Goal: Task Accomplishment & Management: Use online tool/utility

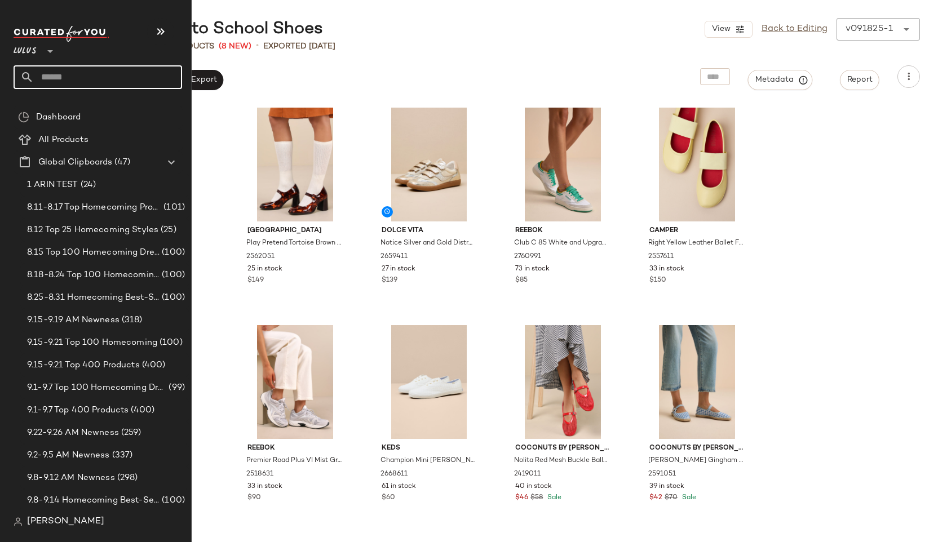
click at [52, 76] on input "text" at bounding box center [108, 77] width 148 height 24
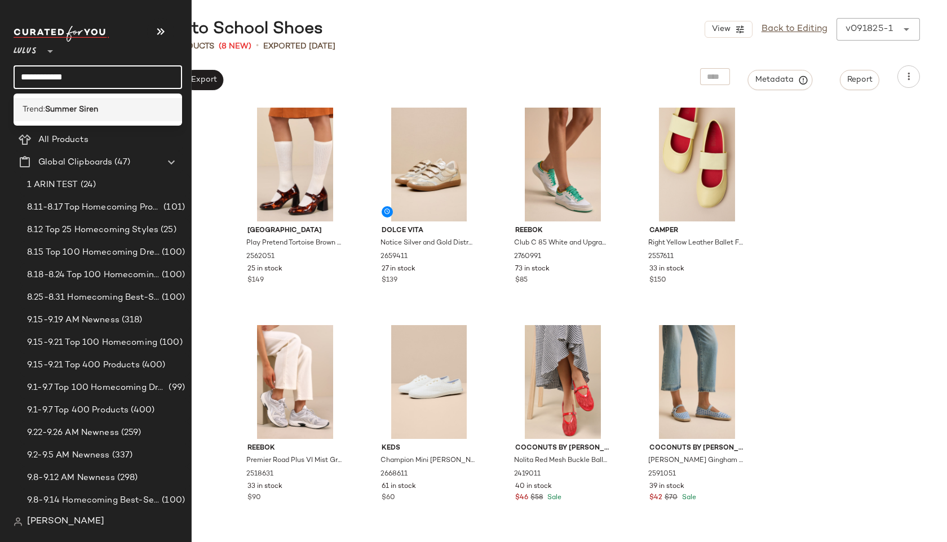
type input "**********"
click at [54, 108] on b "Summer Siren" at bounding box center [71, 110] width 53 height 12
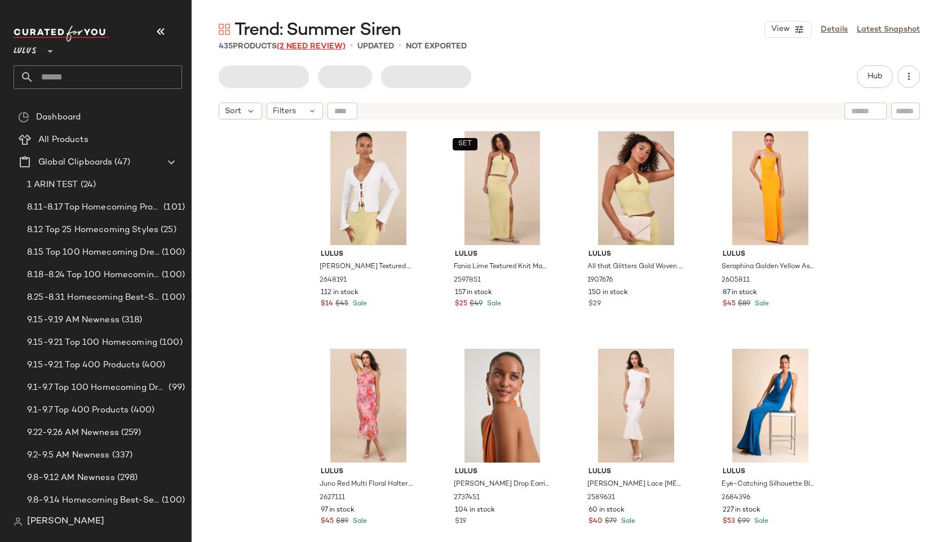
click at [324, 46] on span "(2 Need Review)" at bounding box center [311, 46] width 69 height 8
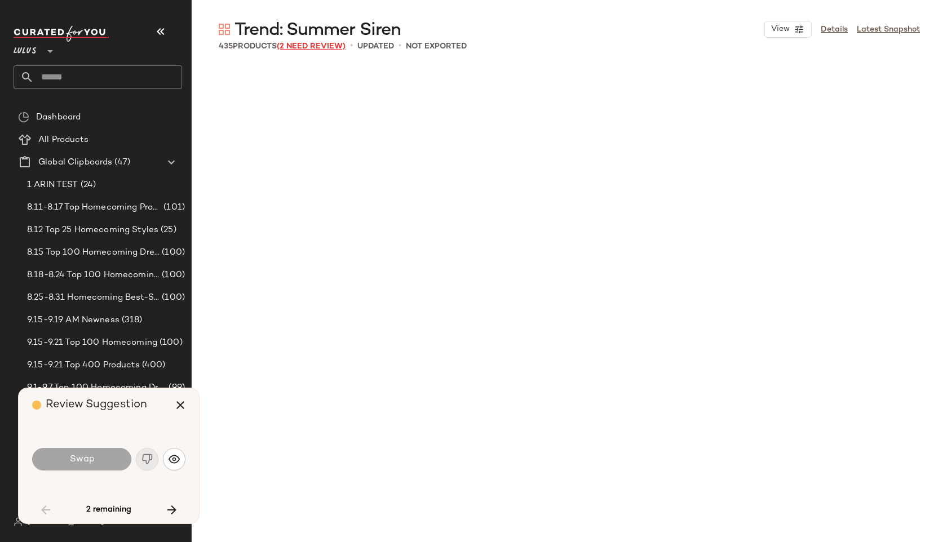
scroll to position [1958, 0]
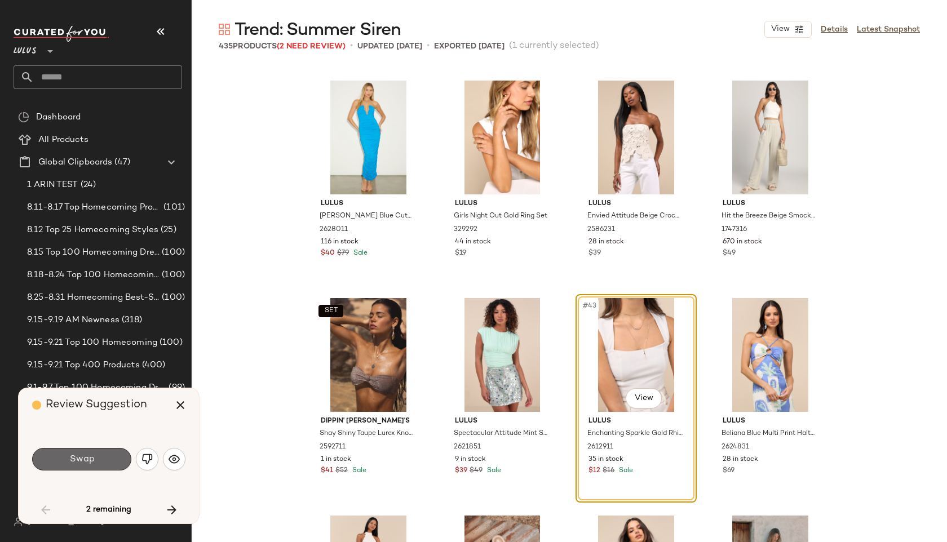
click at [96, 470] on button "Swap" at bounding box center [81, 459] width 99 height 23
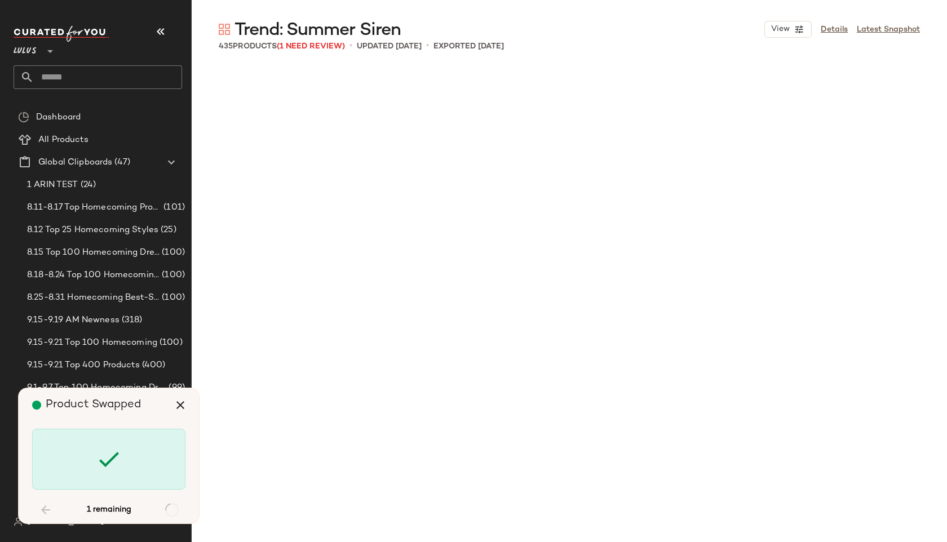
scroll to position [10444, 0]
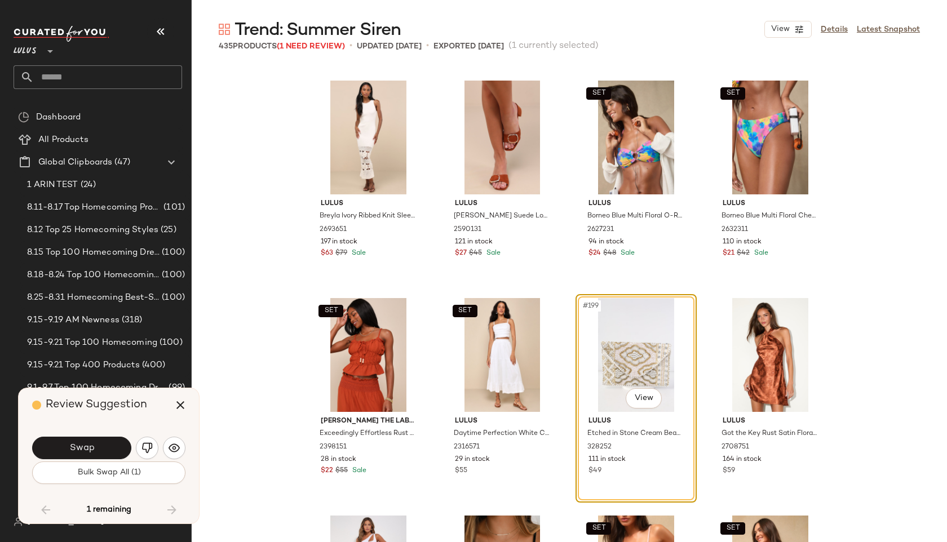
click at [99, 449] on button "Swap" at bounding box center [81, 448] width 99 height 23
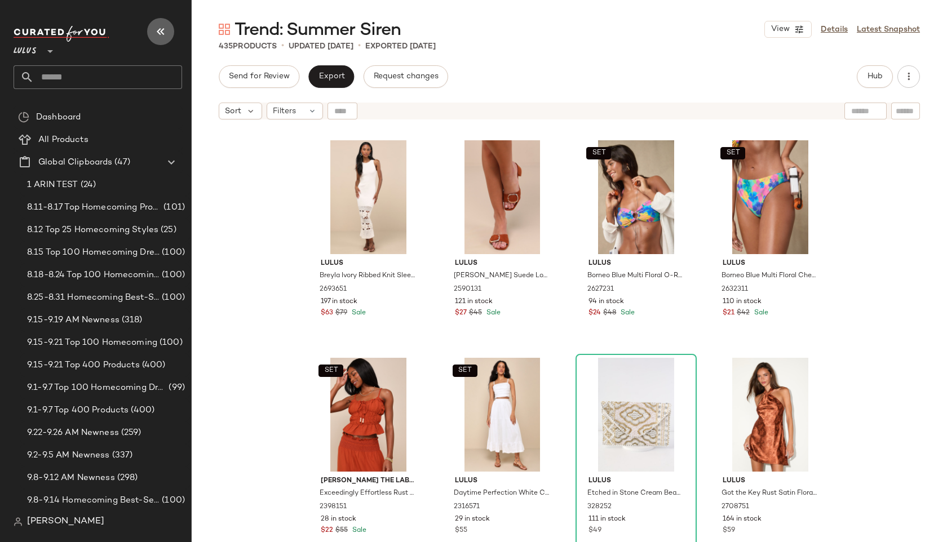
click at [163, 30] on icon "button" at bounding box center [161, 32] width 14 height 14
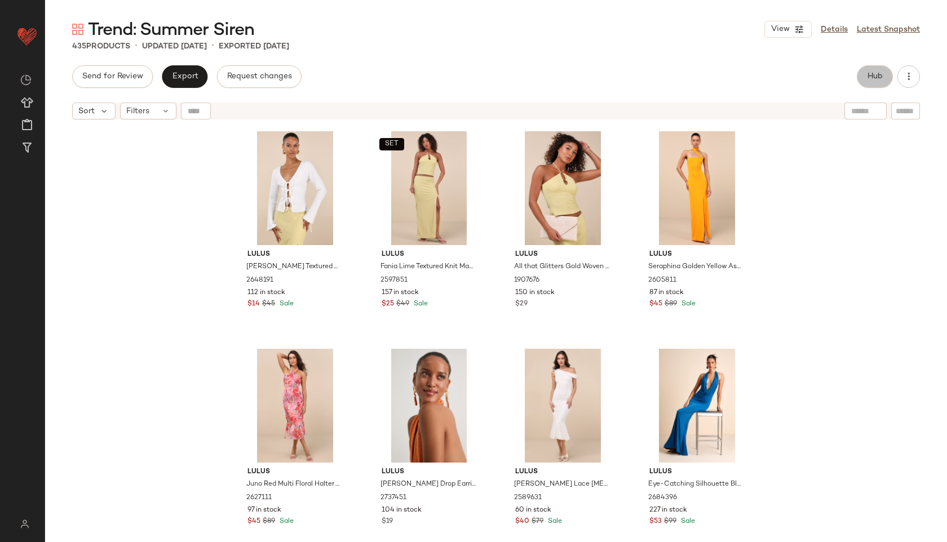
click at [869, 74] on span "Hub" at bounding box center [875, 76] width 16 height 9
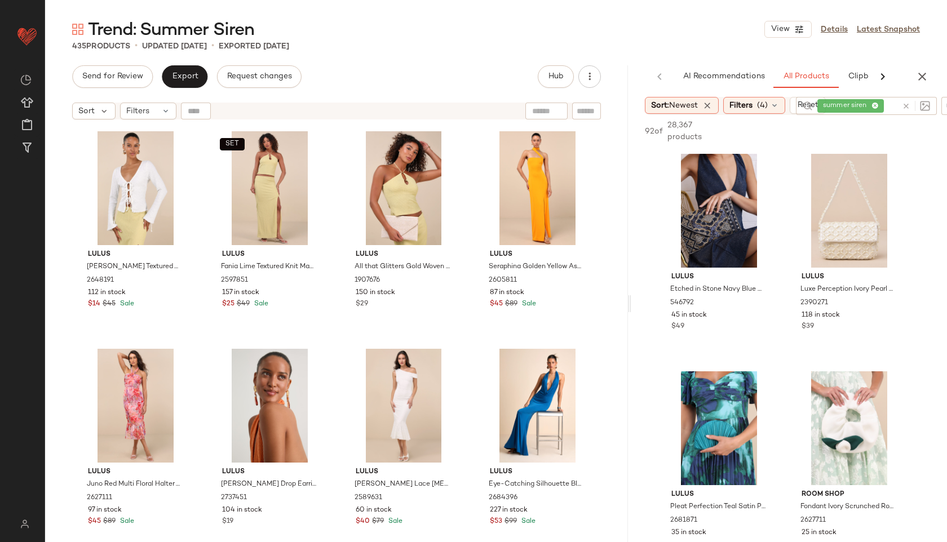
drag, startPoint x: 496, startPoint y: 304, endPoint x: 632, endPoint y: 297, distance: 136.6
click at [632, 297] on div "Trend: Summer Siren View Details Latest Snapshot 435 Products • updated [DATE] …" at bounding box center [496, 280] width 902 height 524
click at [765, 101] on span "(4)" at bounding box center [762, 106] width 11 height 12
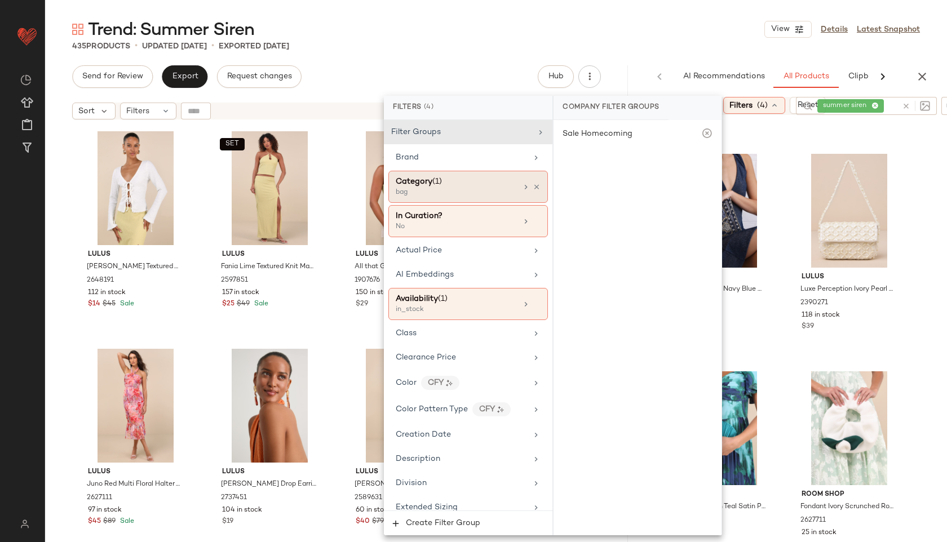
click at [503, 182] on div "Category (1)" at bounding box center [456, 182] width 121 height 12
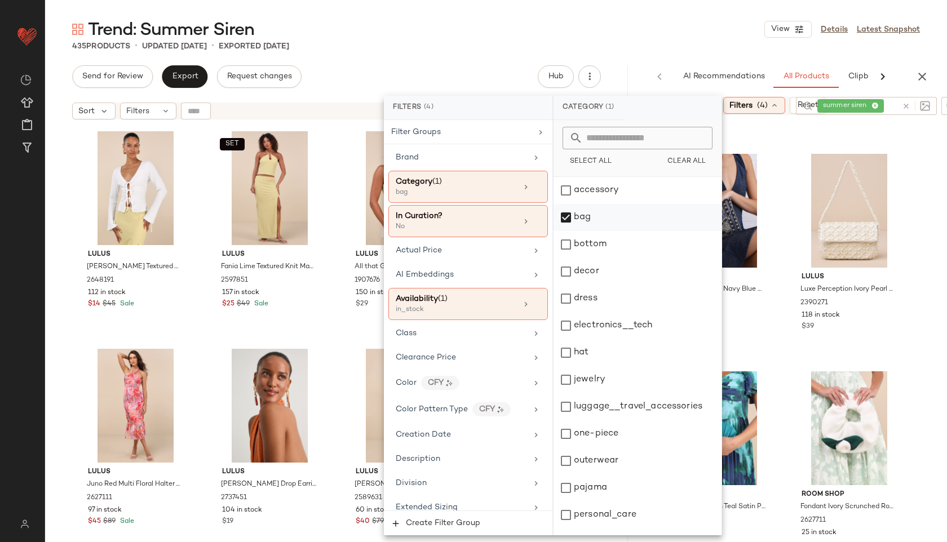
click at [579, 220] on div "bag" at bounding box center [638, 217] width 168 height 27
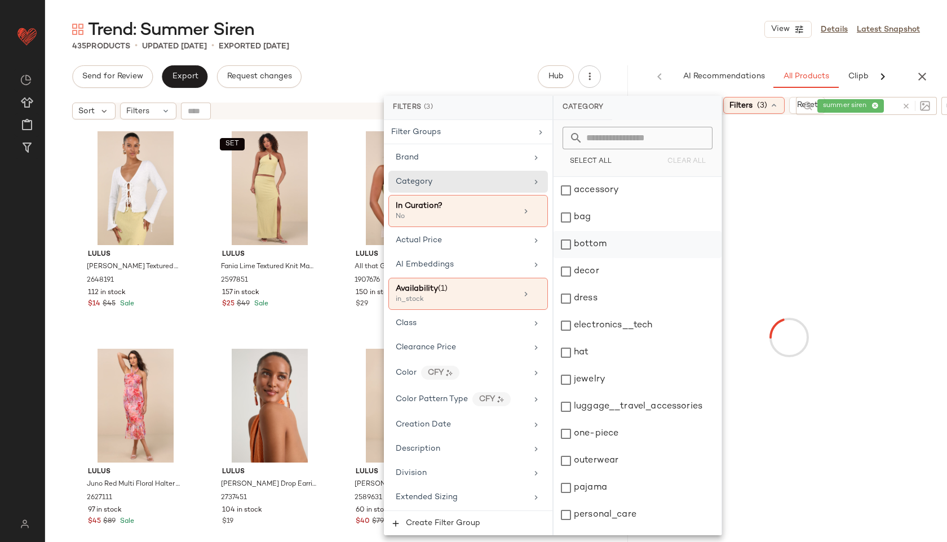
click at [588, 251] on div "bottom" at bounding box center [638, 244] width 168 height 27
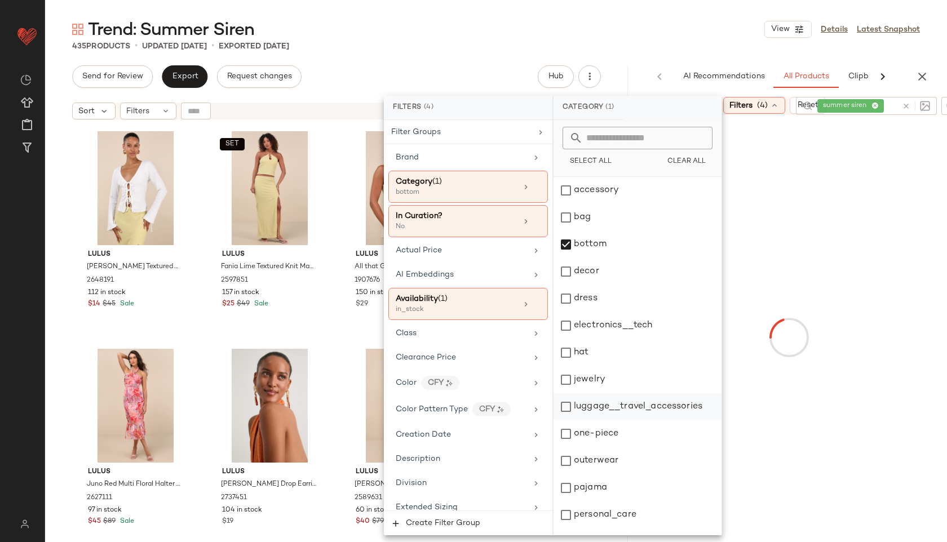
scroll to position [101, 0]
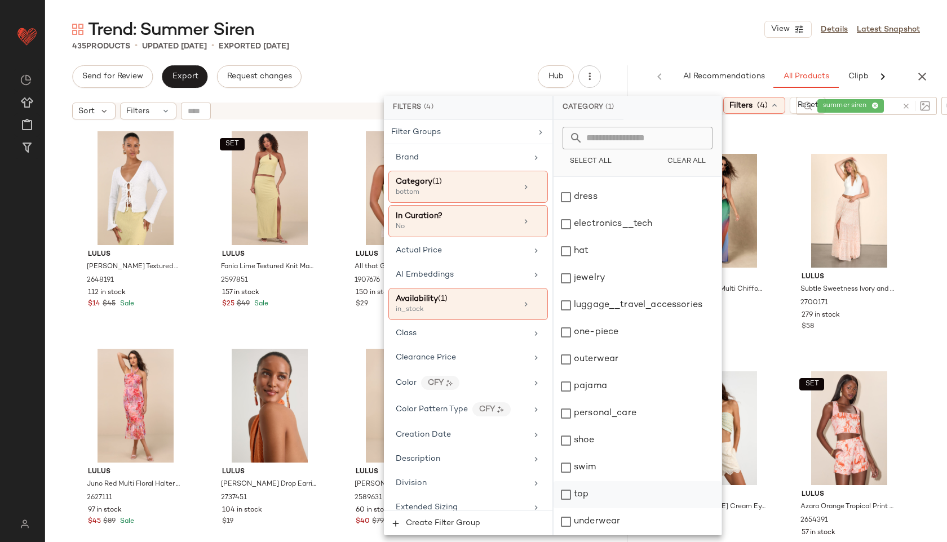
click at [592, 493] on div "top" at bounding box center [638, 494] width 168 height 27
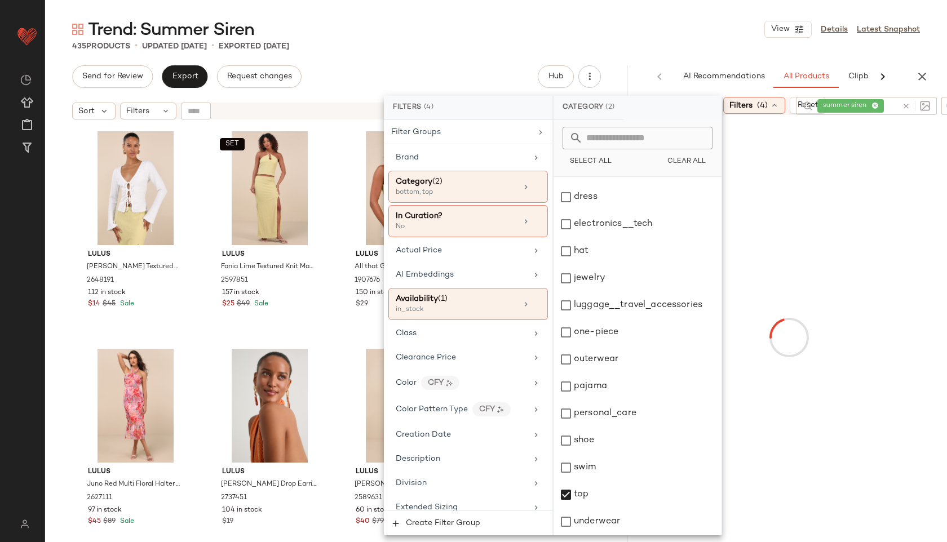
click at [660, 17] on main "Trend: Summer Siren View Details Latest Snapshot 435 Products • updated [DATE] …" at bounding box center [473, 271] width 947 height 542
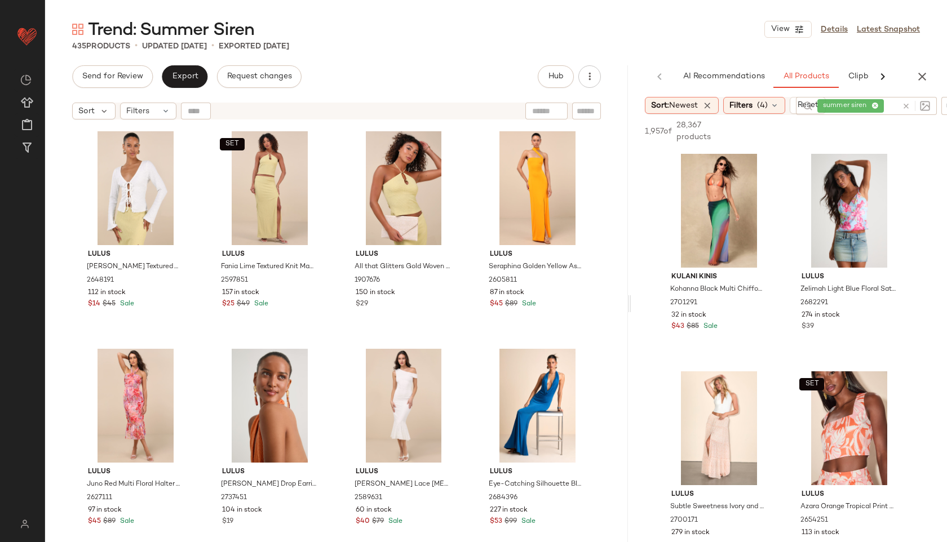
click at [661, 17] on main "Trend: Summer Siren View Details Latest Snapshot 435 Products • updated [DATE] …" at bounding box center [473, 271] width 947 height 542
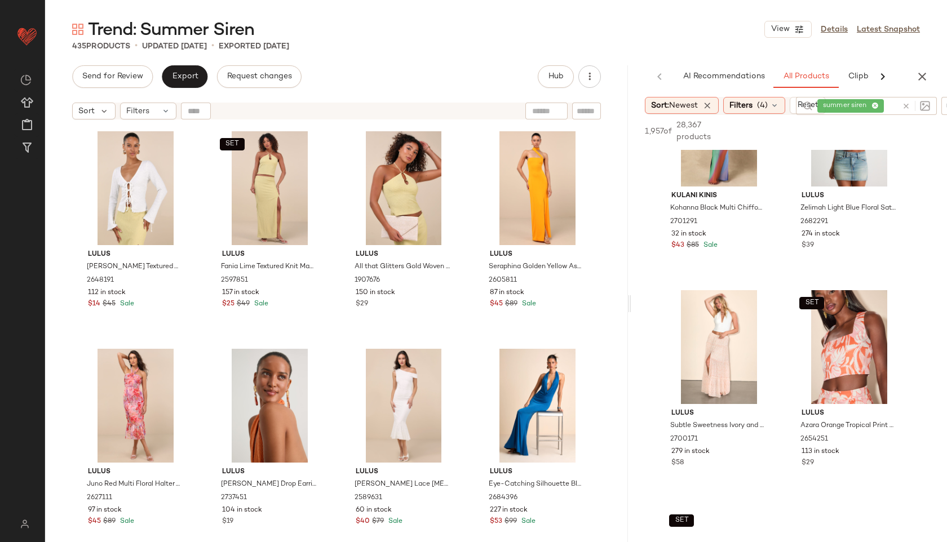
scroll to position [82, 0]
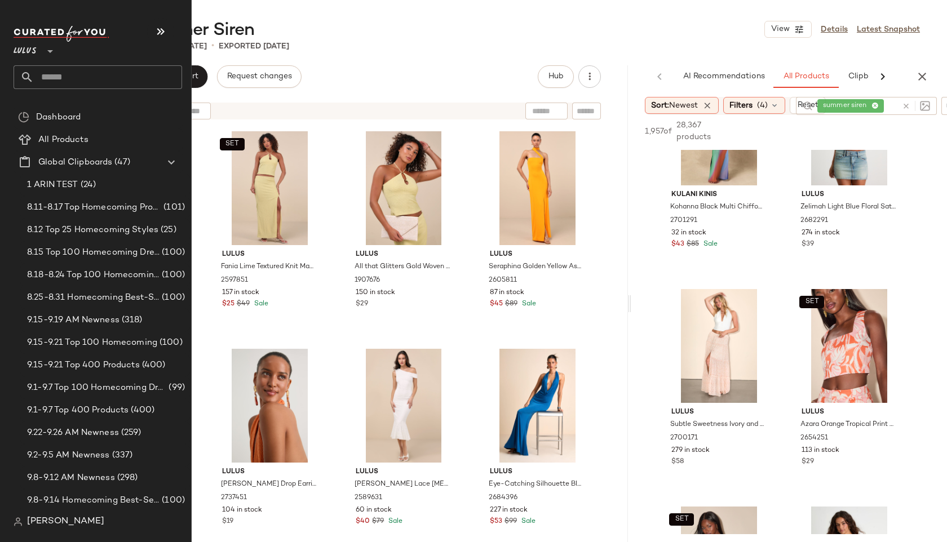
click at [41, 70] on input "text" at bounding box center [108, 77] width 148 height 24
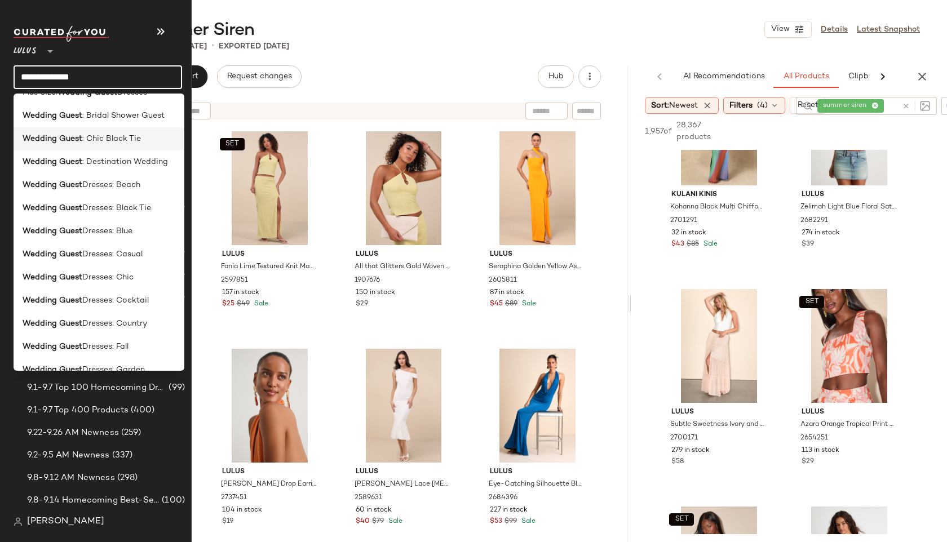
scroll to position [133, 0]
type input "**********"
click at [86, 298] on span "Dresses: Cocktail" at bounding box center [115, 300] width 67 height 12
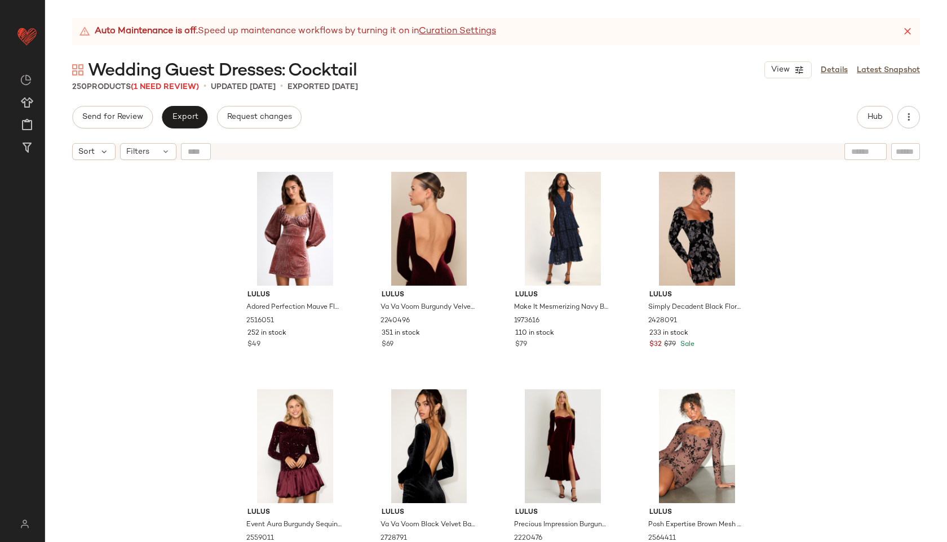
click at [556, 98] on div "Auto Maintenance is off. Speed up maintenance workflows by turning it on in Cur…" at bounding box center [496, 280] width 902 height 524
click at [902, 31] on icon at bounding box center [907, 31] width 11 height 11
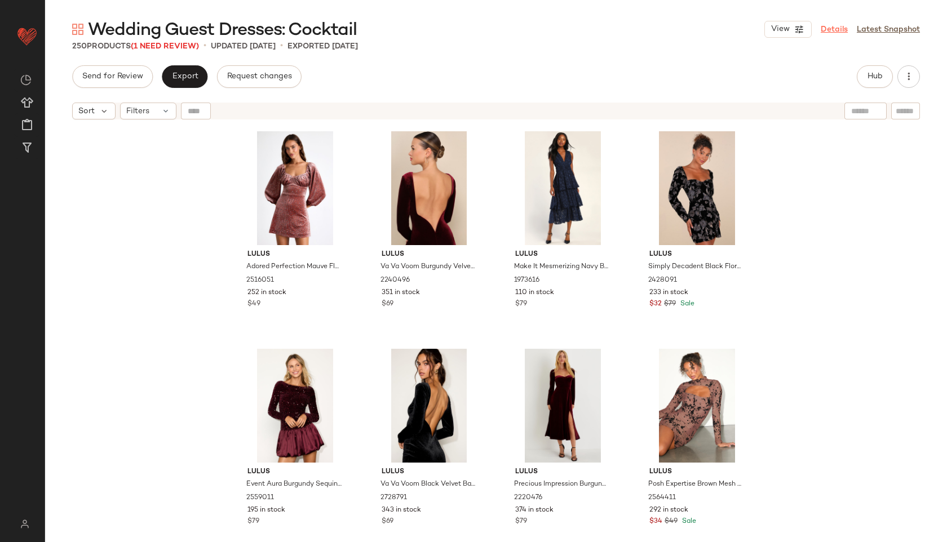
click at [831, 29] on link "Details" at bounding box center [834, 30] width 27 height 12
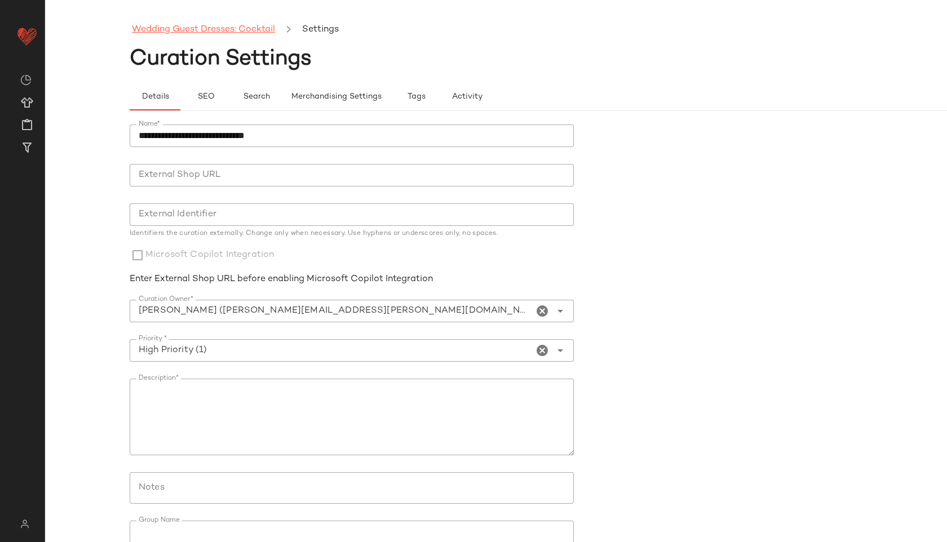
click at [233, 30] on link "Wedding Guest Dresses: Cocktail" at bounding box center [203, 30] width 143 height 15
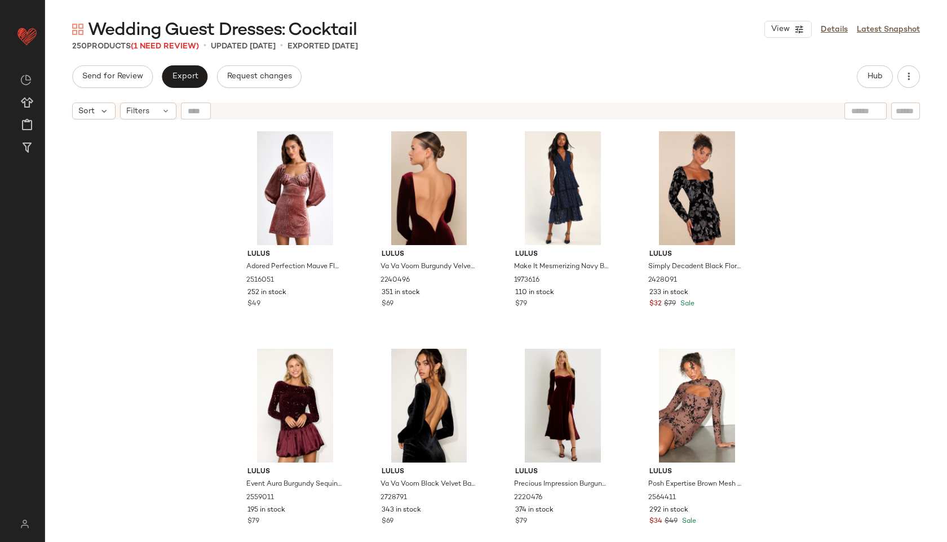
click at [905, 110] on input "text" at bounding box center [906, 111] width 20 height 12
paste input "********"
type input "*******"
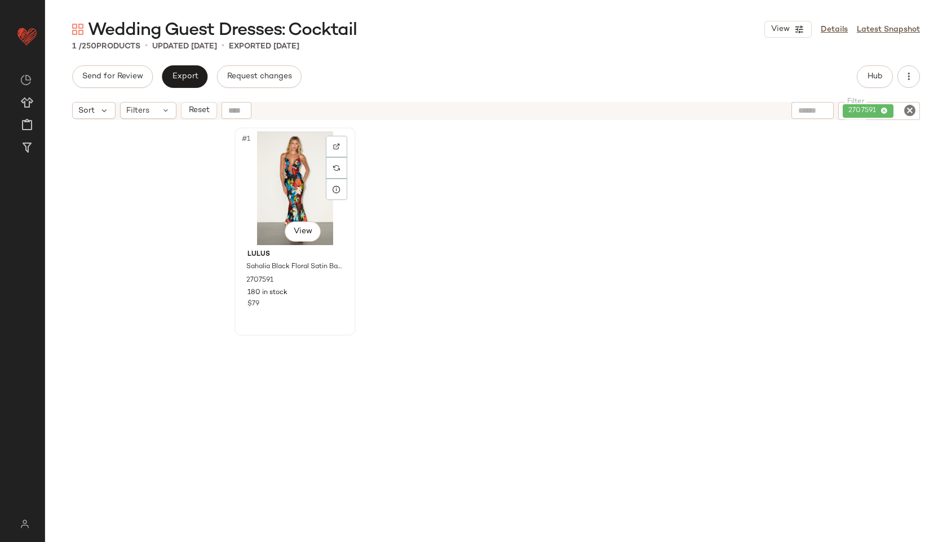
click at [307, 197] on div "#1 View" at bounding box center [294, 188] width 113 height 114
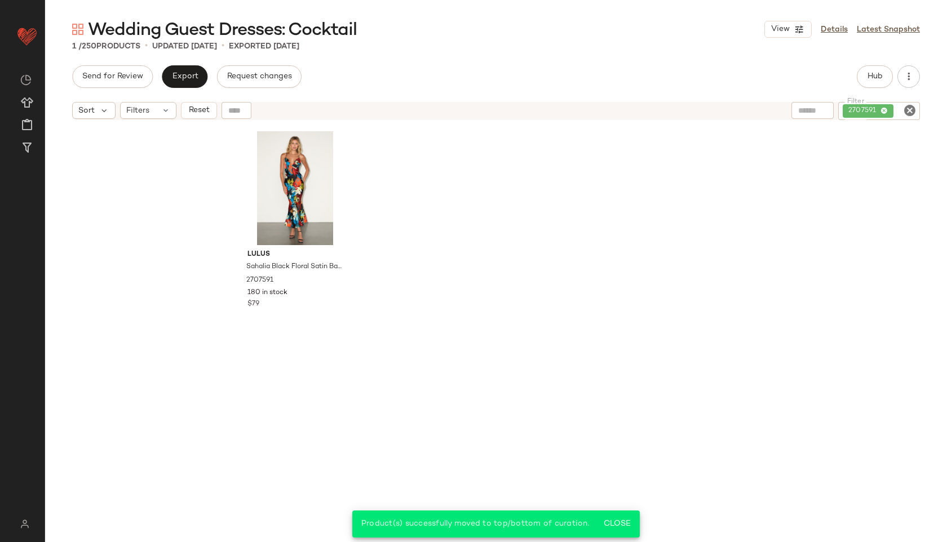
click at [908, 111] on icon "Clear Filter" at bounding box center [910, 111] width 14 height 14
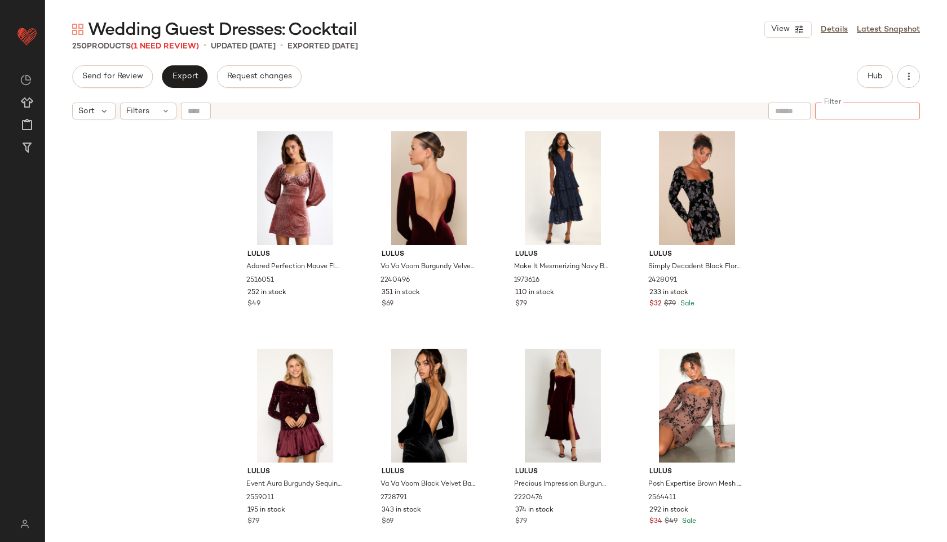
paste input "*******"
type input "*******"
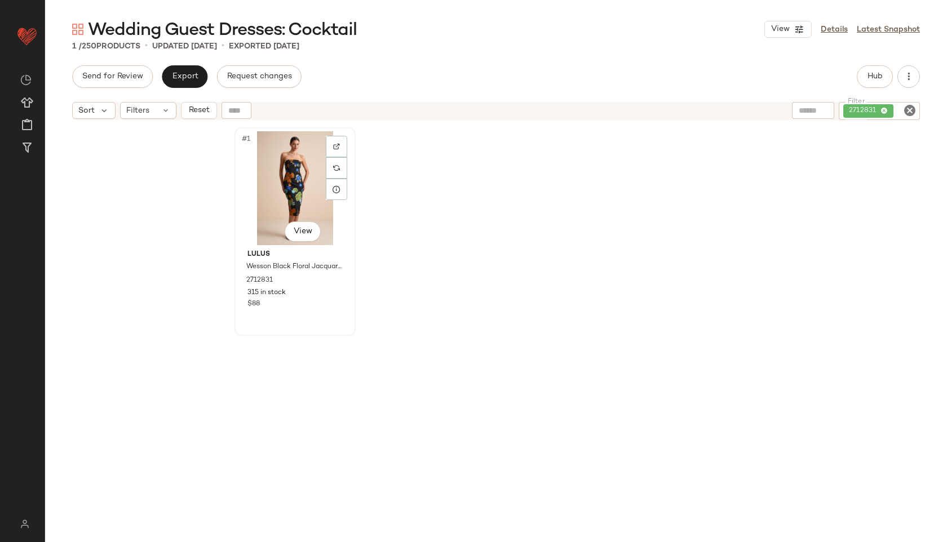
click at [295, 171] on div "#1 View" at bounding box center [294, 188] width 113 height 114
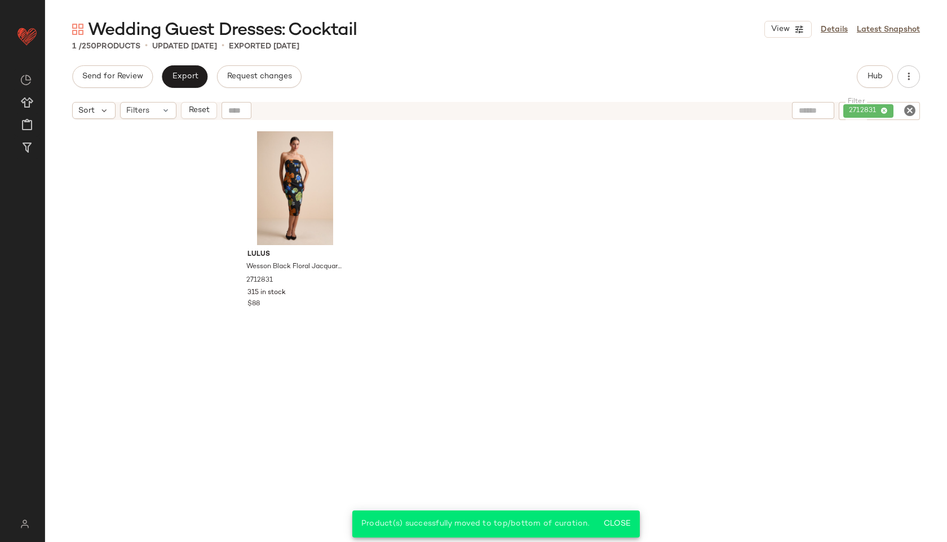
click at [909, 112] on icon "Clear Filter" at bounding box center [910, 111] width 14 height 14
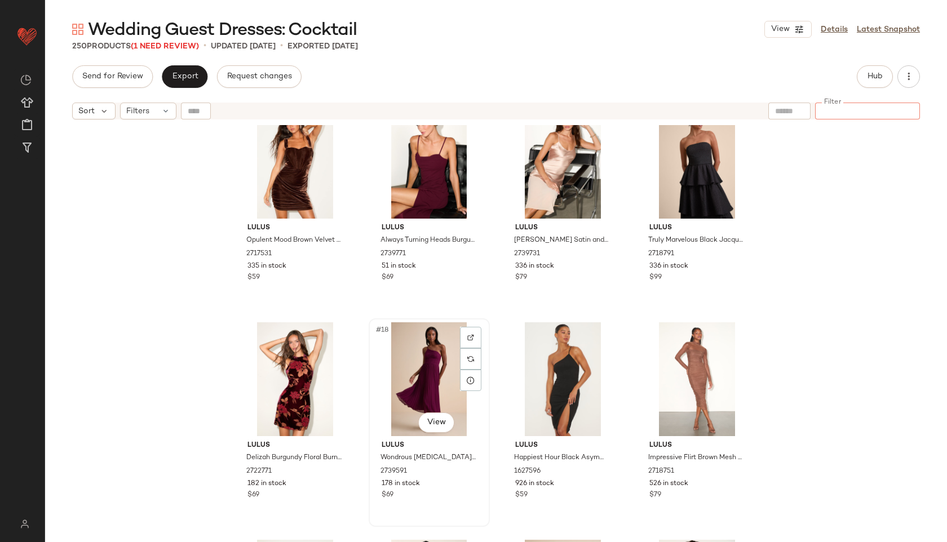
scroll to position [917, 0]
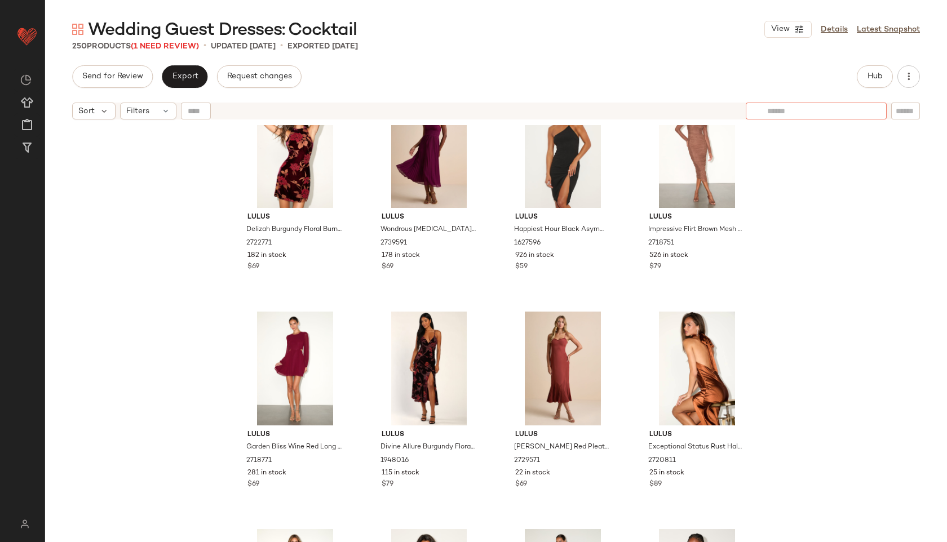
click at [794, 113] on input "text" at bounding box center [816, 111] width 98 height 12
type input "*******"
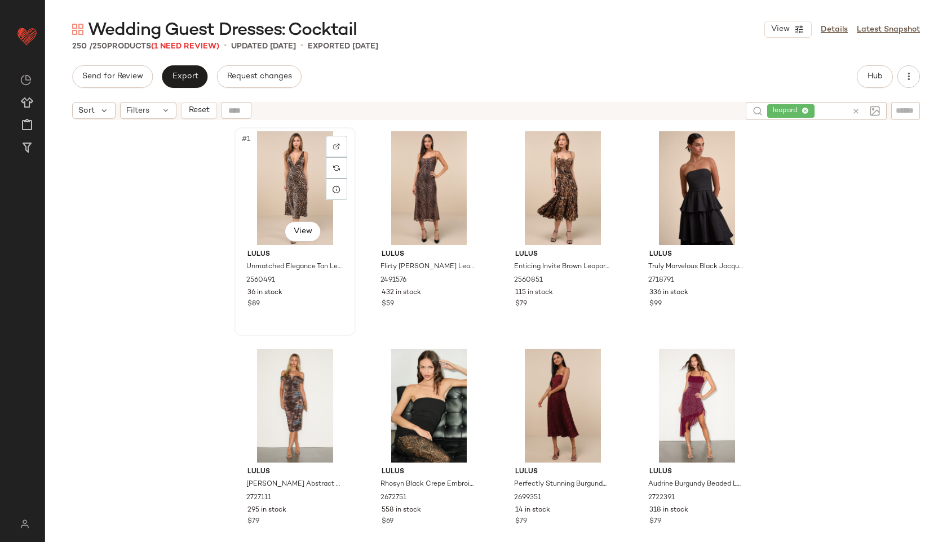
click at [293, 197] on div "#1 View" at bounding box center [294, 188] width 113 height 114
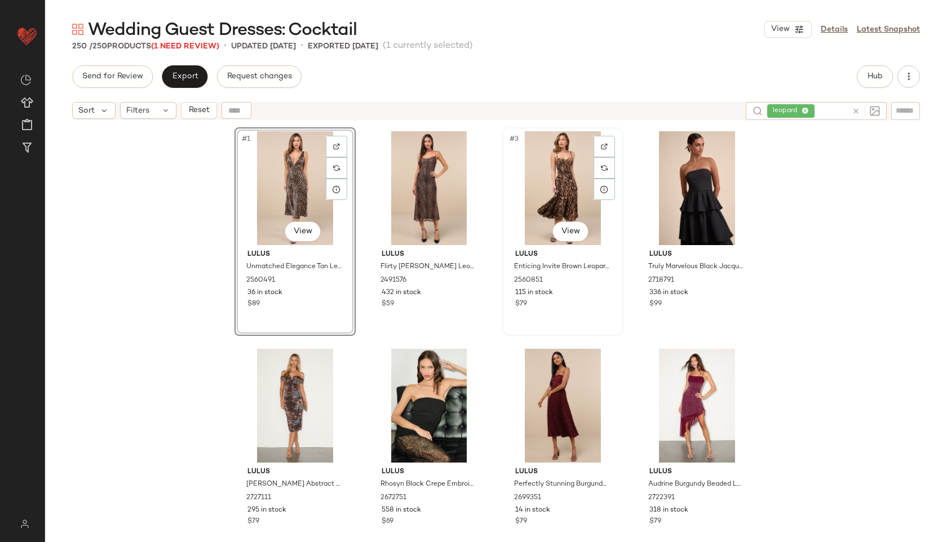
click at [574, 183] on div "#3 View" at bounding box center [562, 188] width 113 height 114
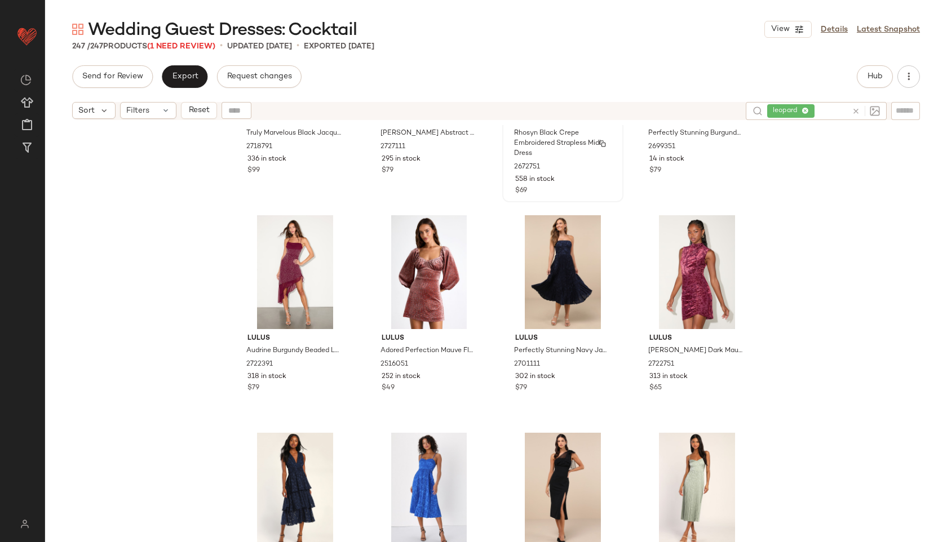
scroll to position [139, 0]
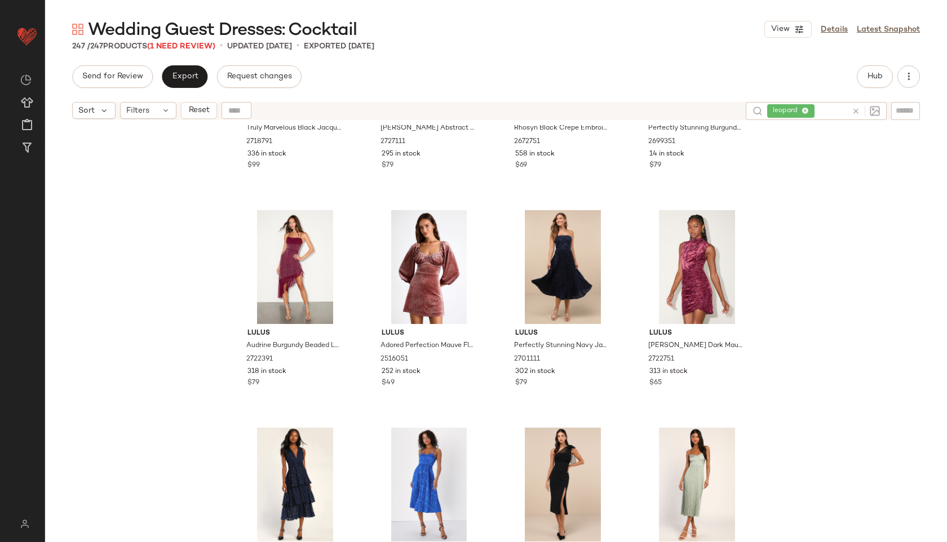
click at [852, 113] on icon at bounding box center [856, 111] width 8 height 8
click at [888, 109] on div at bounding box center [833, 111] width 174 height 17
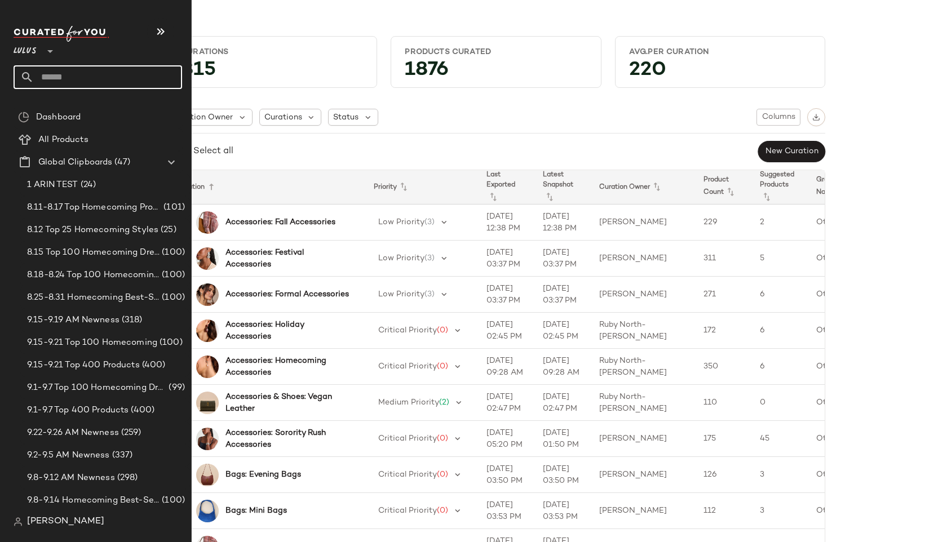
click at [73, 70] on input "text" at bounding box center [108, 77] width 148 height 24
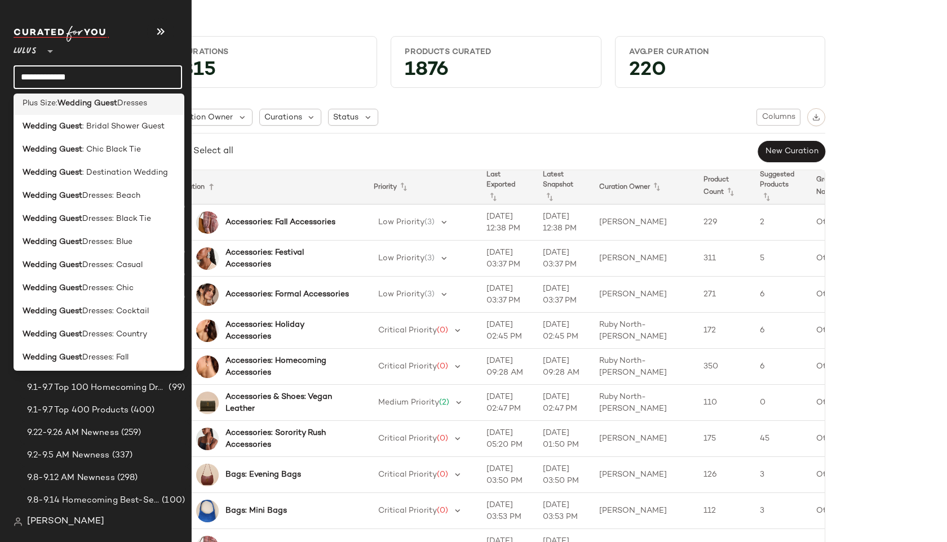
scroll to position [122, 0]
type input "**********"
click at [48, 311] on b "Wedding Guest" at bounding box center [53, 311] width 60 height 12
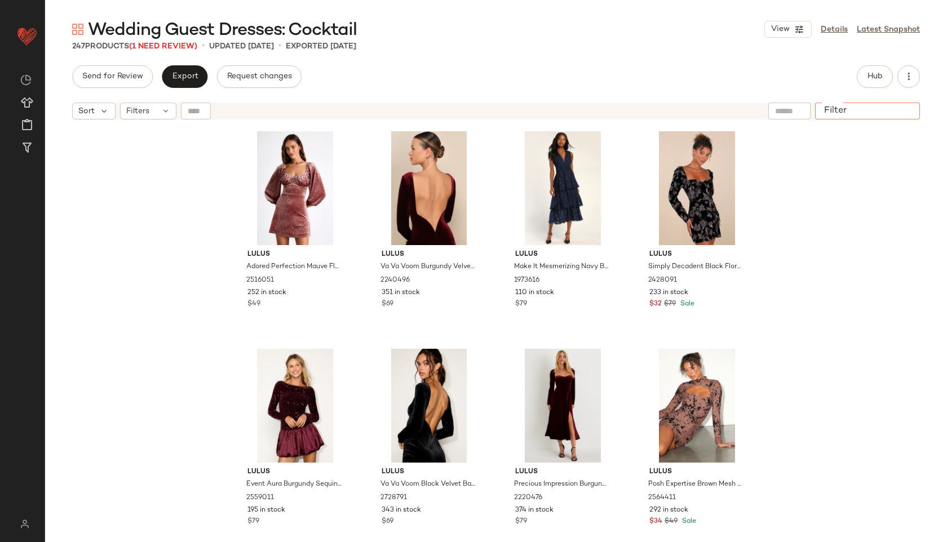
click at [898, 111] on input "Filter" at bounding box center [868, 111] width 96 height 12
paste input "*******"
type input "*******"
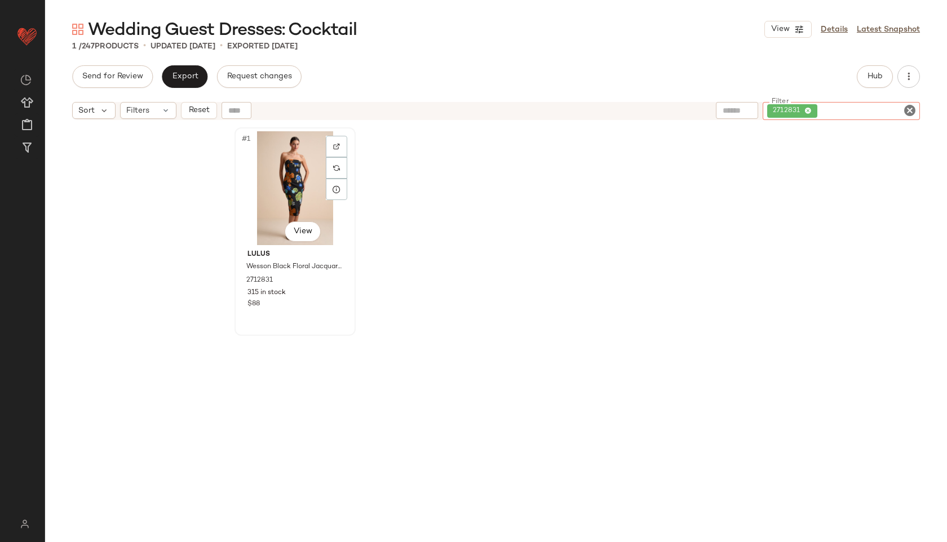
click at [267, 178] on div "#1 View" at bounding box center [294, 188] width 113 height 114
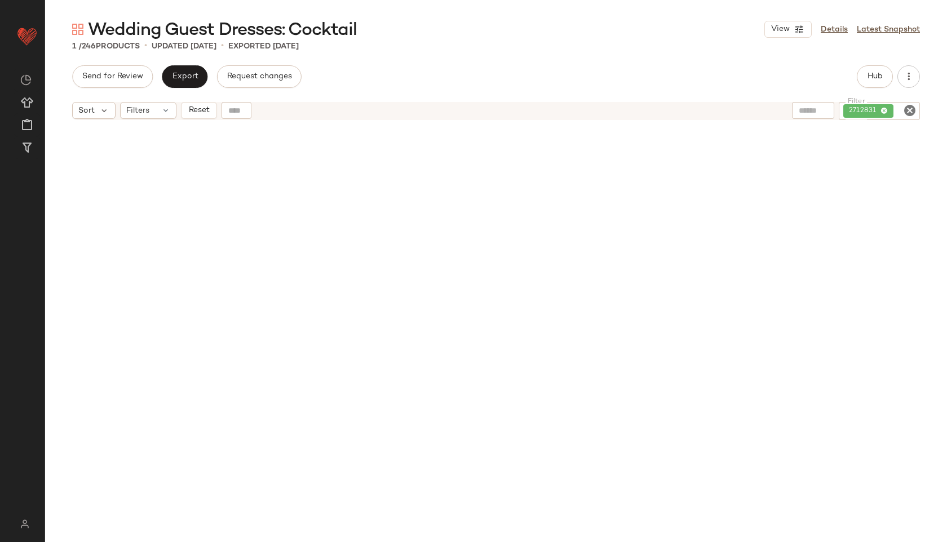
click at [910, 108] on icon "Clear Filter" at bounding box center [910, 111] width 14 height 14
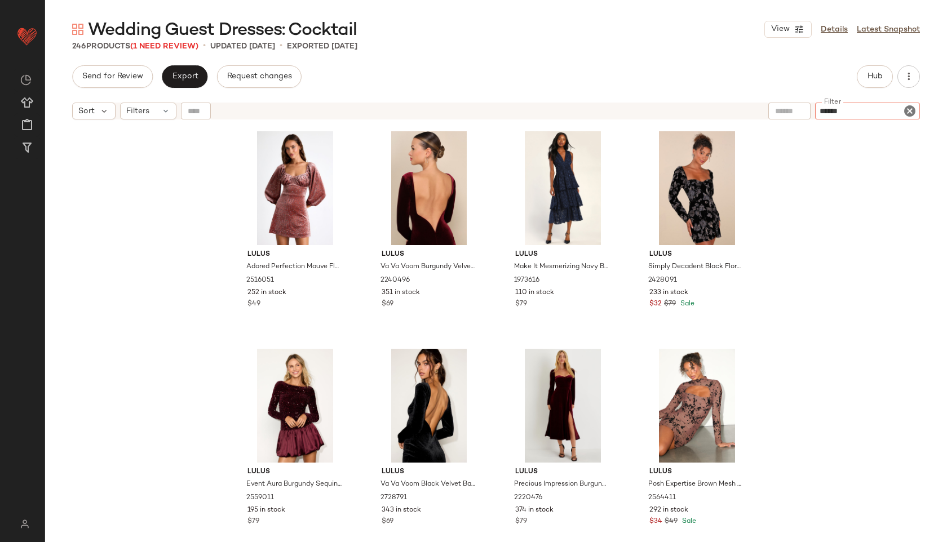
type input "*******"
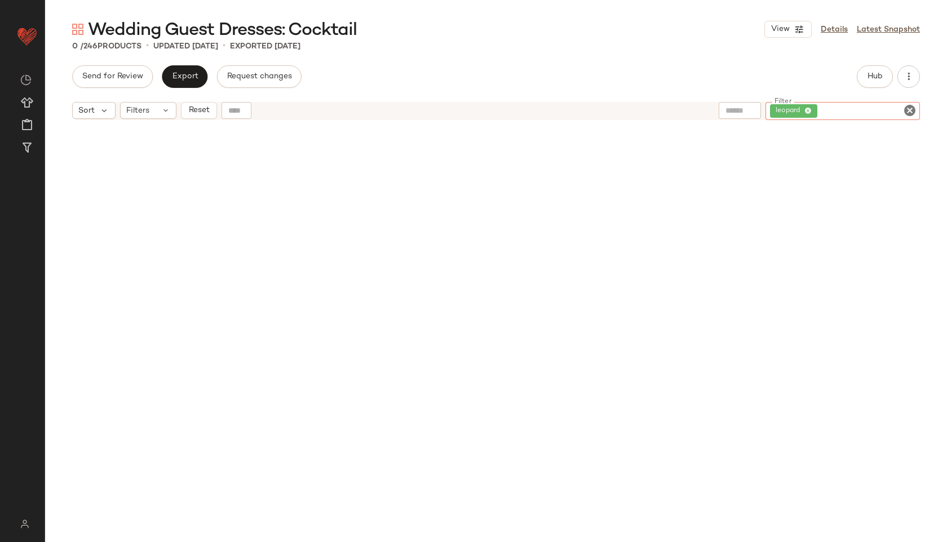
click at [910, 108] on icon "Clear Filter" at bounding box center [910, 111] width 14 height 14
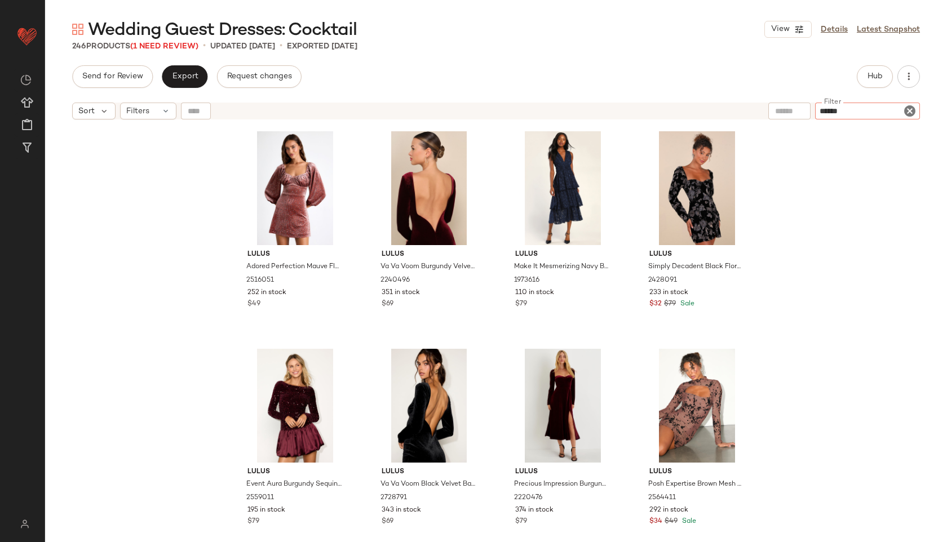
type input "*******"
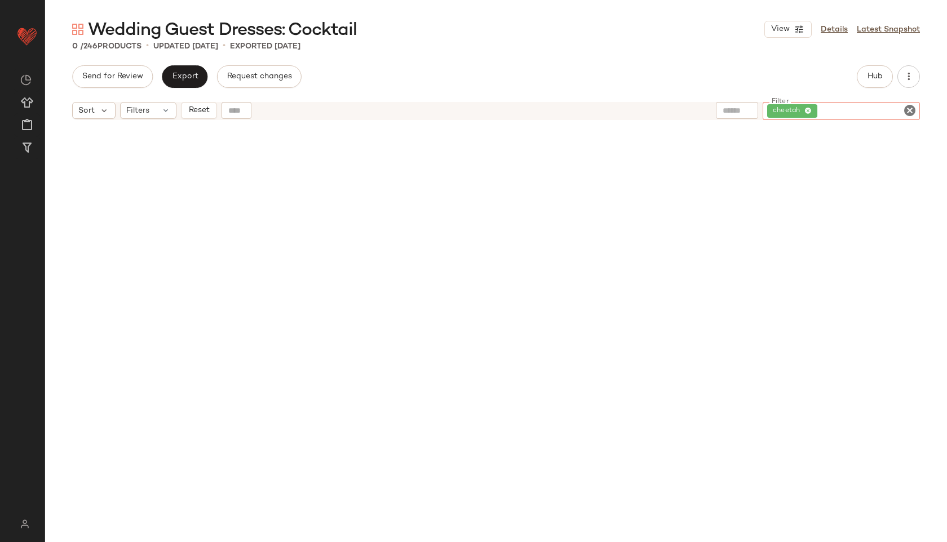
click at [908, 107] on icon "Clear Filter" at bounding box center [910, 111] width 14 height 14
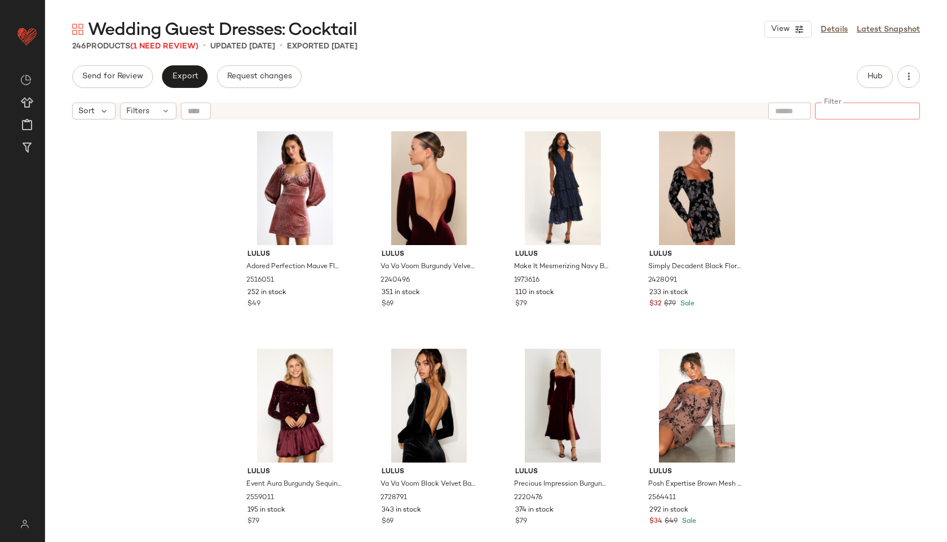
click at [812, 289] on div "Lulus Adored Perfection Mauve Floral Velvet Balloon Sleeve Mini Dress 2516051 2…" at bounding box center [496, 347] width 902 height 445
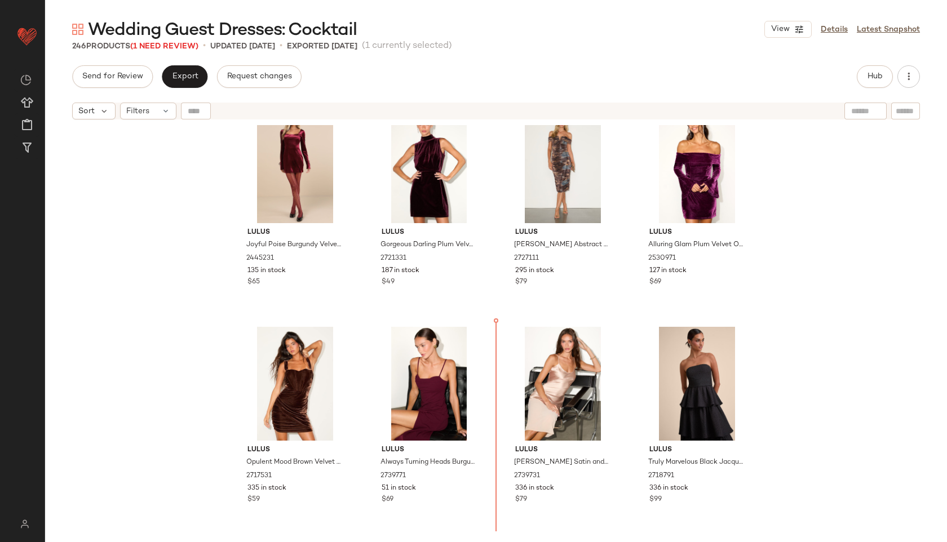
scroll to position [495, 0]
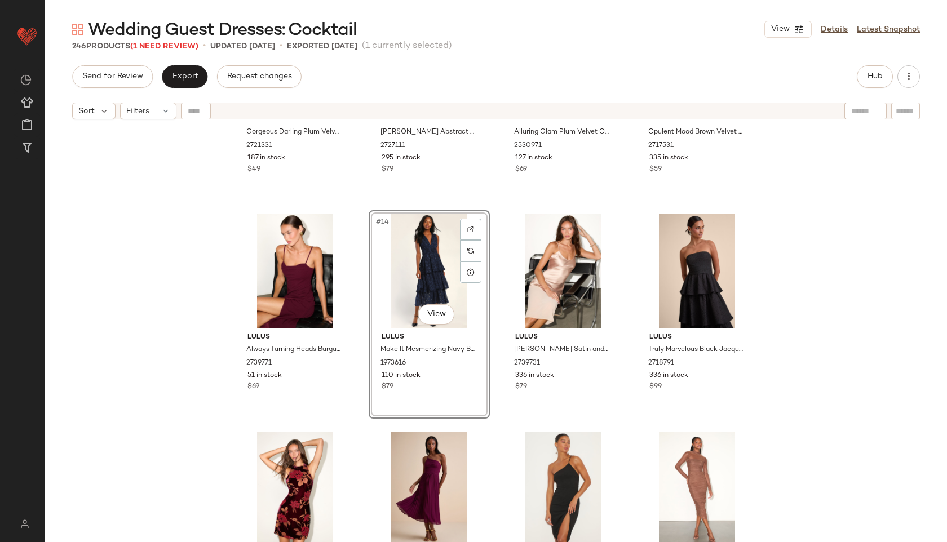
scroll to position [581, 0]
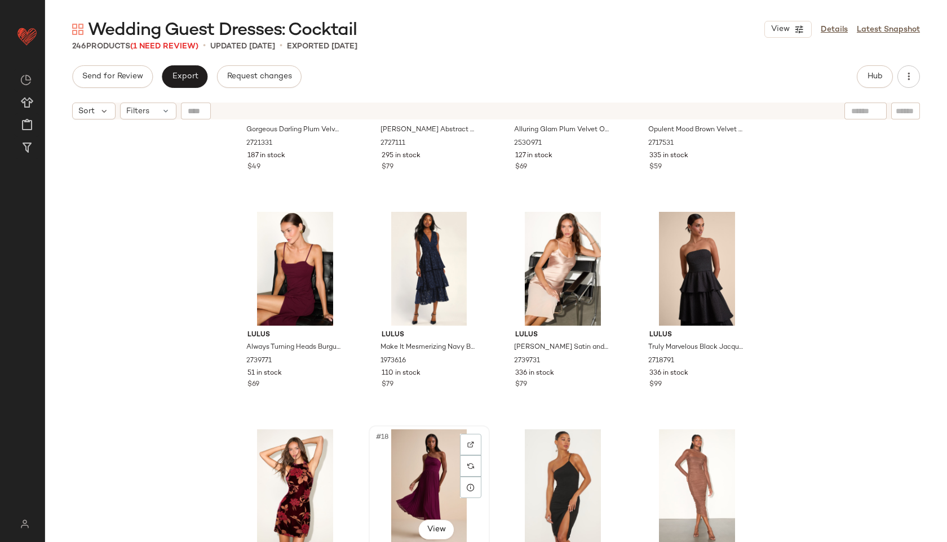
click at [394, 449] on div "#18 View" at bounding box center [429, 487] width 113 height 114
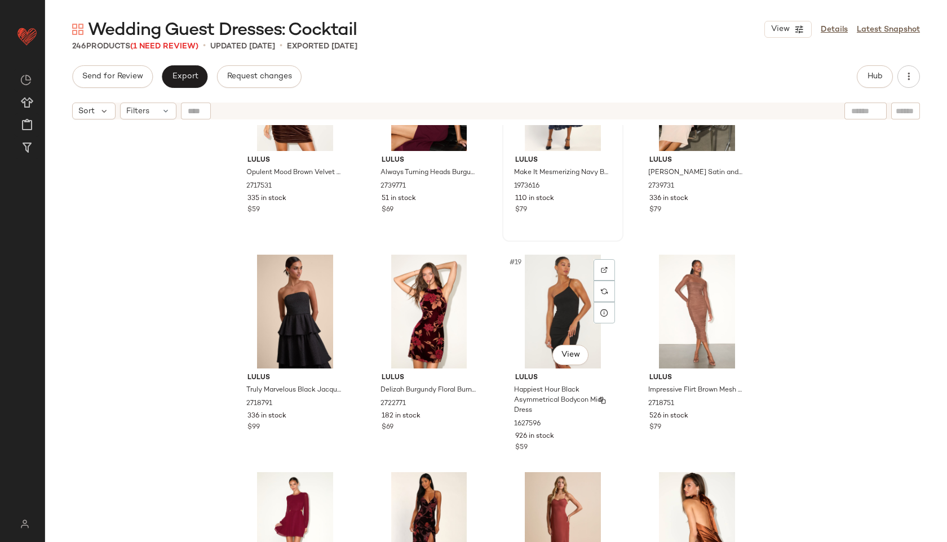
scroll to position [760, 0]
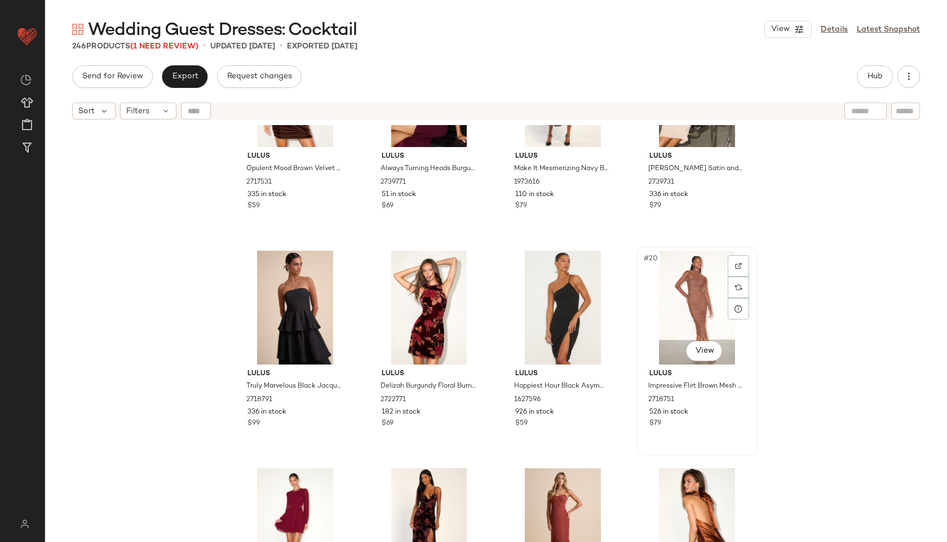
click at [676, 299] on div "#20 View" at bounding box center [696, 308] width 113 height 114
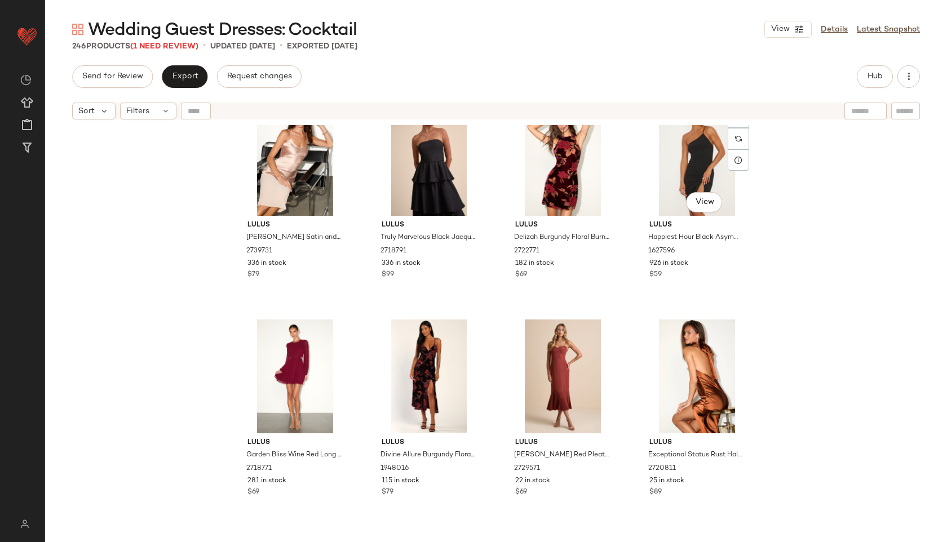
scroll to position [911, 0]
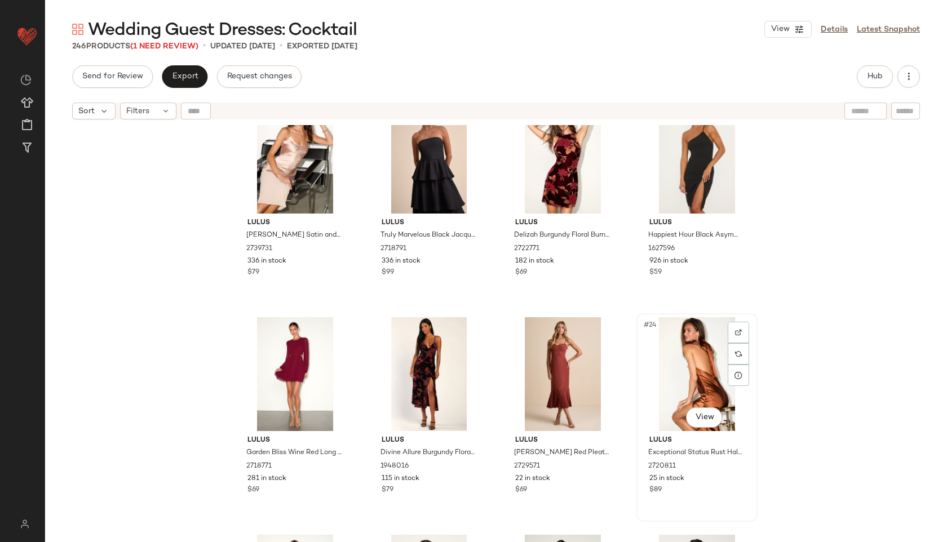
click at [686, 352] on div "#24 View" at bounding box center [696, 374] width 113 height 114
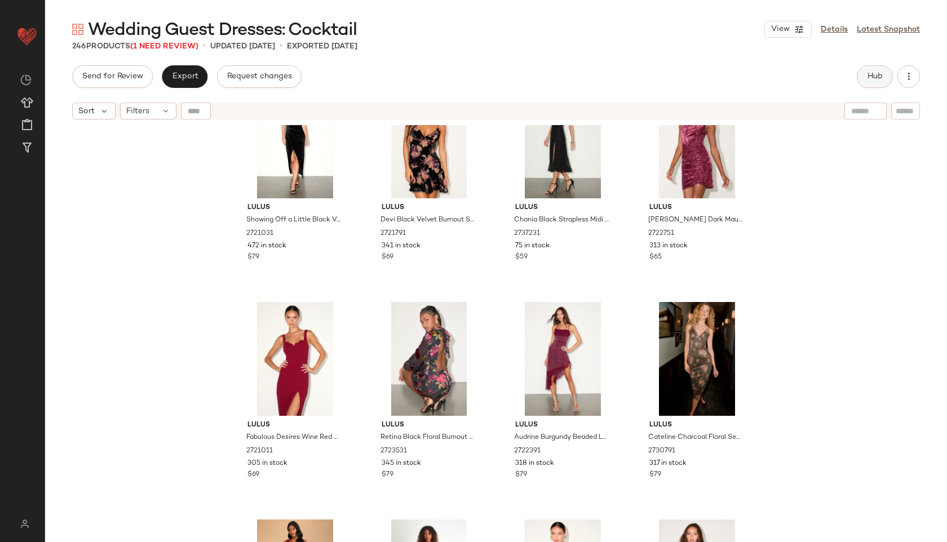
click at [865, 79] on button "Hub" at bounding box center [875, 76] width 36 height 23
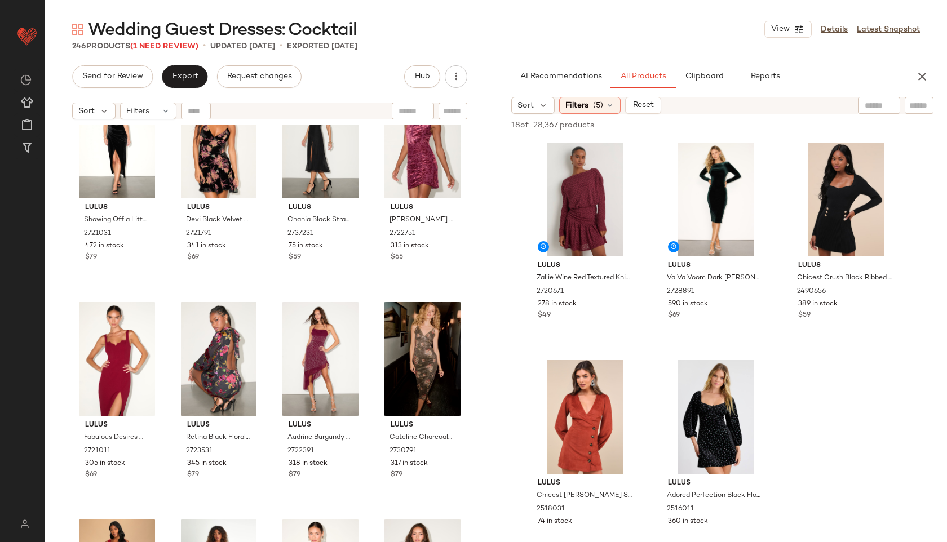
click at [919, 107] on input "text" at bounding box center [919, 106] width 20 height 12
paste input "*******"
type input "*"
paste input "*******"
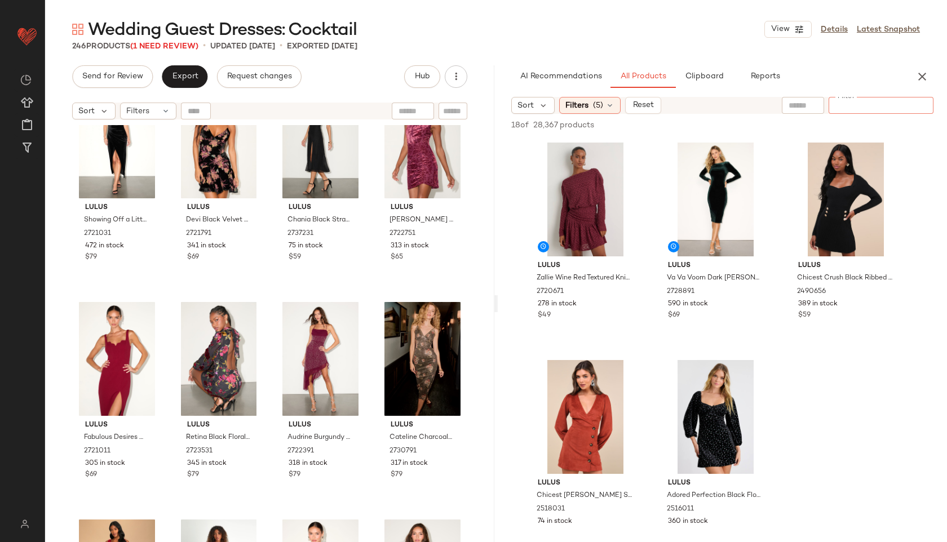
type input "*******"
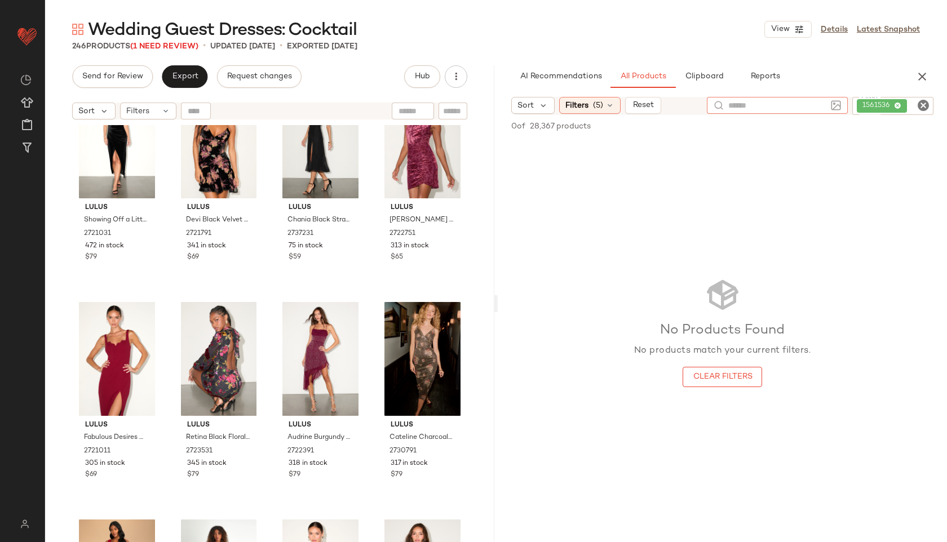
click at [755, 101] on input "text" at bounding box center [777, 106] width 98 height 12
paste input "*******"
type input "*"
paste input "*******"
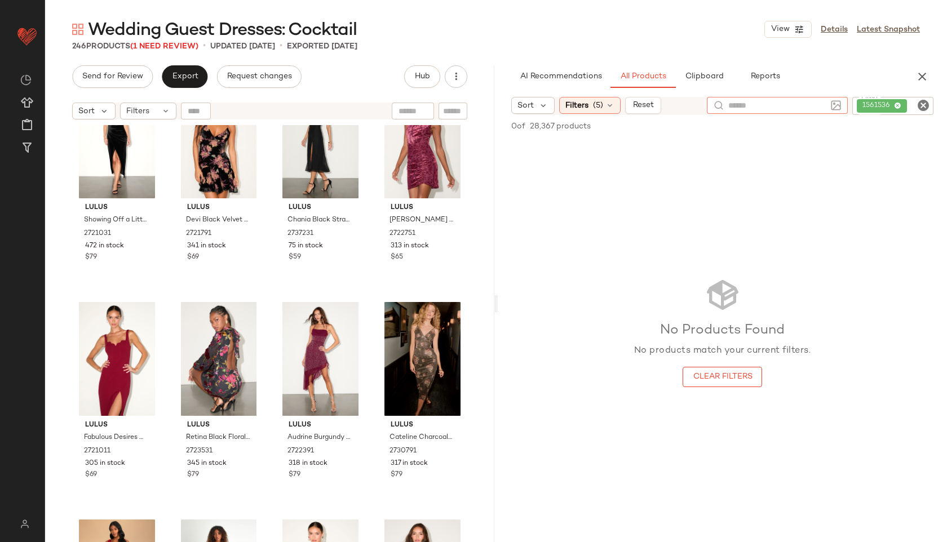
type input "*******"
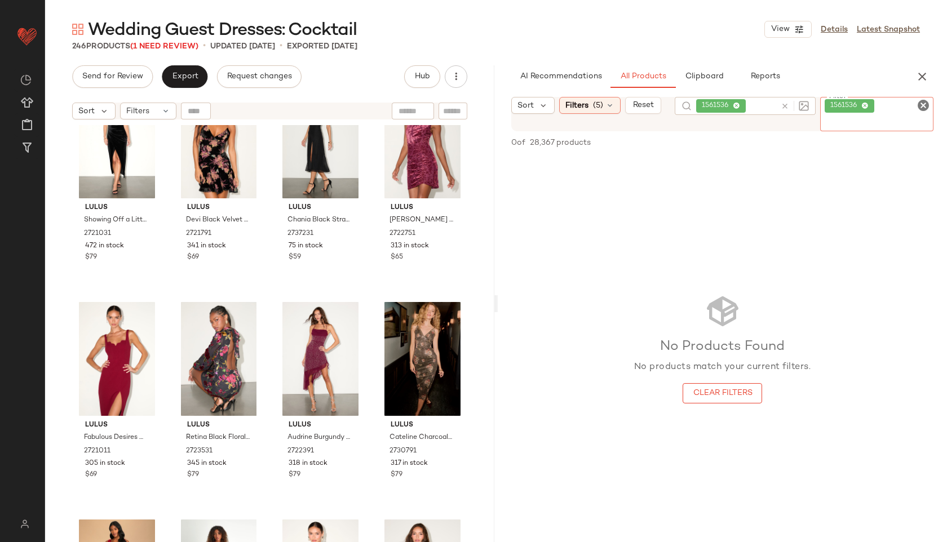
click at [897, 105] on div "1561536" at bounding box center [877, 114] width 114 height 34
click at [922, 105] on icon "Clear Filter" at bounding box center [924, 106] width 14 height 14
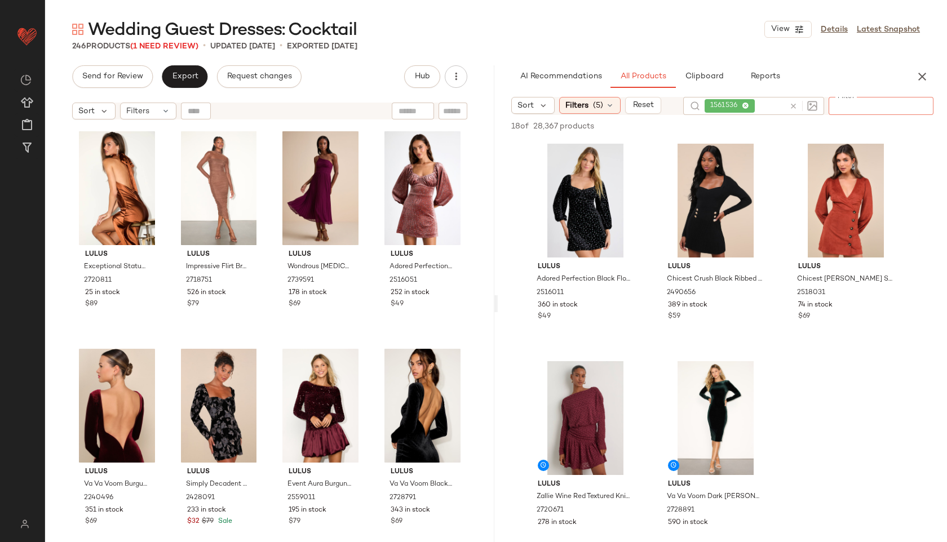
click at [414, 109] on div at bounding box center [413, 111] width 42 height 17
click at [192, 106] on div at bounding box center [196, 111] width 30 height 17
paste input "*******"
type input "*******"
click at [327, 112] on icon "button" at bounding box center [331, 111] width 10 height 10
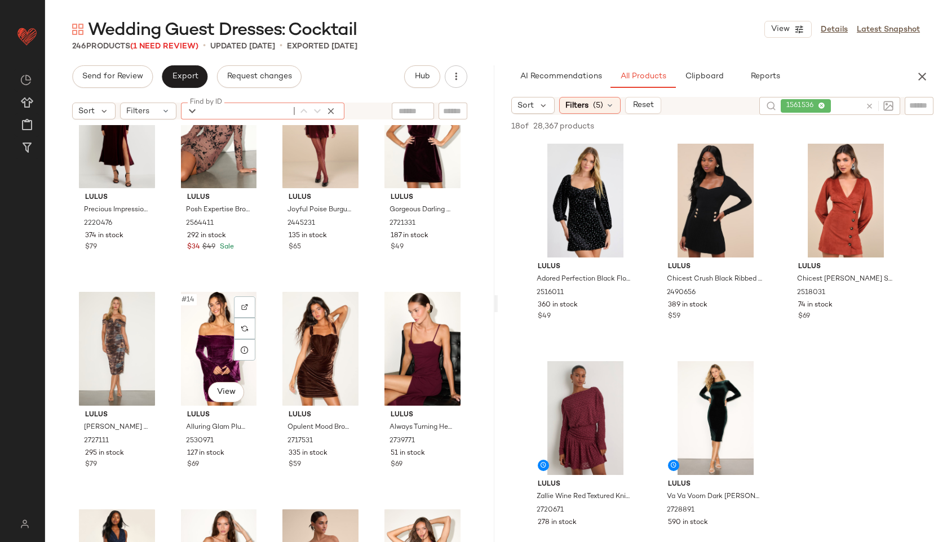
scroll to position [504, 0]
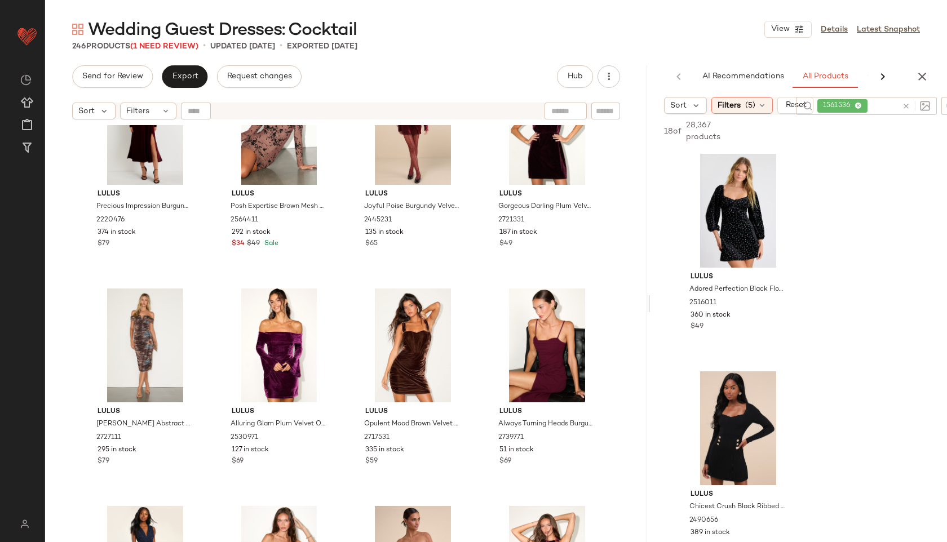
drag, startPoint x: 497, startPoint y: 303, endPoint x: 667, endPoint y: 295, distance: 169.8
click at [667, 295] on div "Wedding Guest Dresses: Cocktail View Details Latest Snapshot 246 Products (1 Ne…" at bounding box center [496, 280] width 902 height 524
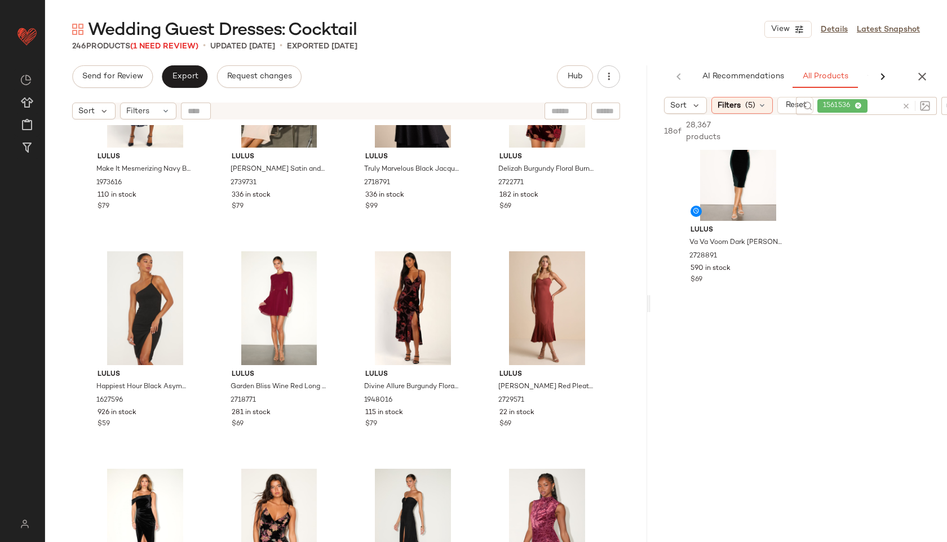
scroll to position [918, 0]
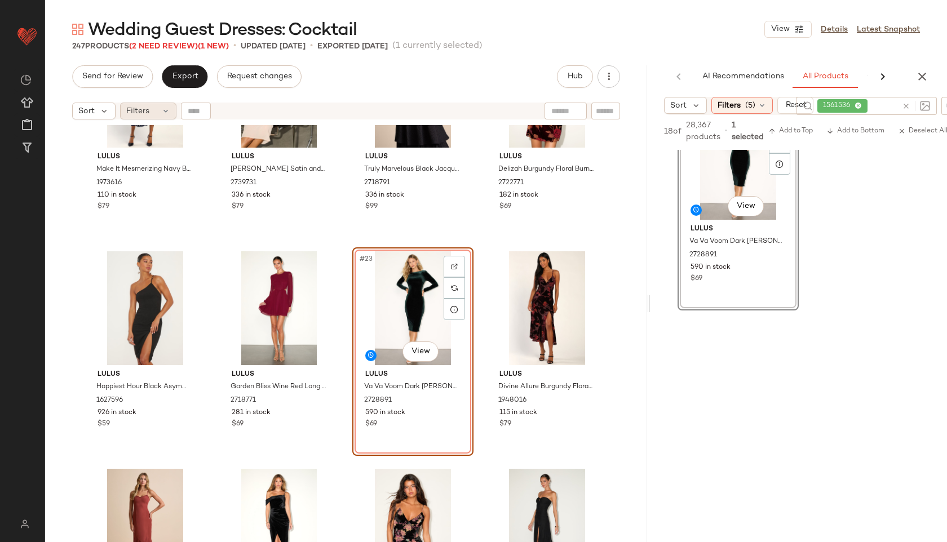
click at [138, 104] on div "Filters" at bounding box center [148, 111] width 56 height 17
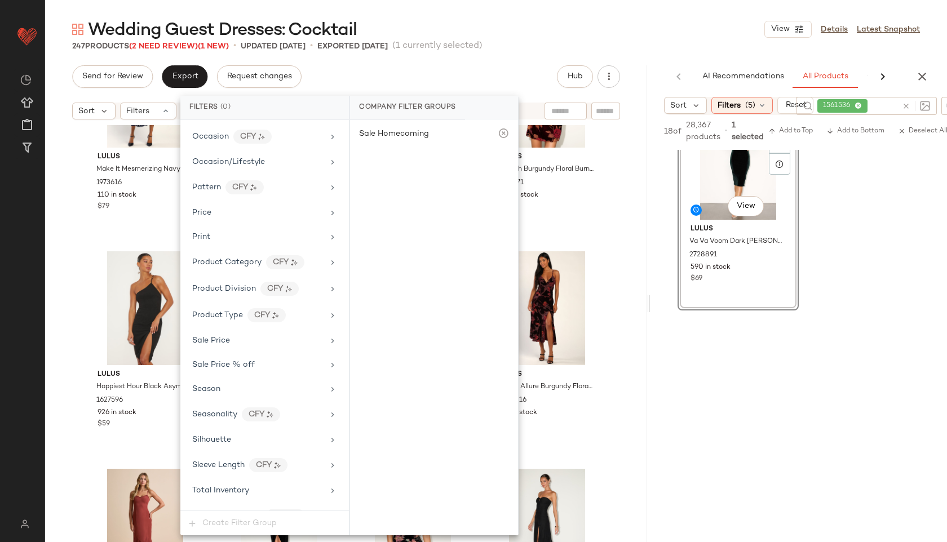
scroll to position [668, 0]
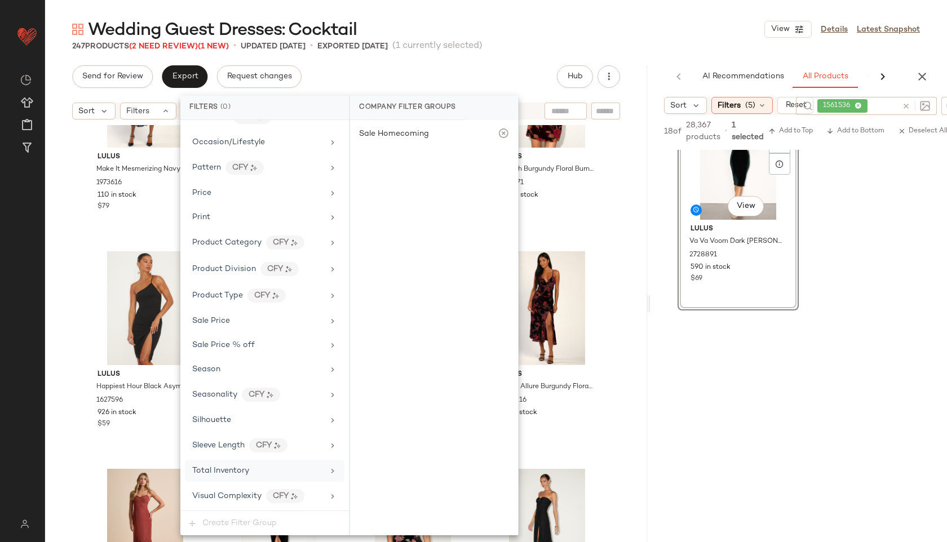
click at [245, 466] on div "Total Inventory" at bounding box center [220, 471] width 57 height 12
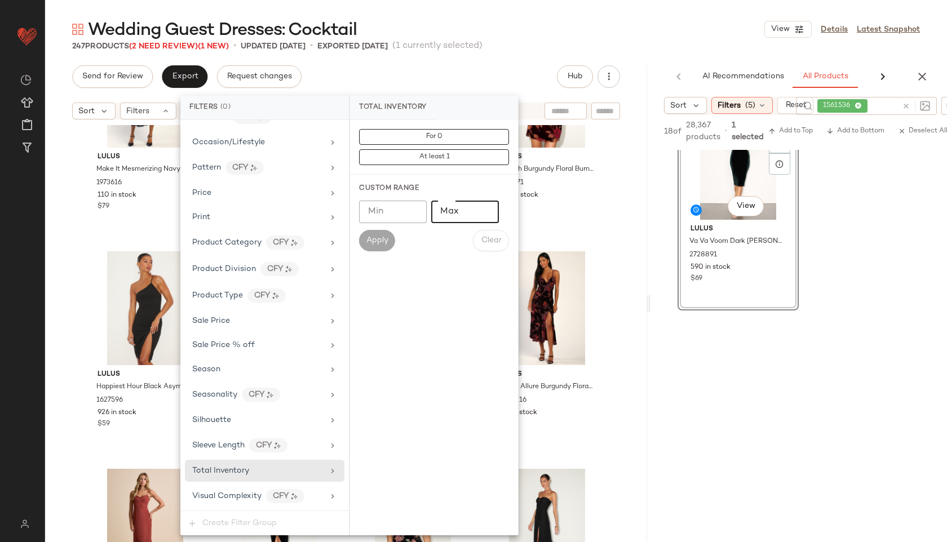
click at [449, 210] on input "Max" at bounding box center [465, 212] width 68 height 23
type input "**"
click at [379, 240] on span "Apply" at bounding box center [377, 240] width 23 height 9
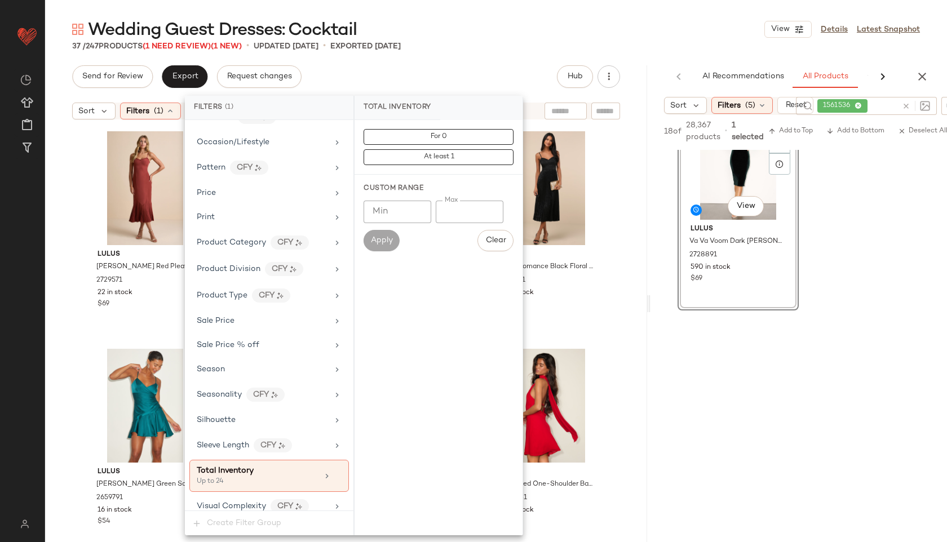
click at [509, 61] on div "Wedding Guest Dresses: Cocktail View Details Latest Snapshot 37 / 247 Products …" at bounding box center [496, 280] width 902 height 524
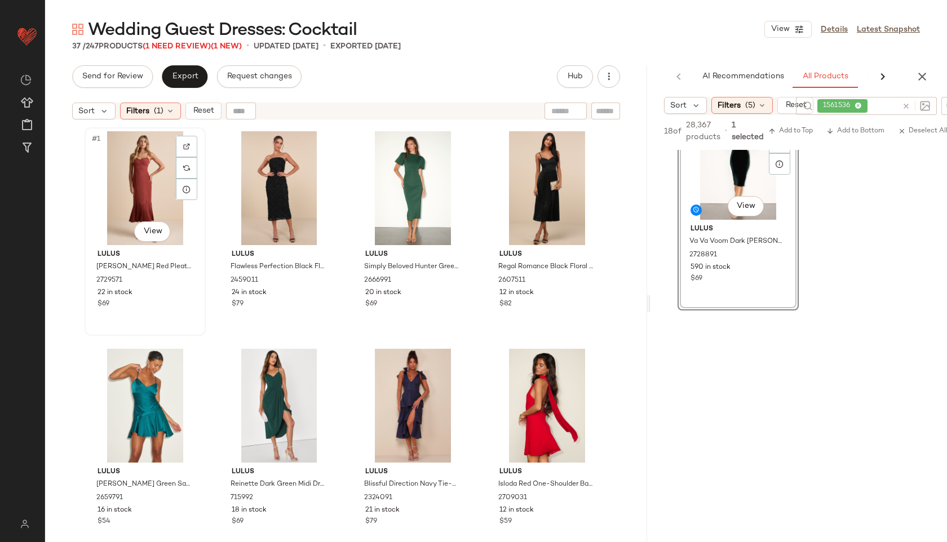
click at [123, 167] on div "#1 View" at bounding box center [144, 188] width 113 height 114
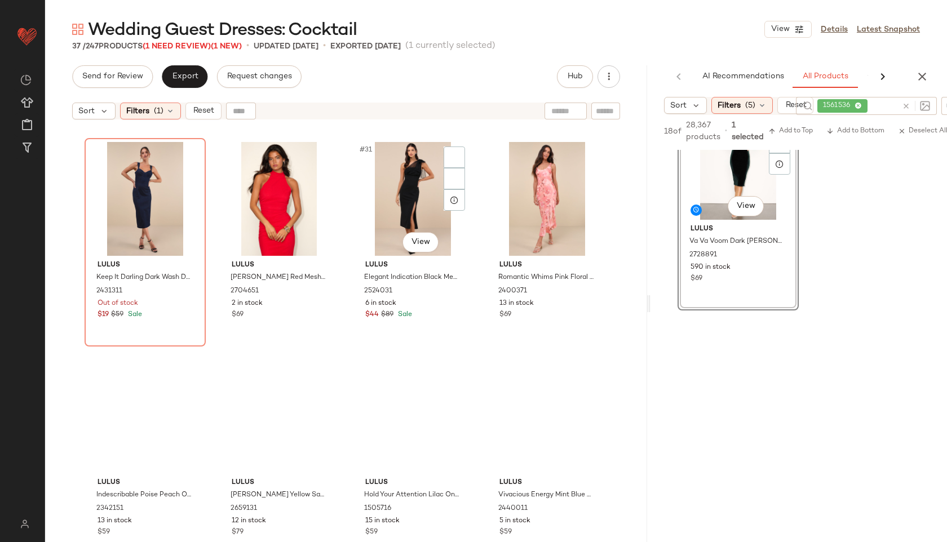
scroll to position [1733, 0]
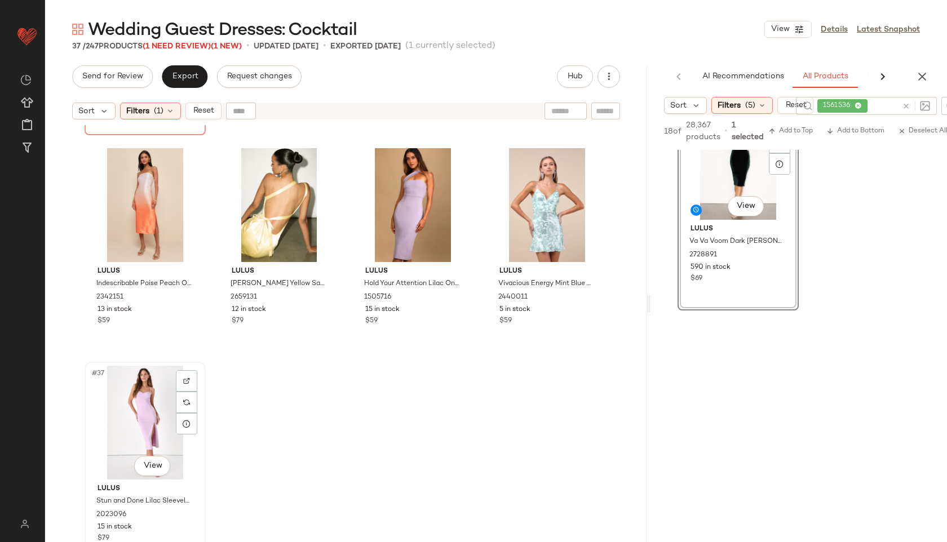
click at [131, 420] on div "#37 View" at bounding box center [144, 423] width 113 height 114
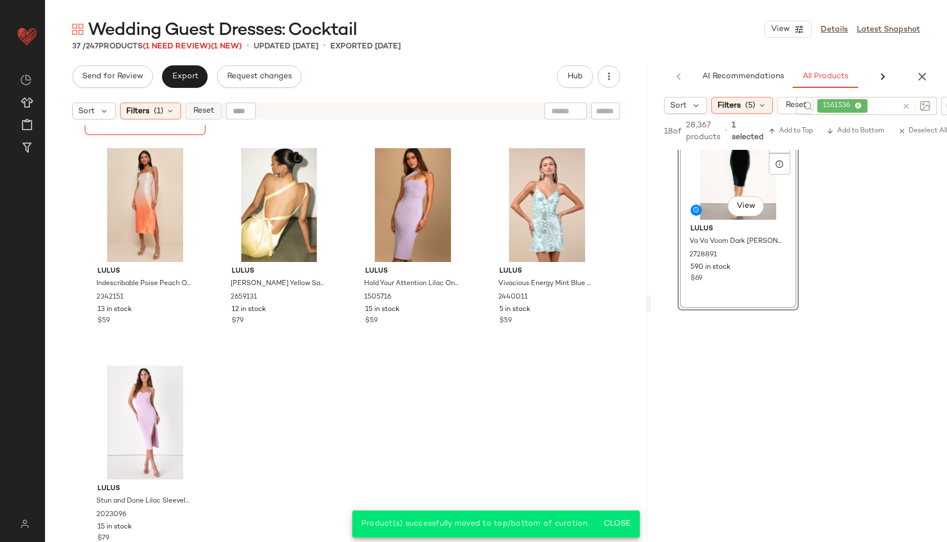
click at [213, 109] on span "Reset" at bounding box center [202, 111] width 21 height 9
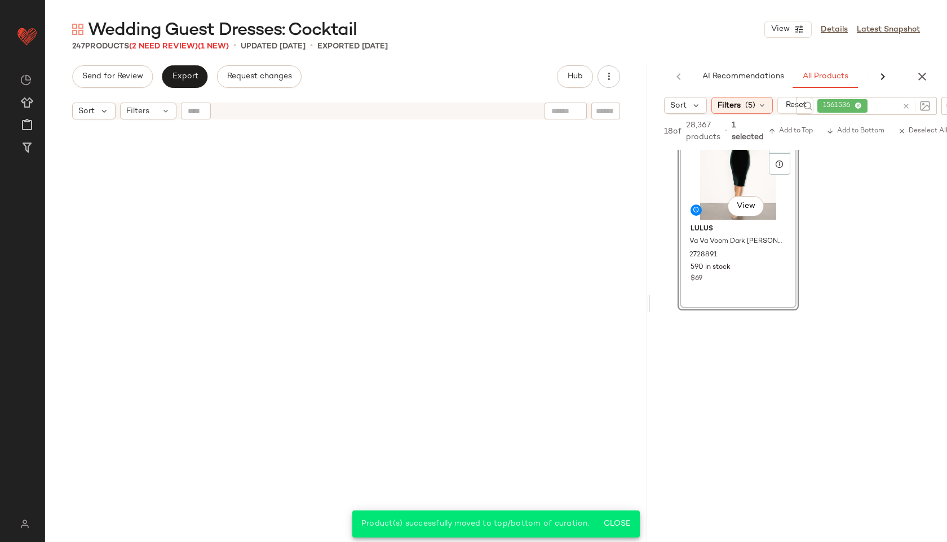
scroll to position [13047, 0]
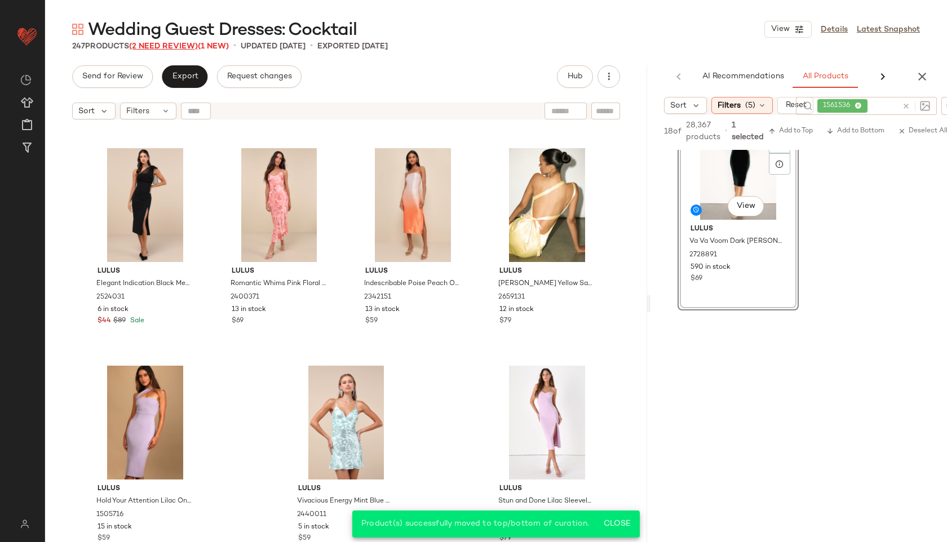
click at [184, 43] on span "(2 Need Review)" at bounding box center [163, 46] width 69 height 8
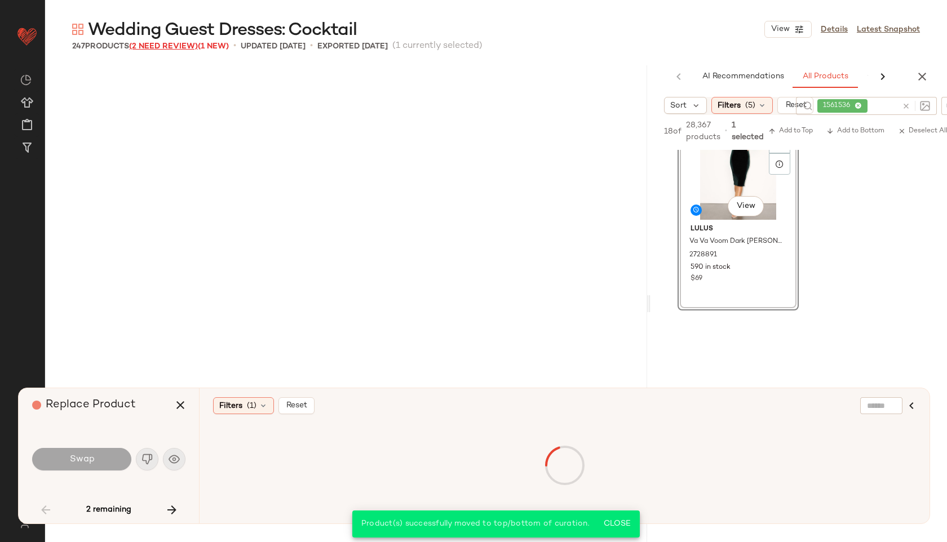
scroll to position [870, 0]
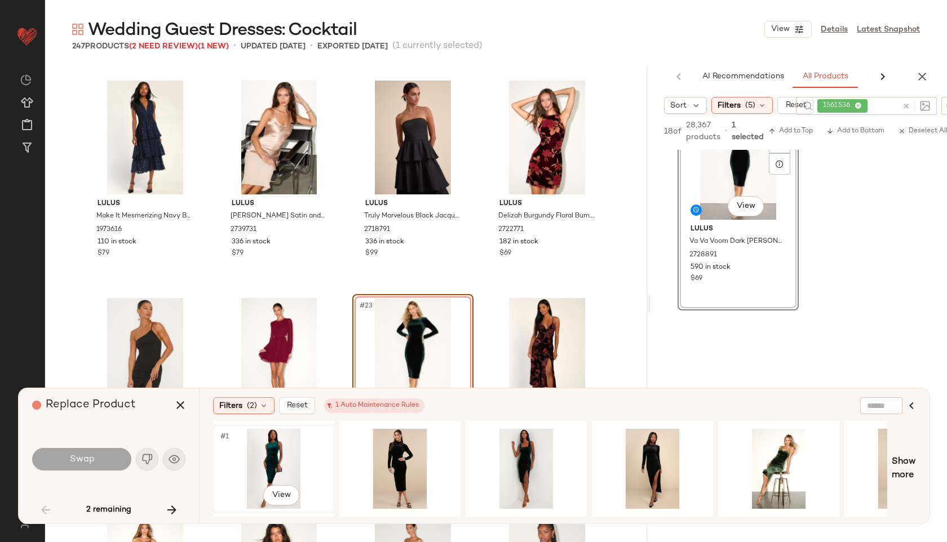
click at [262, 475] on div "#1 View" at bounding box center [273, 469] width 113 height 80
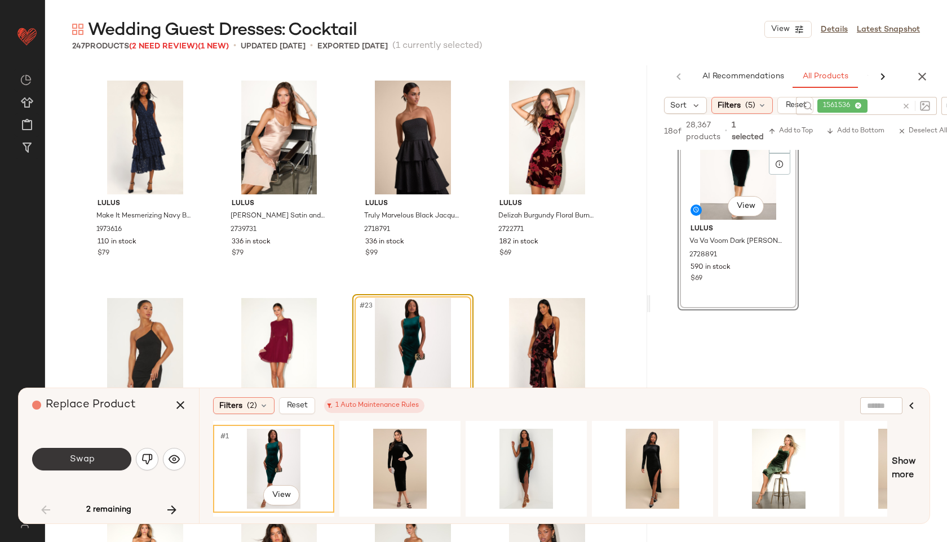
click at [96, 464] on button "Swap" at bounding box center [81, 459] width 99 height 23
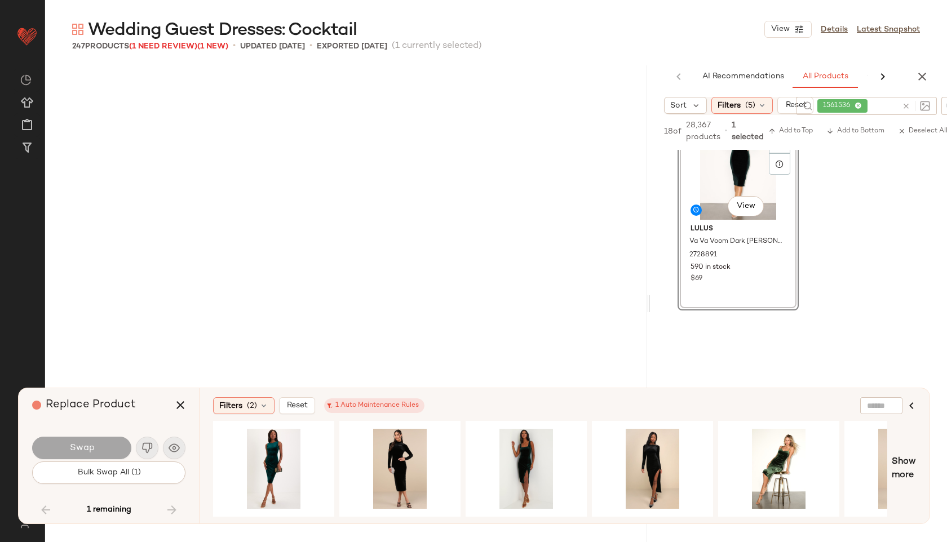
scroll to position [12620, 0]
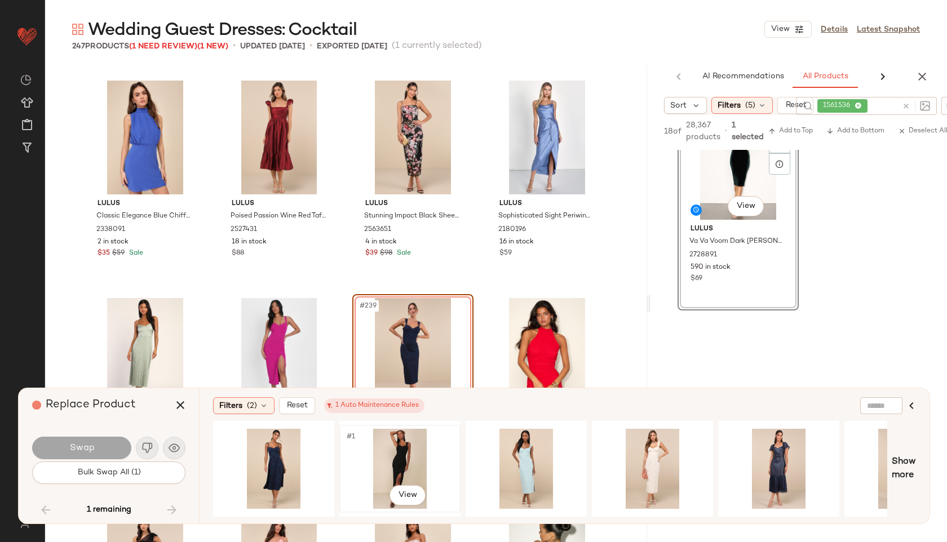
click at [383, 453] on div "#1 View" at bounding box center [399, 469] width 113 height 80
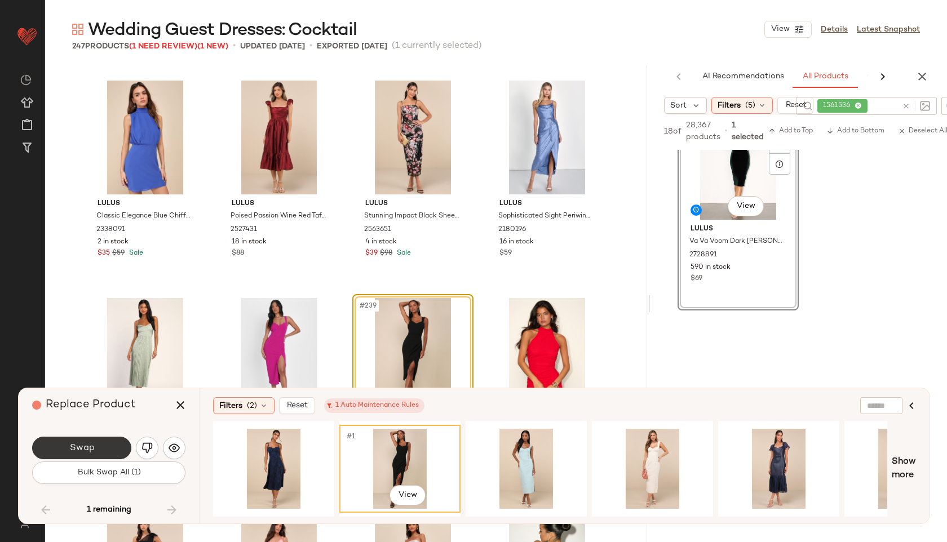
click at [113, 445] on button "Swap" at bounding box center [81, 448] width 99 height 23
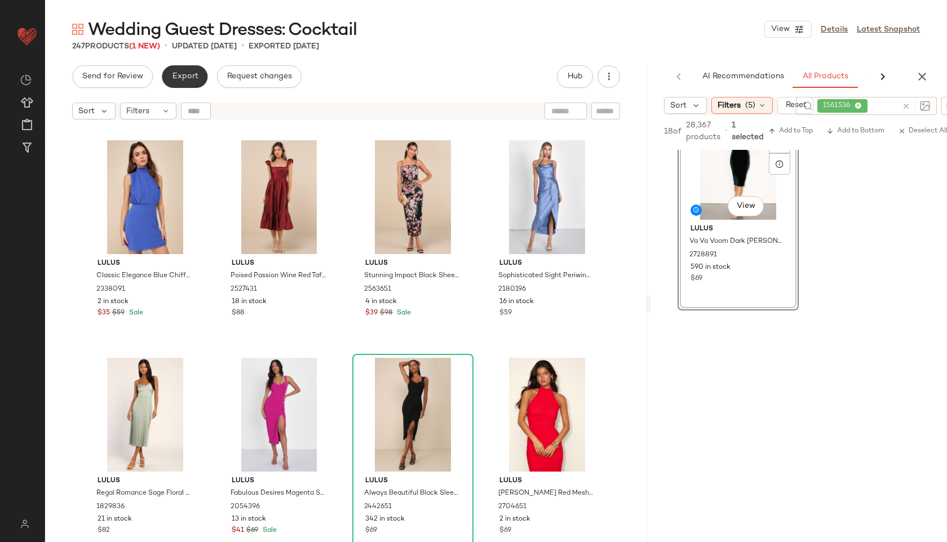
click at [181, 77] on span "Export" at bounding box center [184, 76] width 26 height 9
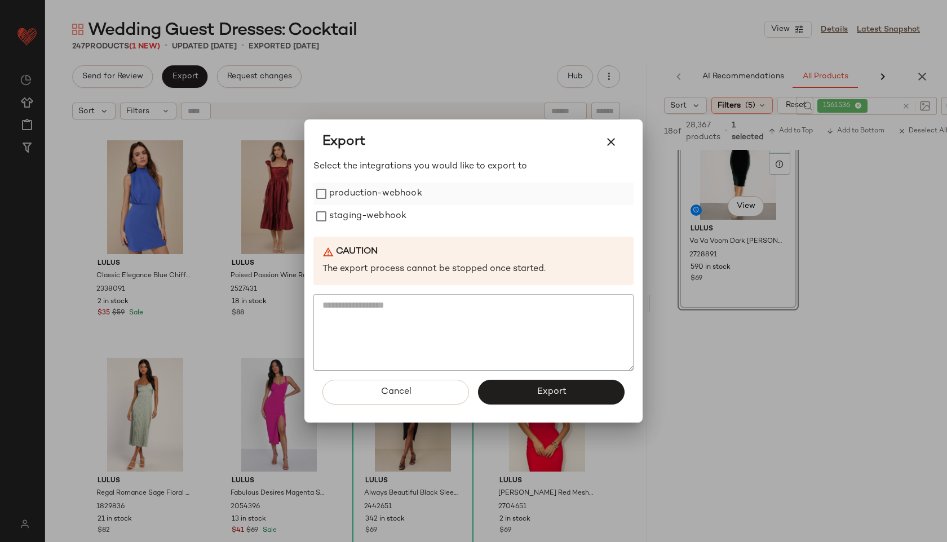
click at [340, 191] on label "production-webhook" at bounding box center [375, 194] width 93 height 23
click at [338, 214] on label "staging-webhook" at bounding box center [367, 216] width 77 height 23
click at [520, 402] on button "Export" at bounding box center [551, 392] width 147 height 25
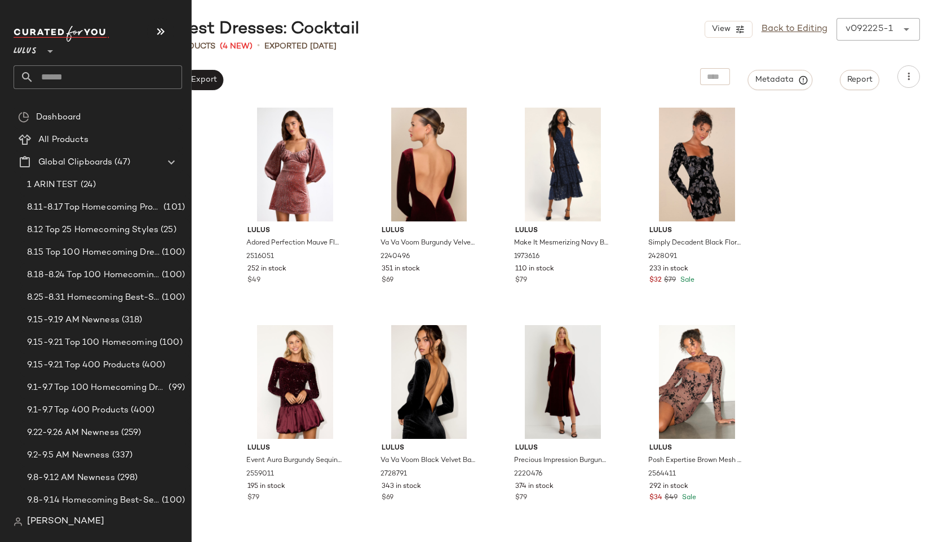
click at [55, 81] on input "text" at bounding box center [108, 77] width 148 height 24
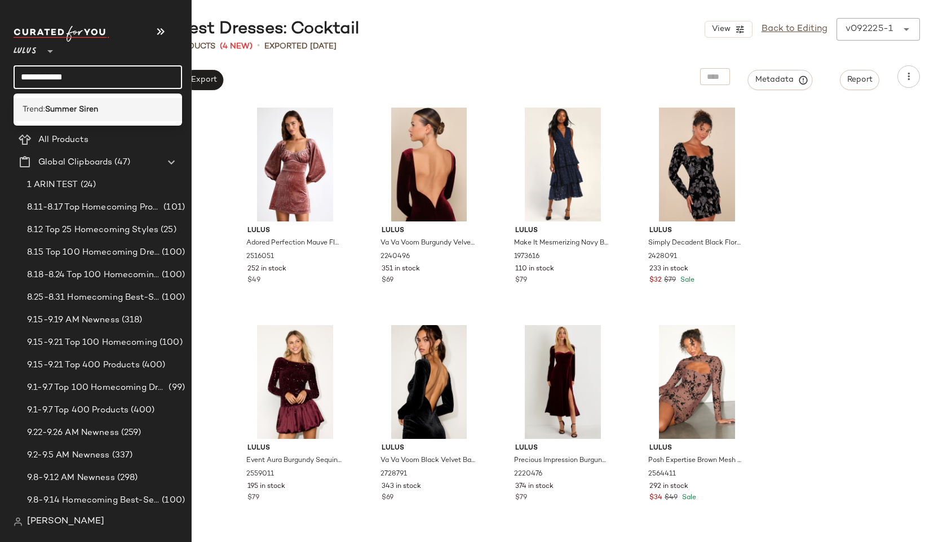
type input "**********"
click at [51, 105] on b "Summer Siren" at bounding box center [71, 110] width 53 height 12
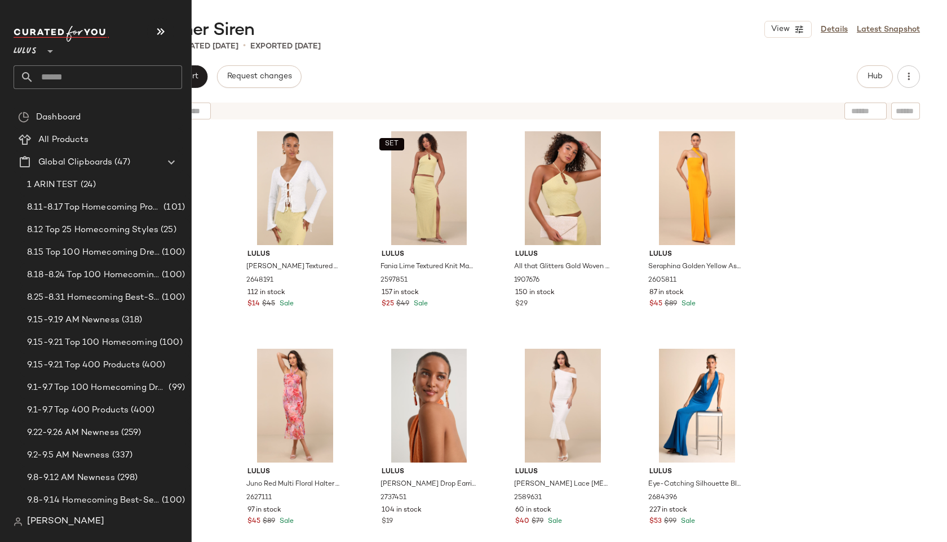
click at [54, 68] on input "text" at bounding box center [108, 77] width 148 height 24
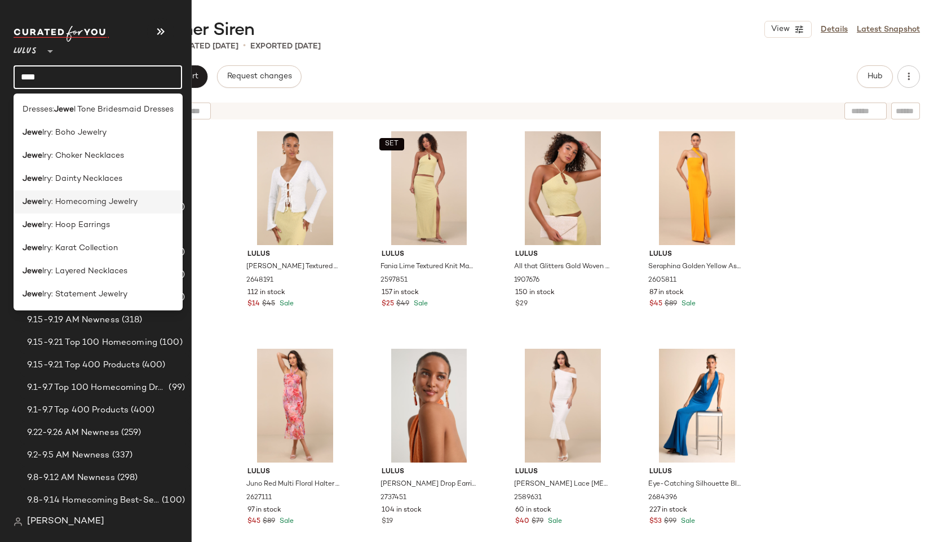
type input "****"
click at [56, 200] on span "lry: Homecoming Jewelry" at bounding box center [89, 202] width 95 height 12
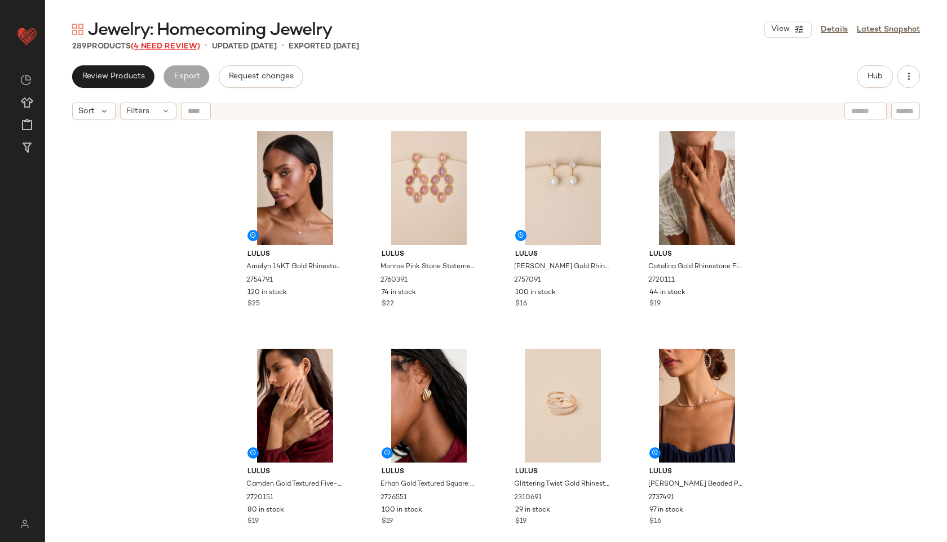
click at [183, 43] on span "(4 Need Review)" at bounding box center [165, 46] width 69 height 8
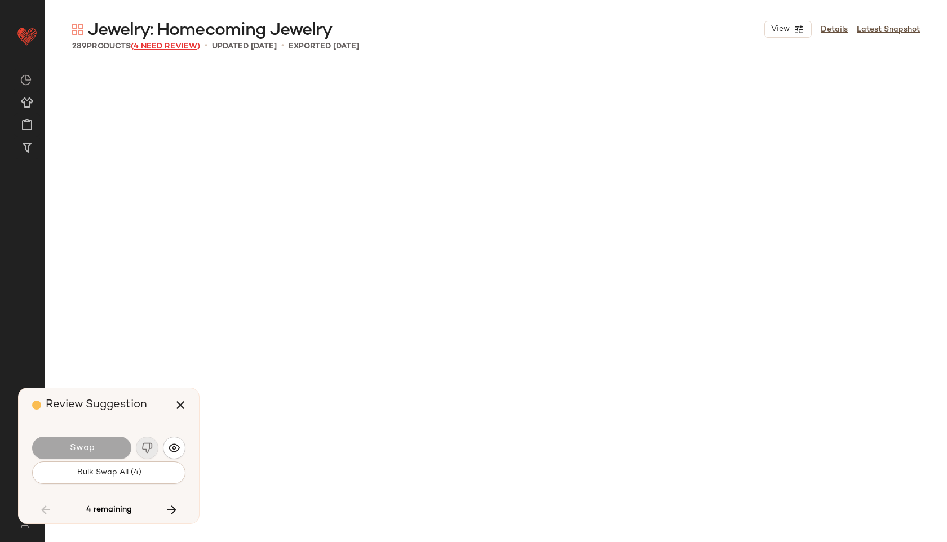
scroll to position [12184, 0]
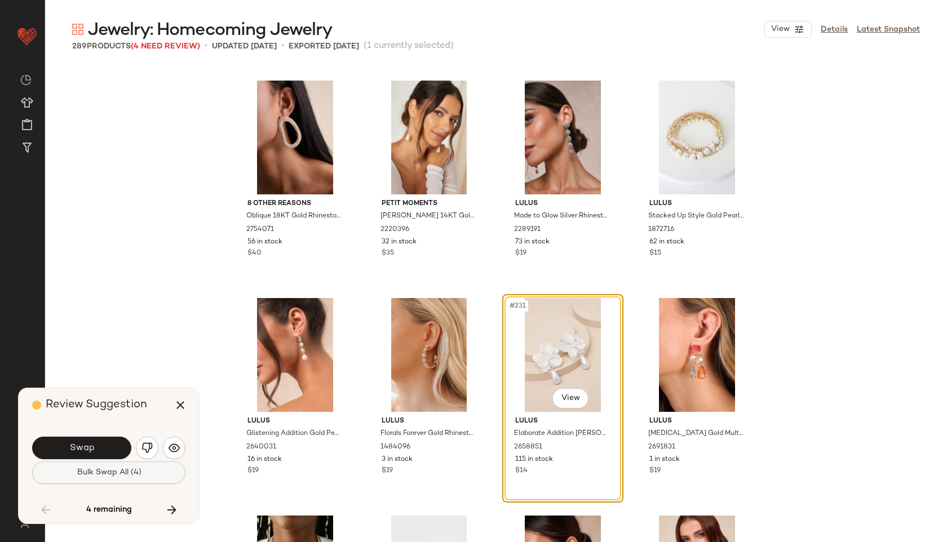
click at [78, 476] on span "Bulk Swap All (4)" at bounding box center [108, 472] width 65 height 9
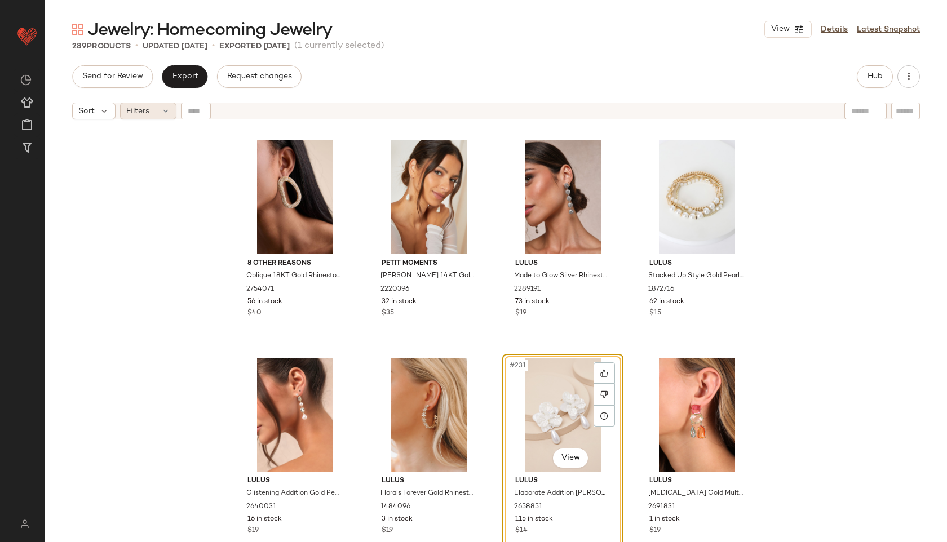
click at [165, 114] on icon at bounding box center [165, 111] width 9 height 9
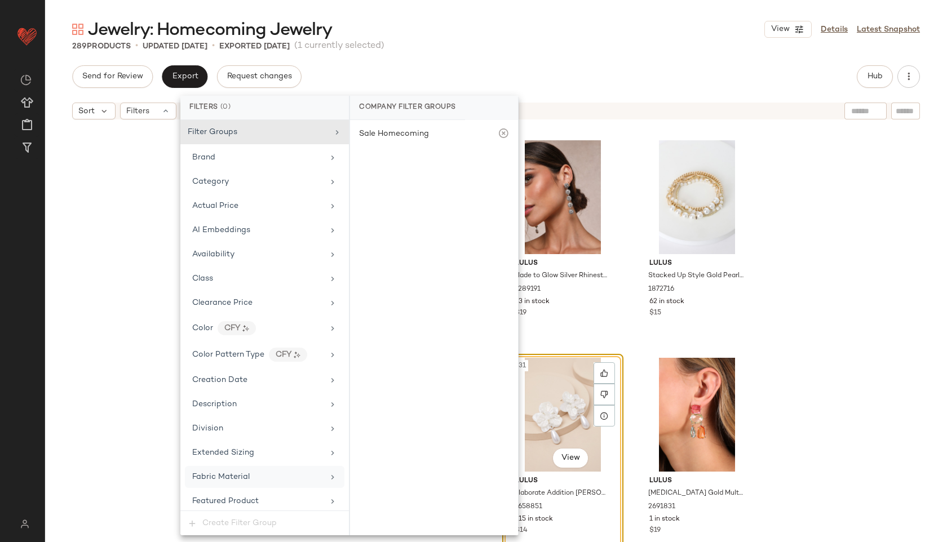
scroll to position [538, 0]
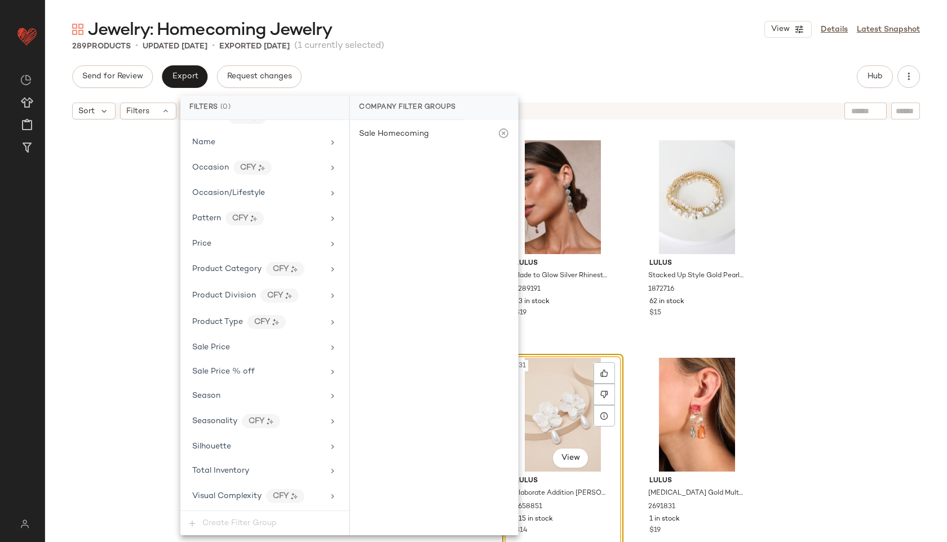
click at [230, 474] on span "Total Inventory" at bounding box center [220, 471] width 57 height 8
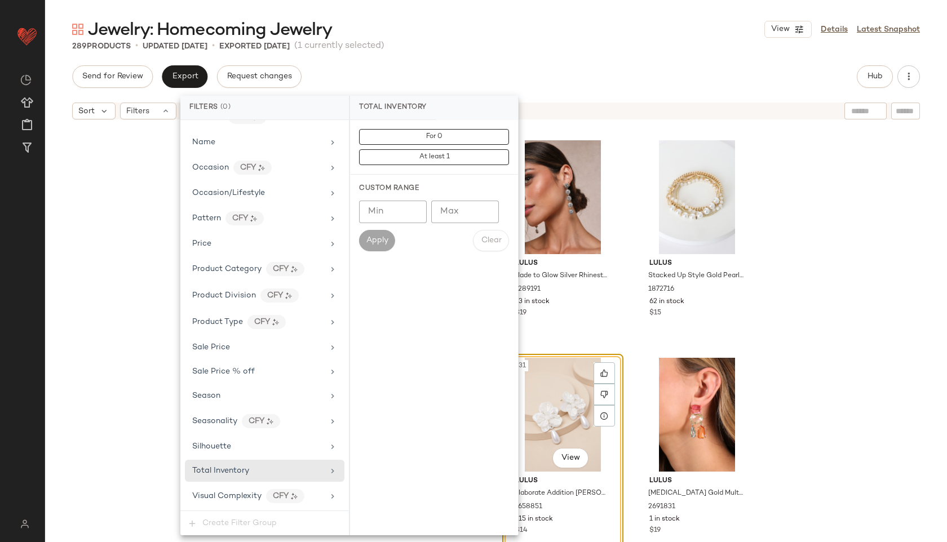
click at [452, 218] on input "Max" at bounding box center [465, 212] width 68 height 23
type input "**"
click at [380, 233] on button "Apply" at bounding box center [377, 240] width 36 height 21
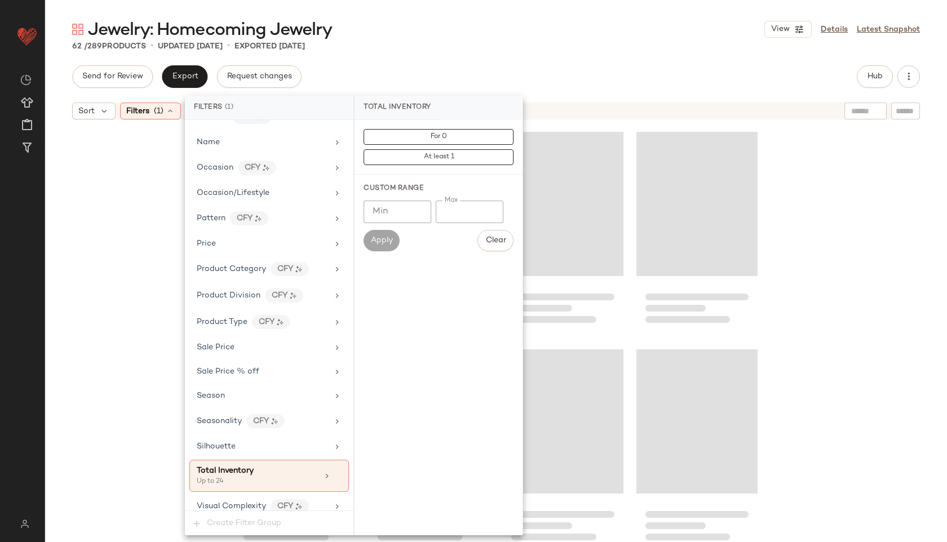
click at [499, 49] on div "62 / 289 Products • updated [DATE] • Exported [DATE]" at bounding box center [496, 46] width 902 height 11
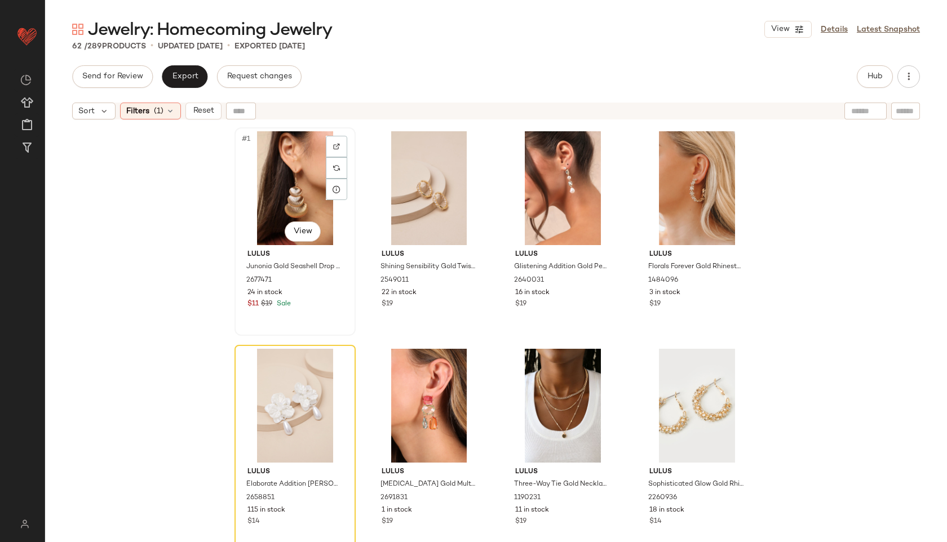
click at [267, 176] on div "#1 View" at bounding box center [294, 188] width 113 height 114
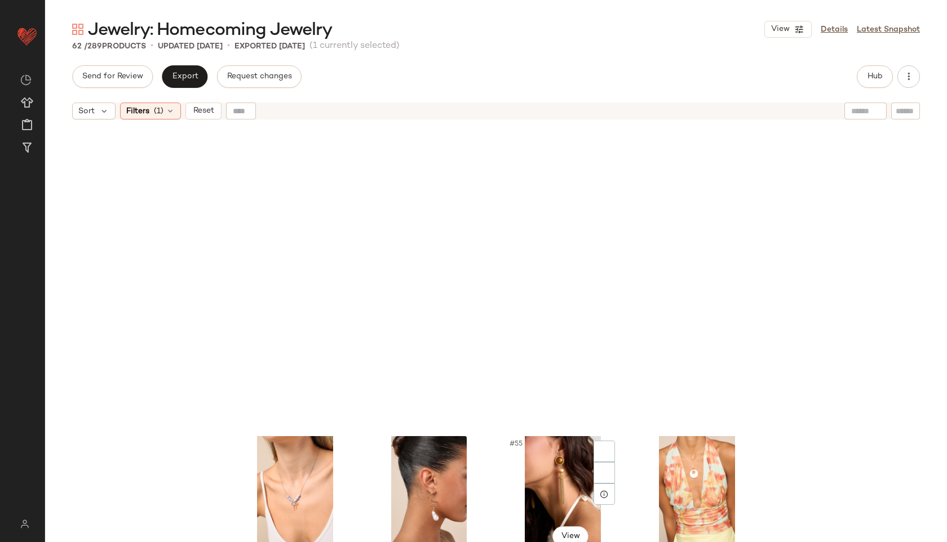
scroll to position [3038, 0]
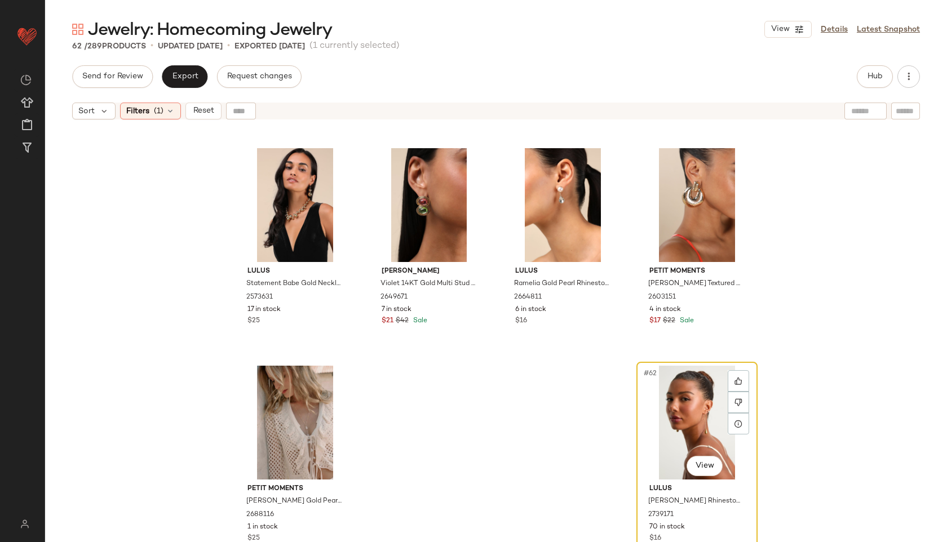
click at [693, 432] on div "#62 View" at bounding box center [696, 423] width 113 height 114
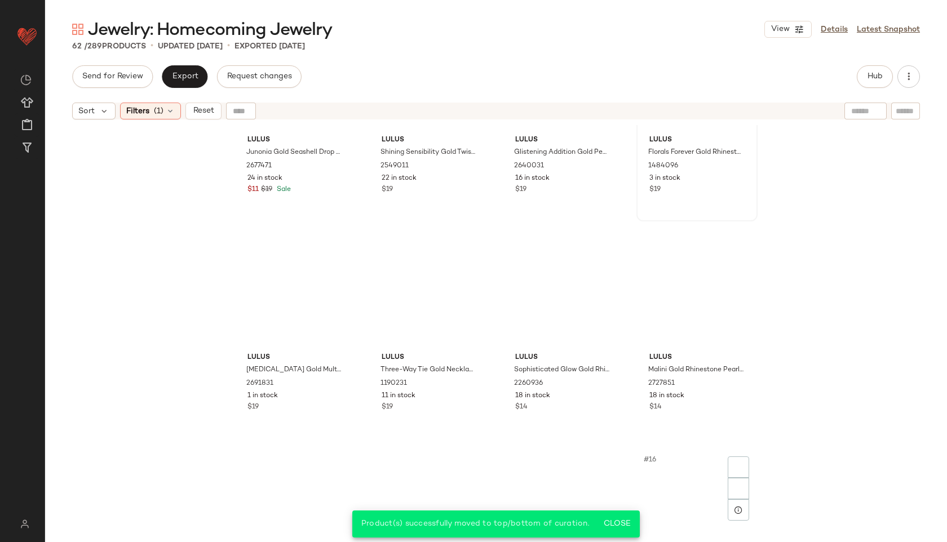
scroll to position [6, 0]
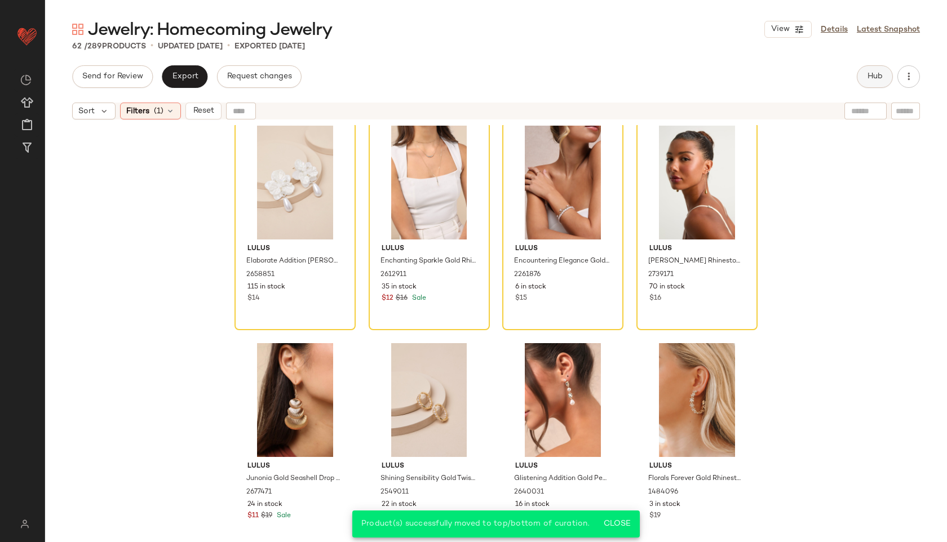
click at [867, 76] on span "Hub" at bounding box center [875, 76] width 16 height 9
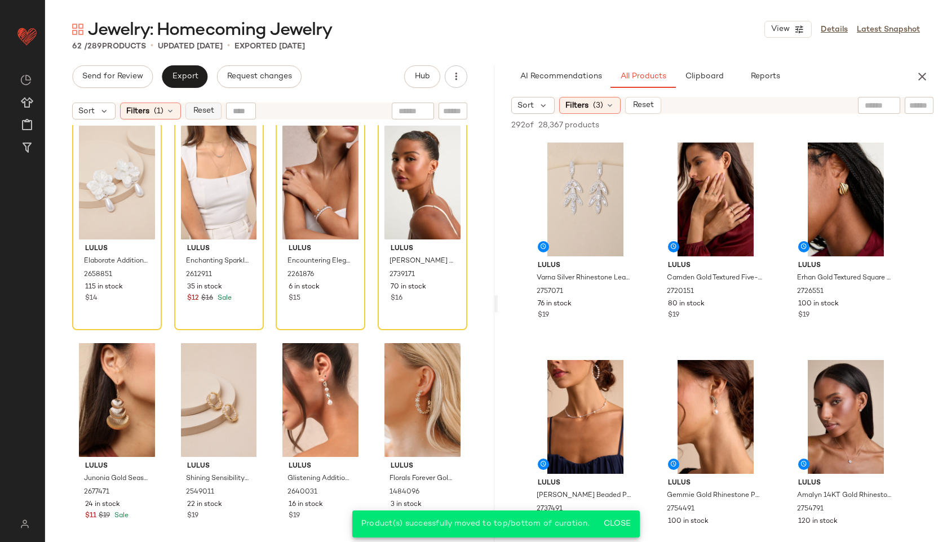
click at [209, 109] on span "Reset" at bounding box center [202, 111] width 21 height 9
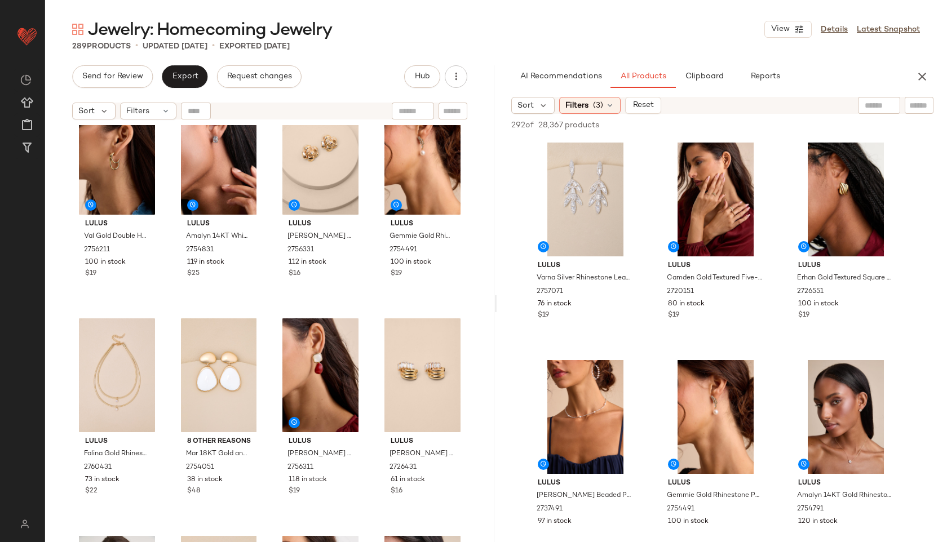
scroll to position [0, 0]
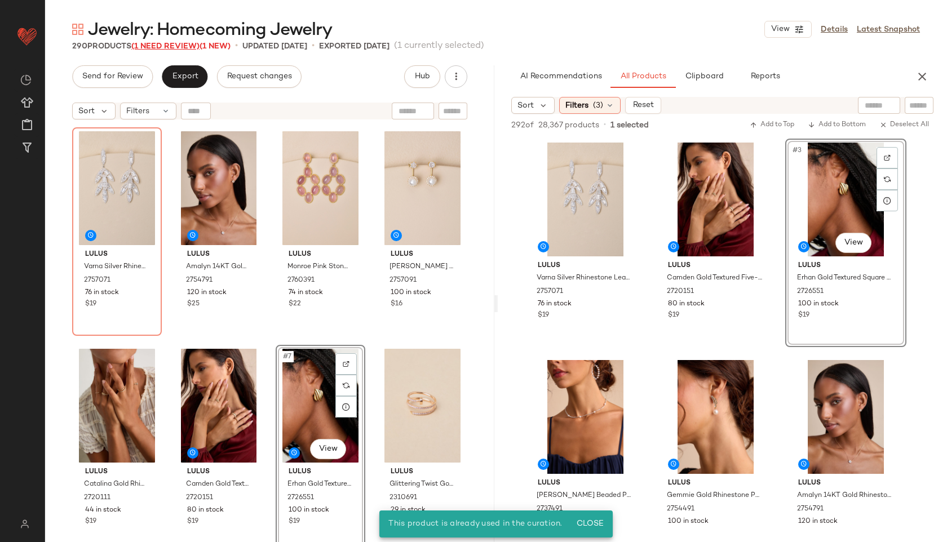
click at [182, 42] on span "(1 Need Review)" at bounding box center [165, 46] width 68 height 8
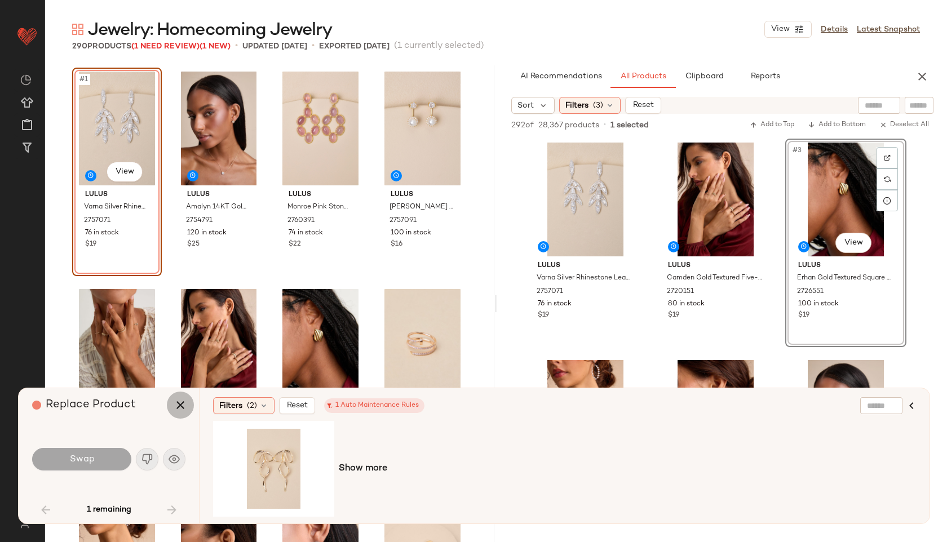
click at [178, 404] on icon "button" at bounding box center [181, 406] width 14 height 14
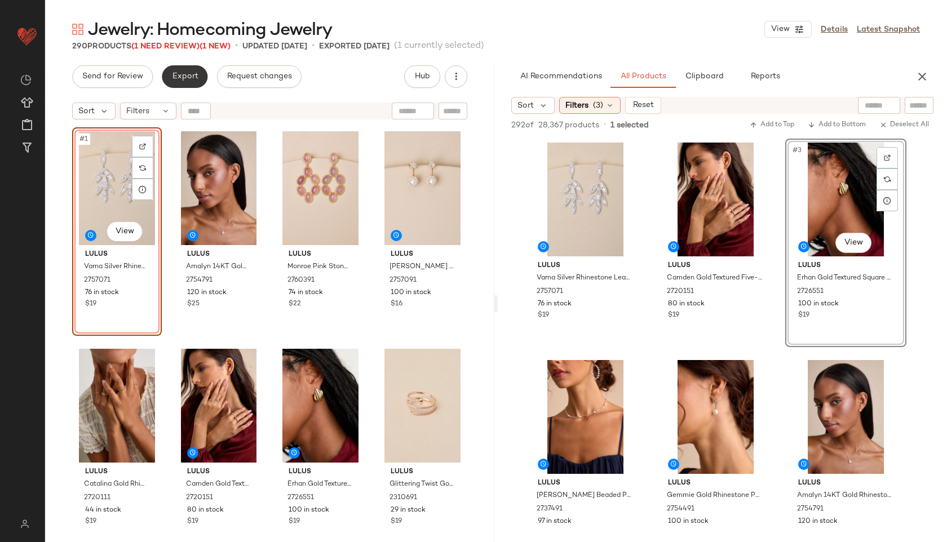
click at [183, 68] on button "Export" at bounding box center [185, 76] width 46 height 23
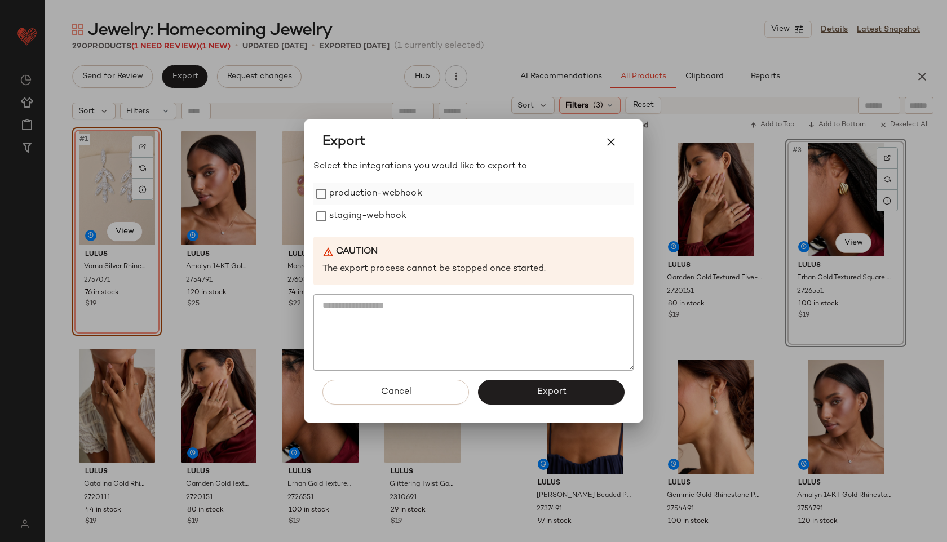
click at [380, 191] on label "production-webhook" at bounding box center [375, 194] width 93 height 23
click at [377, 224] on label "staging-webhook" at bounding box center [367, 216] width 77 height 23
click at [514, 386] on button "Export" at bounding box center [551, 392] width 147 height 25
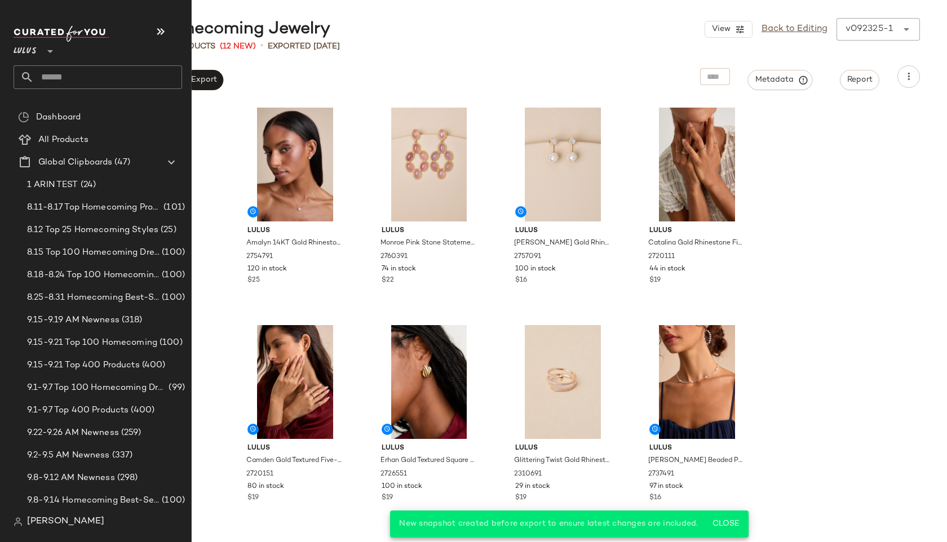
click at [65, 79] on input "text" at bounding box center [108, 77] width 148 height 24
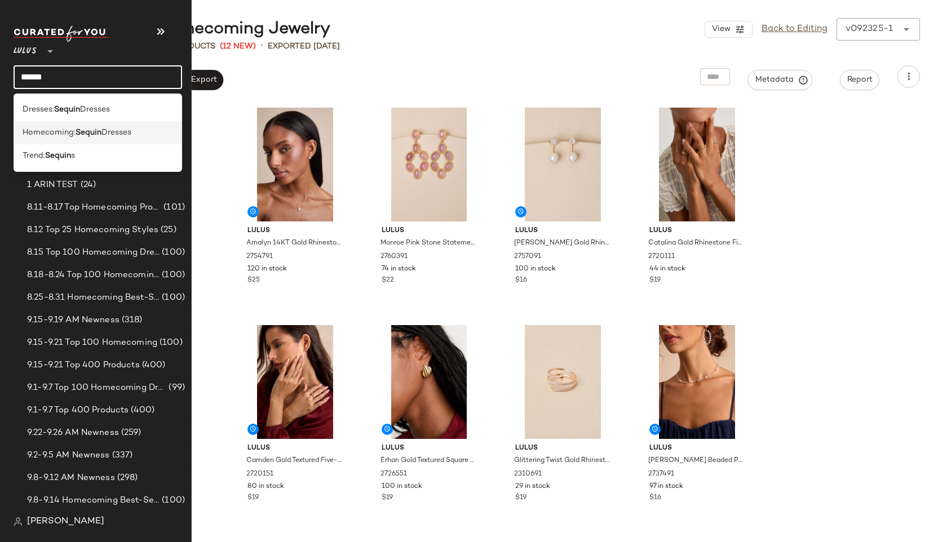
type input "******"
click at [59, 129] on span "Homecoming:" at bounding box center [49, 133] width 53 height 12
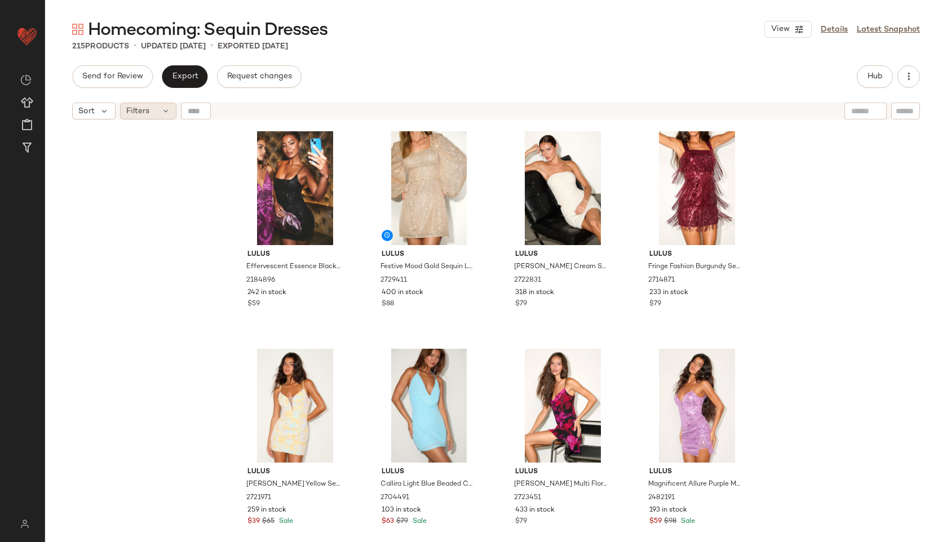
click at [156, 110] on div "Filters" at bounding box center [148, 111] width 56 height 17
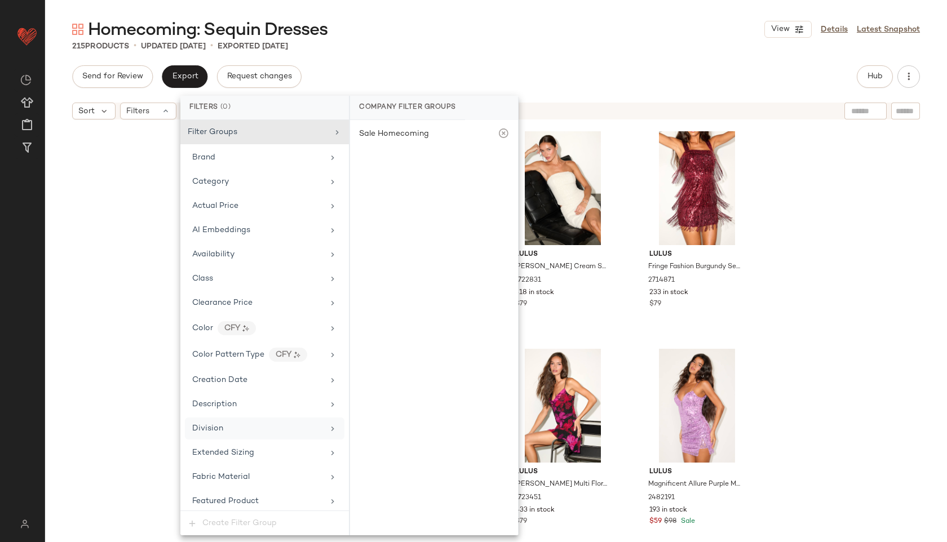
scroll to position [692, 0]
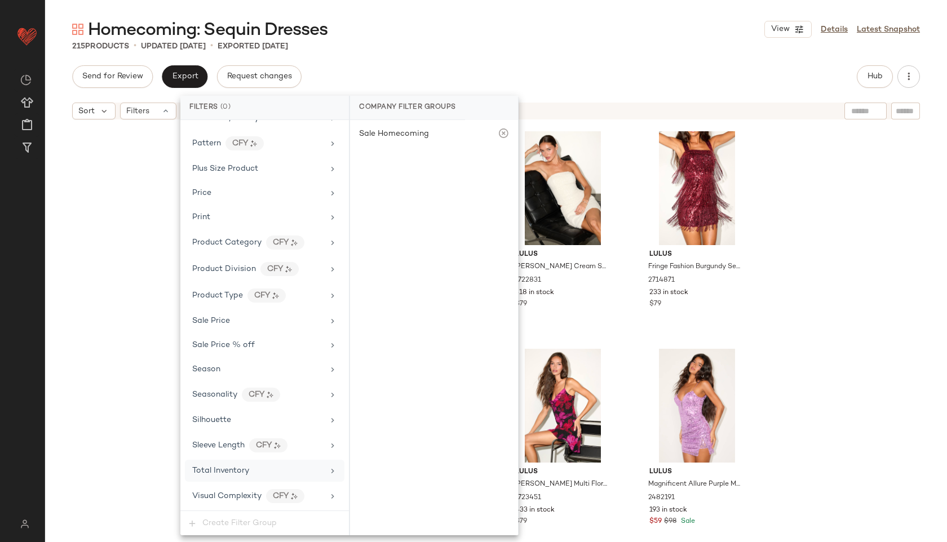
click at [263, 472] on div "Total Inventory" at bounding box center [257, 471] width 131 height 12
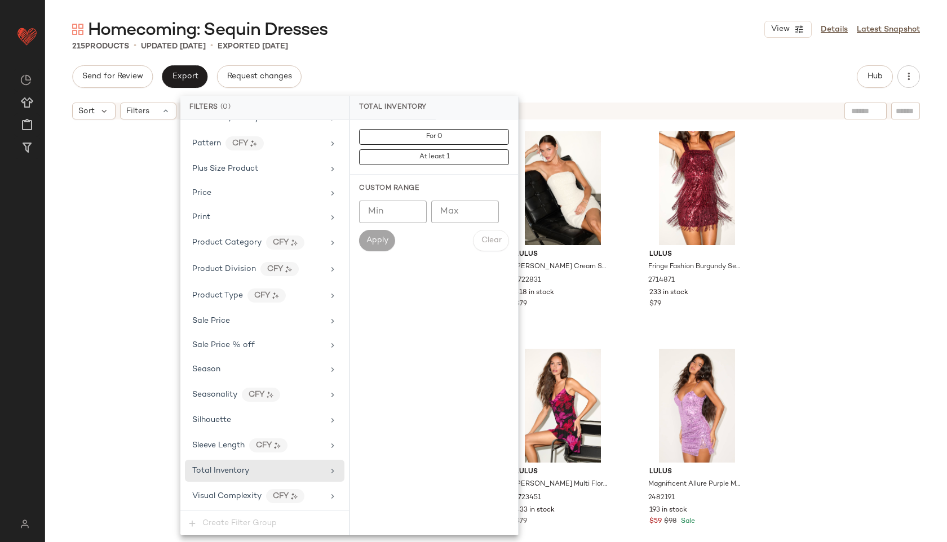
click at [465, 216] on input "Max" at bounding box center [465, 212] width 68 height 23
type input "**"
click at [369, 237] on span "Apply" at bounding box center [377, 240] width 23 height 9
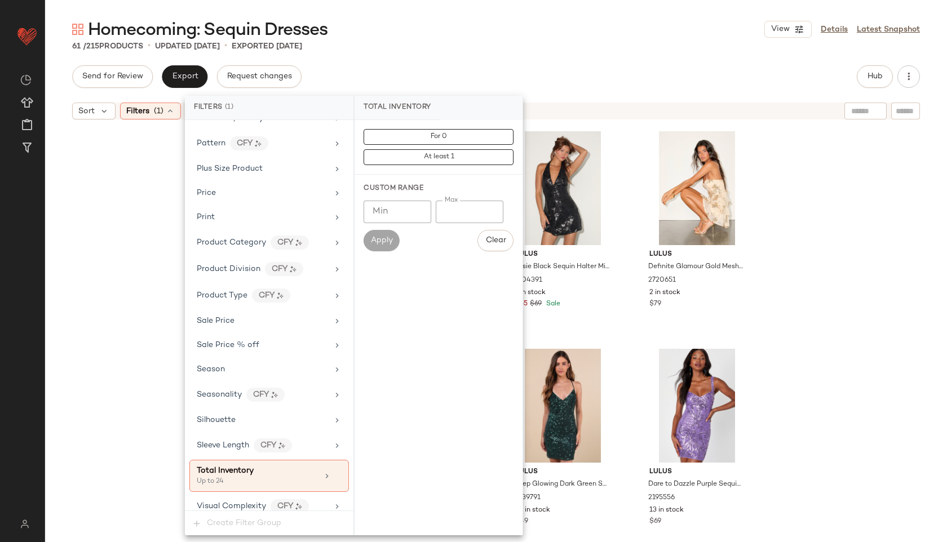
click at [506, 31] on div "Homecoming: Sequin Dresses View Details Latest Snapshot" at bounding box center [496, 29] width 902 height 23
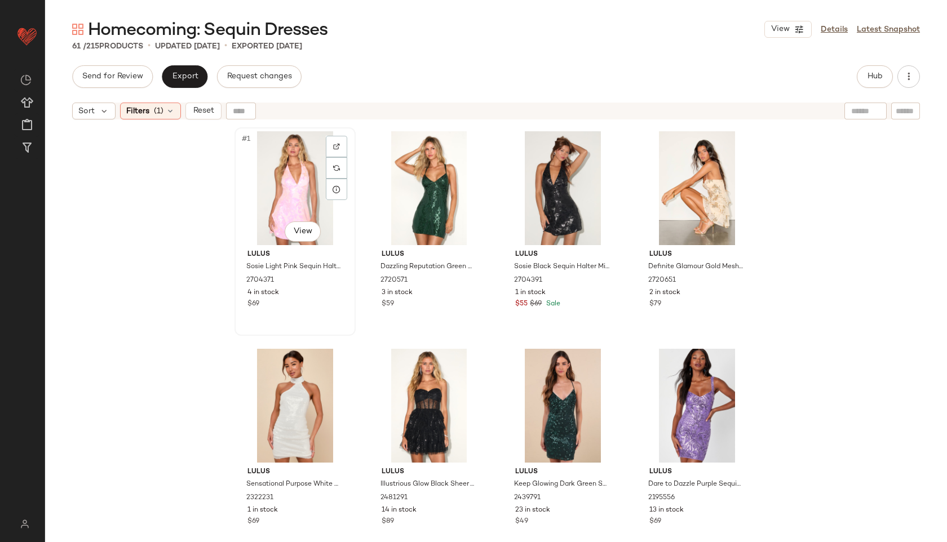
click at [275, 168] on div "#1 View" at bounding box center [294, 188] width 113 height 114
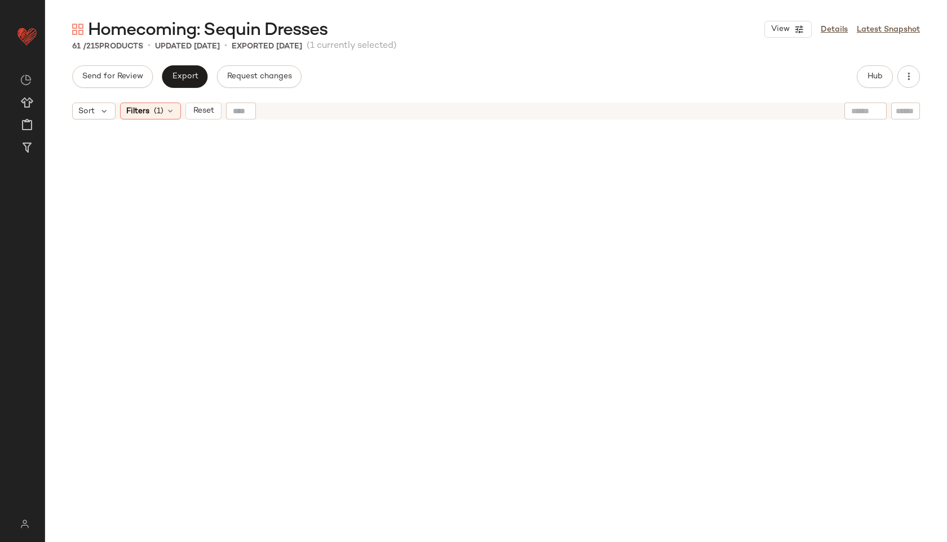
scroll to position [3038, 0]
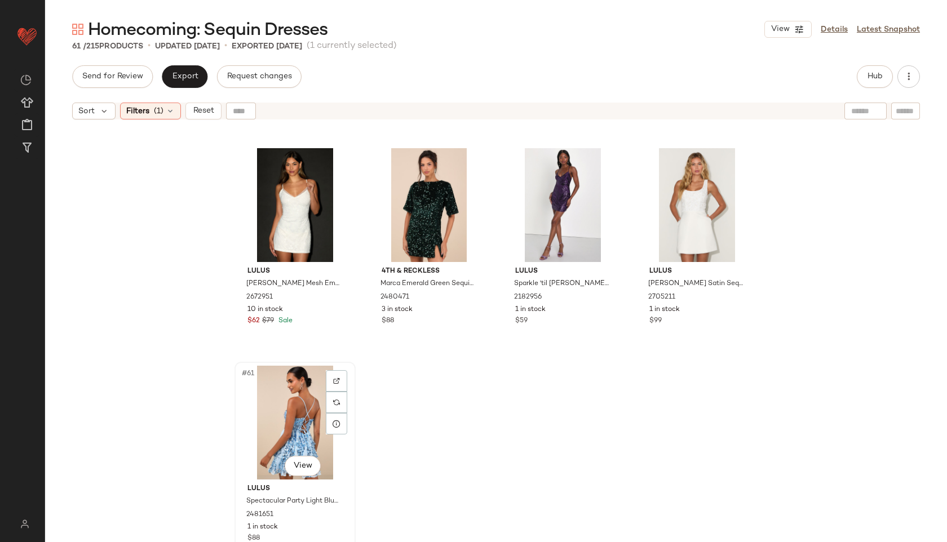
click at [281, 421] on div "#61 View" at bounding box center [294, 423] width 113 height 114
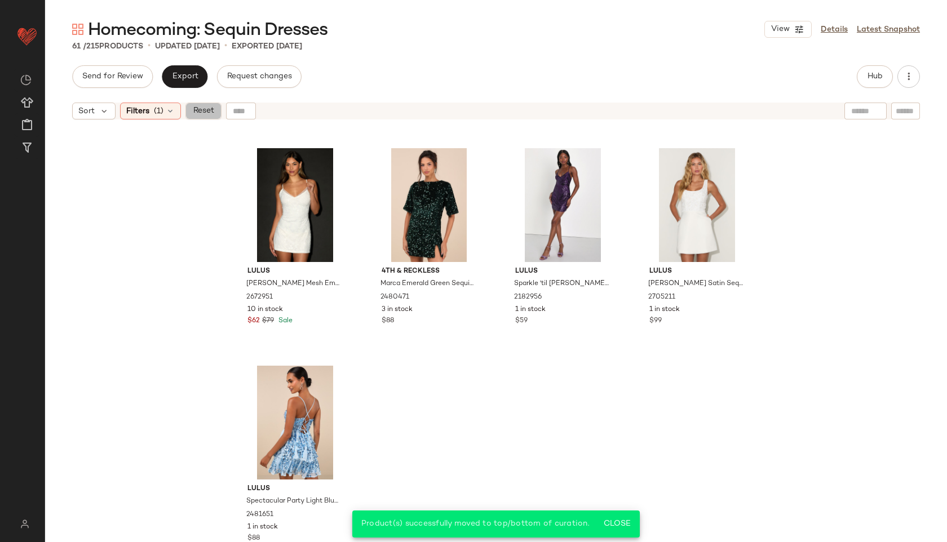
click at [213, 110] on span "Reset" at bounding box center [202, 111] width 21 height 9
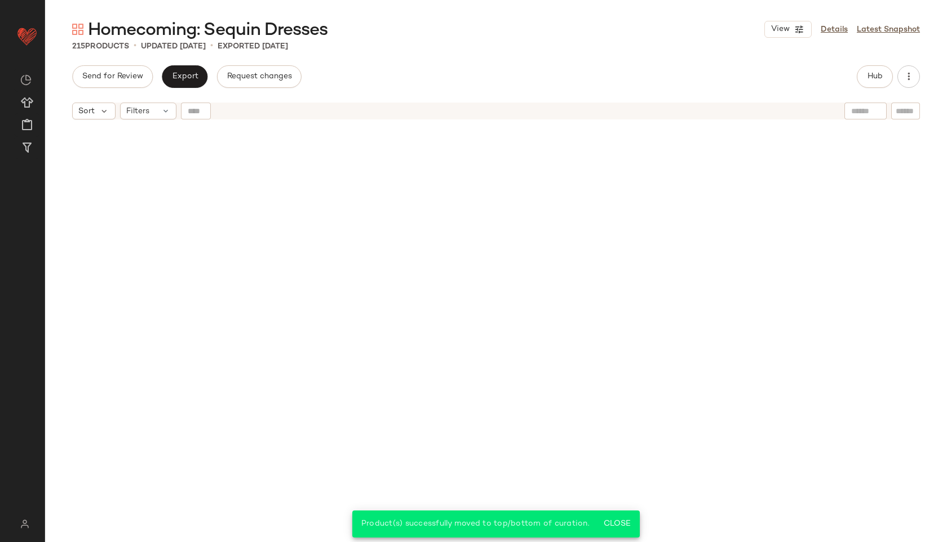
scroll to position [11306, 0]
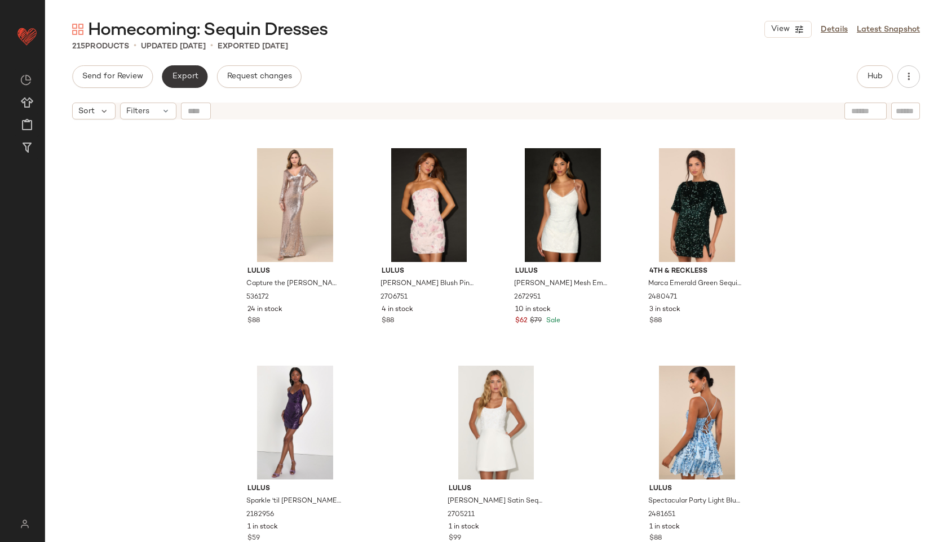
click at [189, 72] on span "Export" at bounding box center [184, 76] width 26 height 9
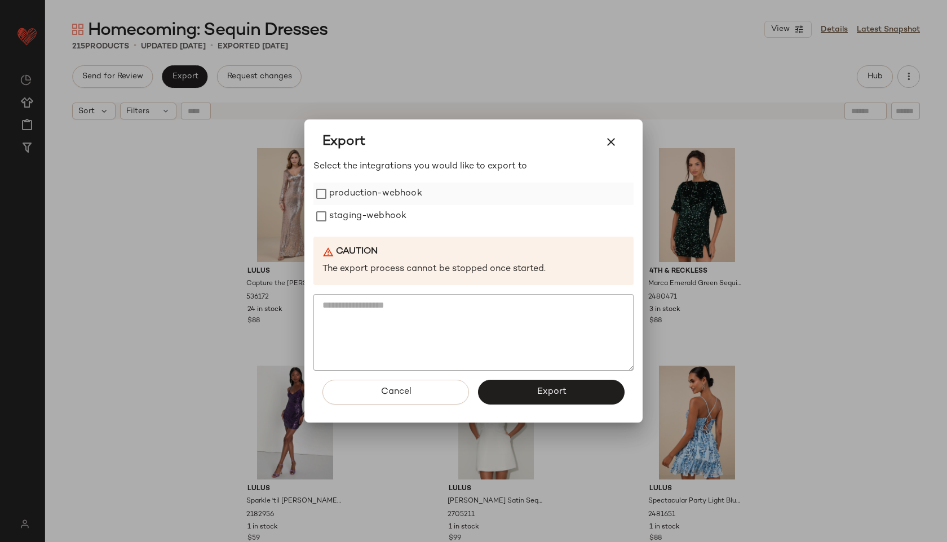
click at [351, 190] on label "production-webhook" at bounding box center [375, 194] width 93 height 23
click at [358, 219] on label "staging-webhook" at bounding box center [367, 216] width 77 height 23
click at [516, 382] on button "Export" at bounding box center [551, 392] width 147 height 25
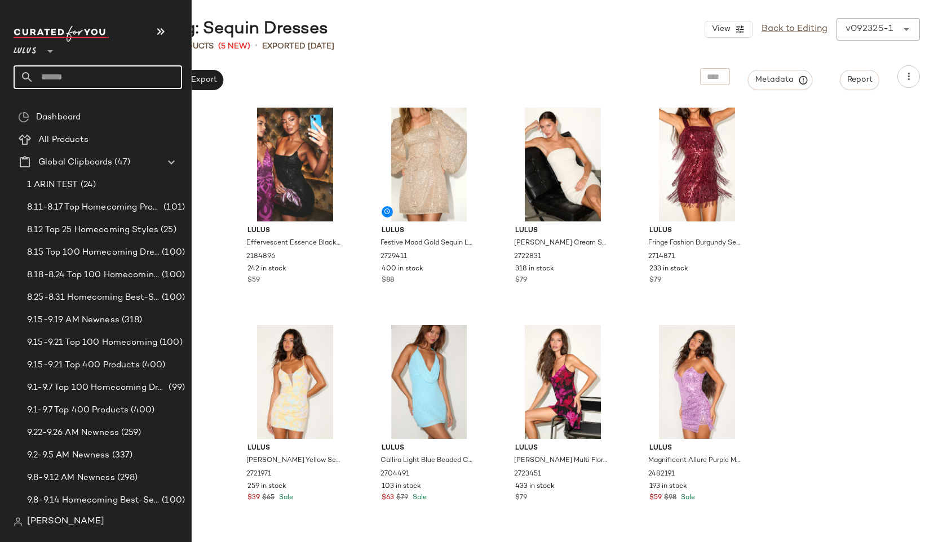
click at [52, 77] on input "text" at bounding box center [108, 77] width 148 height 24
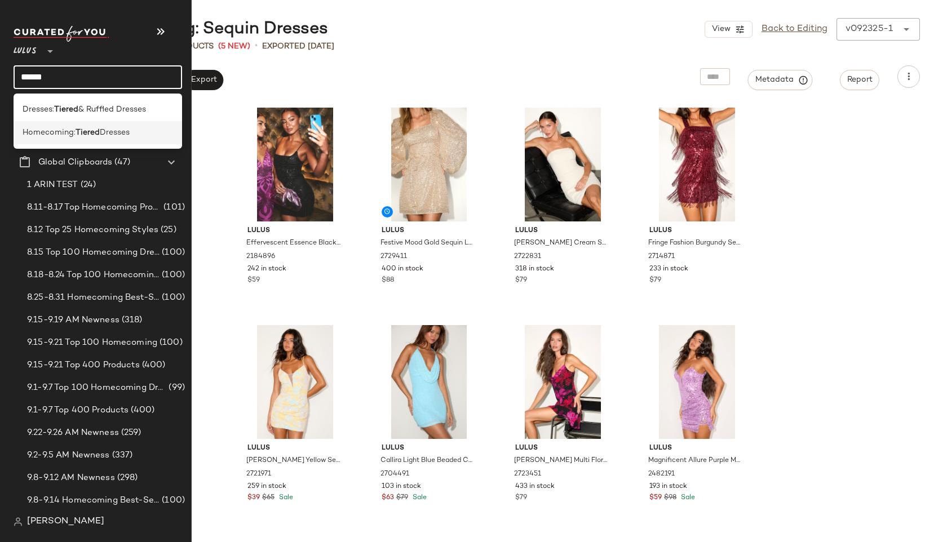
type input "******"
click at [40, 132] on span "Homecoming:" at bounding box center [49, 133] width 53 height 12
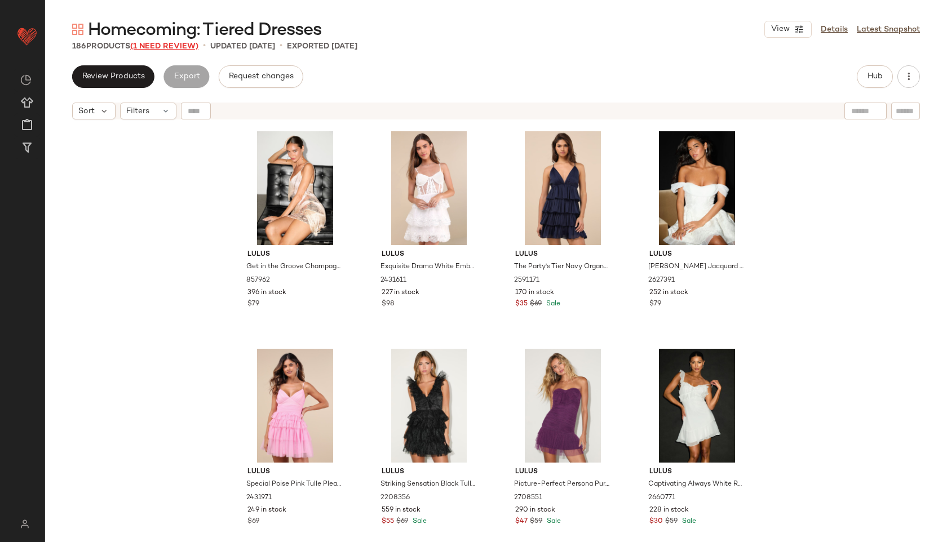
click at [157, 47] on span "(1 Need Review)" at bounding box center [164, 46] width 68 height 8
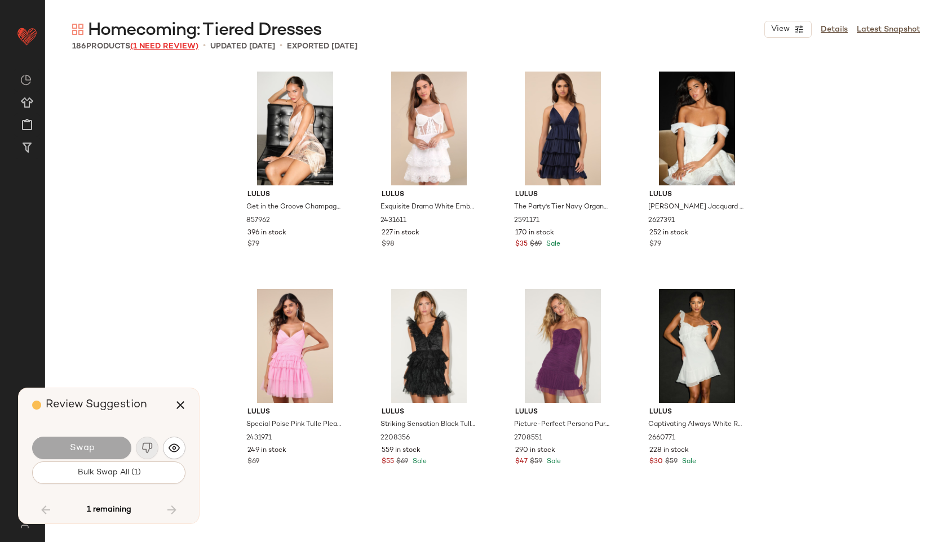
scroll to position [9752, 0]
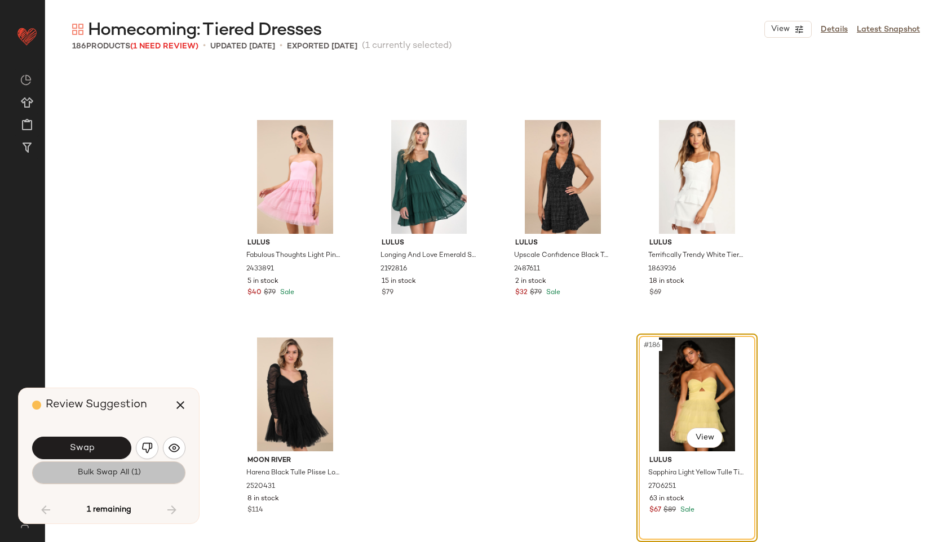
click at [119, 472] on span "Bulk Swap All (1)" at bounding box center [109, 472] width 64 height 9
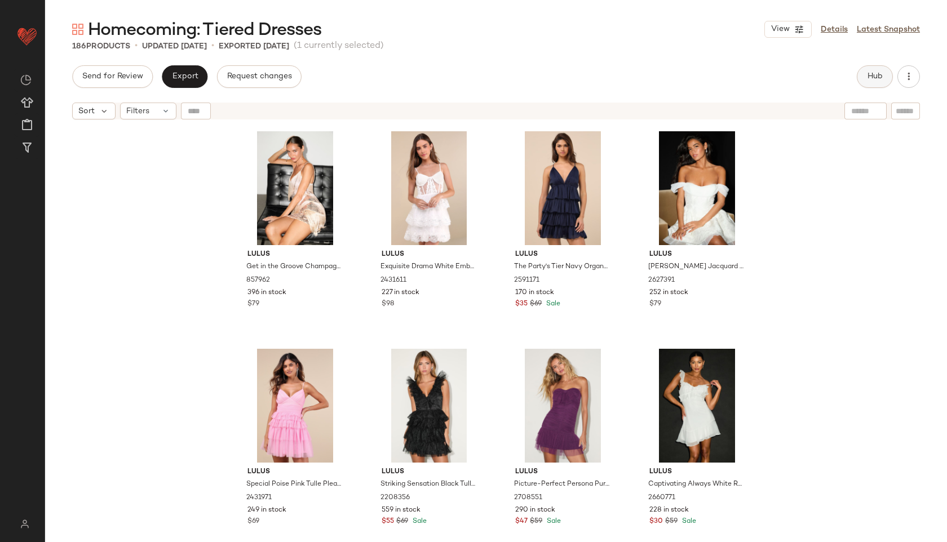
click at [865, 73] on button "Hub" at bounding box center [875, 76] width 36 height 23
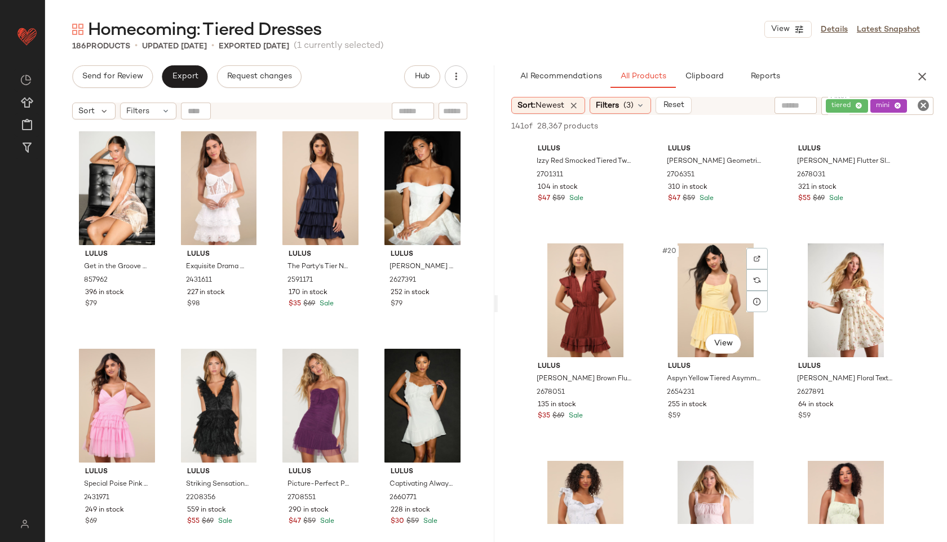
scroll to position [1207, 0]
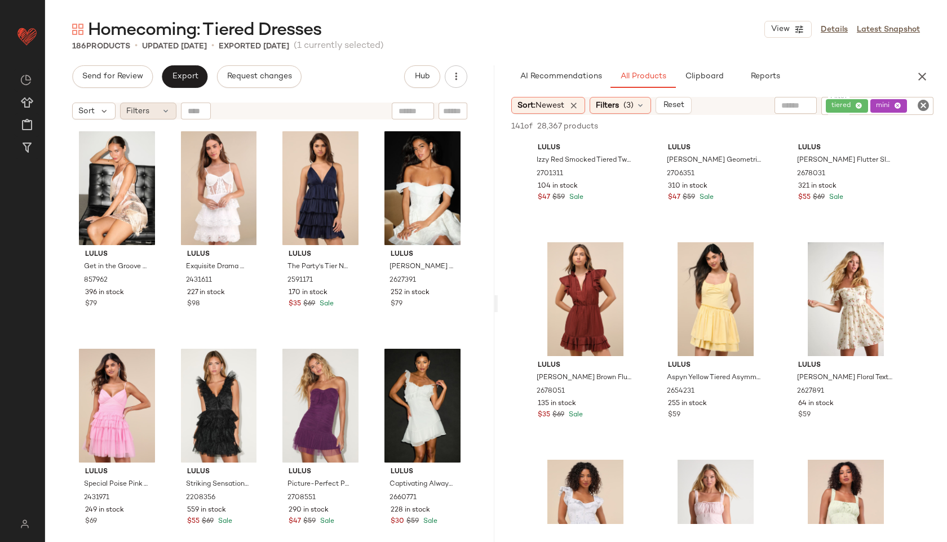
click at [158, 109] on div "Filters" at bounding box center [148, 111] width 56 height 17
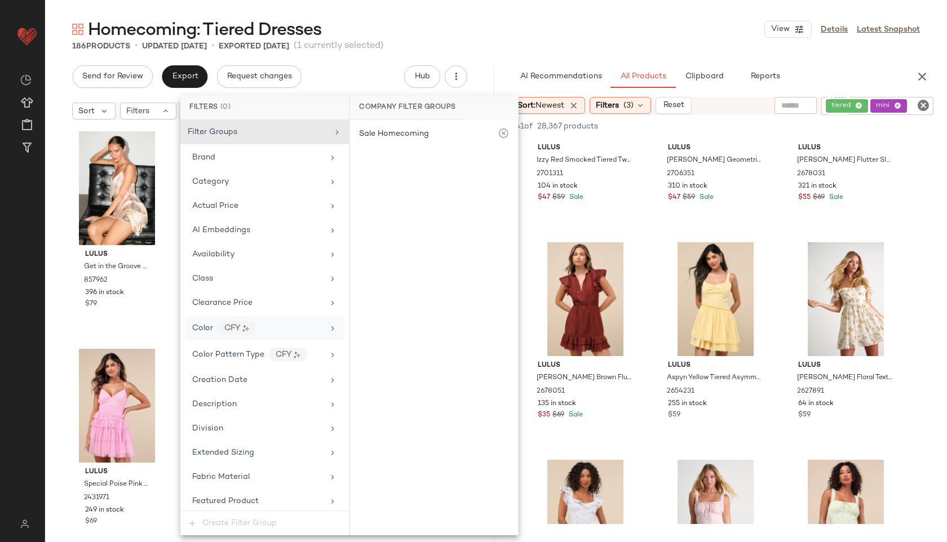
scroll to position [692, 0]
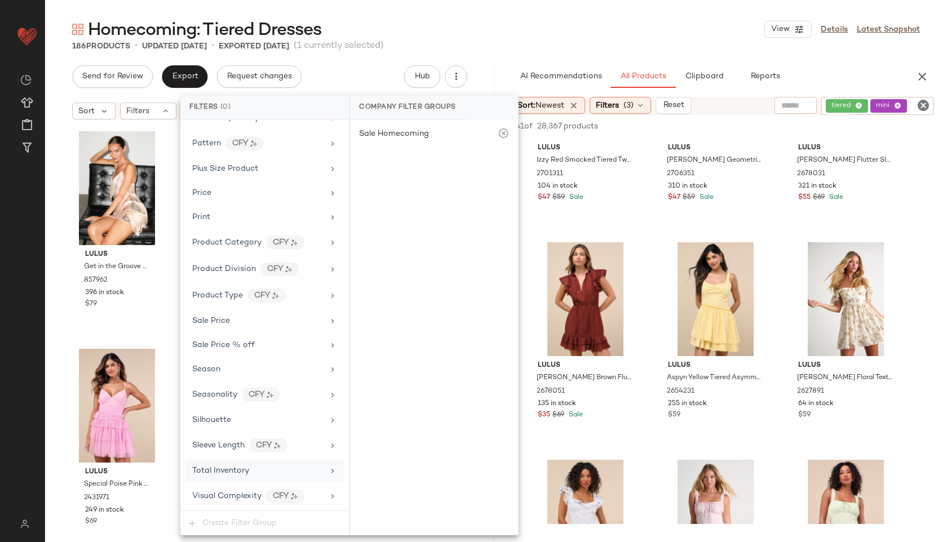
click at [247, 472] on span "Total Inventory" at bounding box center [220, 471] width 57 height 8
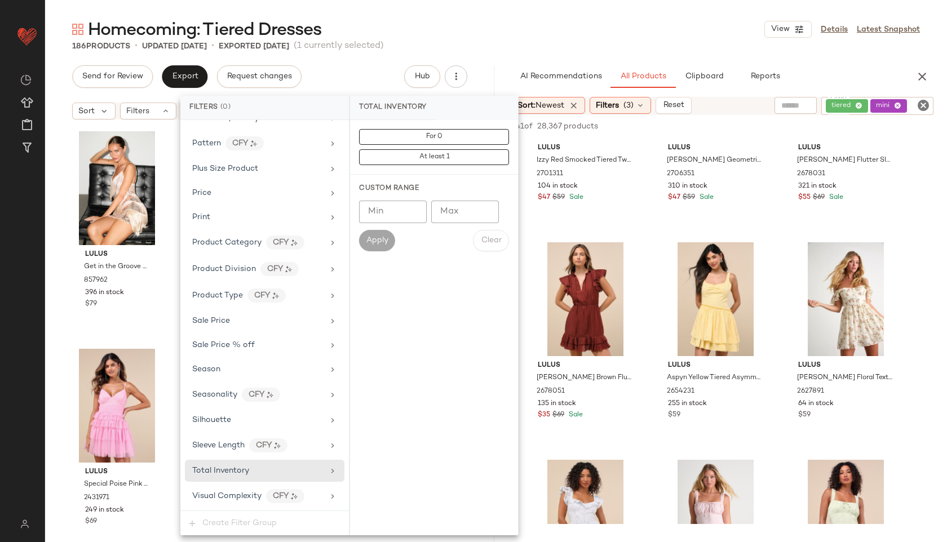
click at [453, 215] on input "Max" at bounding box center [465, 212] width 68 height 23
type input "**"
click at [369, 239] on span "Apply" at bounding box center [377, 240] width 23 height 9
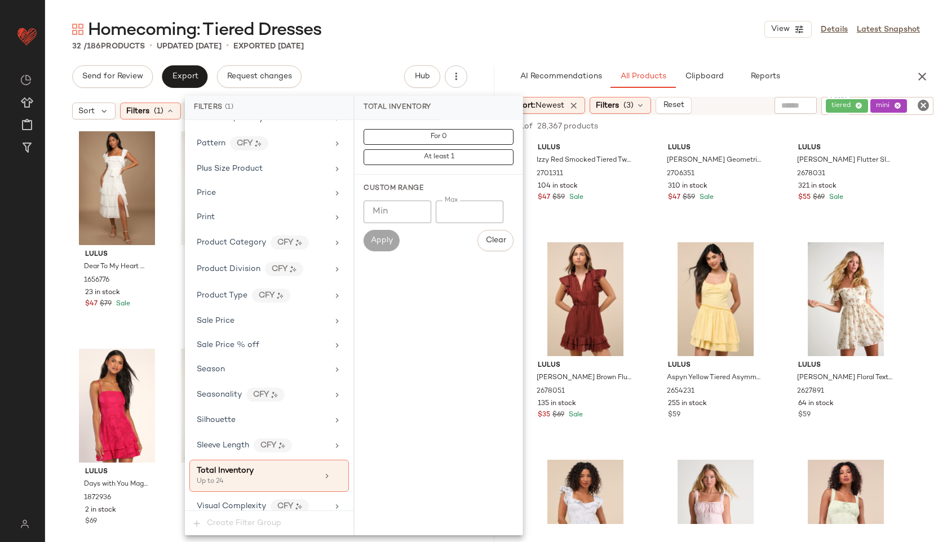
click at [470, 38] on div "Homecoming: Tiered Dresses View Details Latest Snapshot" at bounding box center [496, 29] width 902 height 23
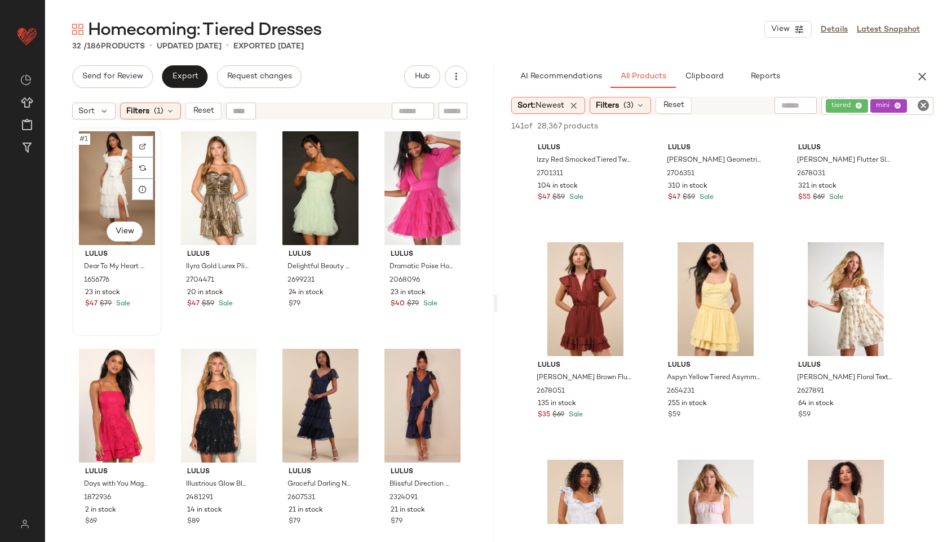
click at [110, 175] on div "#1 View" at bounding box center [117, 188] width 82 height 114
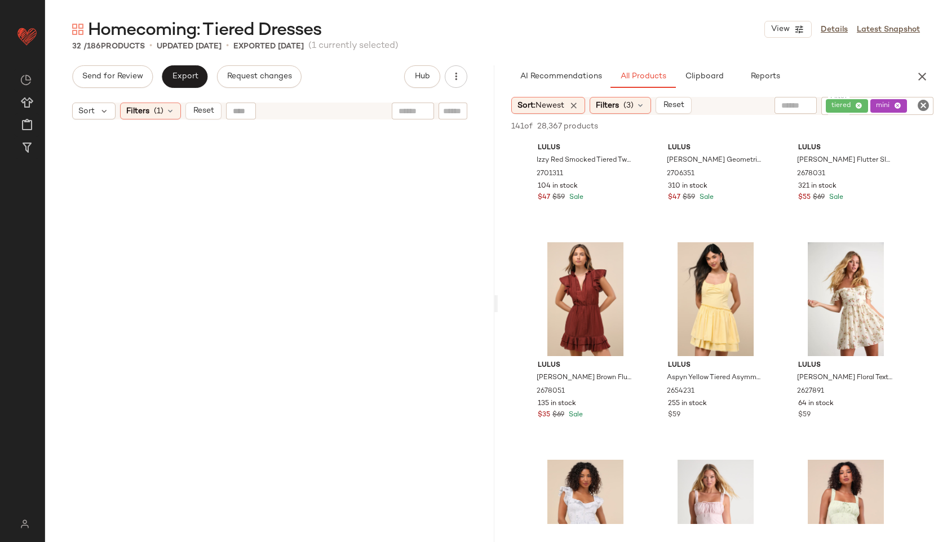
scroll to position [1298, 0]
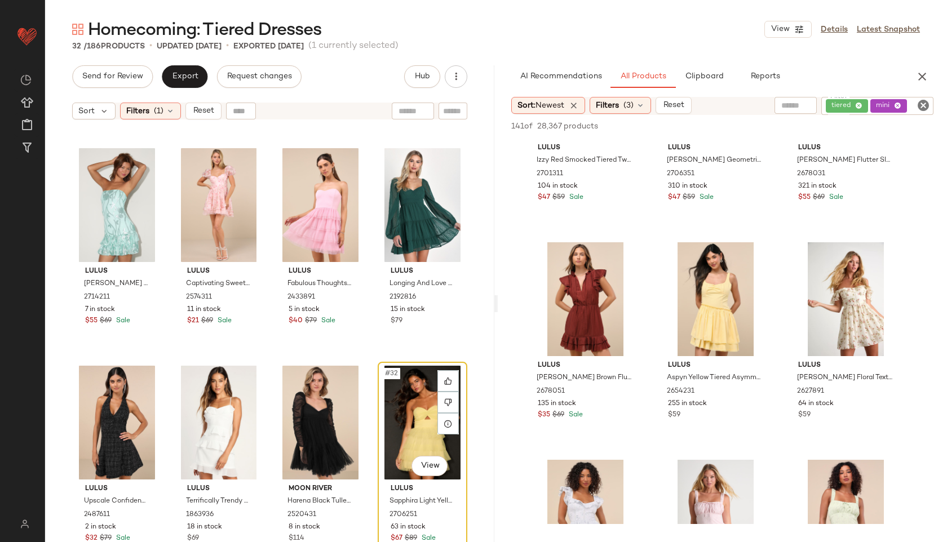
click at [393, 408] on div "#32 View" at bounding box center [423, 423] width 82 height 114
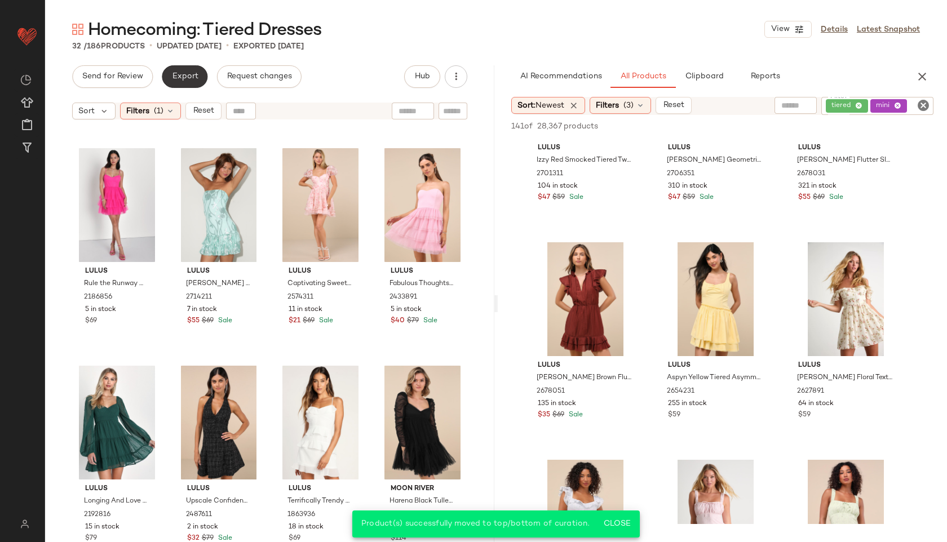
click at [185, 74] on span "Export" at bounding box center [184, 76] width 26 height 9
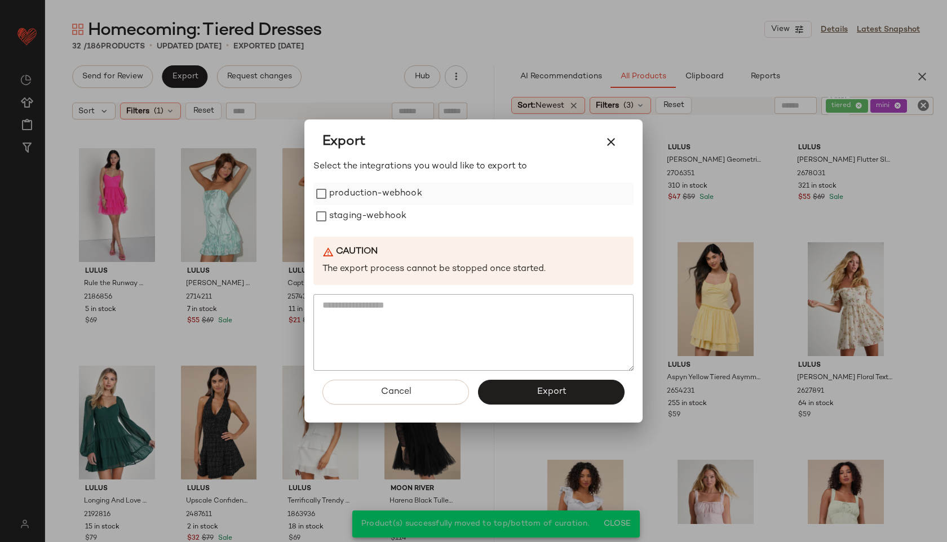
click at [366, 194] on label "production-webhook" at bounding box center [375, 194] width 93 height 23
click at [370, 223] on label "staging-webhook" at bounding box center [367, 216] width 77 height 23
click at [542, 384] on button "Export" at bounding box center [551, 392] width 147 height 25
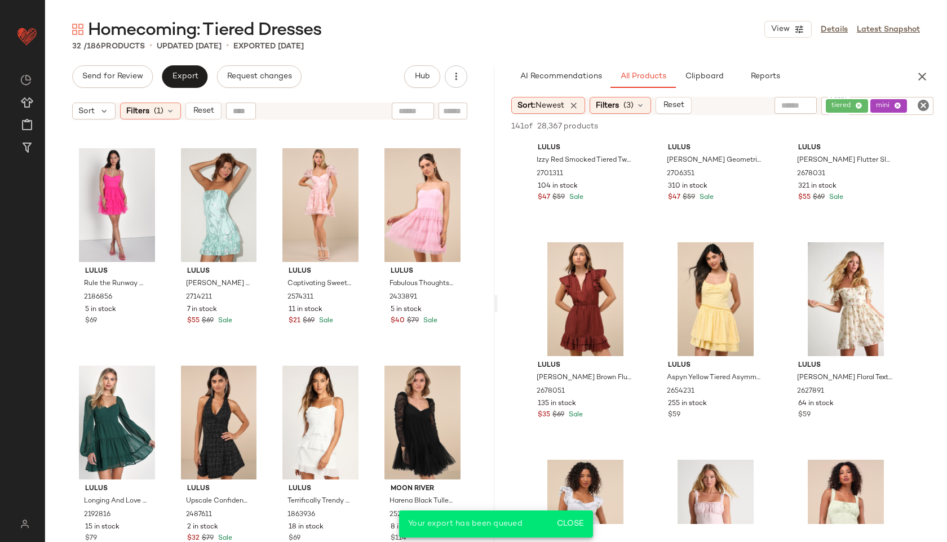
scroll to position [1642, 0]
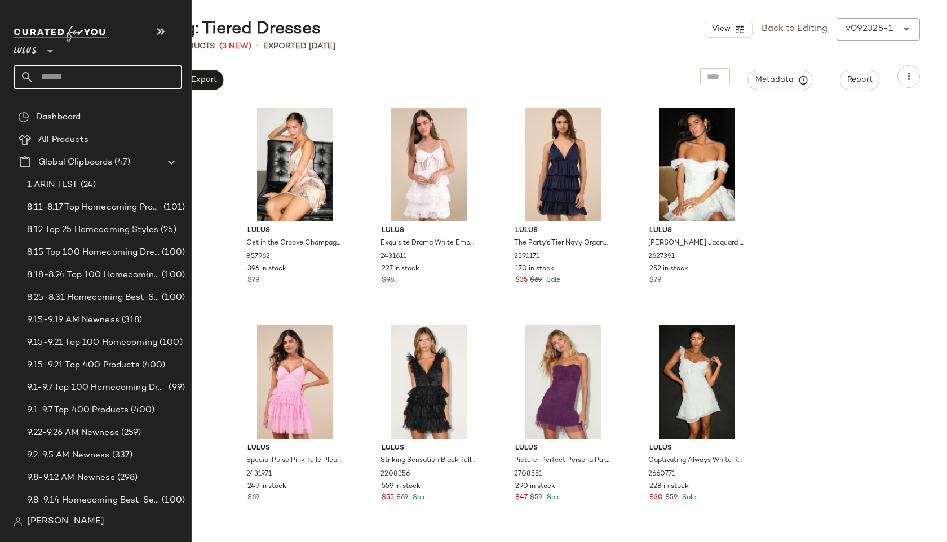
click at [58, 81] on input "text" at bounding box center [108, 77] width 148 height 24
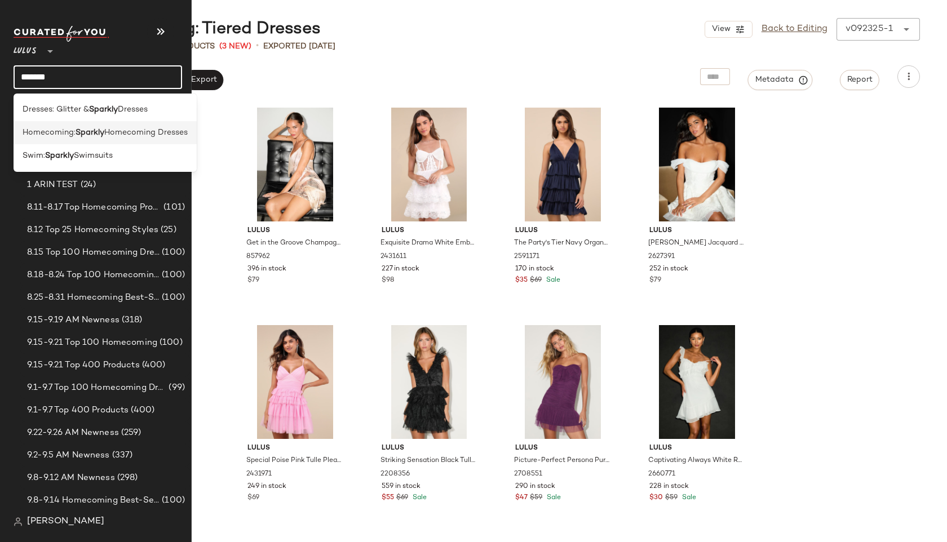
type input "*******"
click at [47, 133] on span "Homecoming:" at bounding box center [49, 133] width 53 height 12
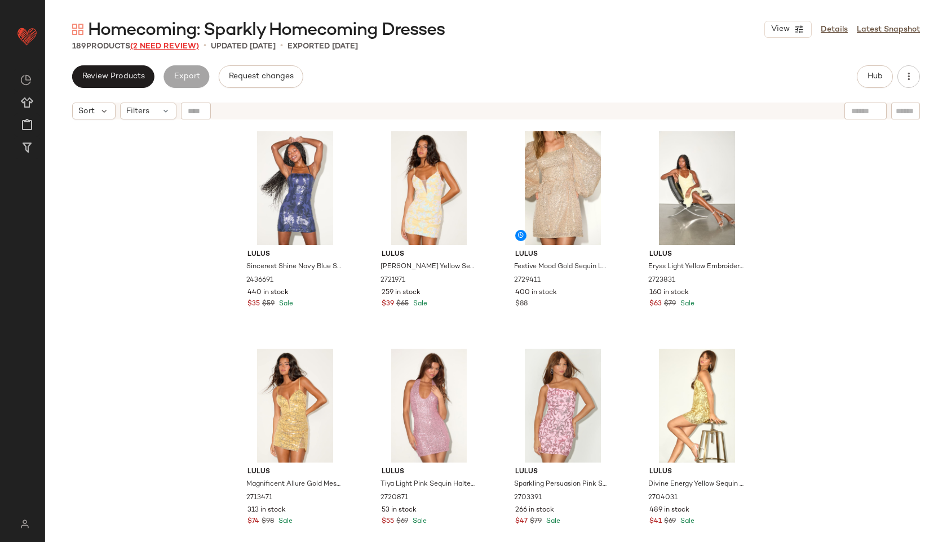
click at [184, 47] on span "(2 Need Review)" at bounding box center [164, 46] width 69 height 8
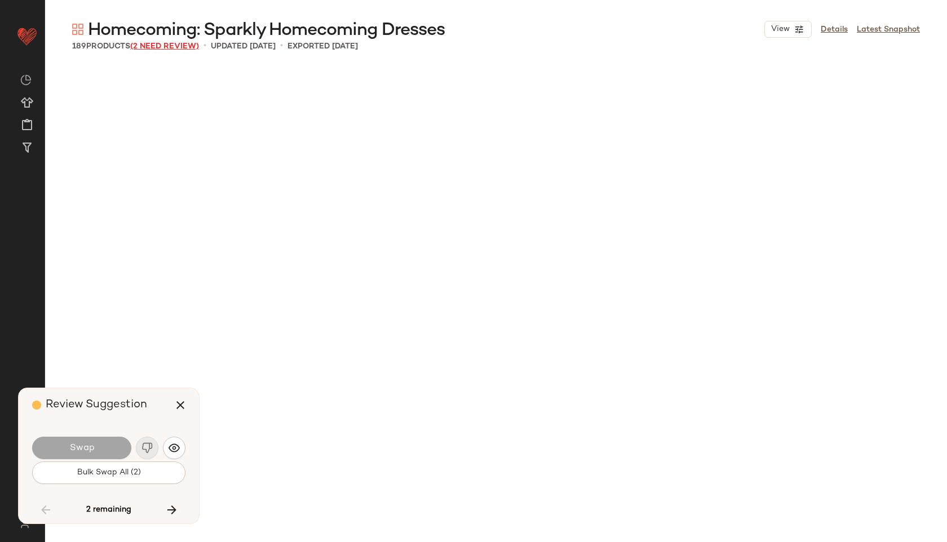
scroll to position [7398, 0]
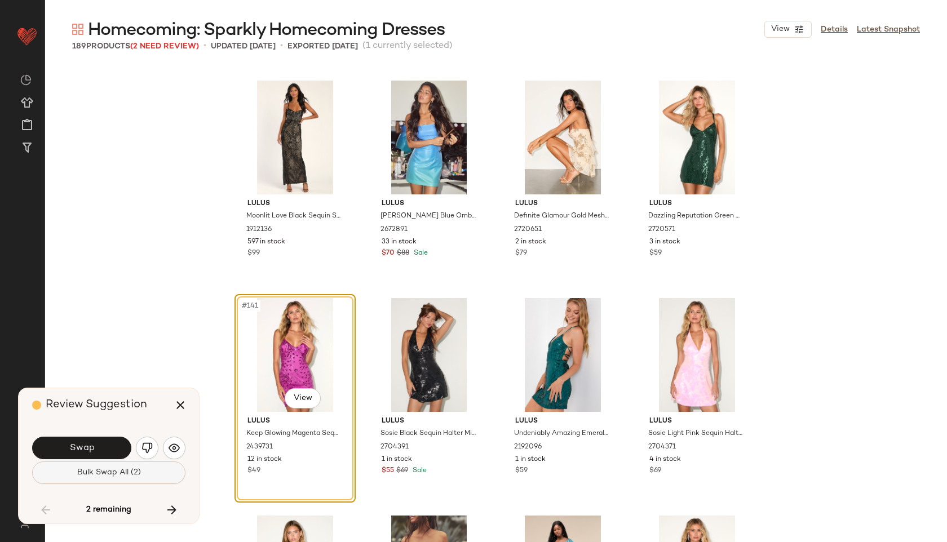
click at [104, 473] on span "Bulk Swap All (2)" at bounding box center [109, 472] width 64 height 9
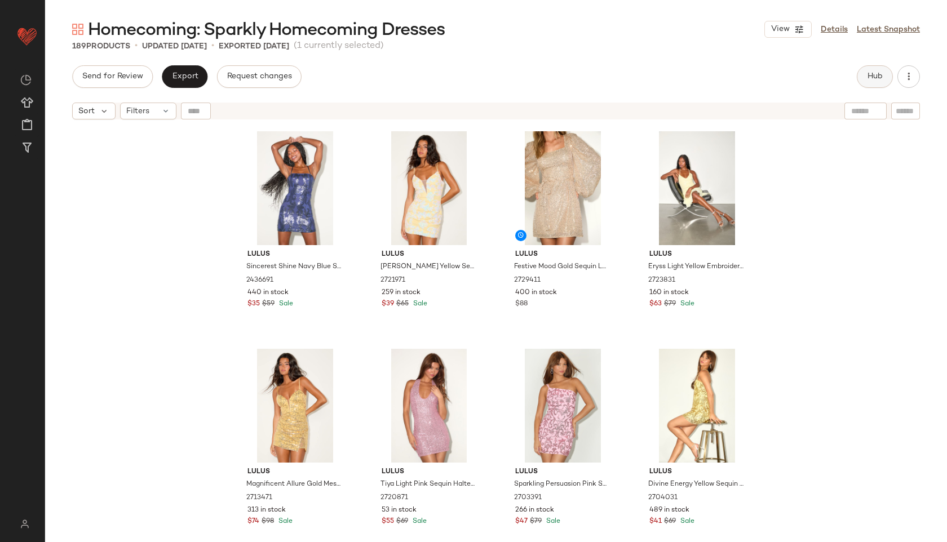
click at [874, 76] on span "Hub" at bounding box center [875, 76] width 16 height 9
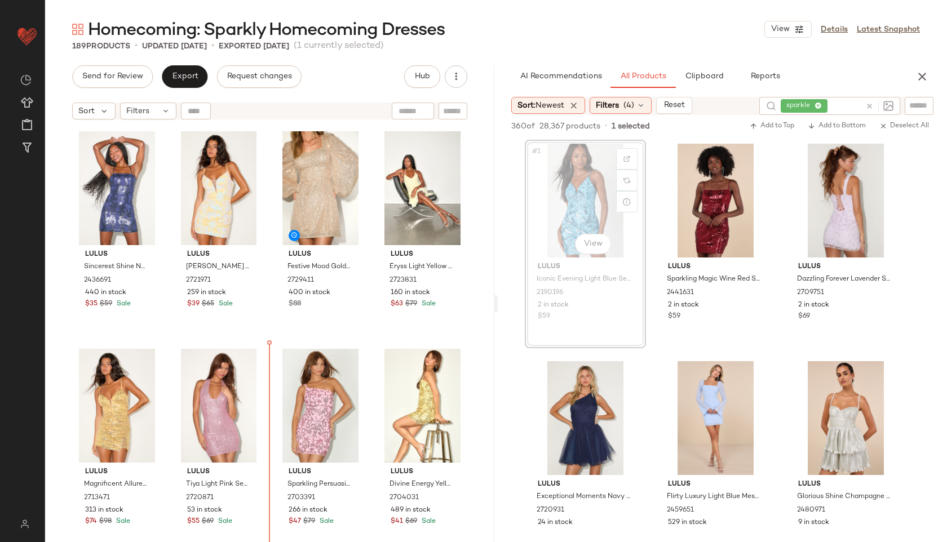
drag, startPoint x: 565, startPoint y: 200, endPoint x: 558, endPoint y: 203, distance: 8.3
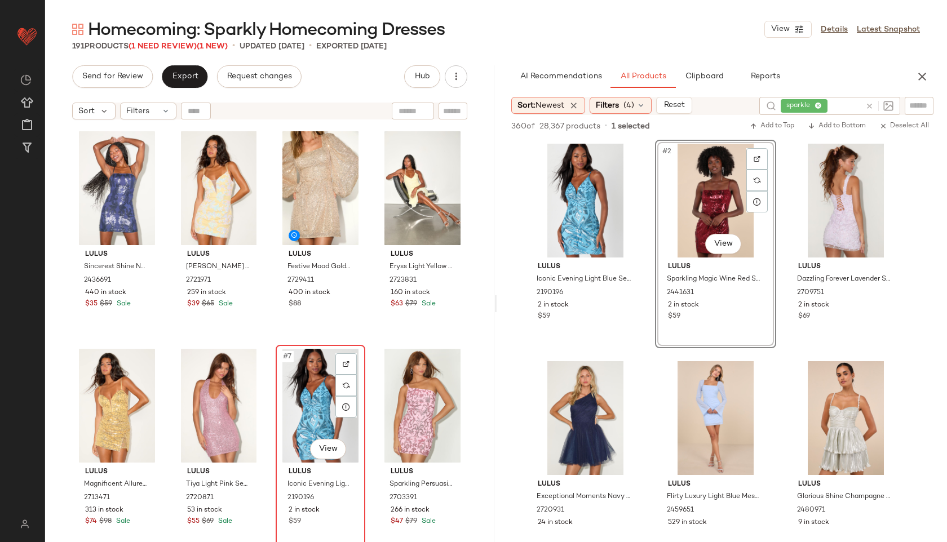
click at [323, 400] on div "#7 View" at bounding box center [321, 406] width 82 height 114
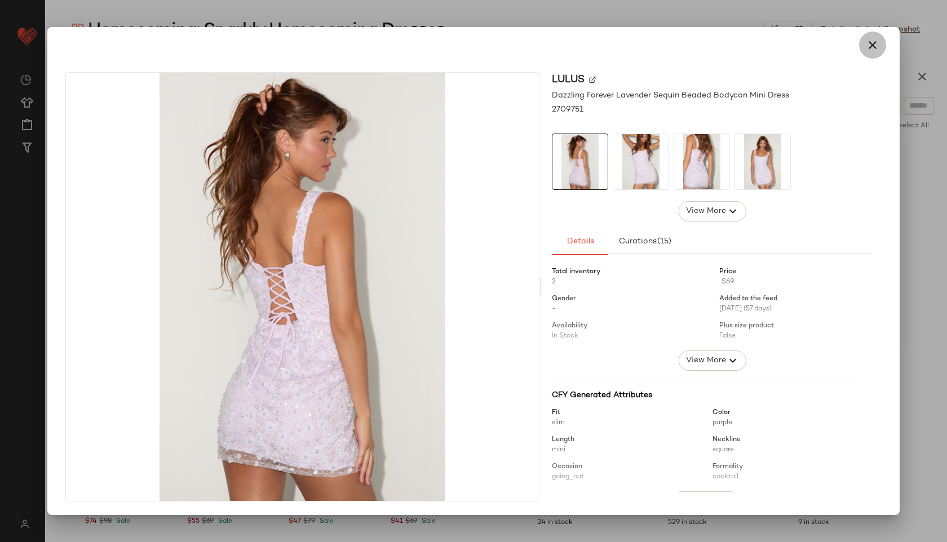
click at [874, 46] on icon "button" at bounding box center [873, 45] width 14 height 14
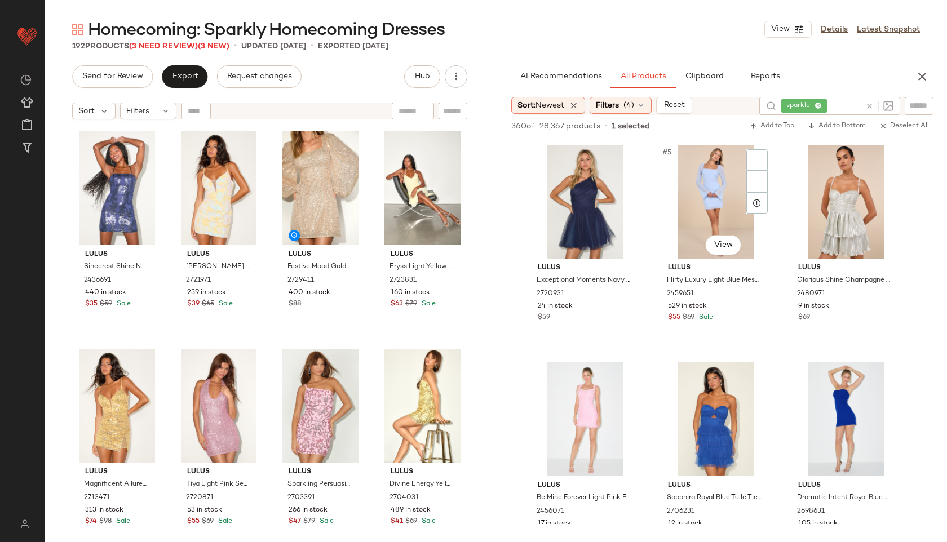
scroll to position [216, 0]
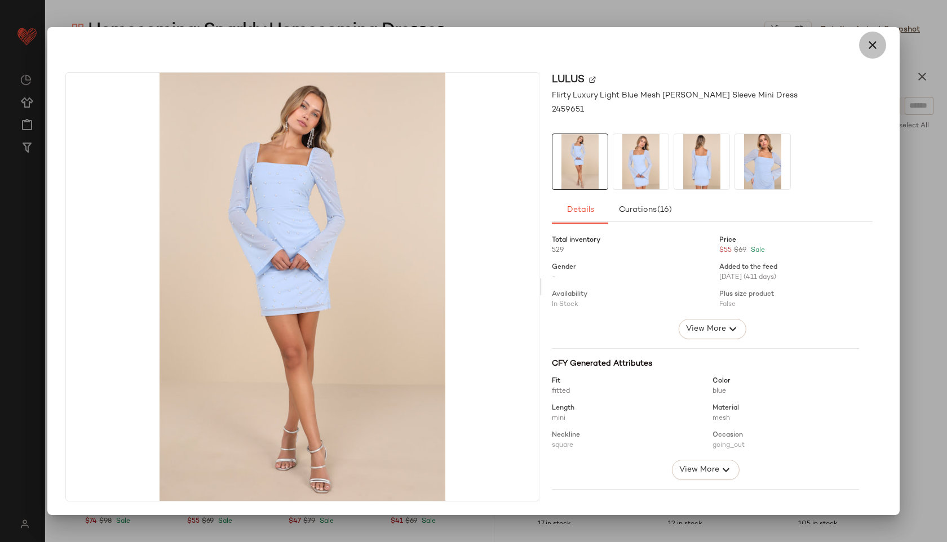
click at [873, 50] on icon "button" at bounding box center [873, 45] width 14 height 14
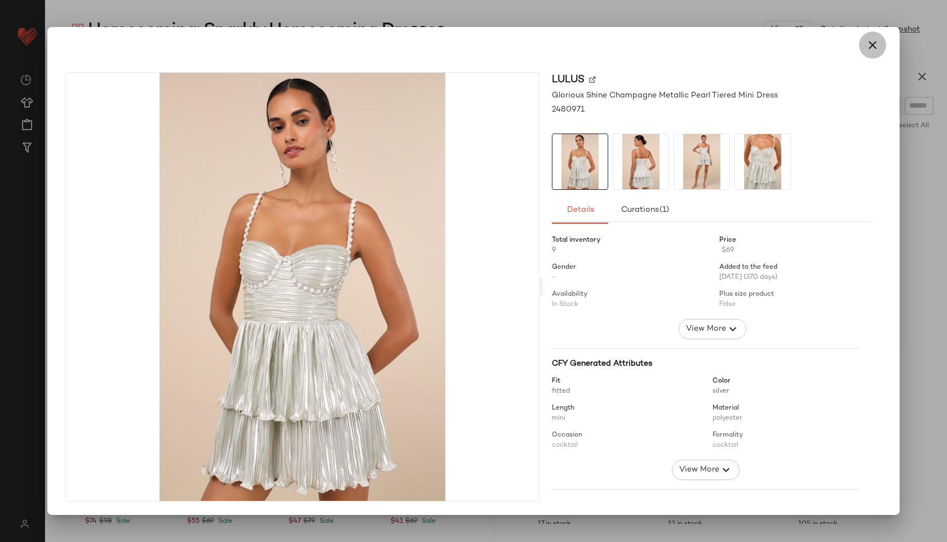
click at [870, 43] on icon "button" at bounding box center [873, 45] width 14 height 14
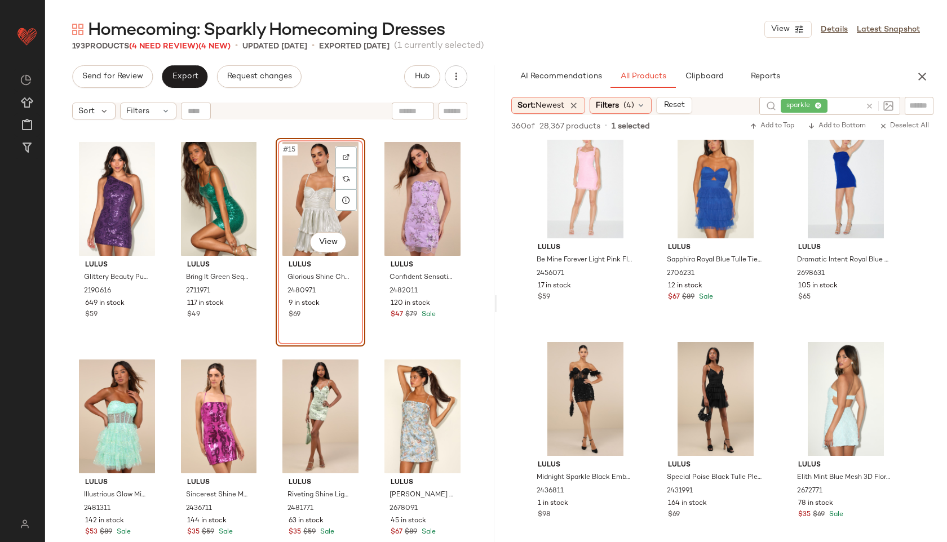
scroll to position [640, 0]
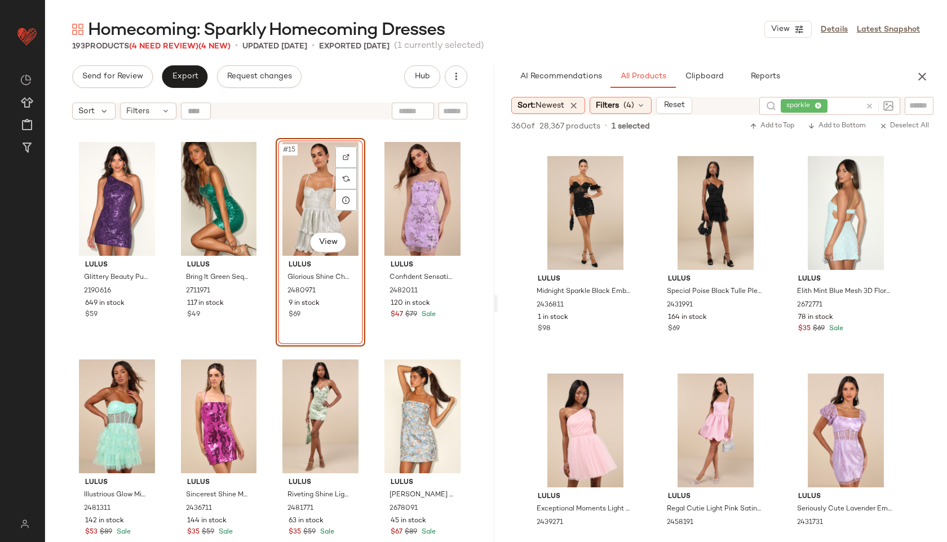
click at [295, 207] on div "#15 View" at bounding box center [321, 199] width 82 height 114
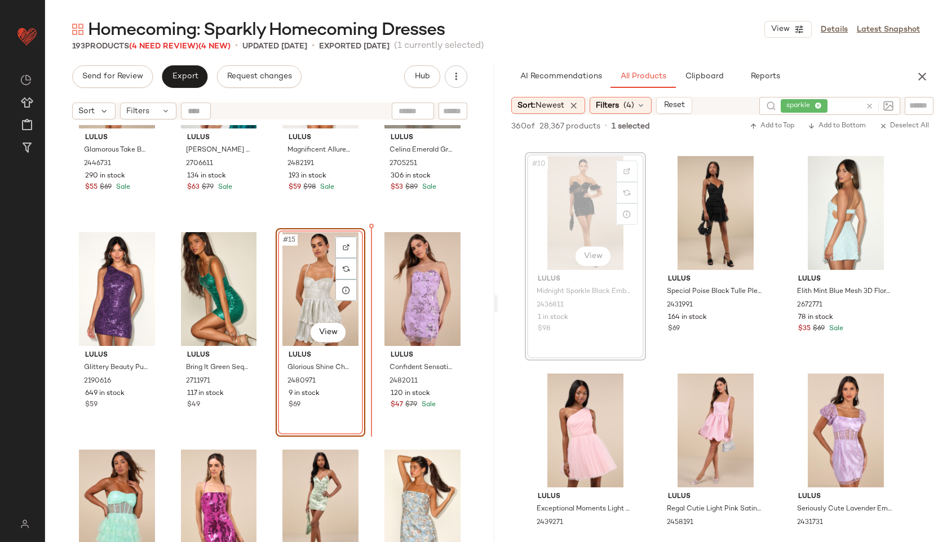
scroll to position [560, 0]
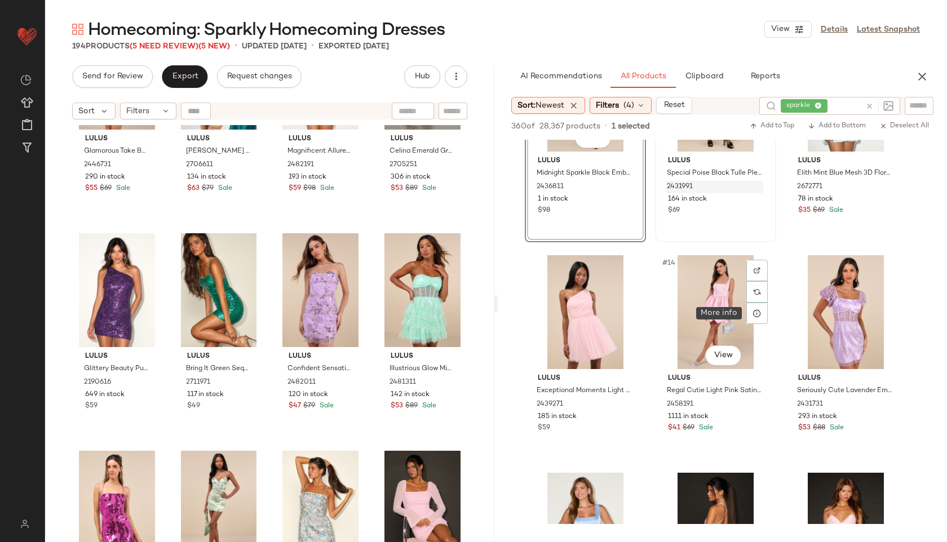
scroll to position [760, 0]
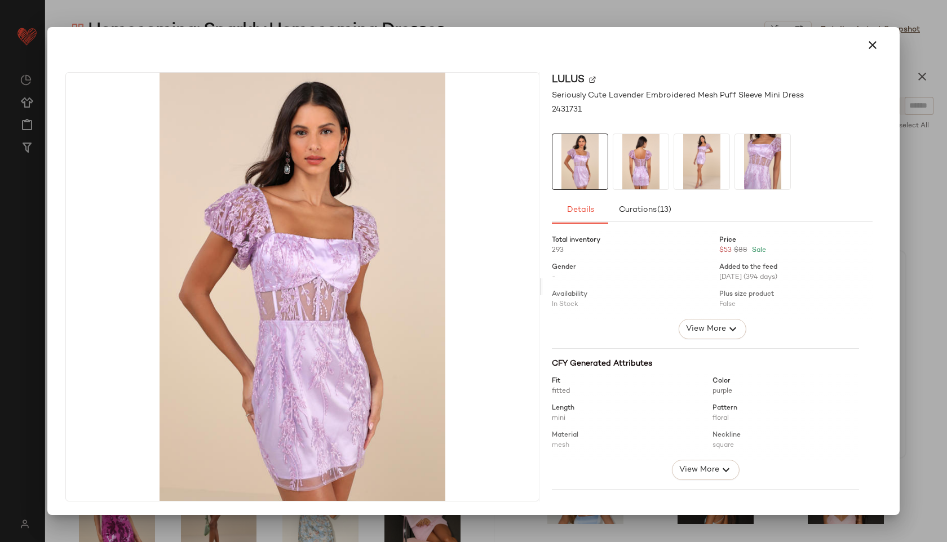
click at [645, 156] on img at bounding box center [640, 161] width 55 height 55
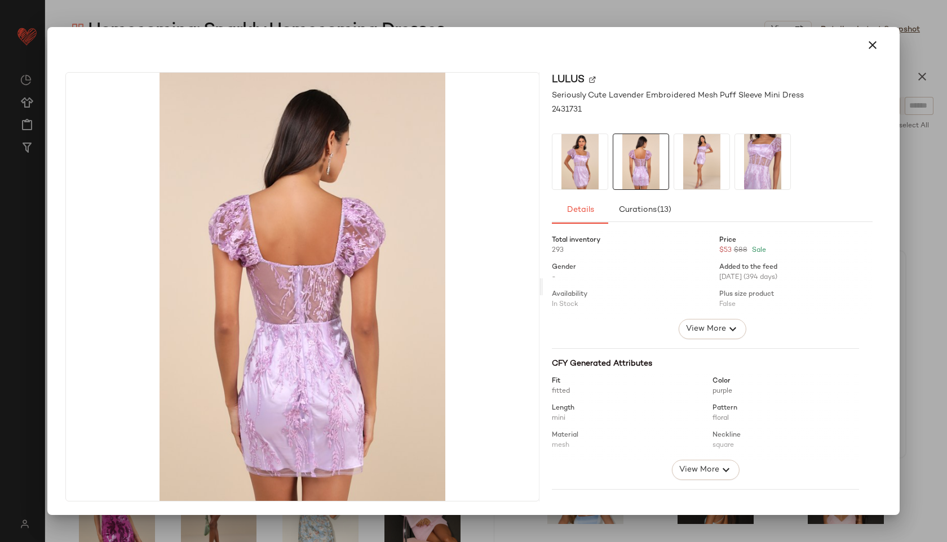
click at [697, 170] on img at bounding box center [701, 161] width 55 height 55
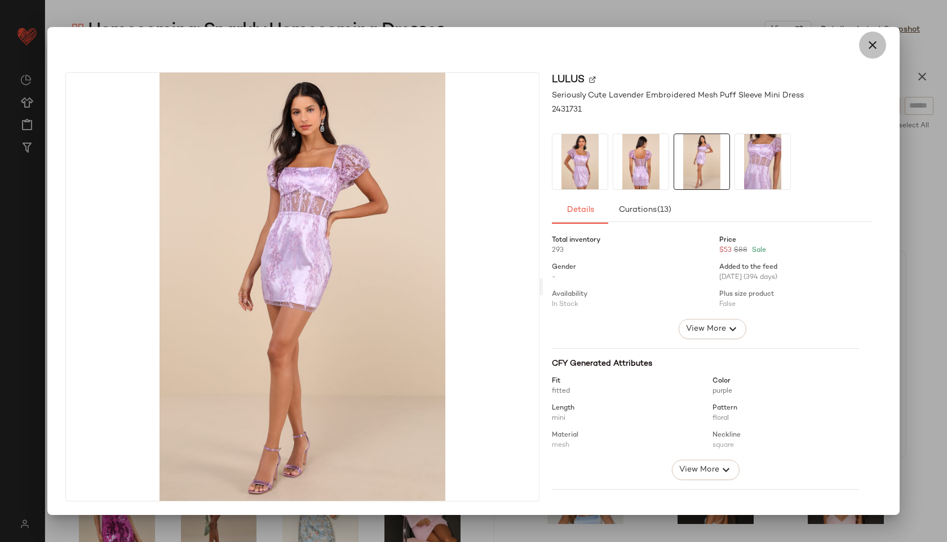
click at [875, 45] on icon "button" at bounding box center [873, 45] width 14 height 14
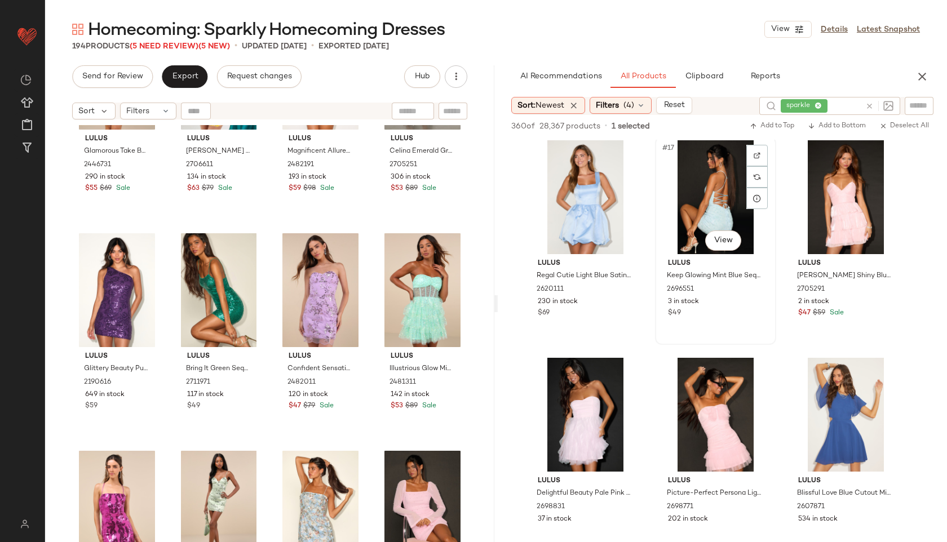
scroll to position [1099, 0]
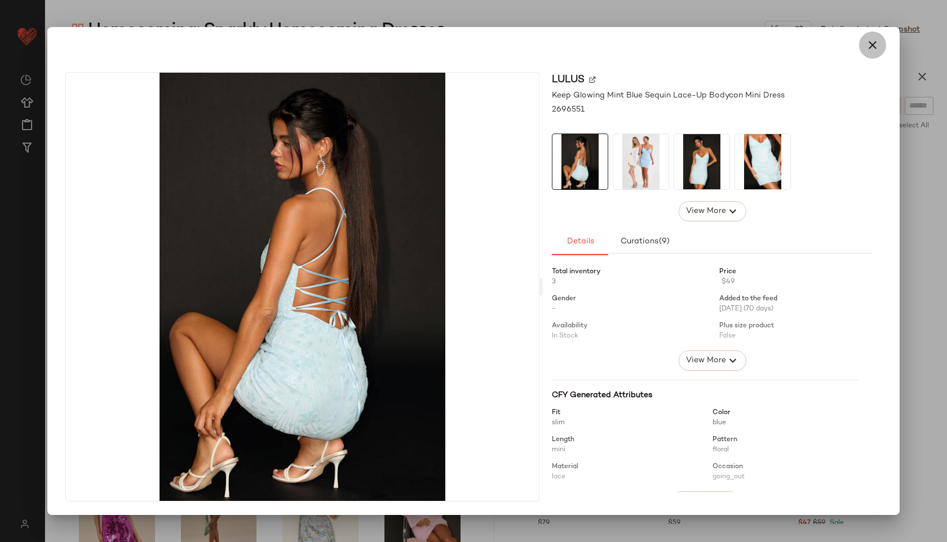
click at [870, 47] on icon "button" at bounding box center [873, 45] width 14 height 14
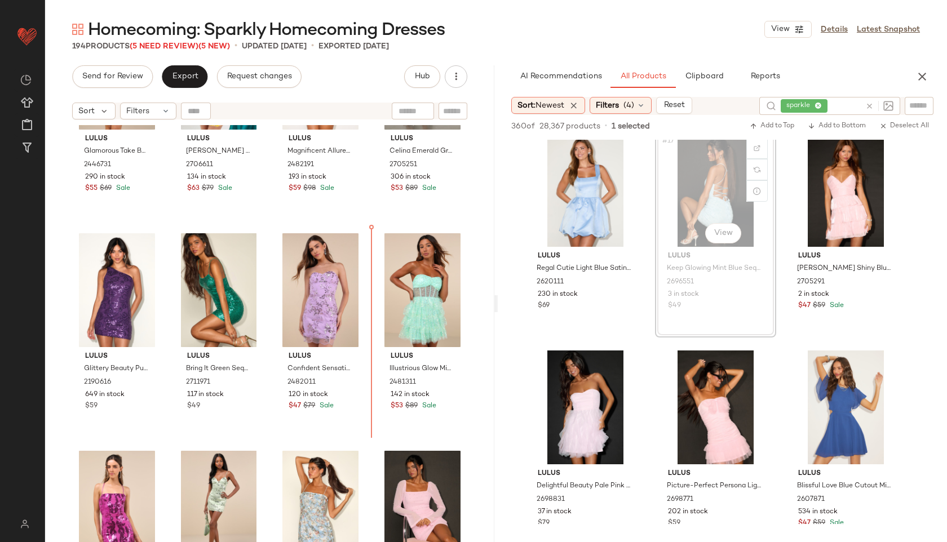
drag, startPoint x: 707, startPoint y: 191, endPoint x: 702, endPoint y: 192, distance: 5.7
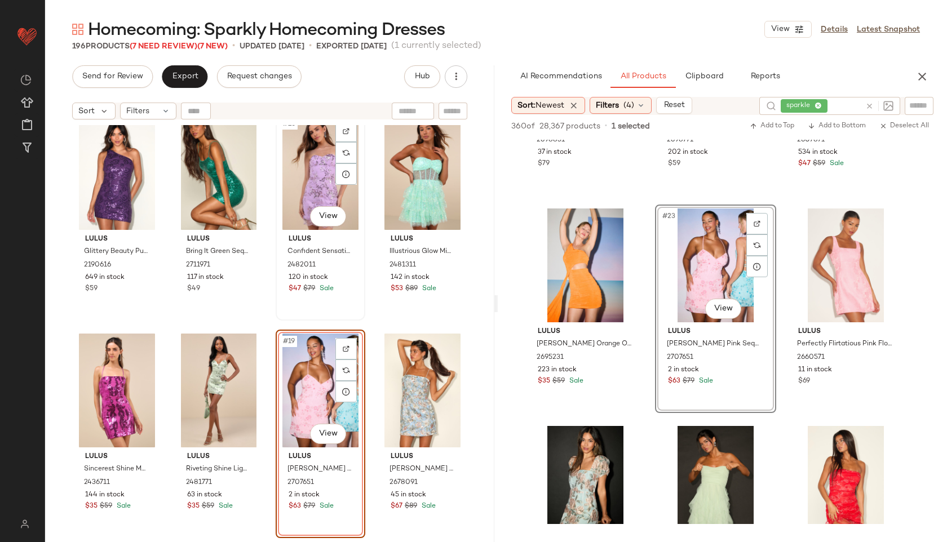
scroll to position [678, 0]
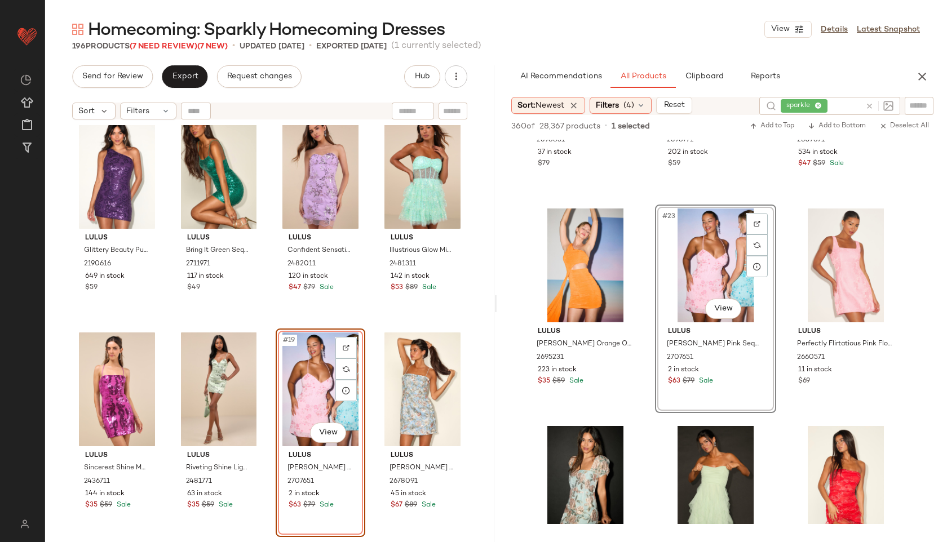
click at [306, 379] on div "#19 View" at bounding box center [321, 390] width 82 height 114
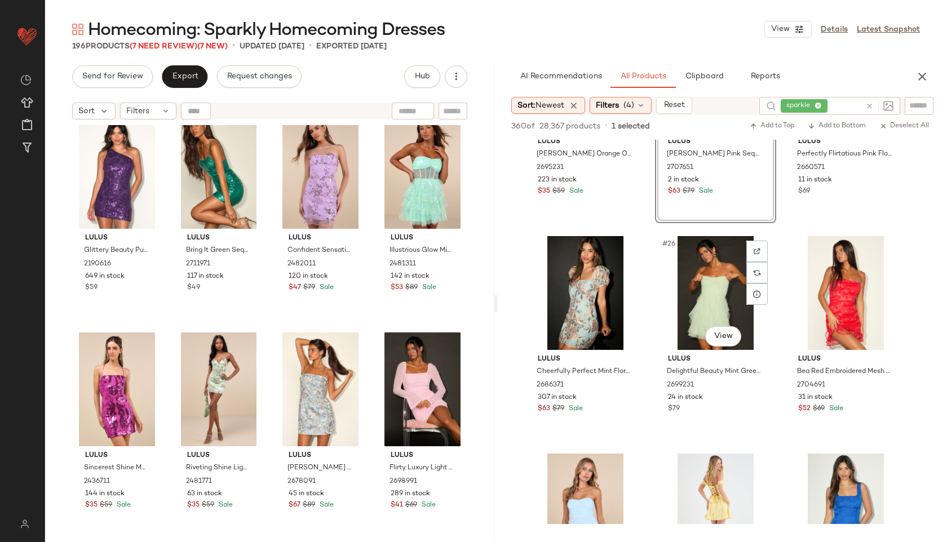
scroll to position [1651, 0]
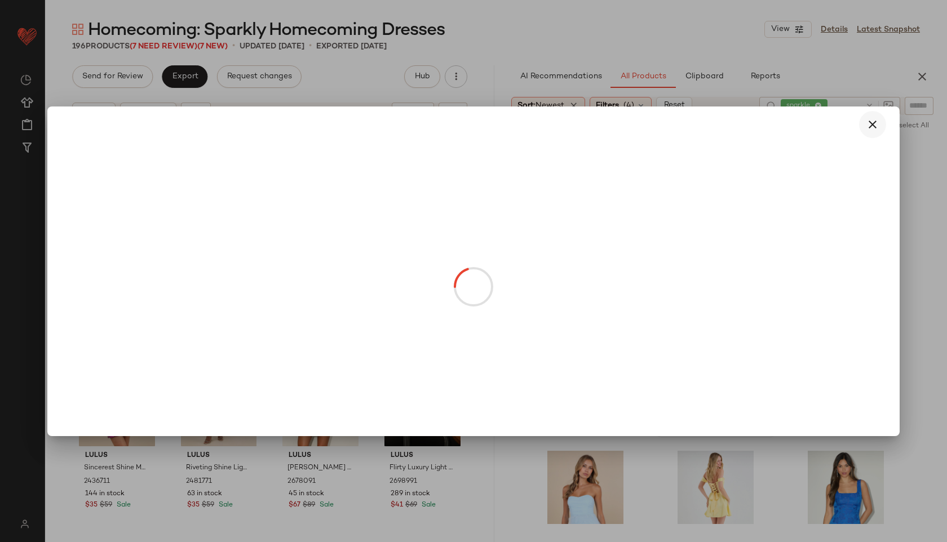
click at [873, 125] on icon "button" at bounding box center [873, 125] width 14 height 14
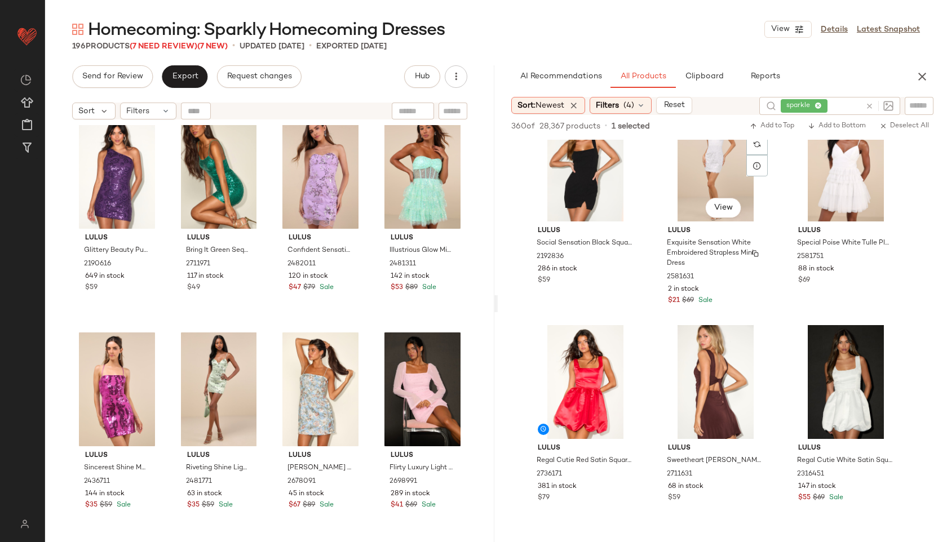
scroll to position [2430, 0]
click at [150, 116] on div "Filters" at bounding box center [148, 111] width 56 height 17
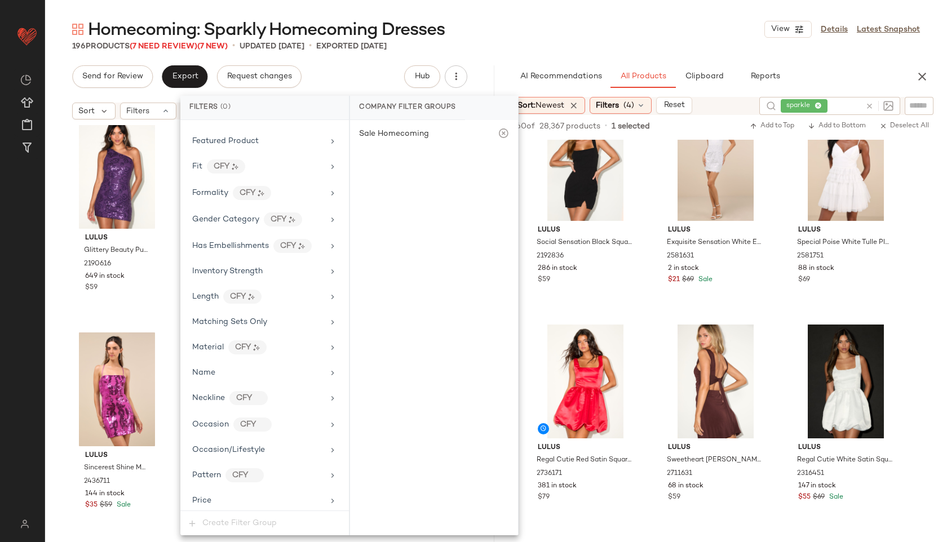
scroll to position [668, 0]
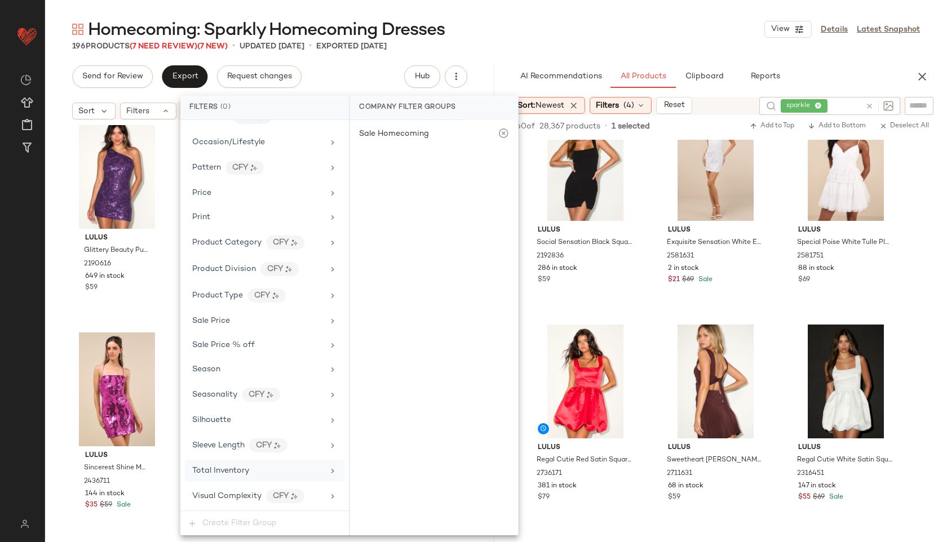
click at [235, 476] on div "Total Inventory" at bounding box center [220, 471] width 57 height 12
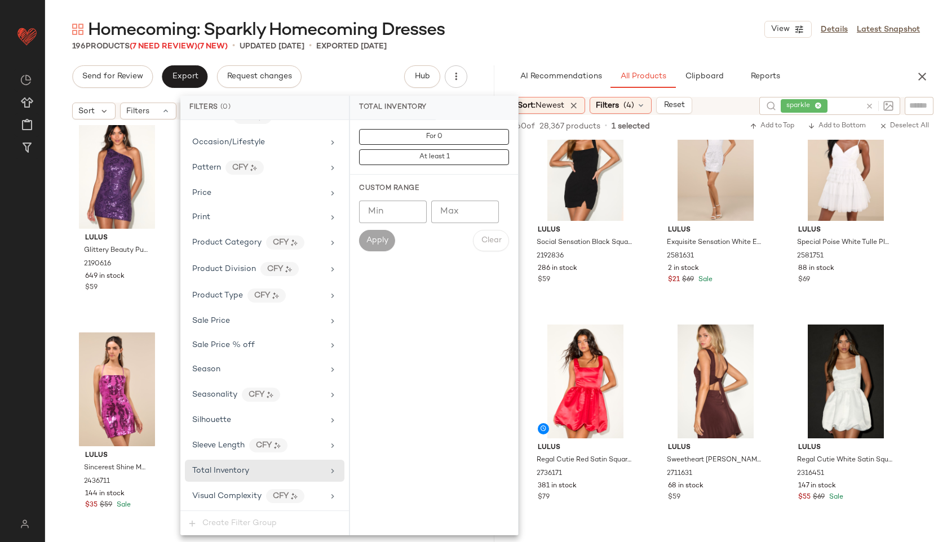
click at [467, 208] on input "Max" at bounding box center [465, 212] width 68 height 23
type input "**"
click at [372, 242] on span "Apply" at bounding box center [377, 240] width 23 height 9
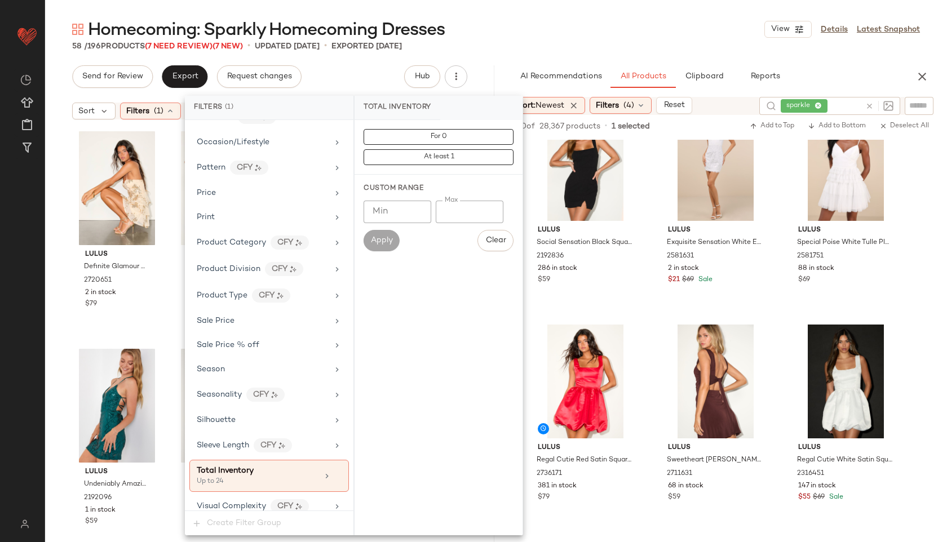
click at [502, 41] on div "58 / 196 Products (7 Need Review) (7 New) • updated [DATE] • Exported [DATE]" at bounding box center [496, 46] width 902 height 11
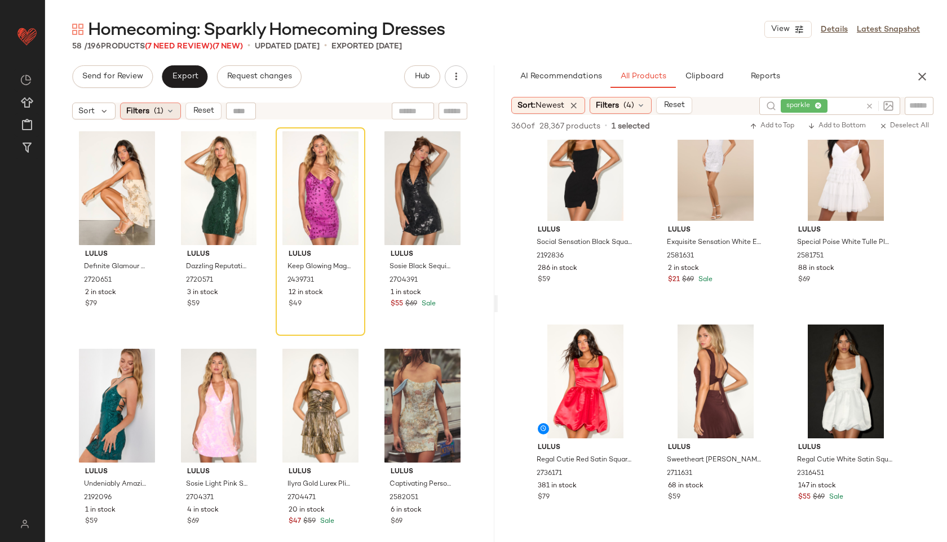
click at [164, 110] on div "Filters (1)" at bounding box center [150, 111] width 61 height 17
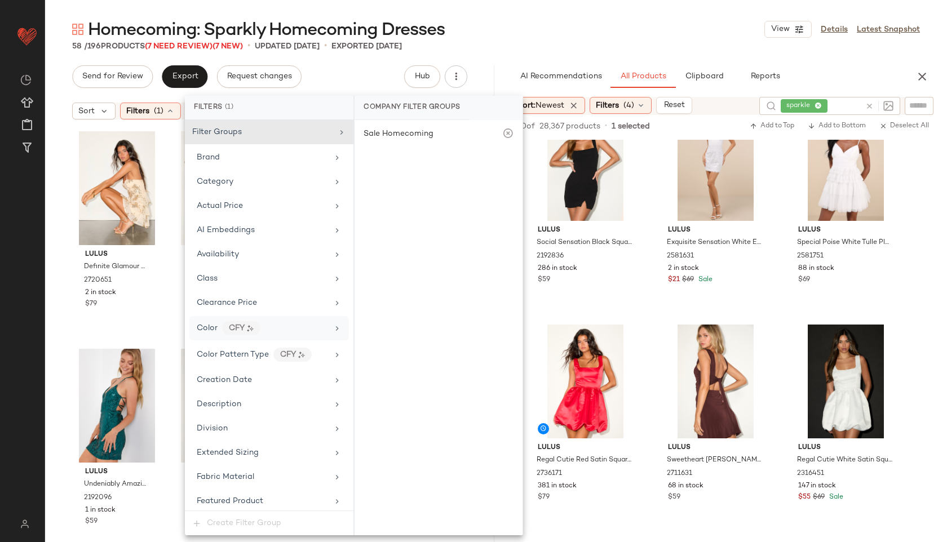
scroll to position [678, 0]
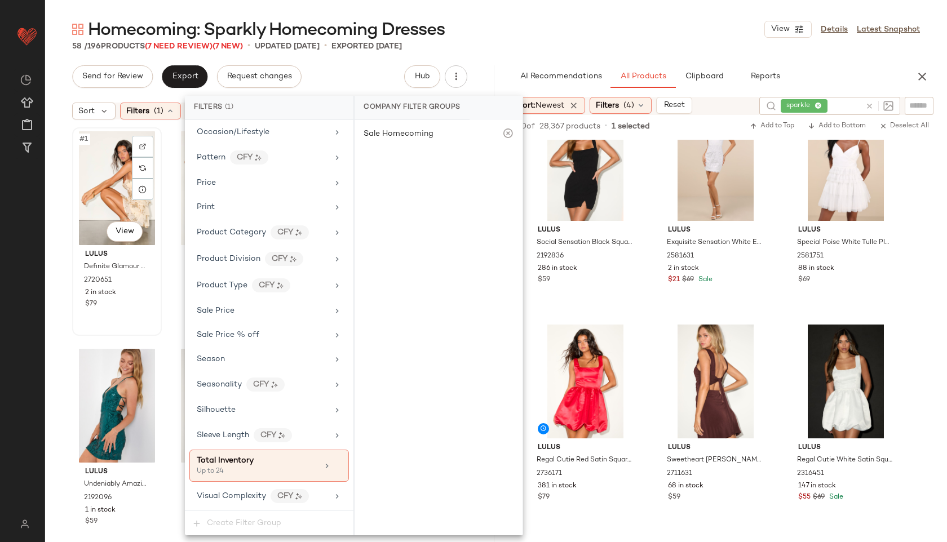
click at [122, 213] on div "#1 View" at bounding box center [117, 188] width 82 height 114
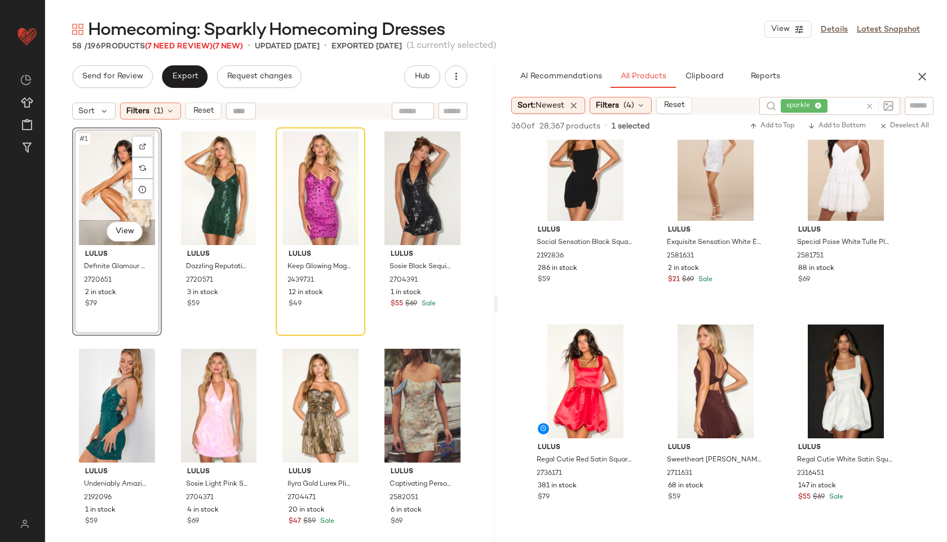
click at [122, 197] on div "#1 View" at bounding box center [117, 188] width 82 height 114
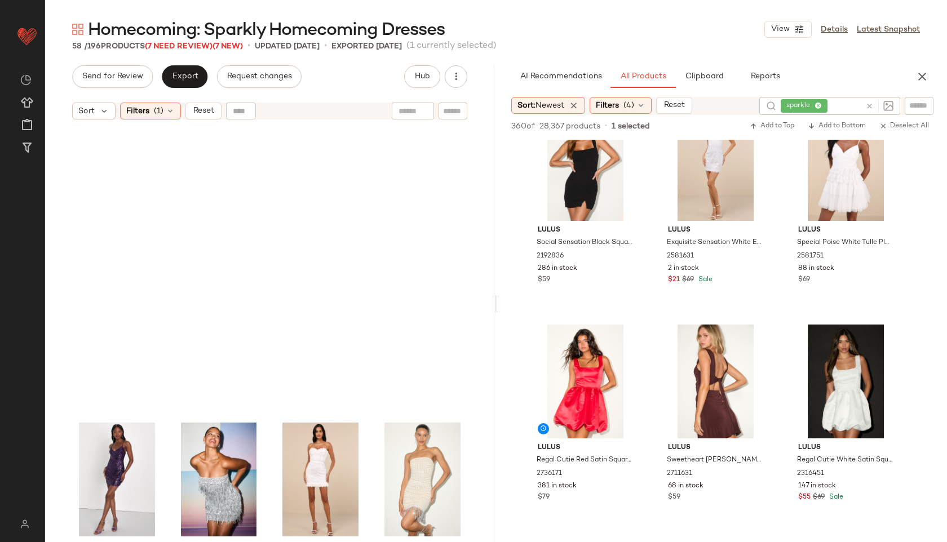
scroll to position [2821, 0]
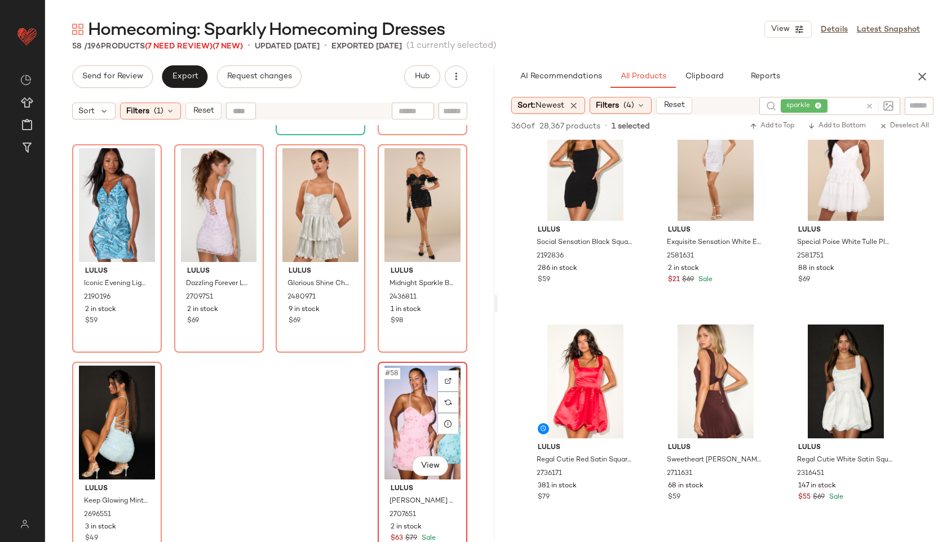
click at [405, 428] on div "#58 View" at bounding box center [423, 423] width 82 height 114
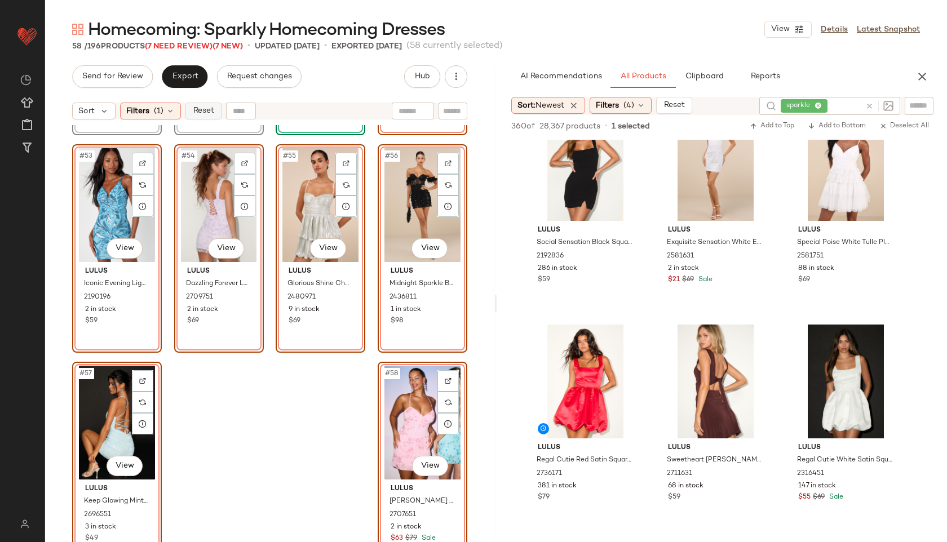
click at [207, 105] on button "Reset" at bounding box center [203, 111] width 36 height 17
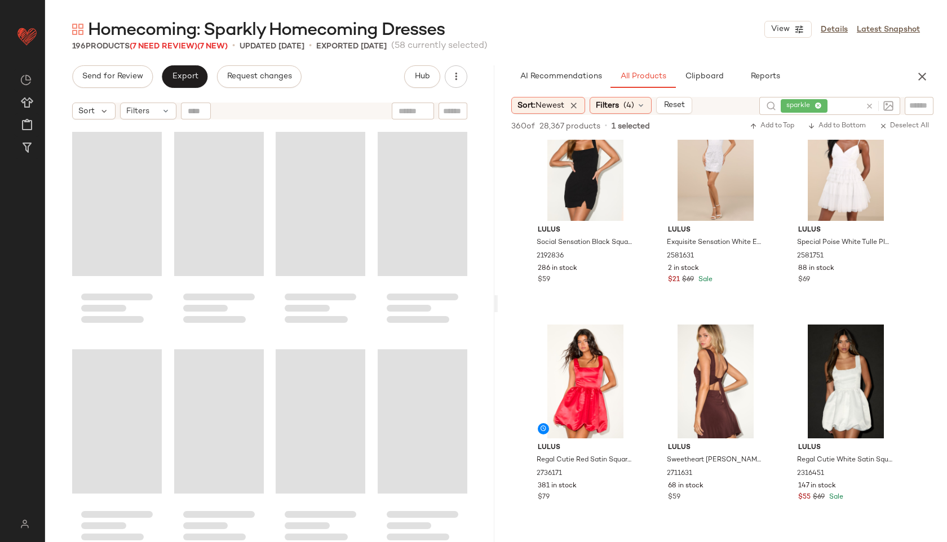
scroll to position [10218, 0]
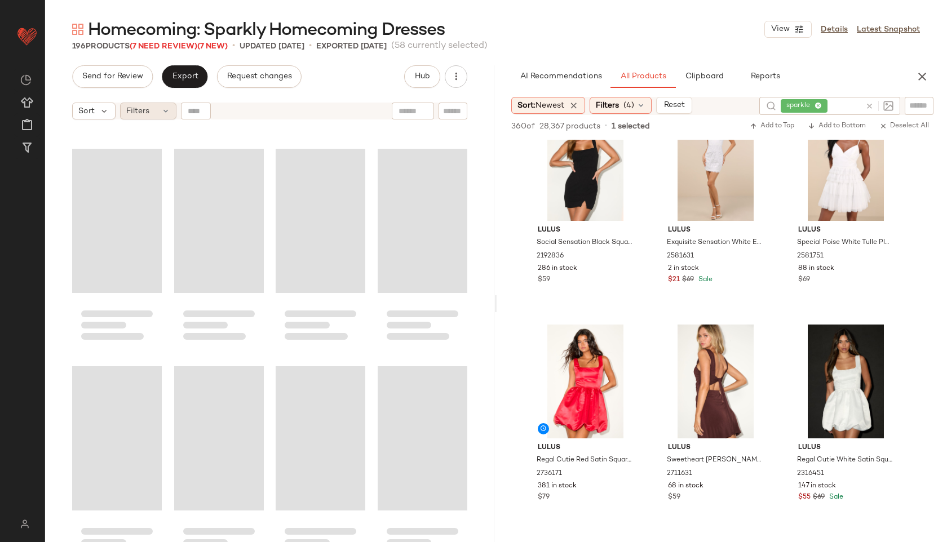
click at [161, 110] on icon at bounding box center [165, 111] width 9 height 9
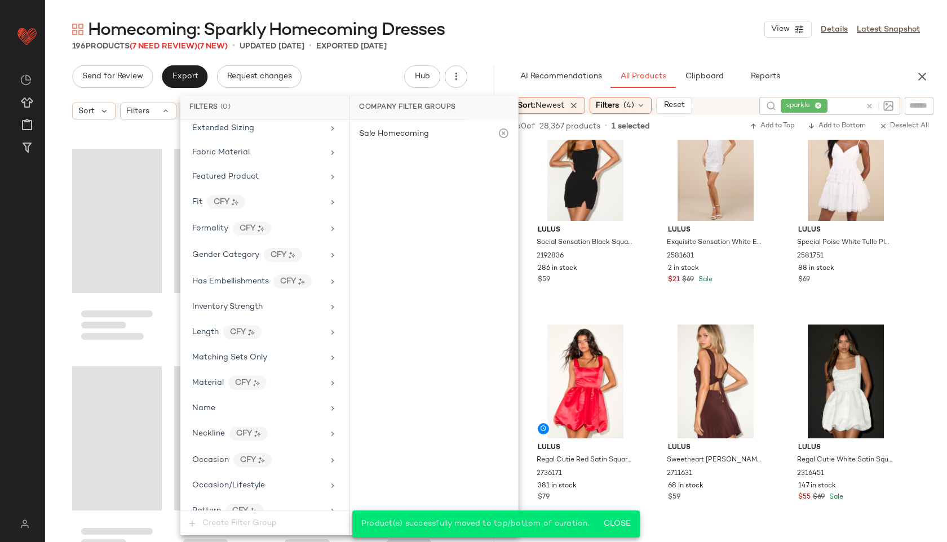
scroll to position [668, 0]
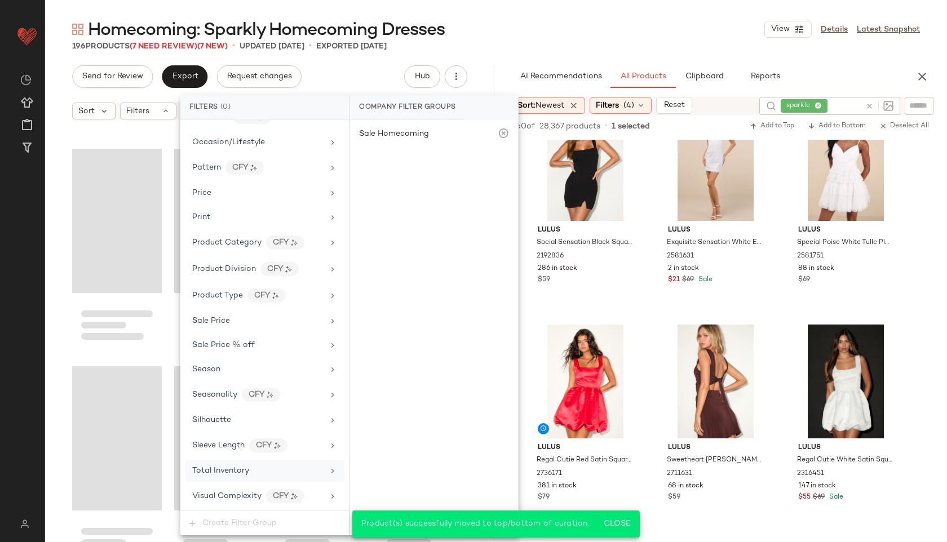
click at [246, 472] on span "Total Inventory" at bounding box center [220, 471] width 57 height 8
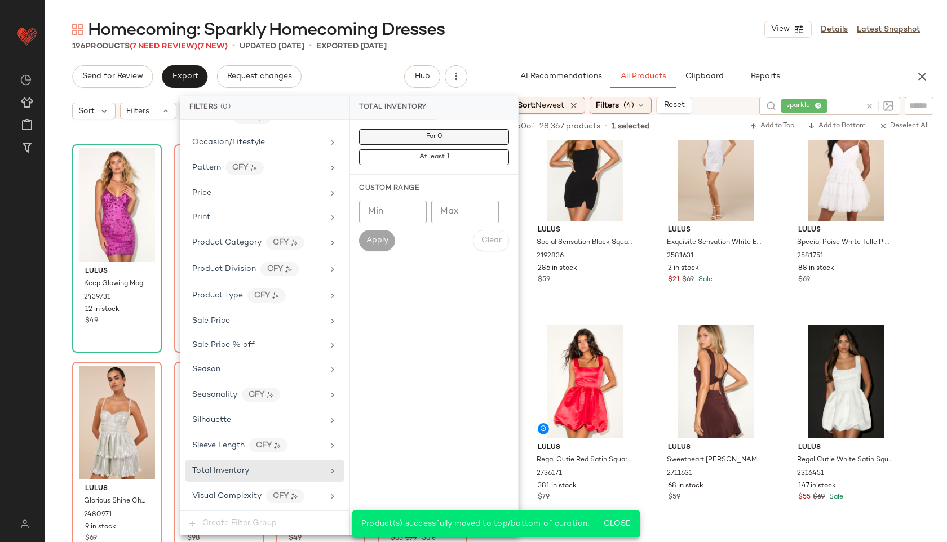
click at [433, 140] on span "For 0" at bounding box center [434, 137] width 17 height 8
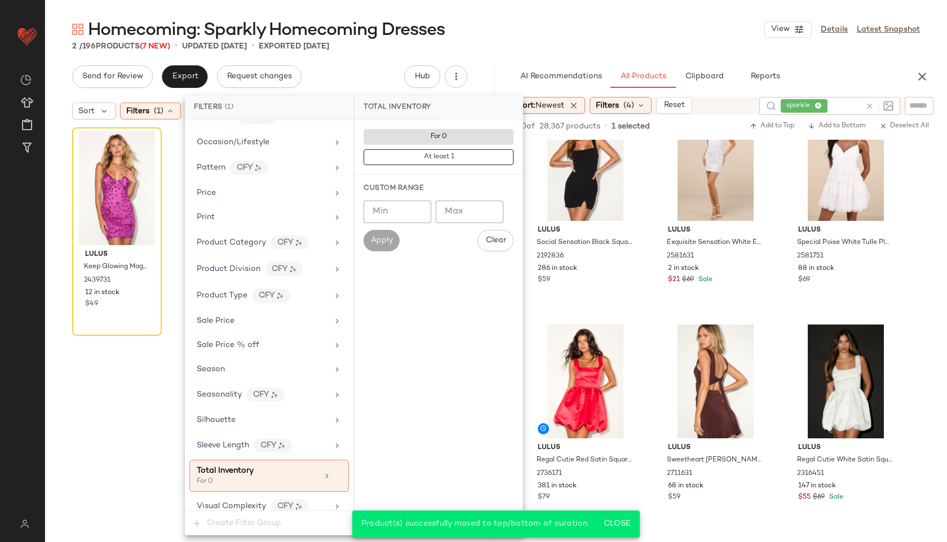
click at [498, 46] on div "2 / 196 Products (7 New) • updated [DATE] • Exported [DATE]" at bounding box center [496, 46] width 902 height 11
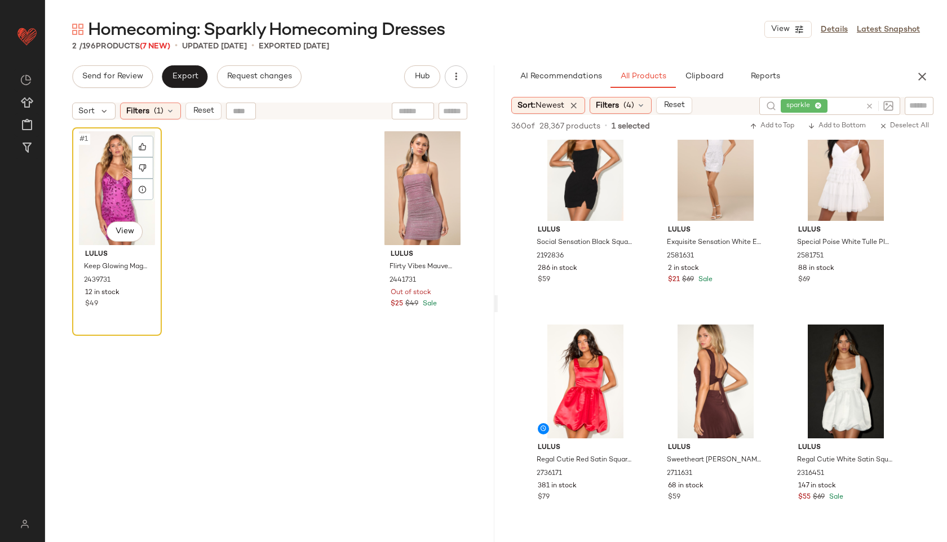
click at [94, 184] on div "#1 View" at bounding box center [117, 188] width 82 height 114
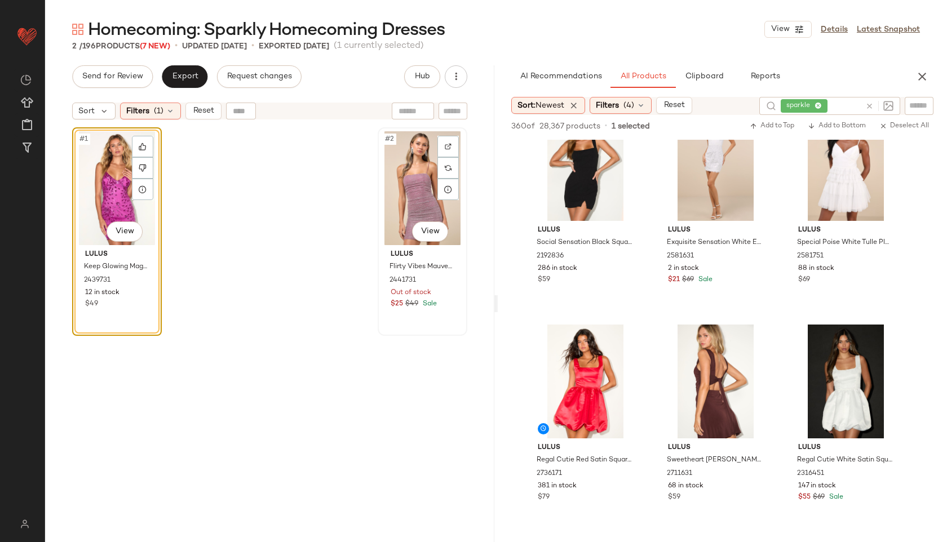
click at [399, 179] on div "#2 View" at bounding box center [423, 188] width 82 height 114
click at [281, 239] on div "SET #1 View Lulus Keep Glowing Magenta Sequin Lace-Up Bodycon Mini Dress 243973…" at bounding box center [269, 348] width 395 height 443
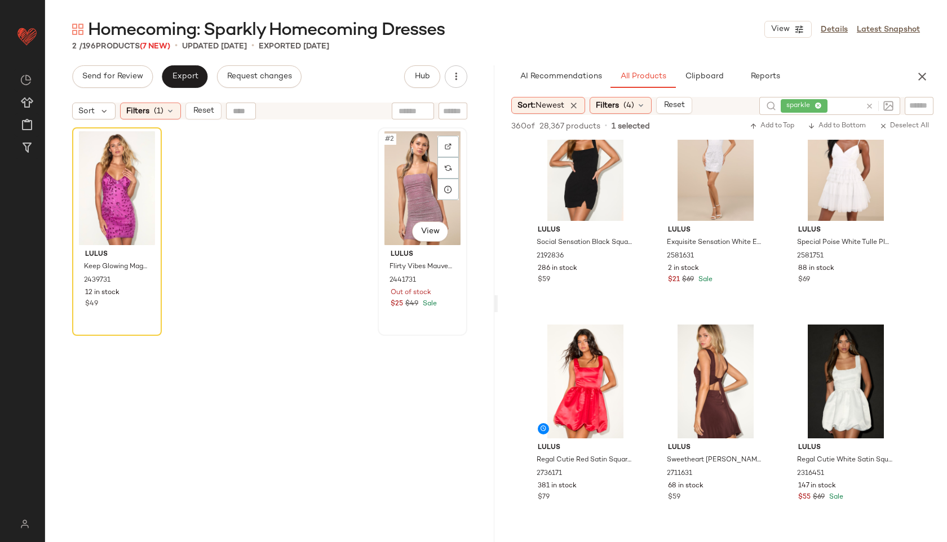
click at [410, 204] on div "#2 View" at bounding box center [423, 188] width 82 height 114
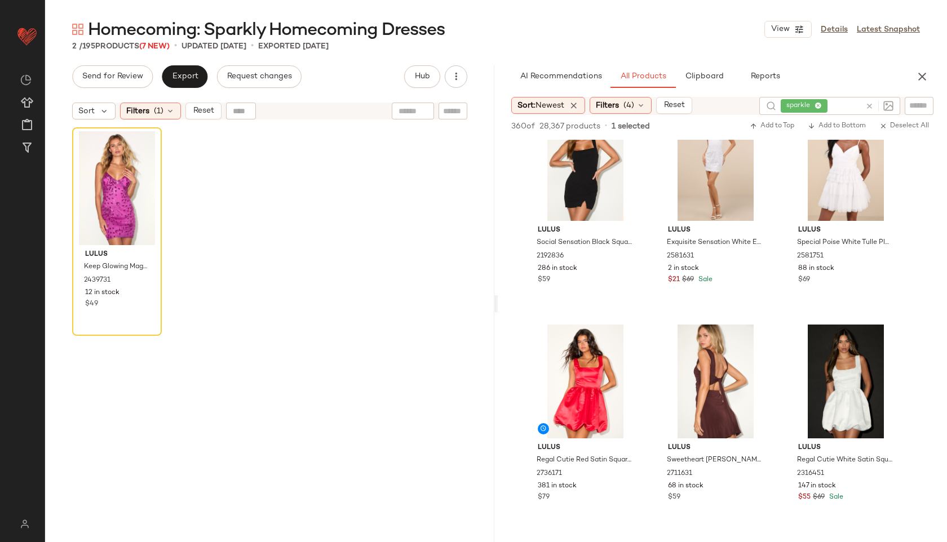
click at [402, 179] on div "Lulus Keep Glowing Magenta Sequin Lace-Up Bodycon Mini Dress 2439731 12 in stoc…" at bounding box center [269, 348] width 395 height 443
click at [140, 165] on icon at bounding box center [142, 168] width 7 height 7
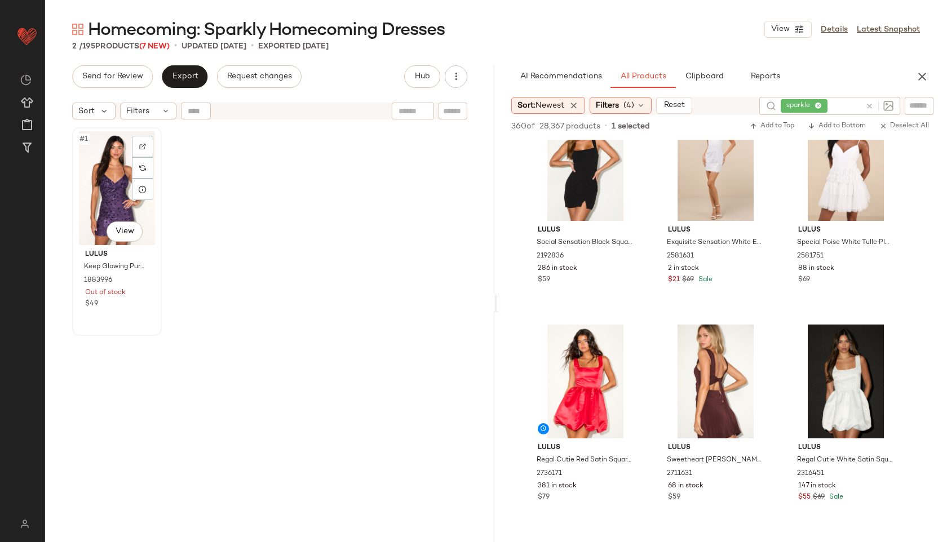
click at [94, 195] on div "#1 View" at bounding box center [117, 188] width 82 height 114
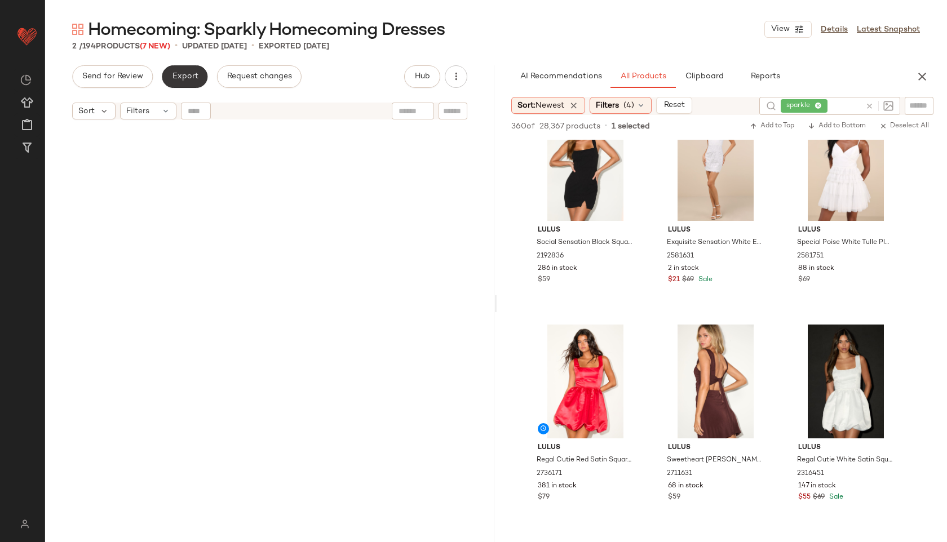
click at [196, 68] on button "Export" at bounding box center [185, 76] width 46 height 23
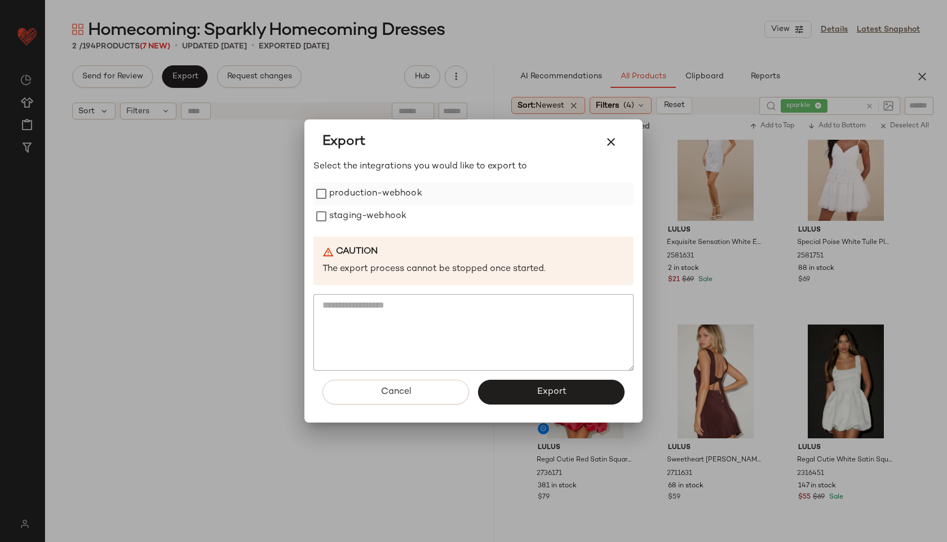
click at [361, 194] on label "production-webhook" at bounding box center [375, 194] width 93 height 23
click at [362, 197] on label "production-webhook" at bounding box center [375, 194] width 93 height 23
click at [365, 227] on label "staging-webhook" at bounding box center [367, 216] width 77 height 23
click at [528, 388] on button "Export" at bounding box center [551, 392] width 147 height 25
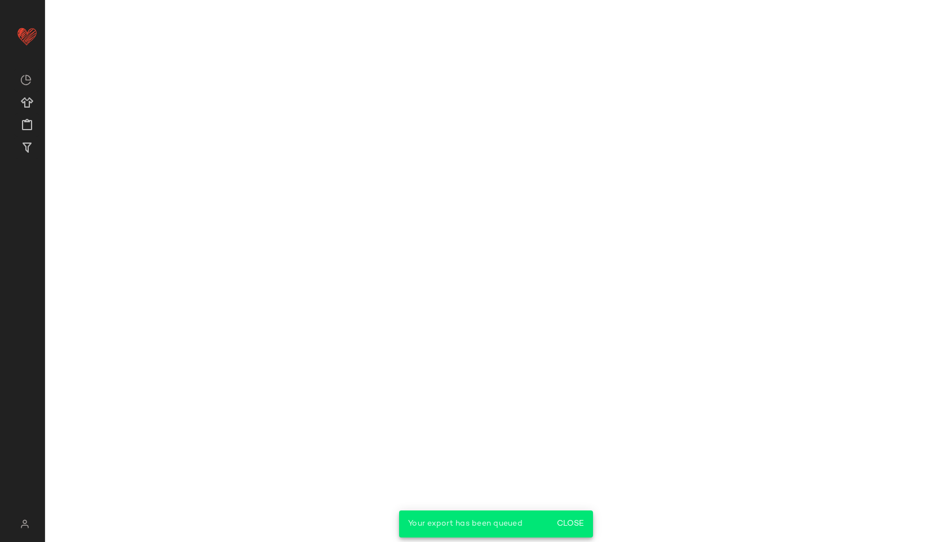
scroll to position [3518, 0]
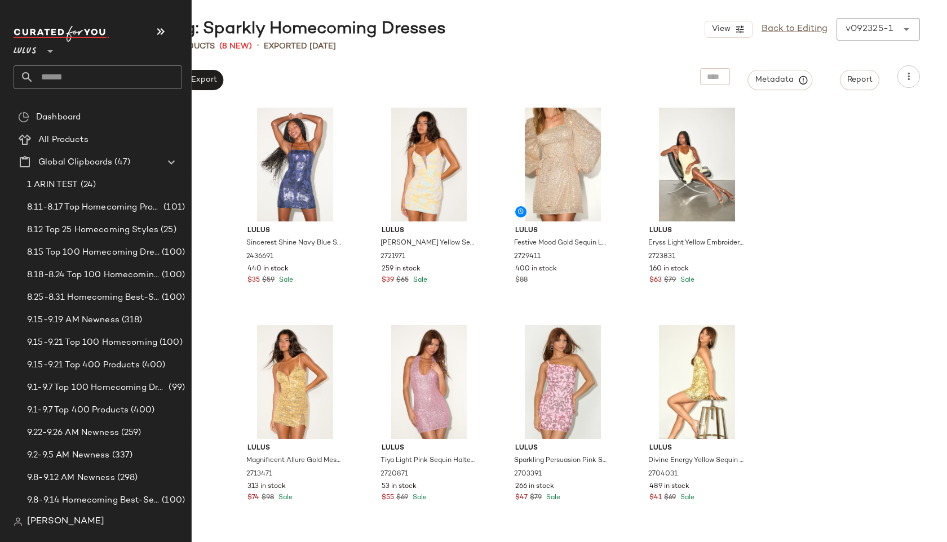
click at [61, 72] on input "text" at bounding box center [108, 77] width 148 height 24
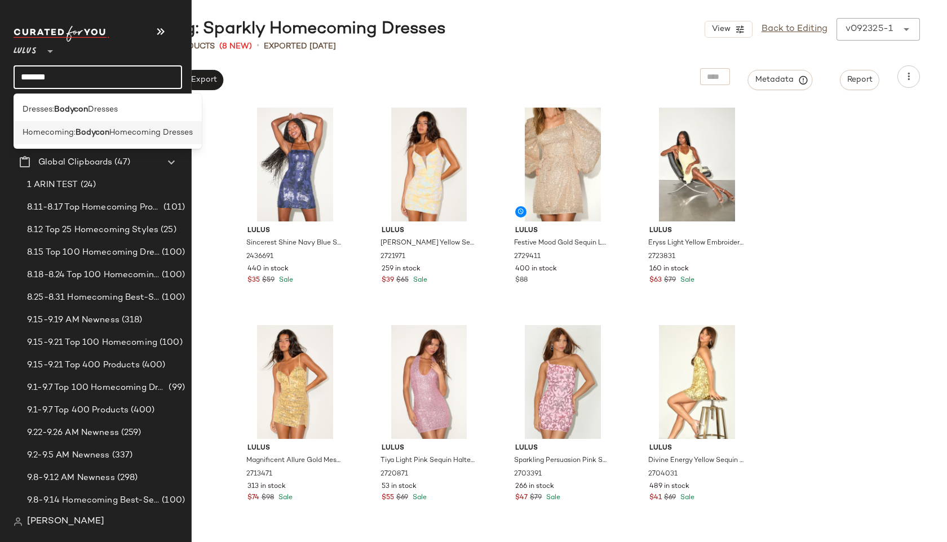
type input "*******"
click at [34, 137] on span "Homecoming:" at bounding box center [49, 133] width 53 height 12
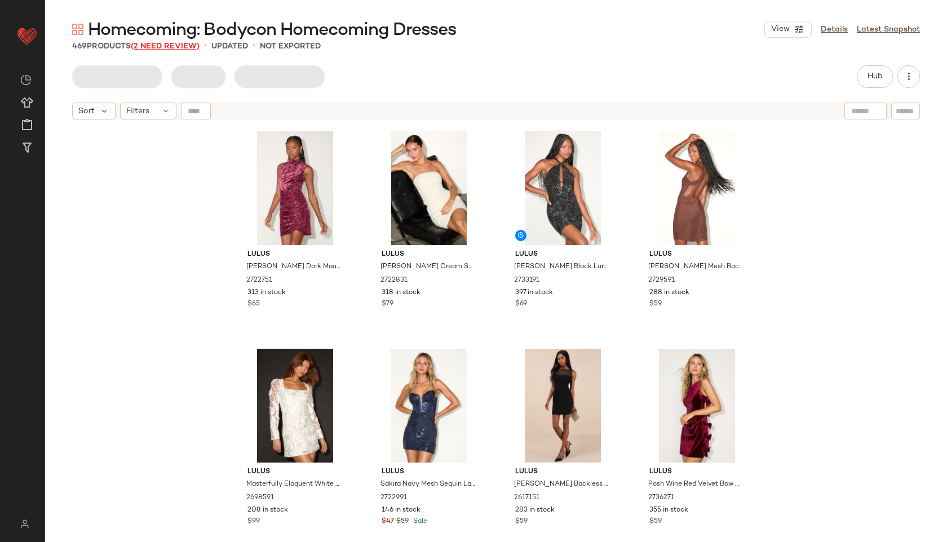
click at [184, 42] on span "(2 Need Review)" at bounding box center [165, 46] width 69 height 8
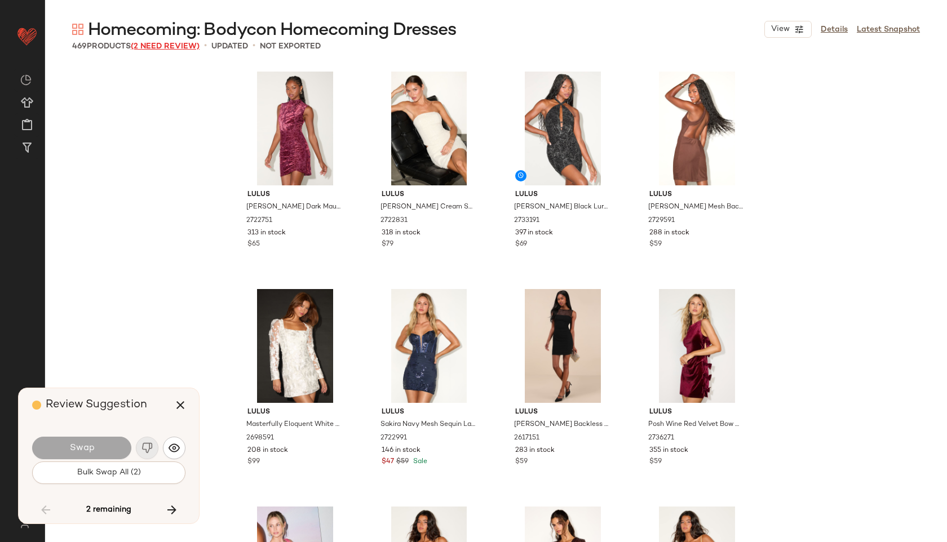
scroll to position [25022, 0]
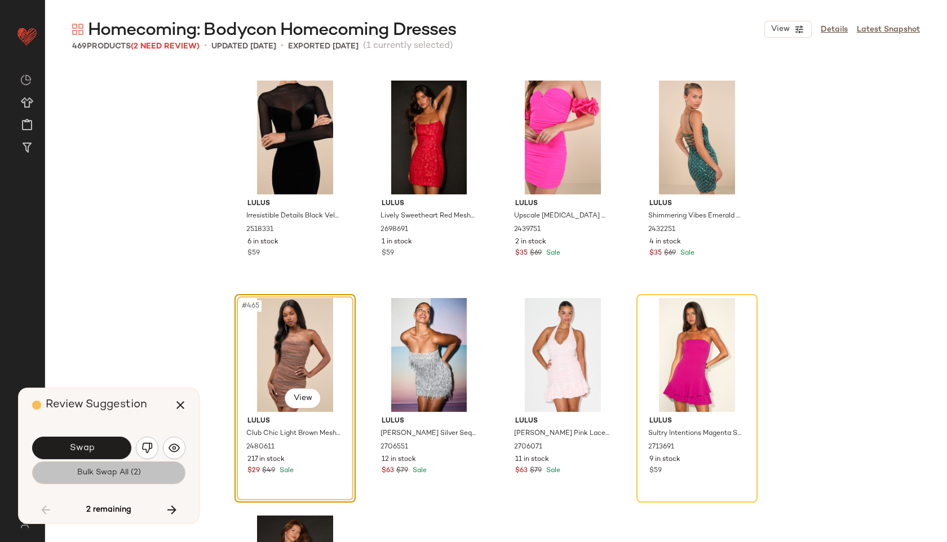
click at [124, 479] on button "Bulk Swap All (2)" at bounding box center [108, 473] width 153 height 23
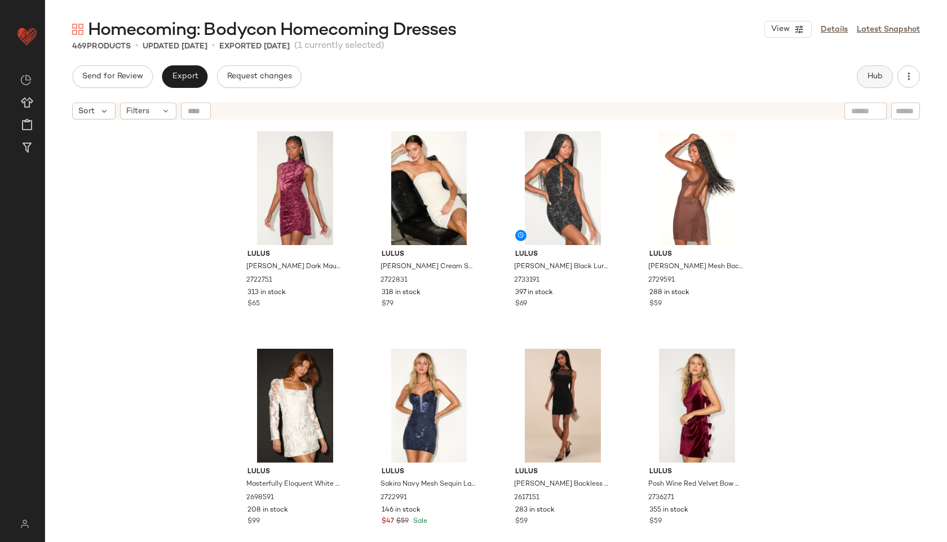
click at [880, 81] on button "Hub" at bounding box center [875, 76] width 36 height 23
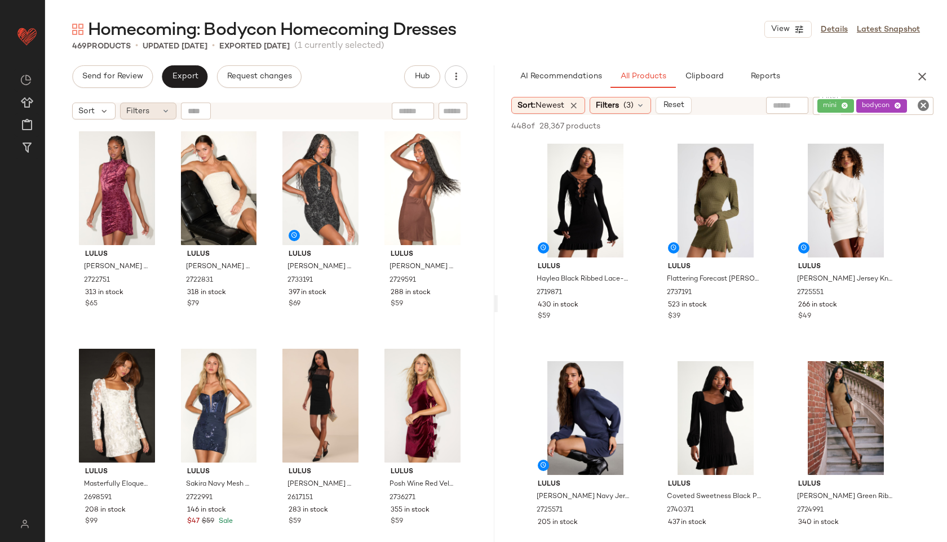
click at [160, 112] on div "Filters" at bounding box center [148, 111] width 56 height 17
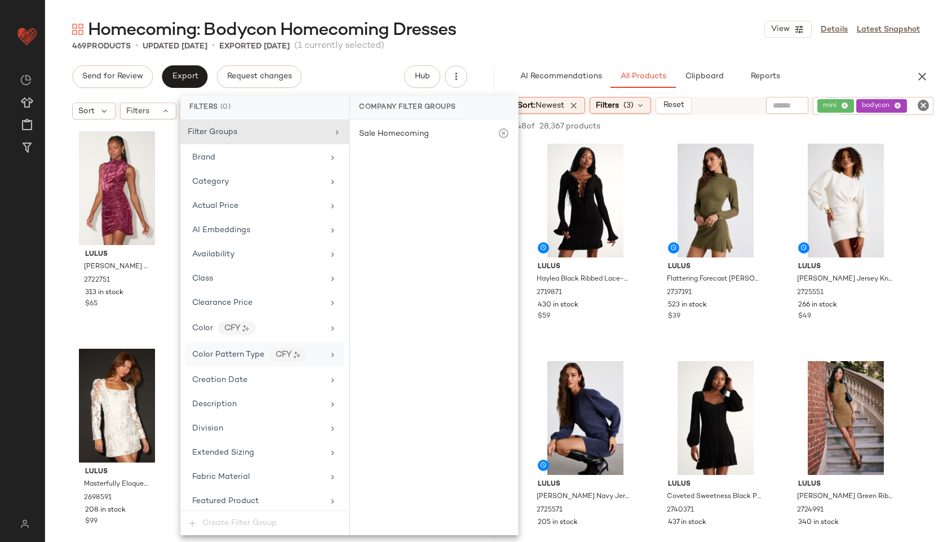
scroll to position [692, 0]
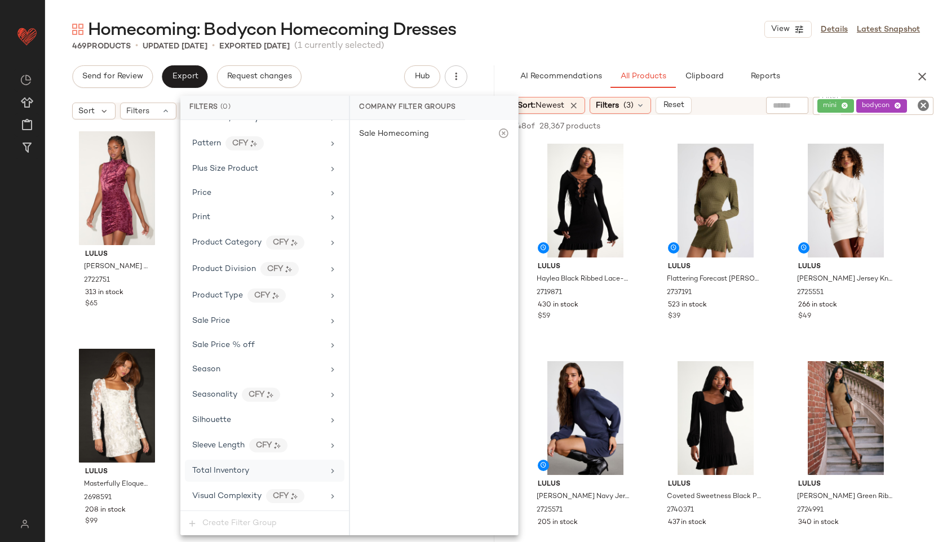
click at [232, 474] on span "Total Inventory" at bounding box center [220, 471] width 57 height 8
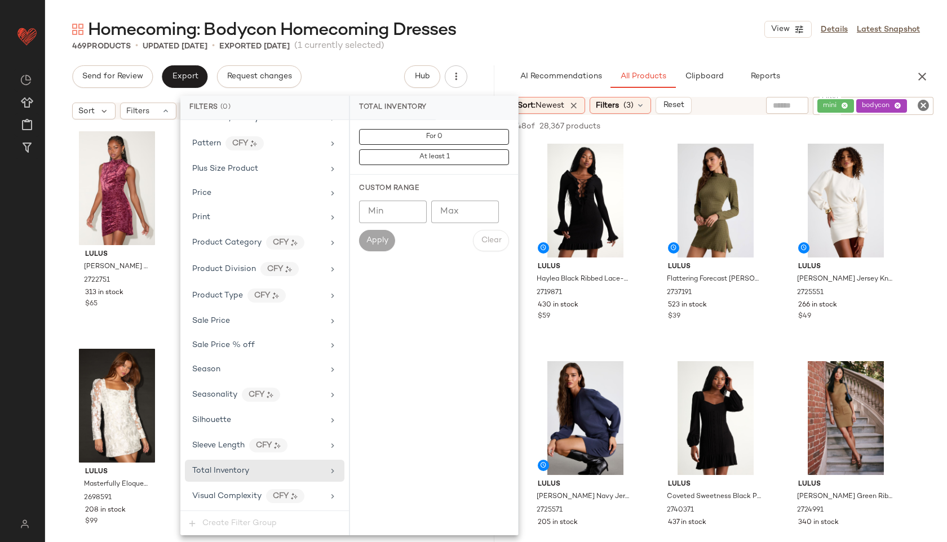
click at [454, 216] on input "Max" at bounding box center [465, 212] width 68 height 23
type input "**"
click at [371, 245] on span "Apply" at bounding box center [377, 240] width 23 height 9
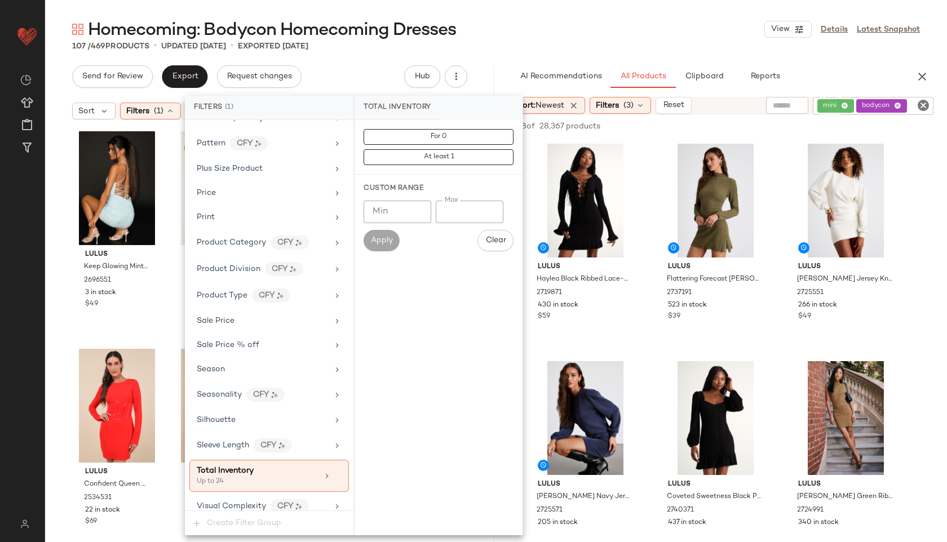
click at [501, 52] on div "Homecoming: Bodycon Homecoming Dresses View Details Latest Snapshot 107 / 469 P…" at bounding box center [496, 280] width 902 height 524
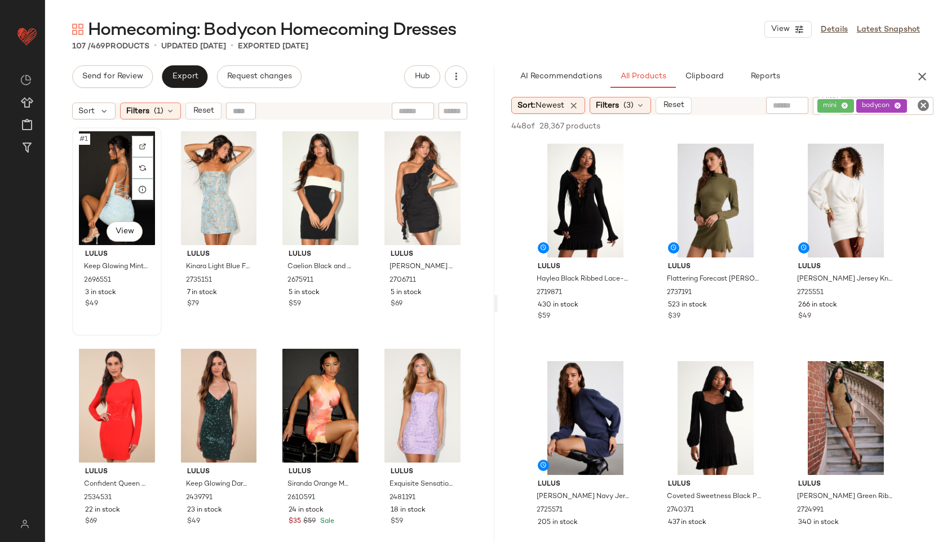
click at [101, 188] on div "#1 View" at bounding box center [117, 188] width 82 height 114
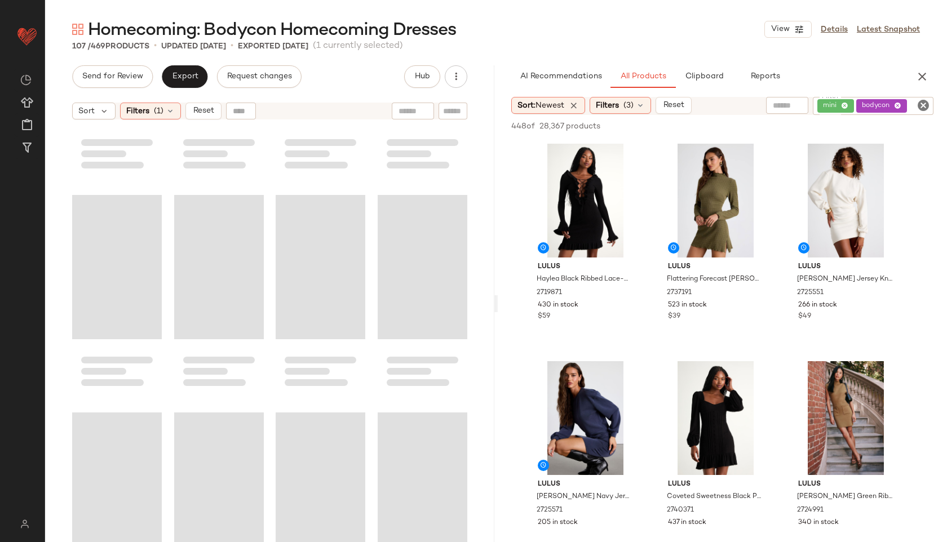
scroll to position [5432, 0]
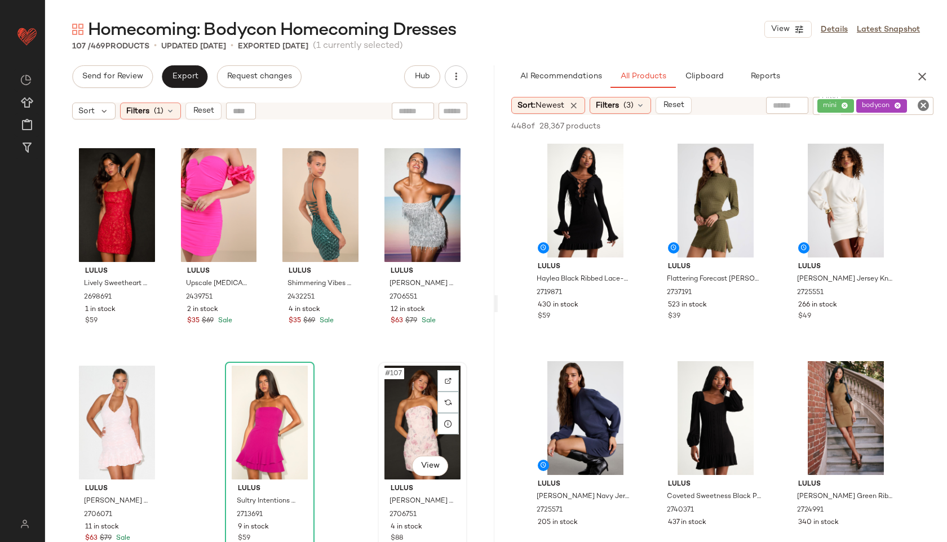
click at [406, 414] on div "#107 View" at bounding box center [423, 423] width 82 height 114
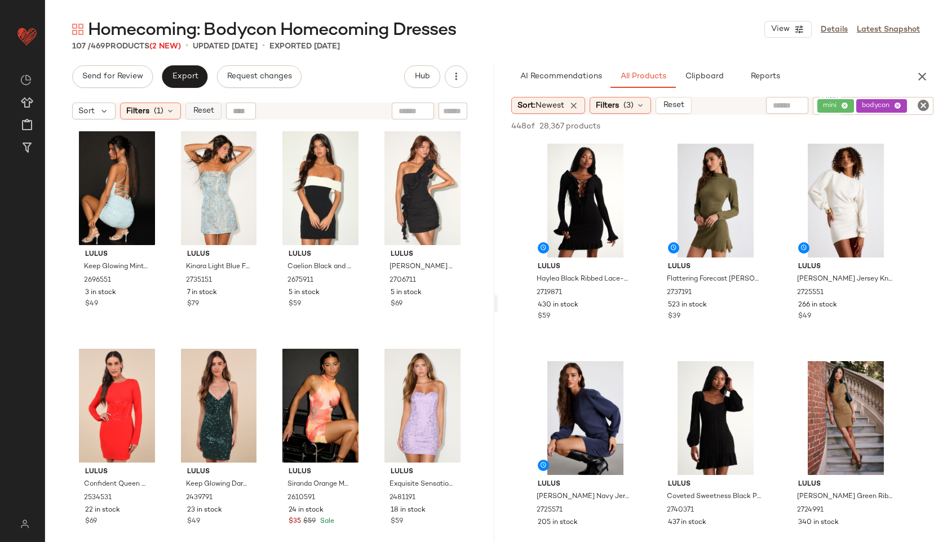
click at [201, 109] on span "Reset" at bounding box center [202, 111] width 21 height 9
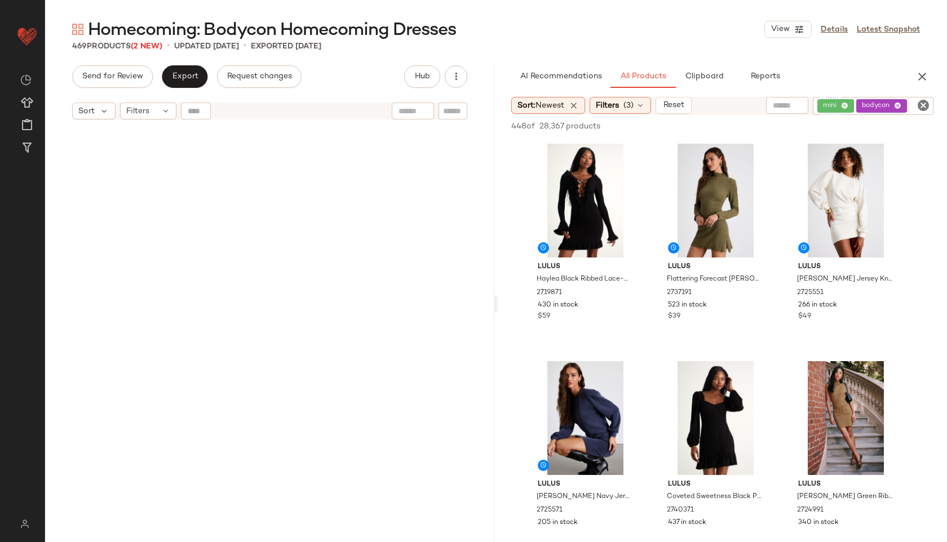
scroll to position [25231, 0]
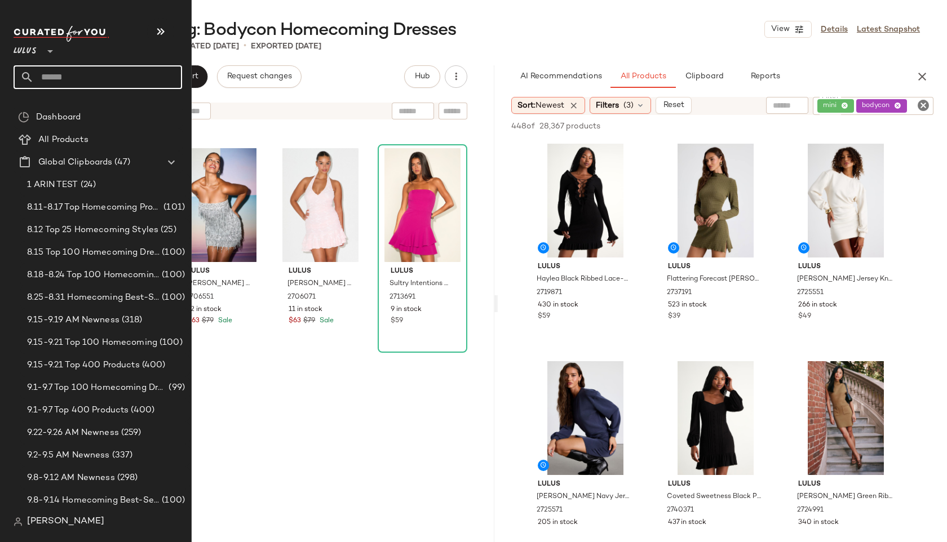
click at [51, 74] on input "text" at bounding box center [108, 77] width 148 height 24
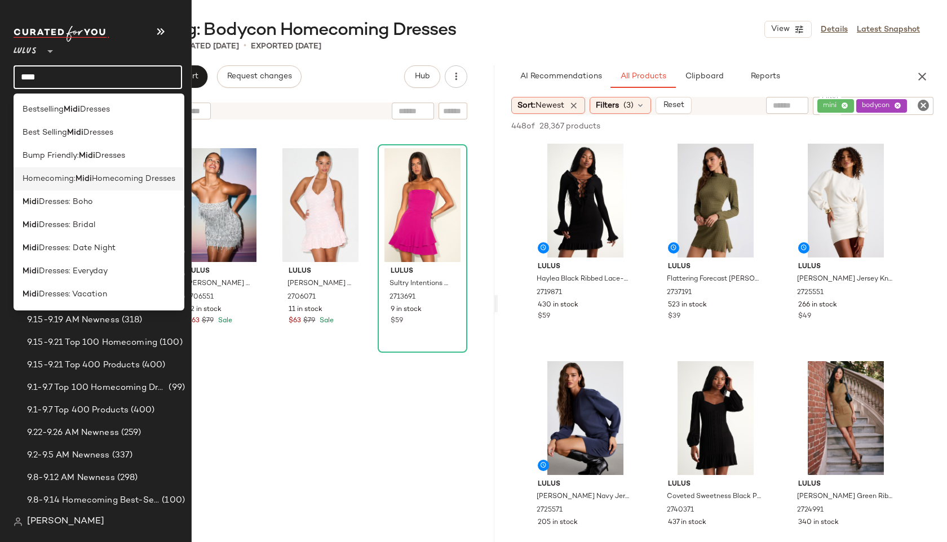
type input "****"
click at [45, 181] on span "Homecoming:" at bounding box center [49, 179] width 53 height 12
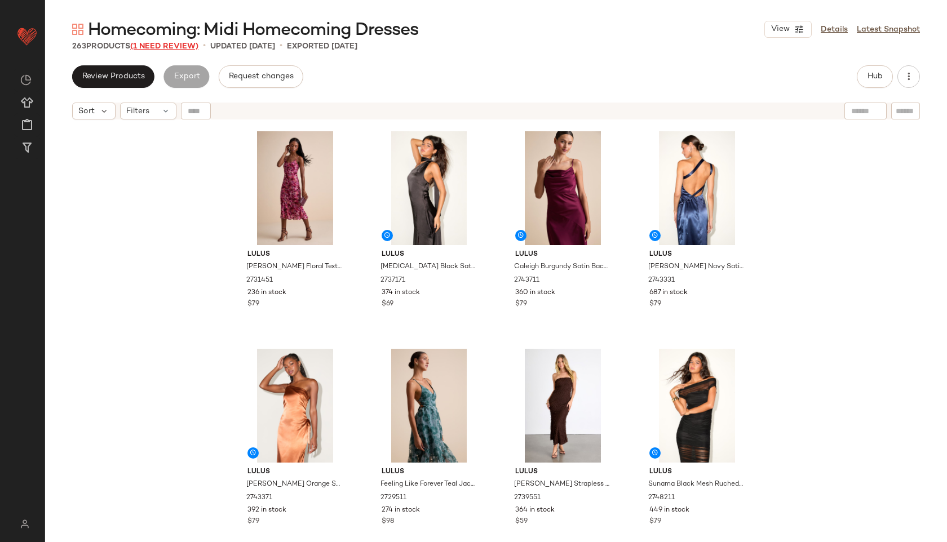
click at [183, 47] on span "(1 Need Review)" at bounding box center [164, 46] width 68 height 8
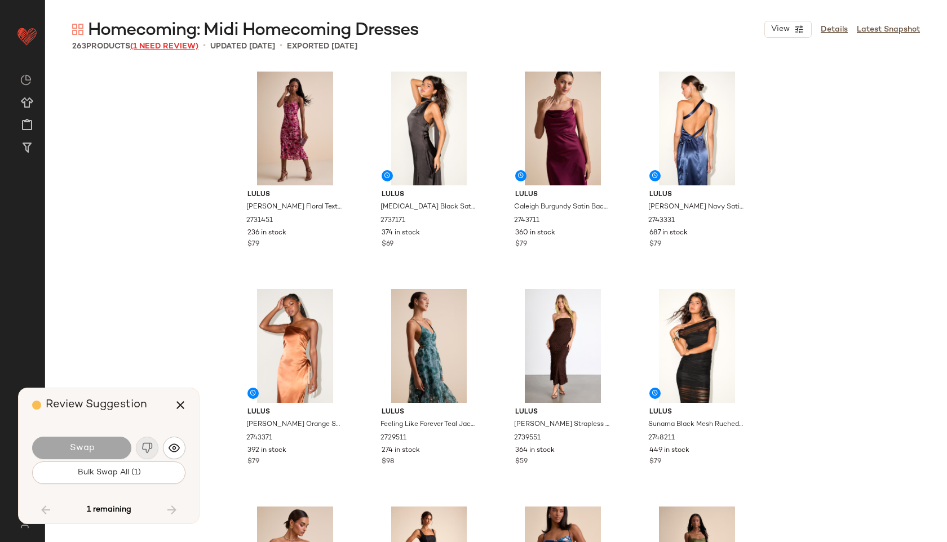
scroll to position [13490, 0]
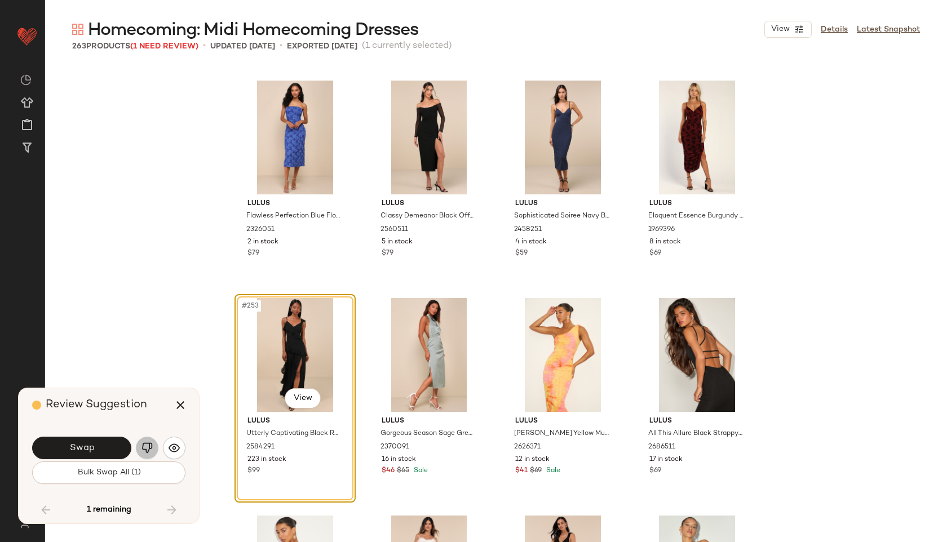
click at [145, 448] on img "button" at bounding box center [146, 447] width 11 height 11
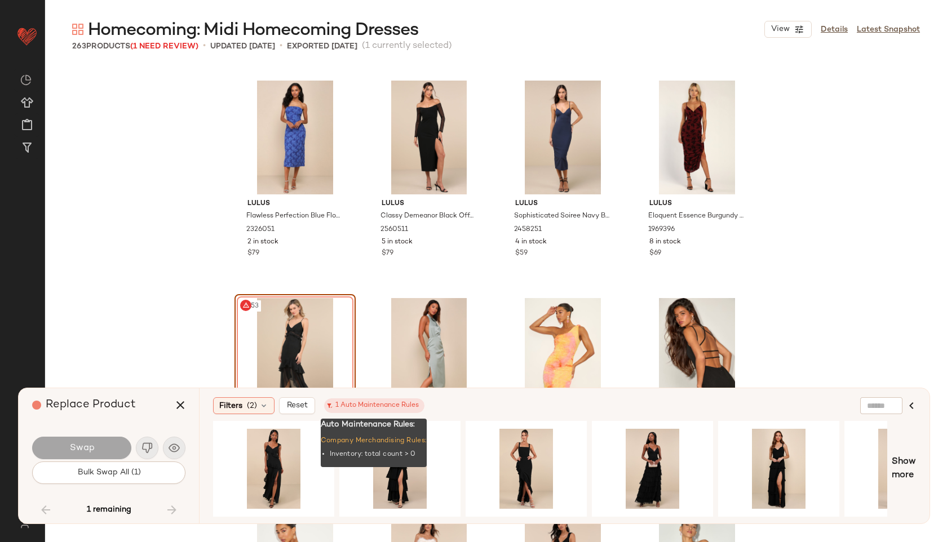
click at [353, 404] on div "1 Auto Maintenance Rules" at bounding box center [374, 406] width 89 height 10
click at [330, 404] on icon at bounding box center [330, 406] width 6 height 6
click at [259, 405] on div "Filters (2)" at bounding box center [243, 405] width 61 height 17
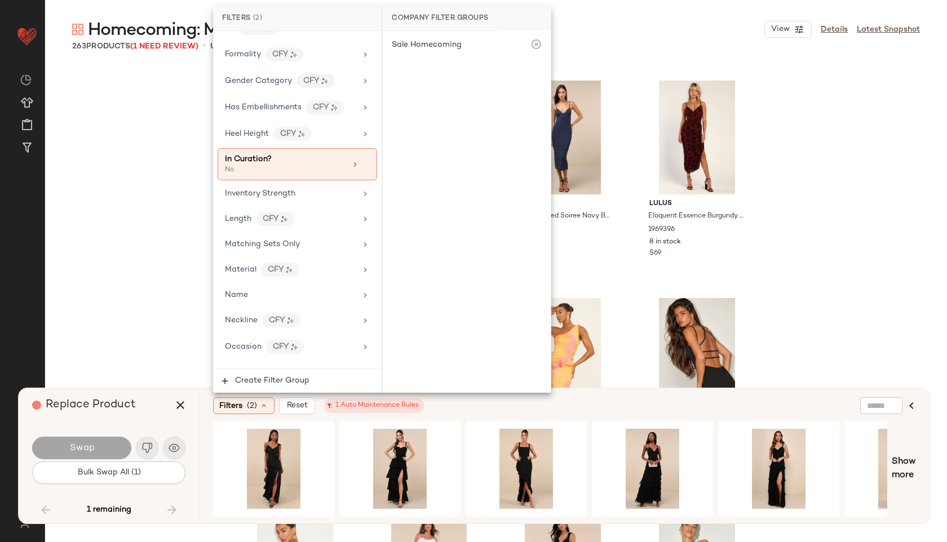
scroll to position [387, 0]
click at [309, 215] on div "Length CFY" at bounding box center [290, 218] width 131 height 14
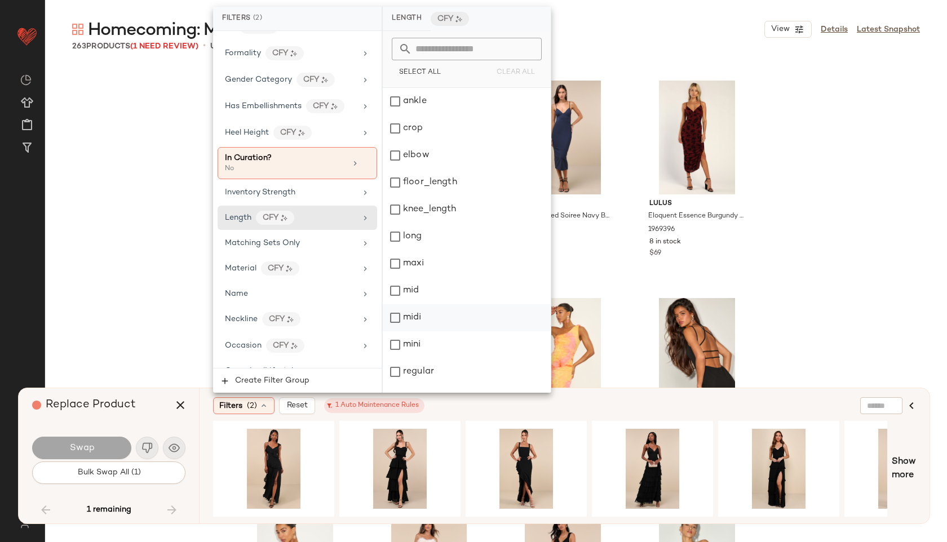
click at [428, 313] on div "midi" at bounding box center [467, 317] width 168 height 27
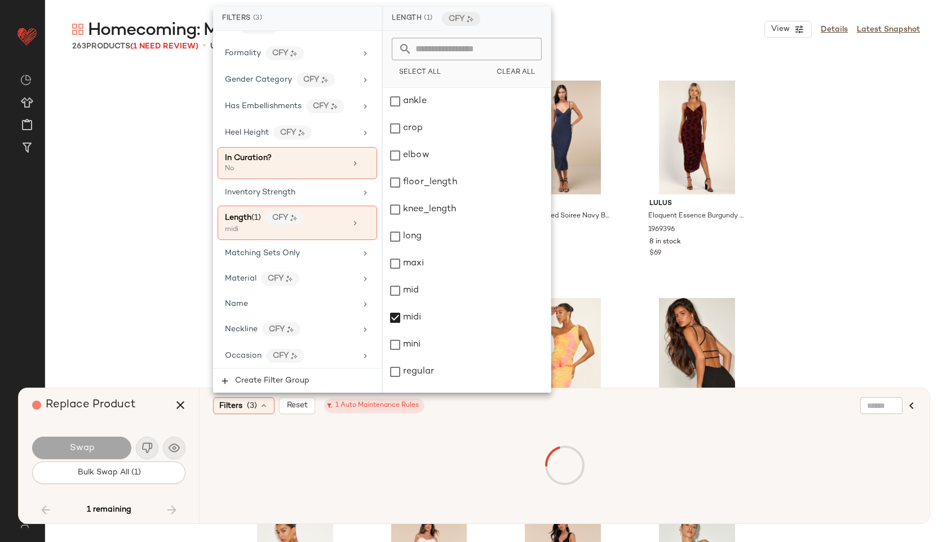
click at [202, 405] on div "Filters (3) Reset 1 Auto Maintenance Rules" at bounding box center [564, 455] width 731 height 135
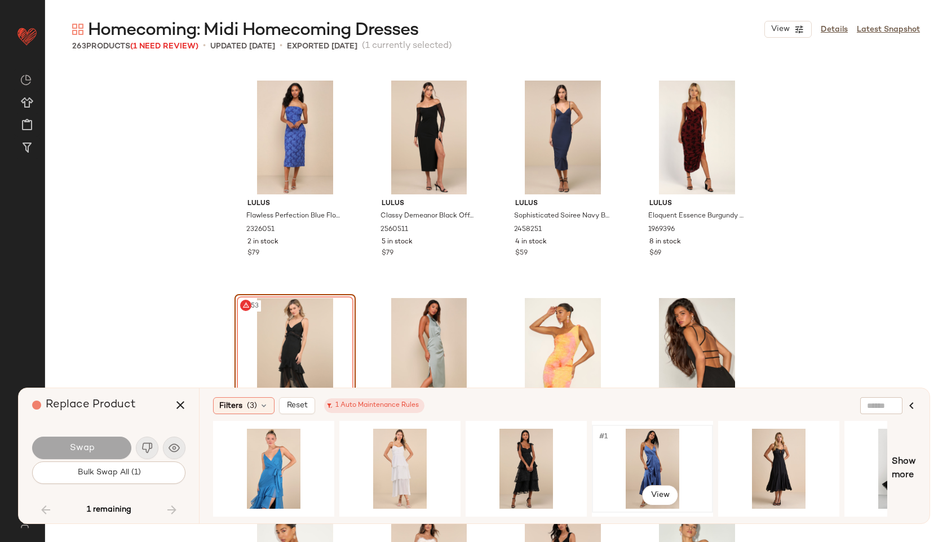
click at [633, 462] on div "#1 View" at bounding box center [652, 469] width 113 height 80
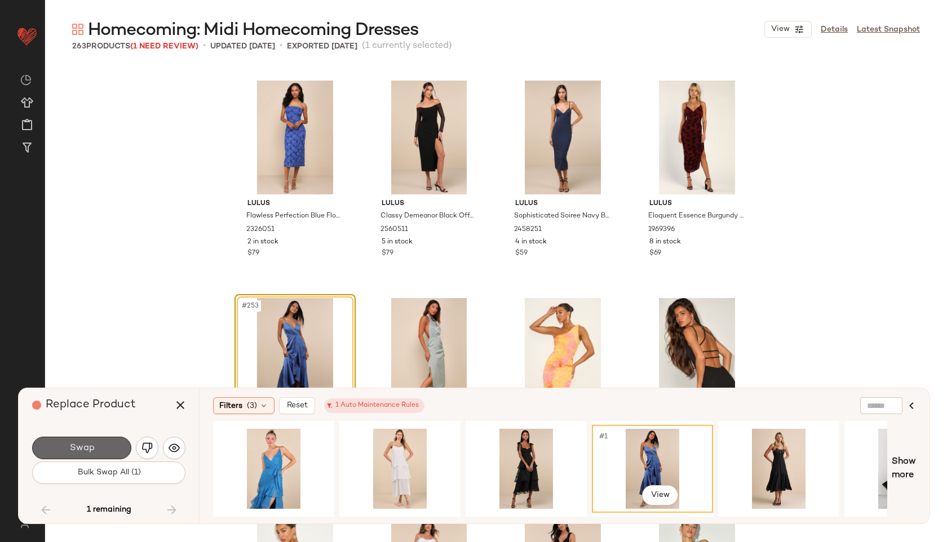
click at [99, 446] on button "Swap" at bounding box center [81, 448] width 99 height 23
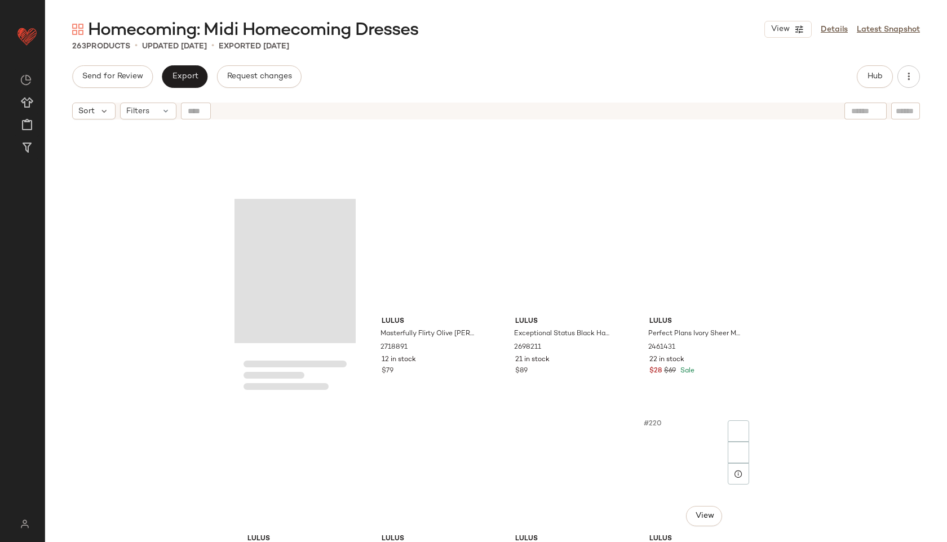
scroll to position [11209, 0]
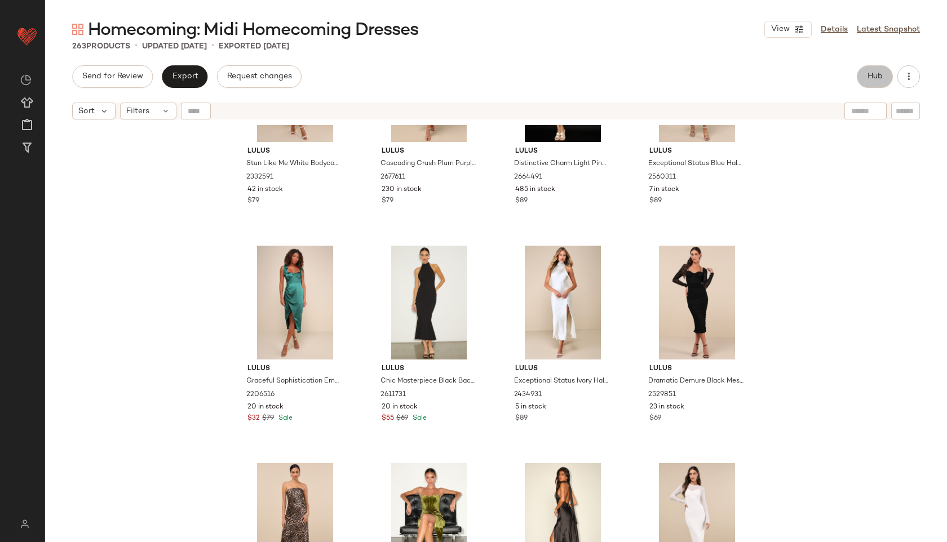
click at [882, 87] on button "Hub" at bounding box center [875, 76] width 36 height 23
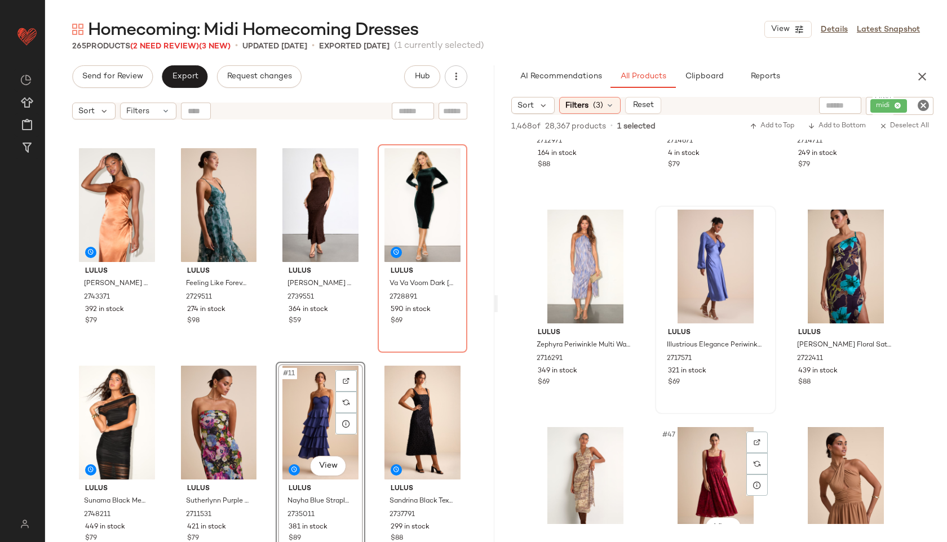
scroll to position [2980, 0]
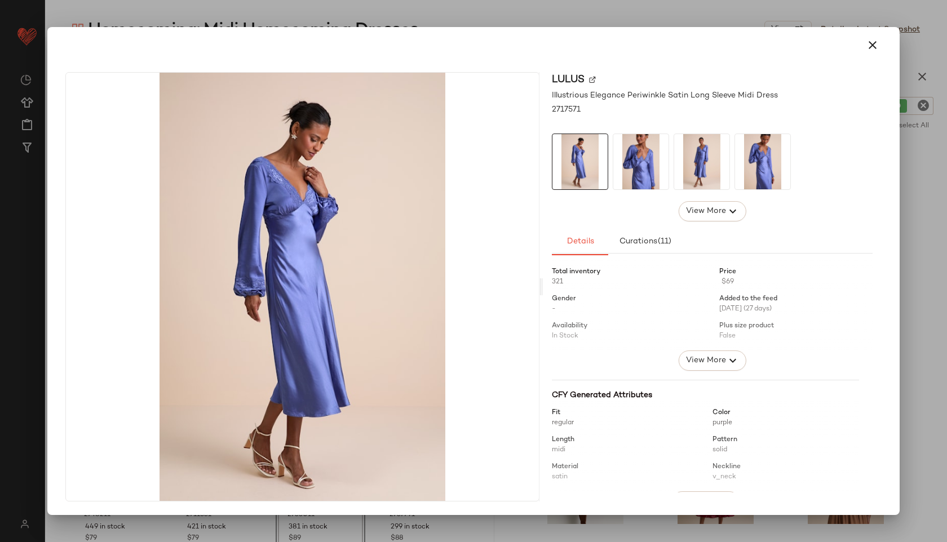
click at [640, 168] on img at bounding box center [640, 161] width 55 height 55
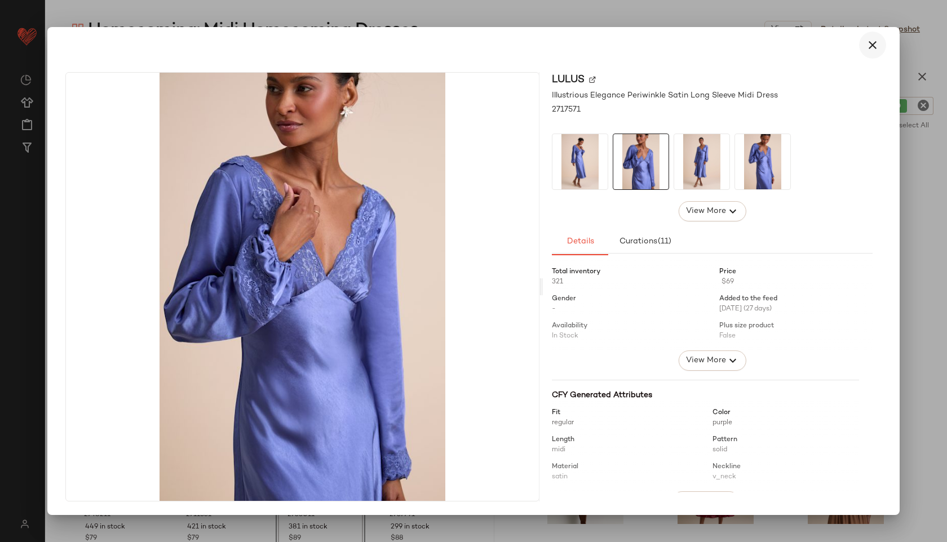
click at [873, 49] on icon "button" at bounding box center [873, 45] width 14 height 14
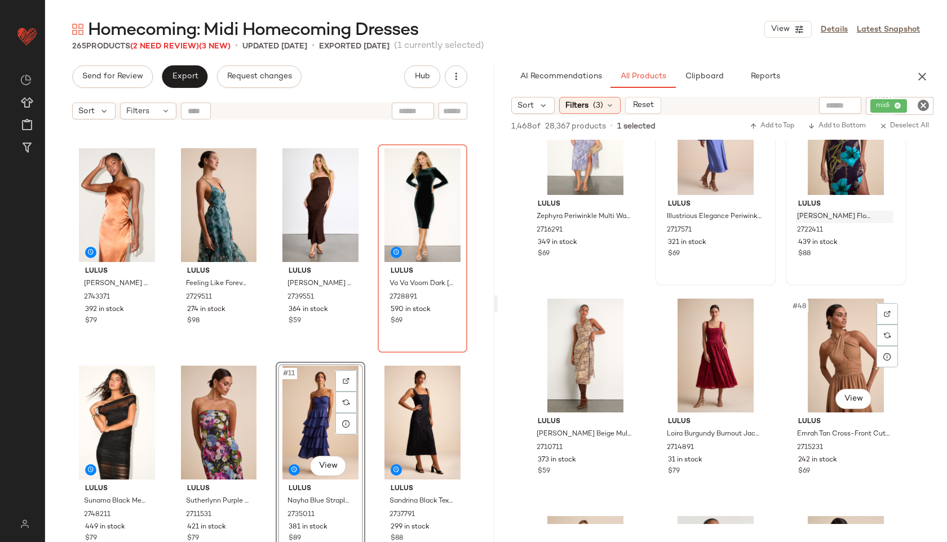
scroll to position [3108, 0]
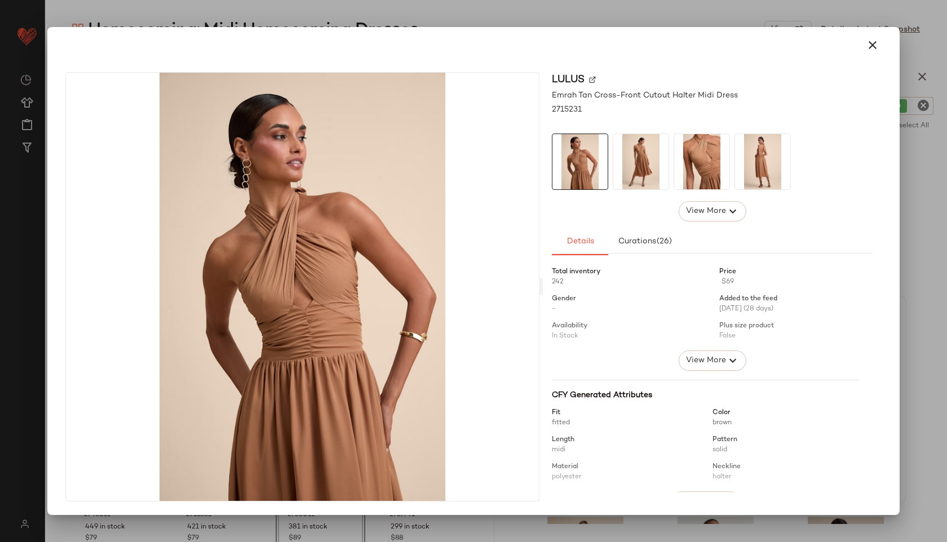
click at [632, 161] on img at bounding box center [640, 161] width 55 height 55
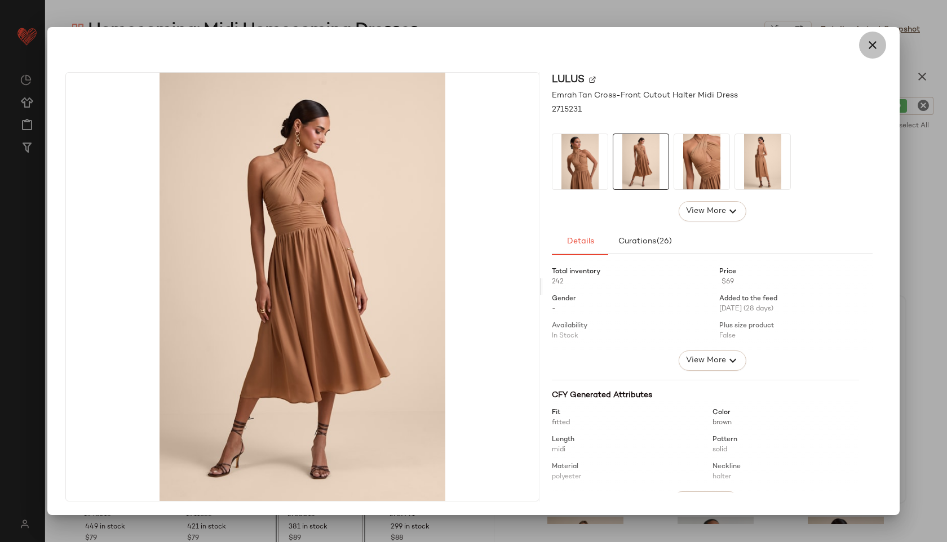
click at [869, 41] on icon "button" at bounding box center [873, 45] width 14 height 14
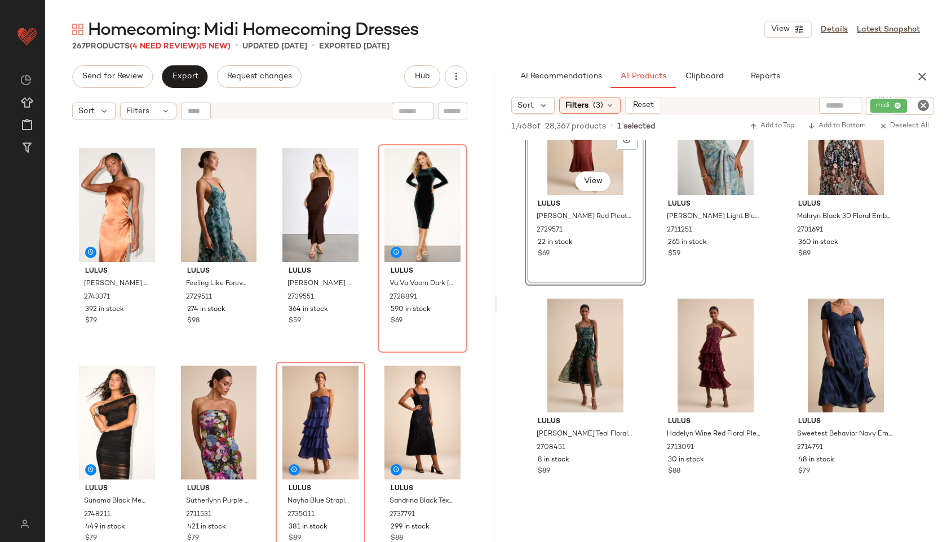
scroll to position [3546, 0]
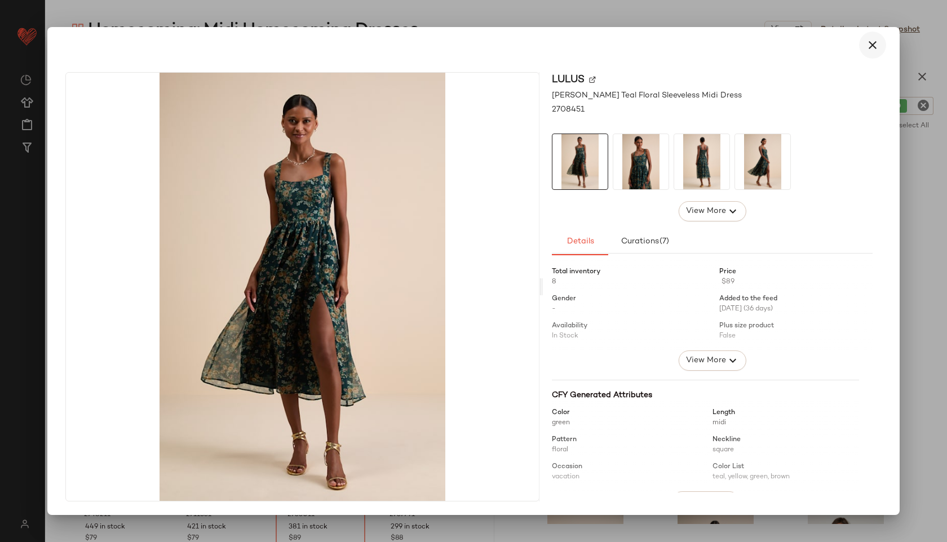
click at [873, 43] on icon "button" at bounding box center [873, 45] width 14 height 14
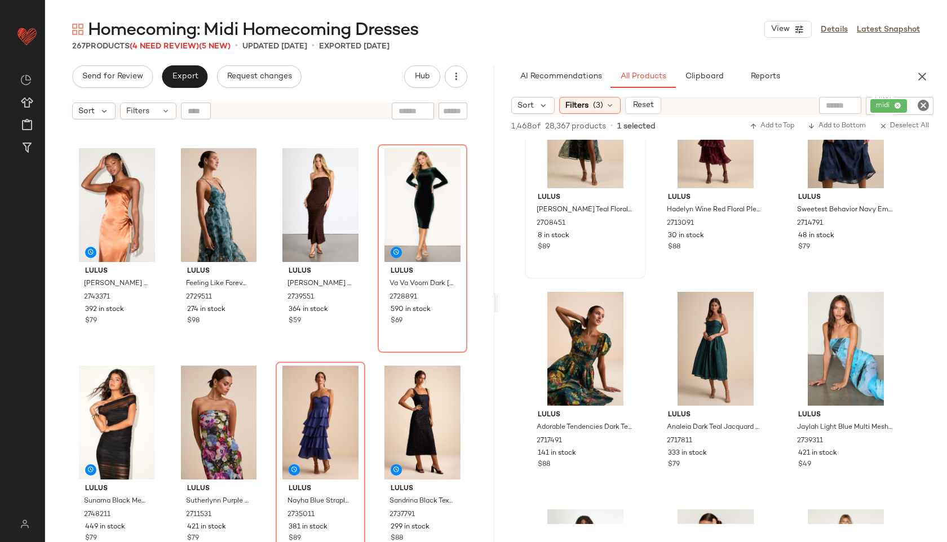
scroll to position [3769, 0]
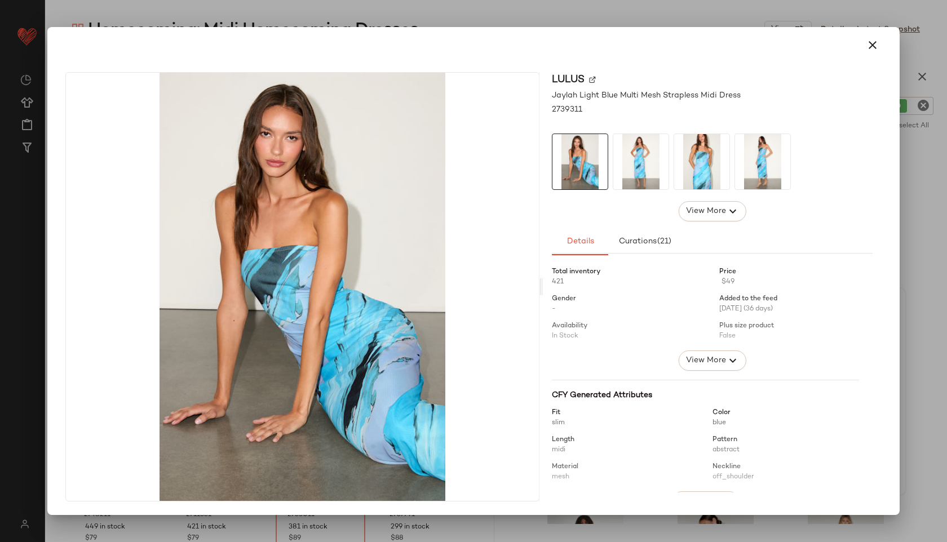
click at [644, 162] on img at bounding box center [640, 161] width 55 height 55
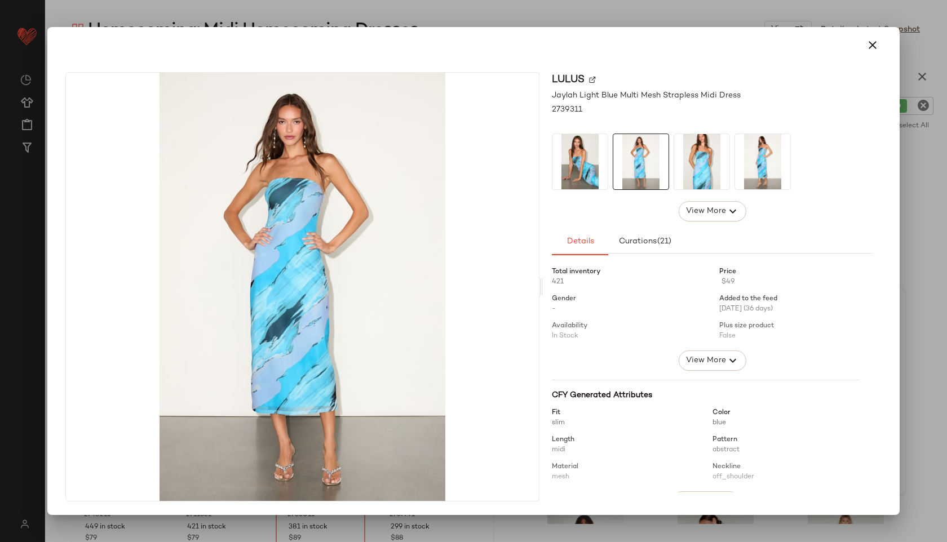
click at [692, 152] on img at bounding box center [701, 161] width 55 height 55
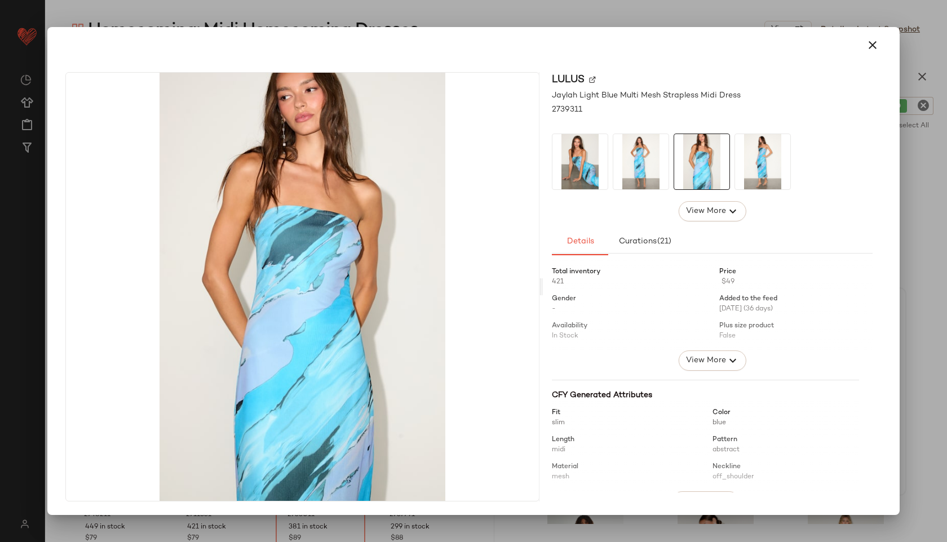
click at [756, 157] on img at bounding box center [762, 161] width 55 height 55
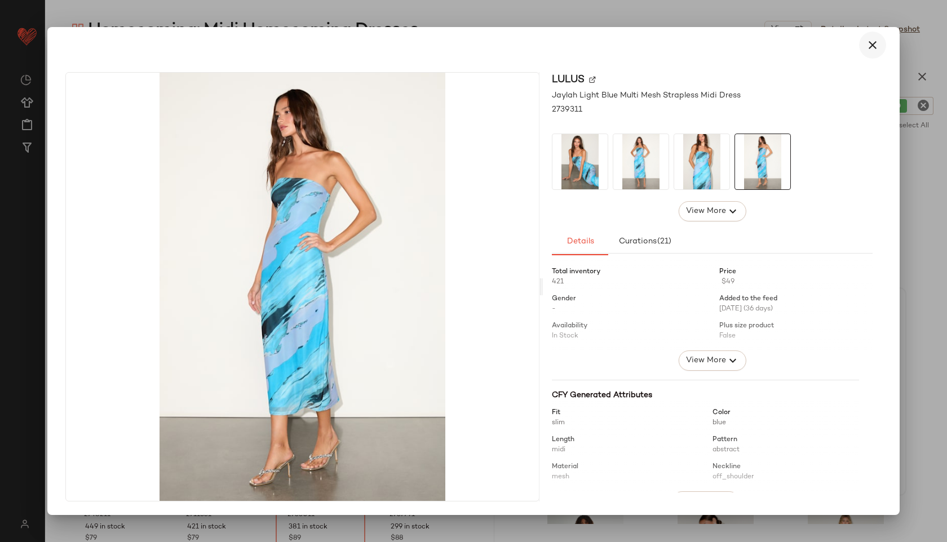
click at [870, 42] on icon "button" at bounding box center [873, 45] width 14 height 14
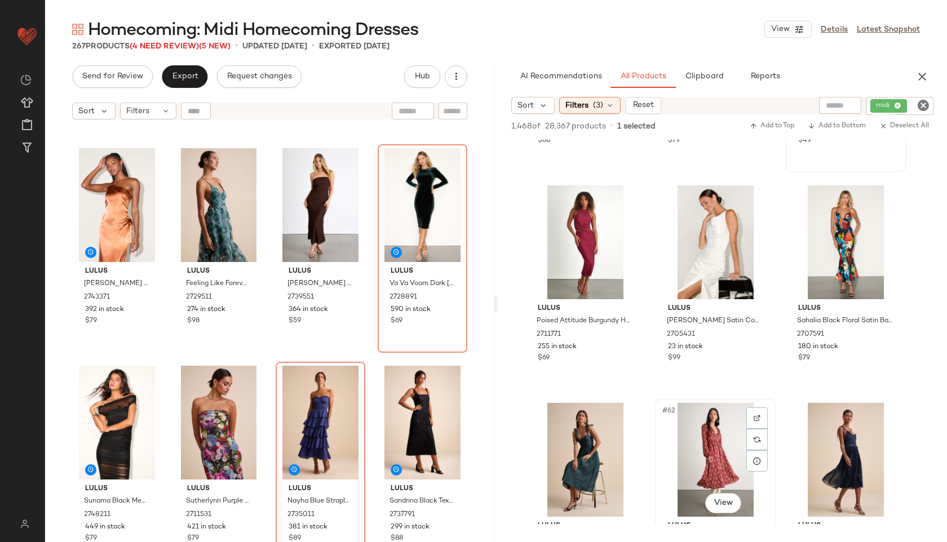
scroll to position [4091, 0]
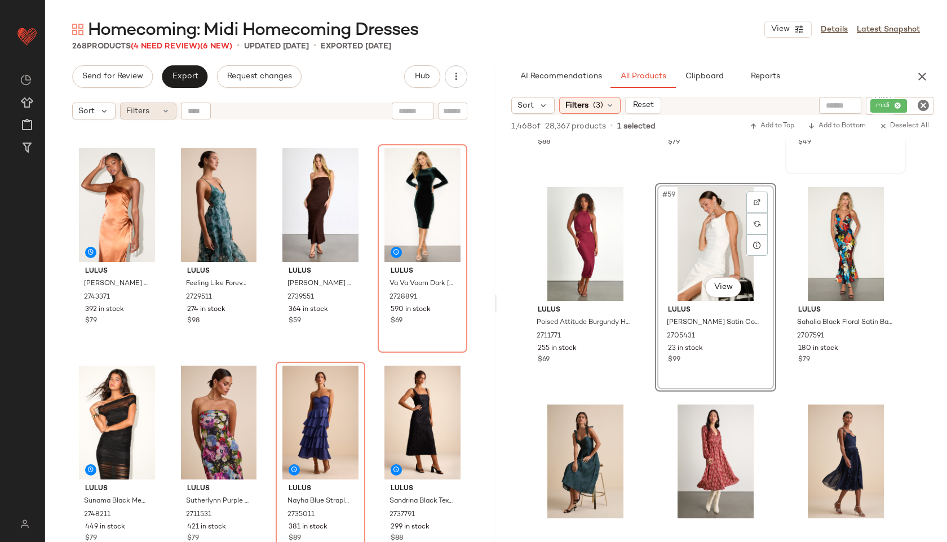
click at [153, 103] on div "Filters" at bounding box center [148, 111] width 56 height 17
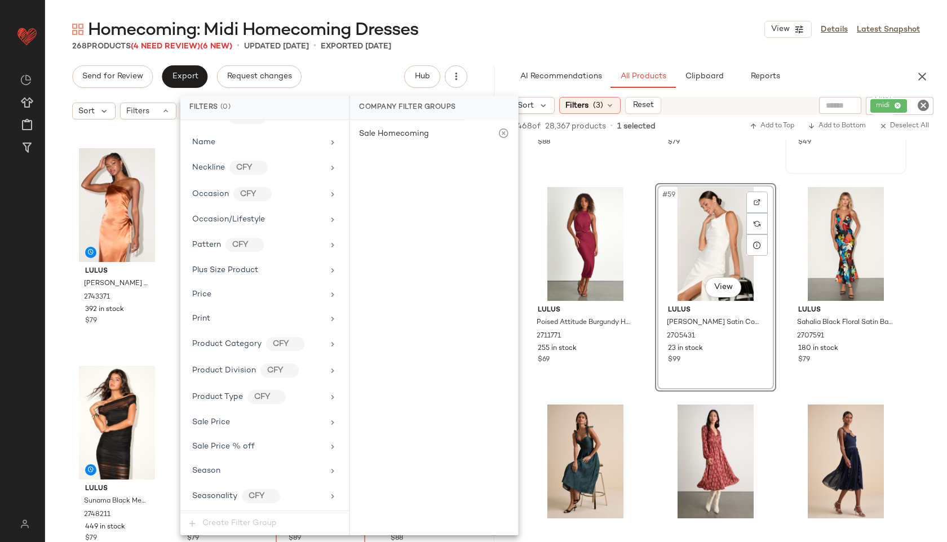
scroll to position [692, 0]
click at [269, 467] on div "Total Inventory" at bounding box center [257, 471] width 131 height 12
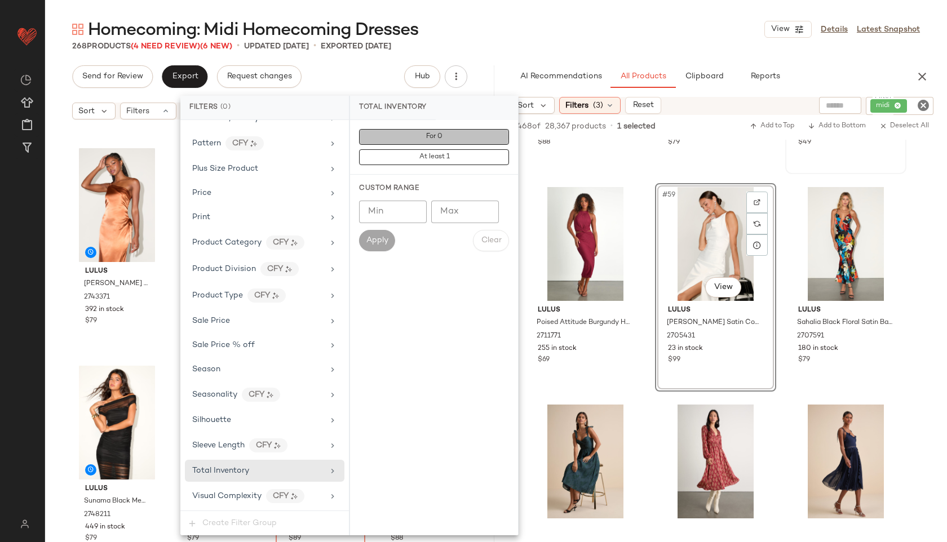
click at [422, 134] on button "For 0" at bounding box center [434, 137] width 150 height 16
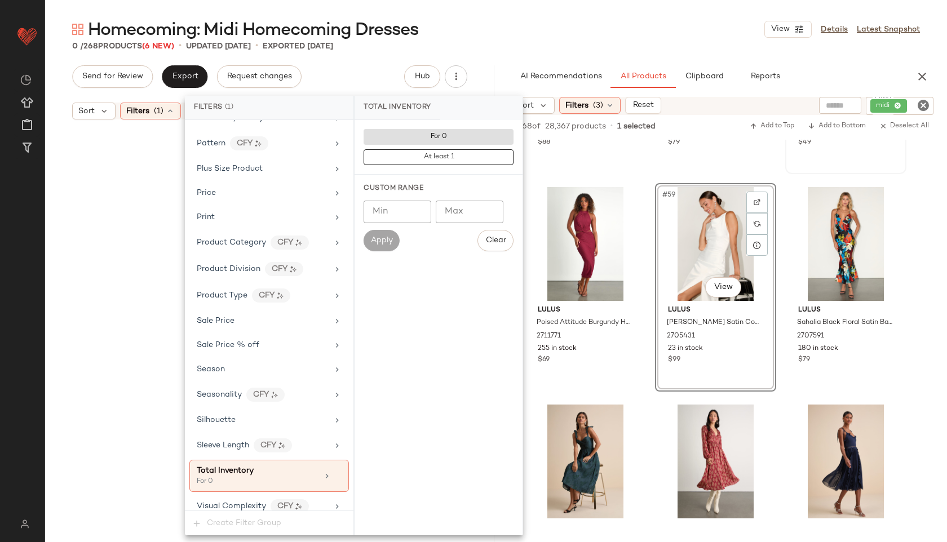
click at [487, 29] on div "Homecoming: Midi Homecoming Dresses View Details Latest Snapshot" at bounding box center [496, 29] width 902 height 23
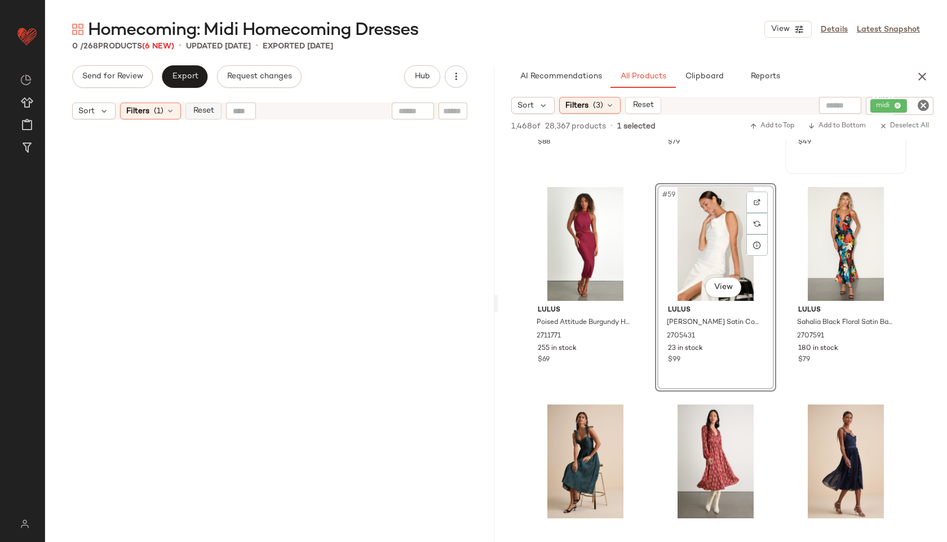
click at [214, 112] on span "Reset" at bounding box center [202, 111] width 21 height 9
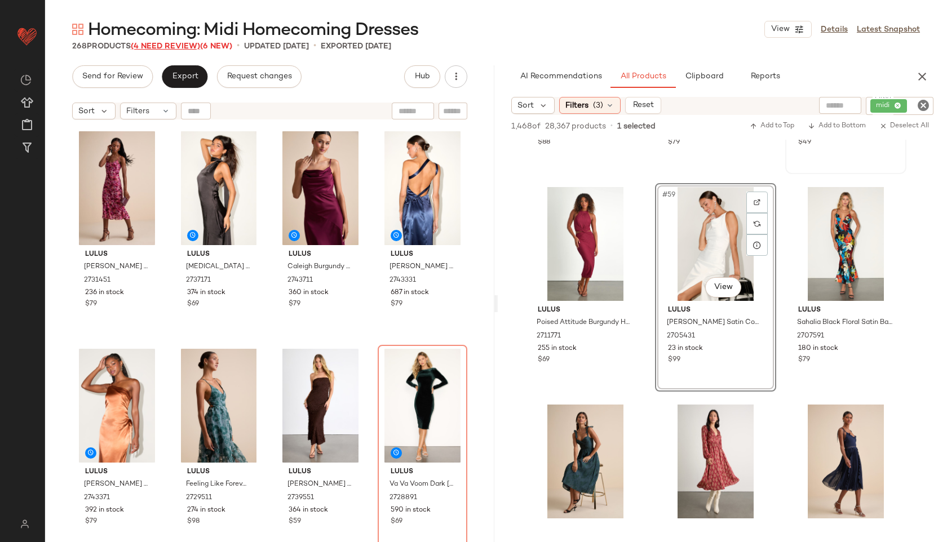
click at [163, 45] on span "(4 Need Review)" at bounding box center [165, 46] width 69 height 8
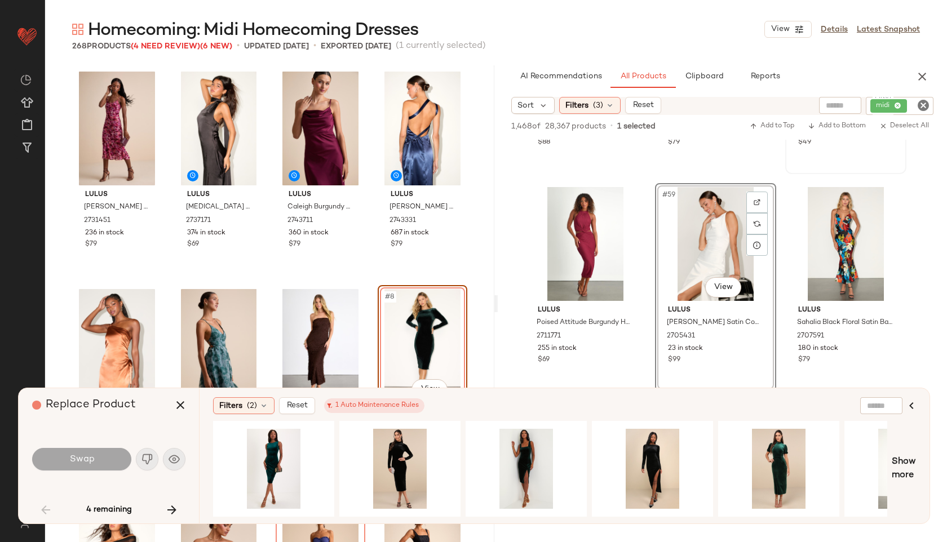
click at [174, 457] on div "Swap" at bounding box center [108, 459] width 153 height 27
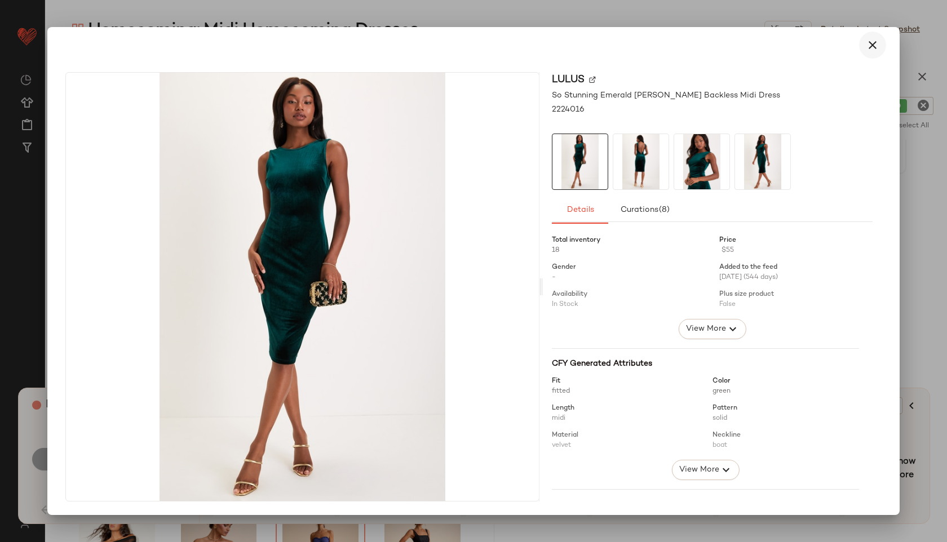
click at [877, 46] on icon "button" at bounding box center [873, 45] width 14 height 14
click at [869, 38] on icon "button" at bounding box center [873, 45] width 14 height 14
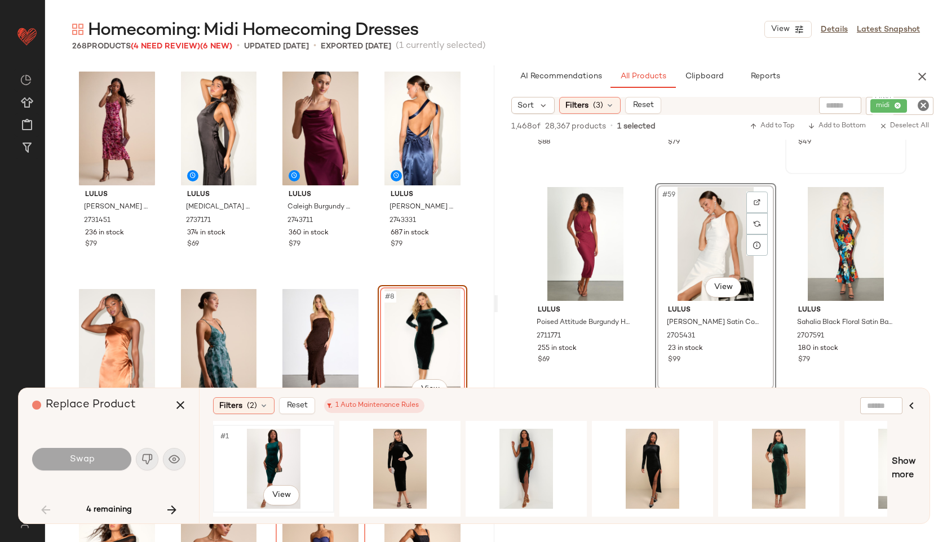
click at [282, 444] on div "#1 View" at bounding box center [273, 469] width 113 height 80
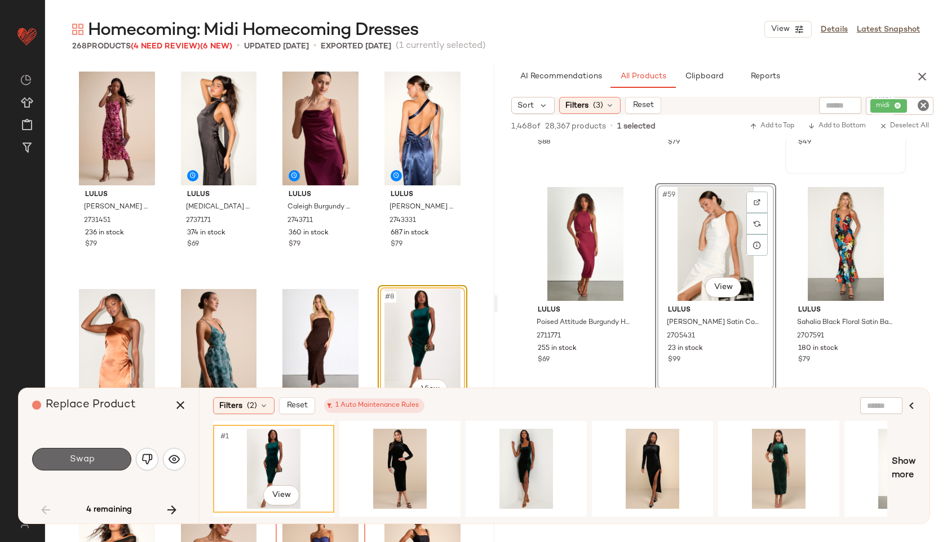
click at [111, 457] on button "Swap" at bounding box center [81, 459] width 99 height 23
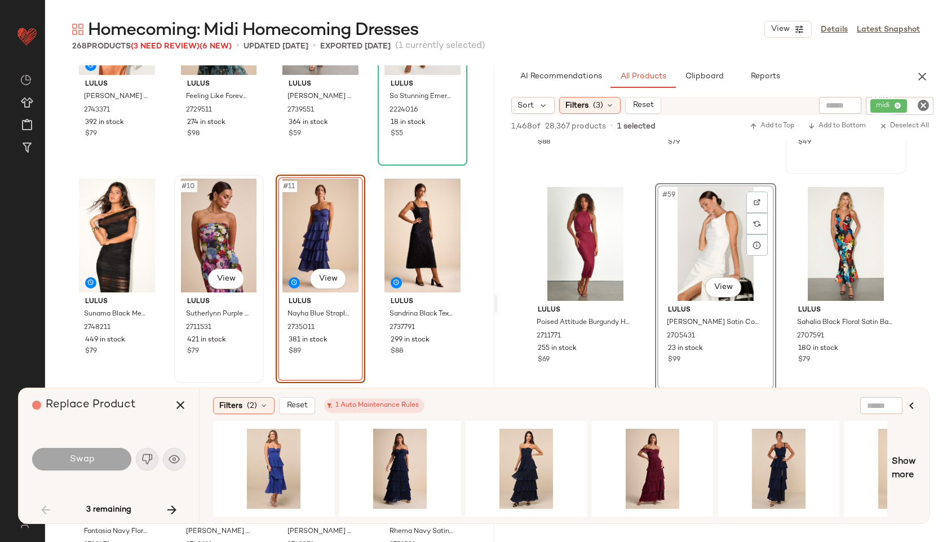
scroll to position [336, 0]
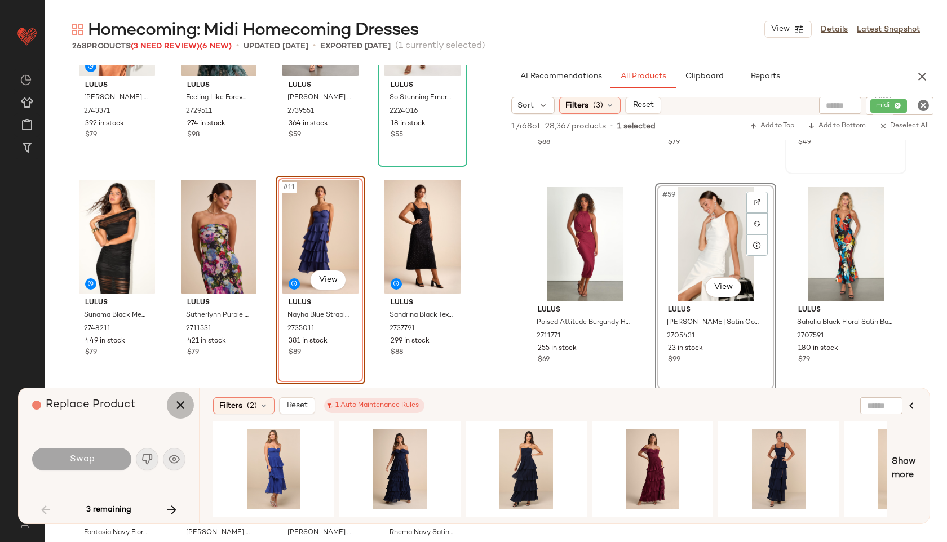
click at [184, 404] on icon "button" at bounding box center [181, 406] width 14 height 14
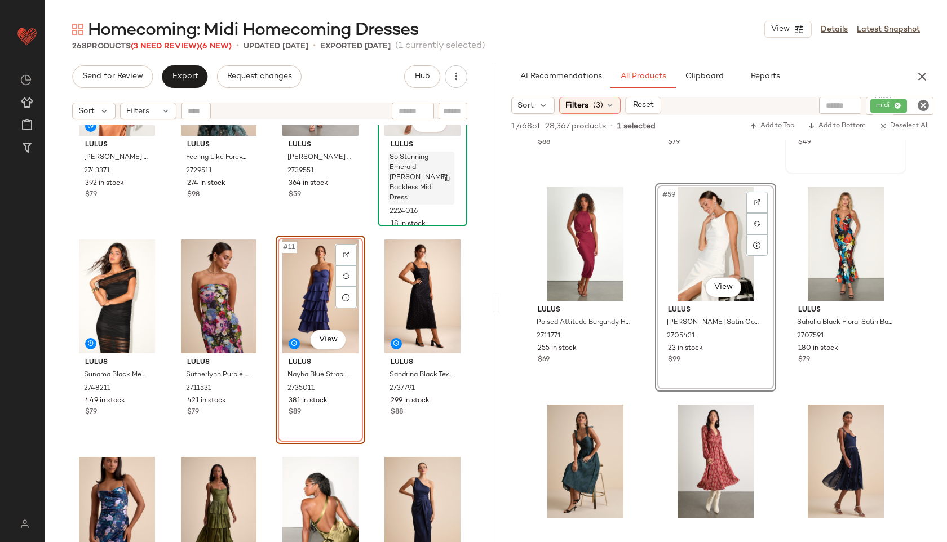
click at [394, 172] on span "So Stunning Emerald [PERSON_NAME] Backless Midi Dress" at bounding box center [419, 178] width 58 height 51
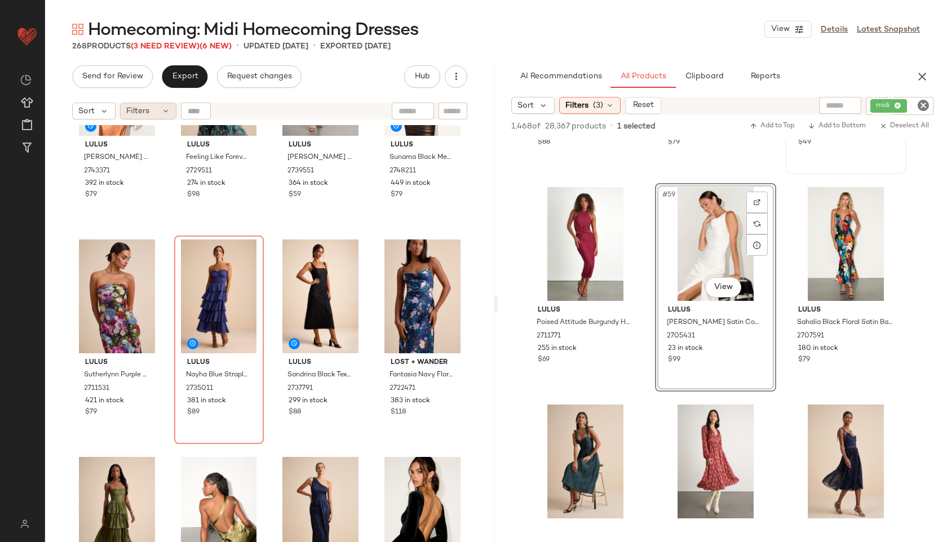
click at [163, 112] on icon at bounding box center [165, 111] width 9 height 9
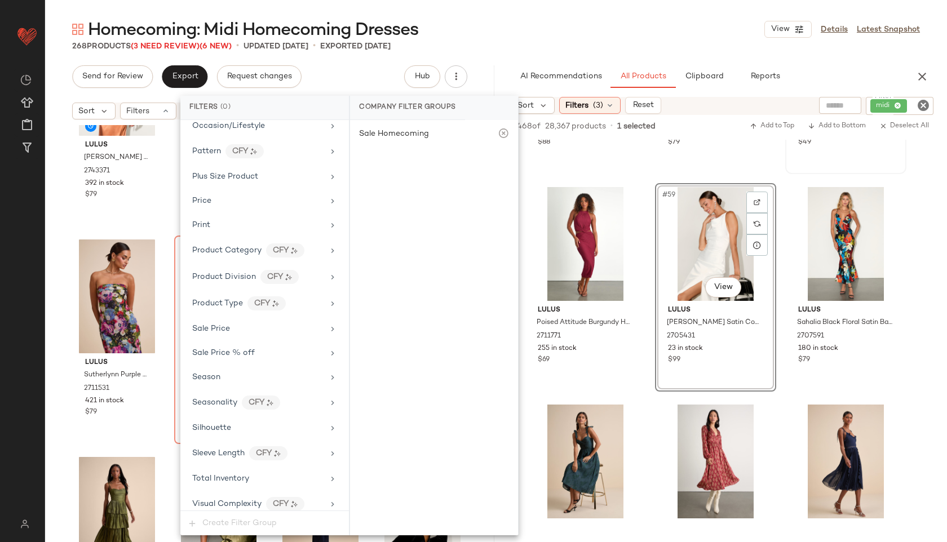
scroll to position [692, 0]
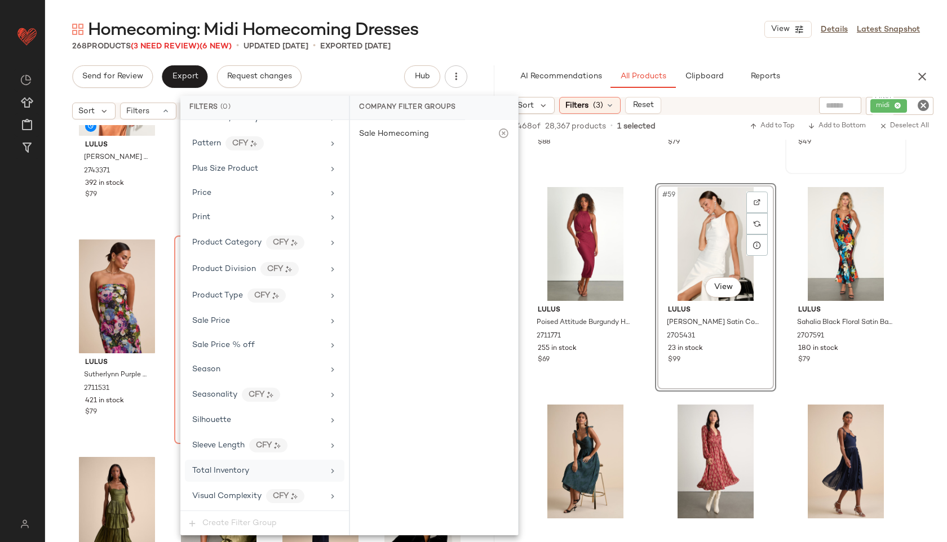
click at [269, 468] on div "Total Inventory" at bounding box center [257, 471] width 131 height 12
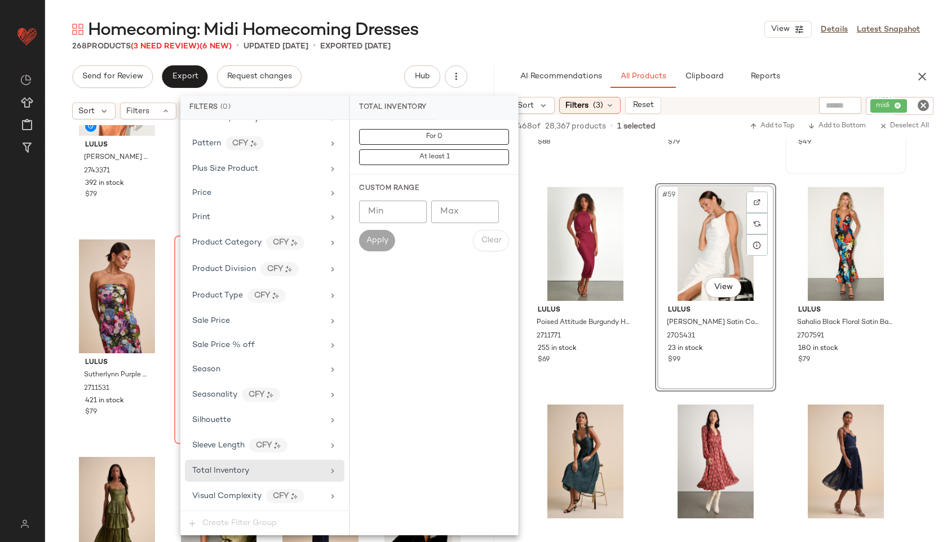
click at [450, 210] on input "Max" at bounding box center [465, 212] width 68 height 23
type input "**"
click at [379, 245] on span "Apply" at bounding box center [377, 240] width 23 height 9
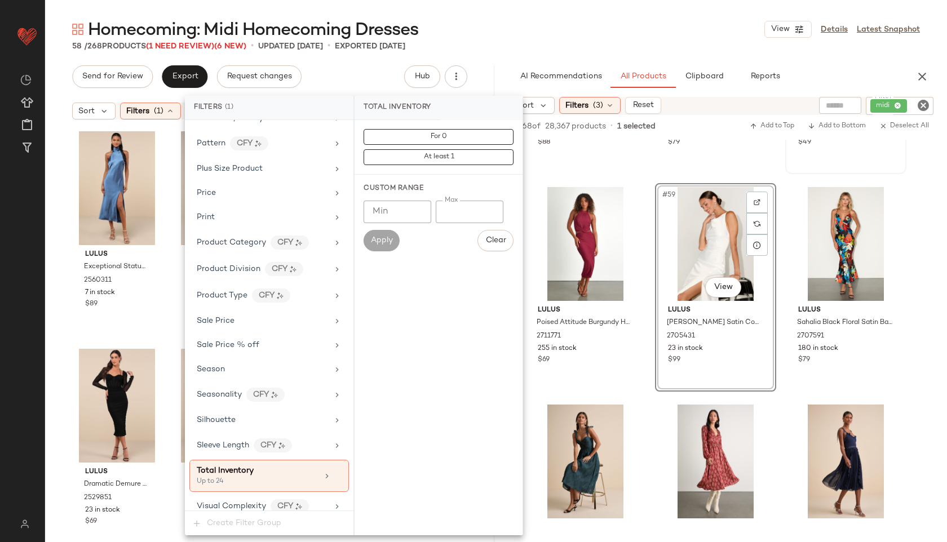
click at [492, 43] on div "58 / 268 Products (1 Need Review) (6 New) • updated Sep 24th • Exported Sep 23rd" at bounding box center [496, 46] width 902 height 11
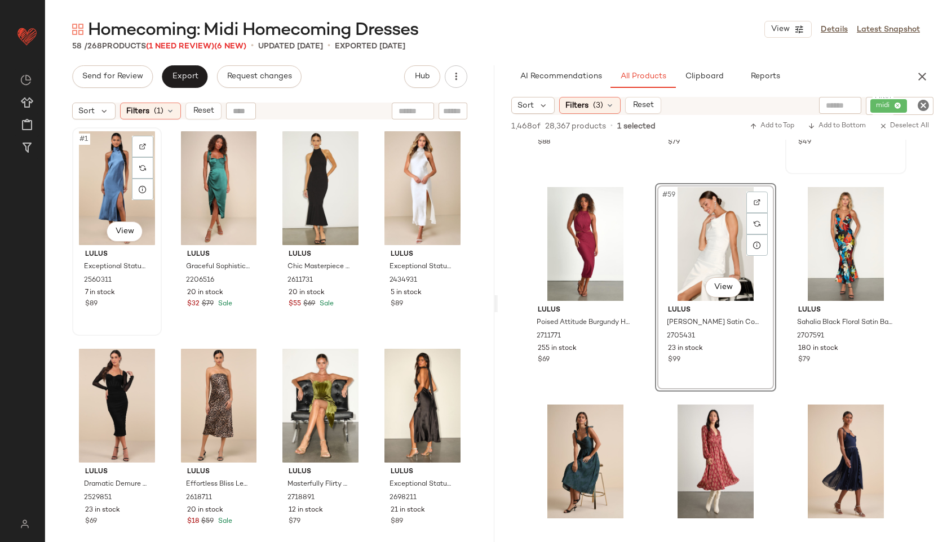
click at [104, 185] on div "#1 View" at bounding box center [117, 188] width 82 height 114
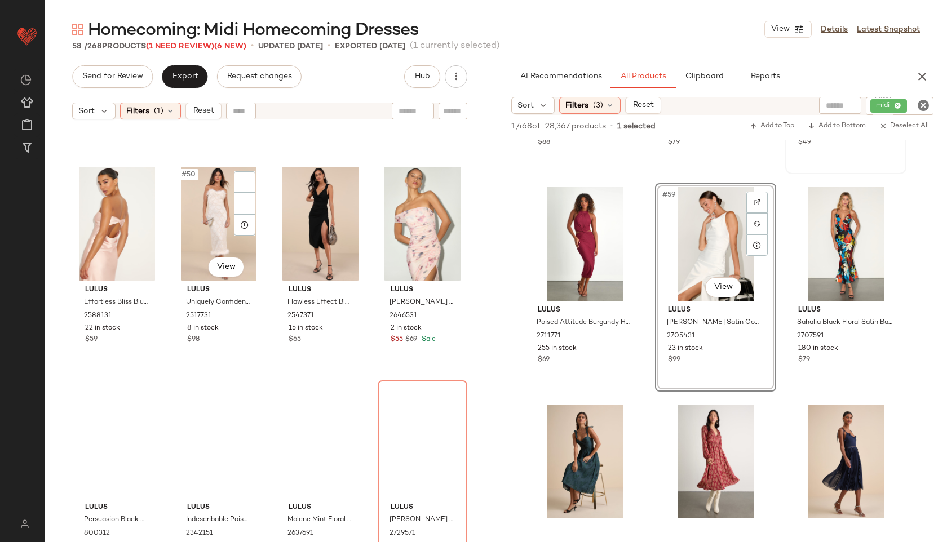
scroll to position [2821, 0]
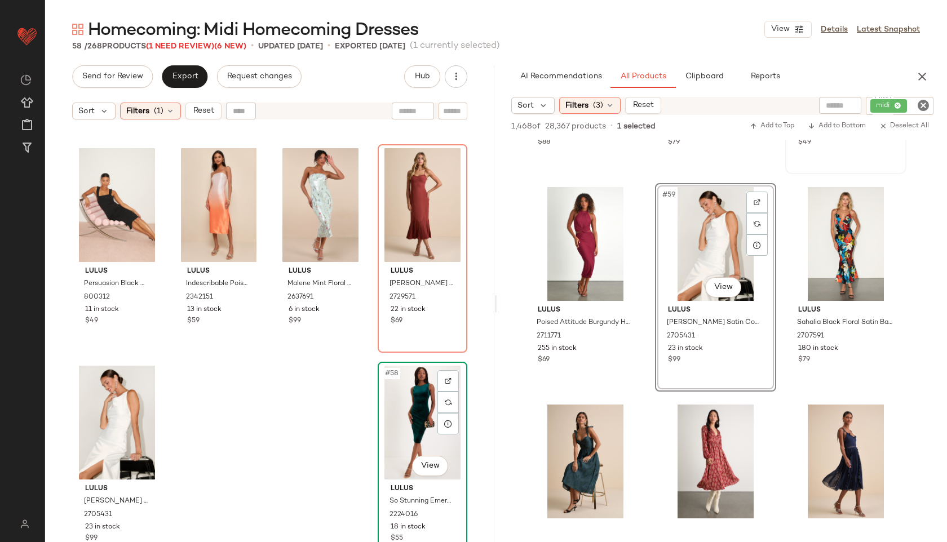
click at [423, 397] on div "#58 View" at bounding box center [423, 423] width 82 height 114
click at [179, 71] on button "Export" at bounding box center [185, 76] width 46 height 23
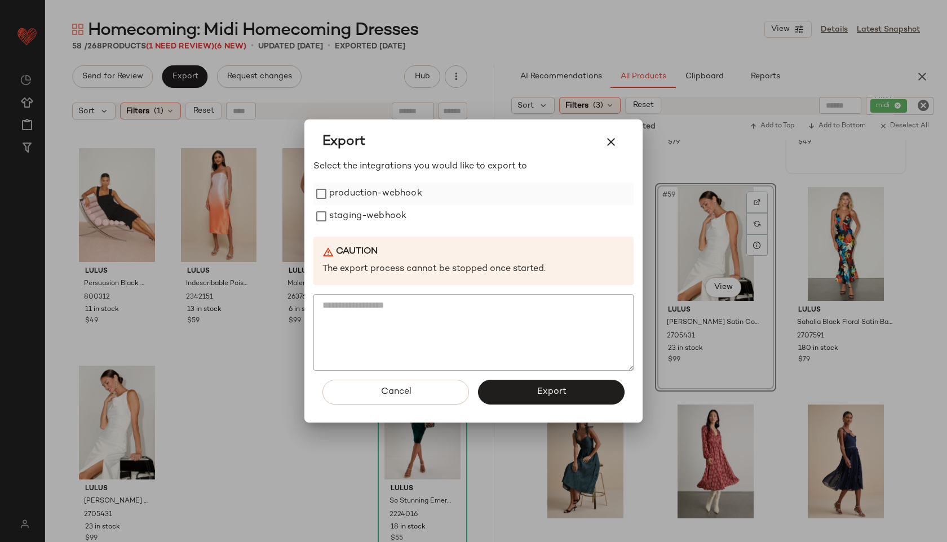
click at [337, 187] on label "production-webhook" at bounding box center [375, 194] width 93 height 23
click at [344, 215] on label "staging-webhook" at bounding box center [367, 216] width 77 height 23
click at [501, 388] on button "Export" at bounding box center [551, 392] width 147 height 25
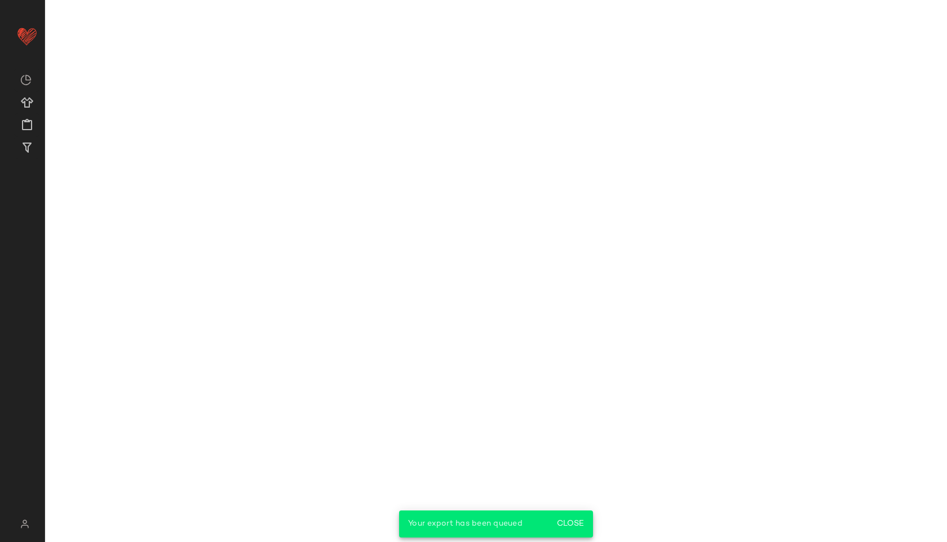
scroll to position [6049, 0]
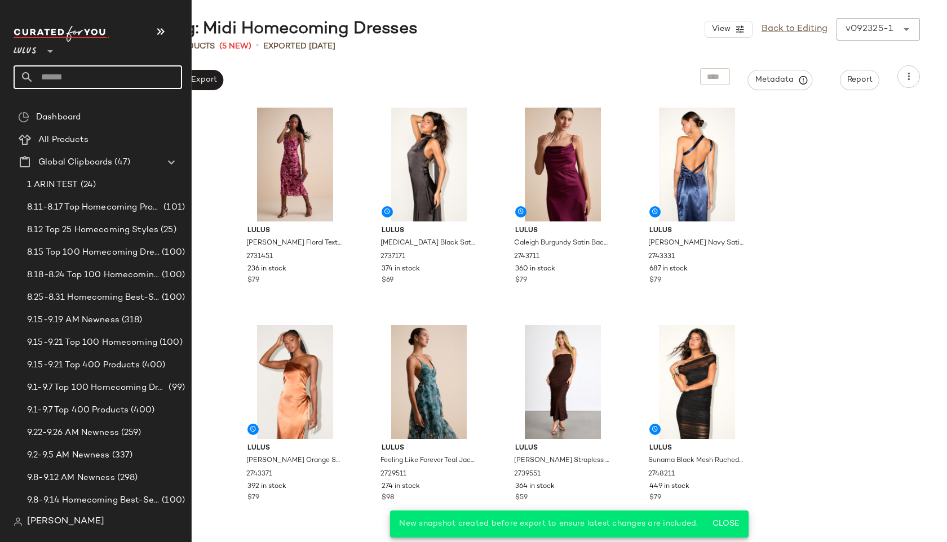
click at [49, 81] on input "text" at bounding box center [108, 77] width 148 height 24
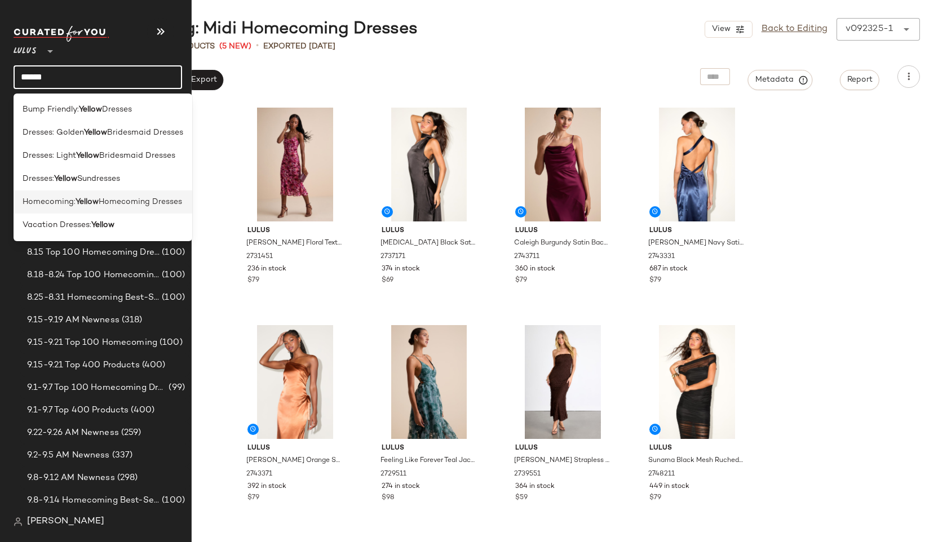
type input "******"
click at [48, 202] on span "Homecoming:" at bounding box center [49, 202] width 53 height 12
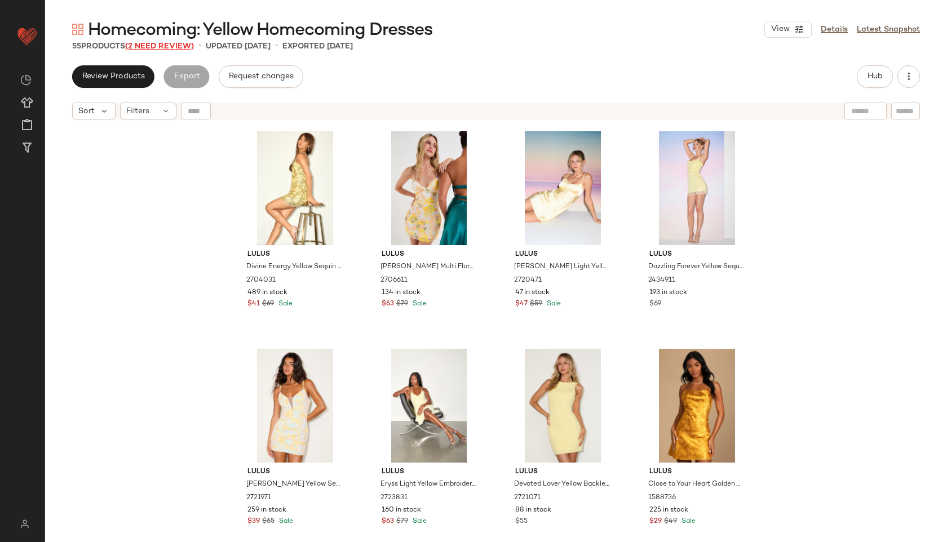
click at [187, 46] on span "(2 Need Review)" at bounding box center [159, 46] width 69 height 8
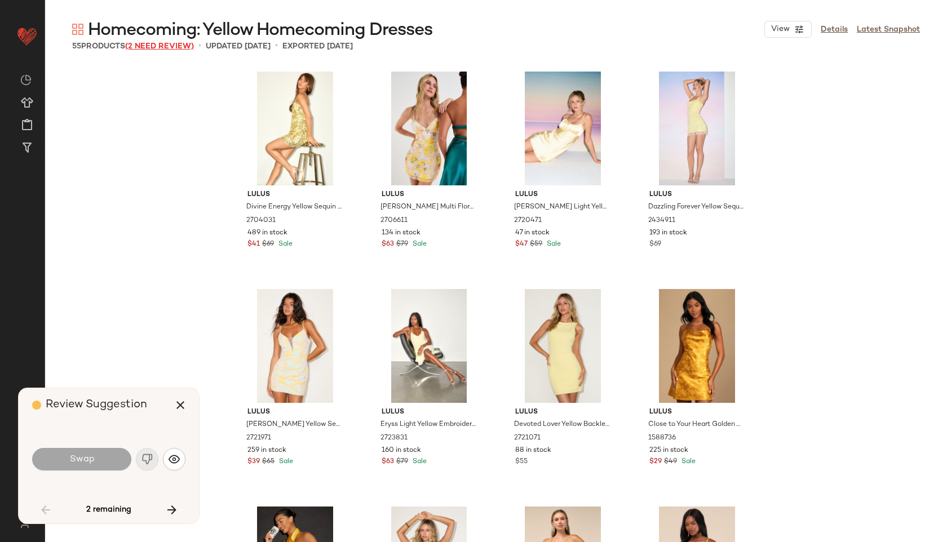
scroll to position [2176, 0]
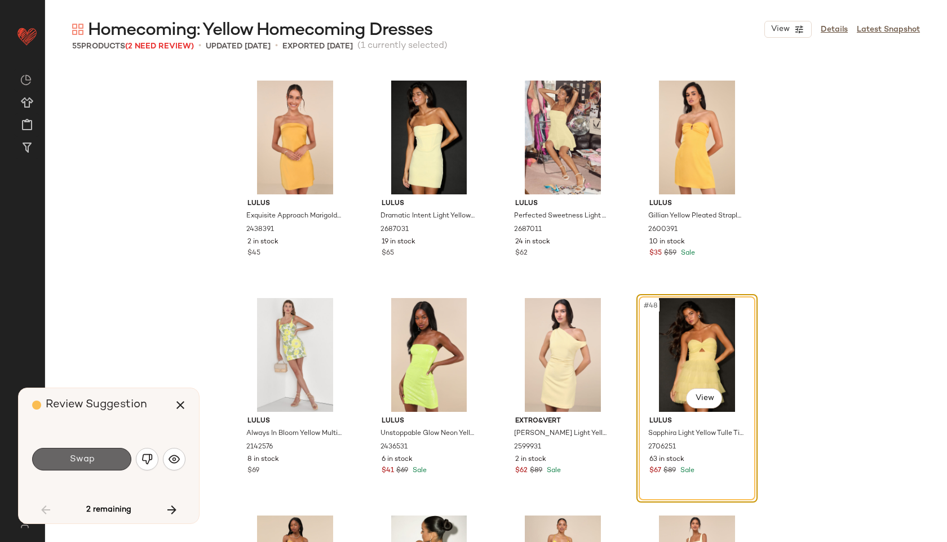
click at [90, 462] on span "Swap" at bounding box center [81, 459] width 25 height 11
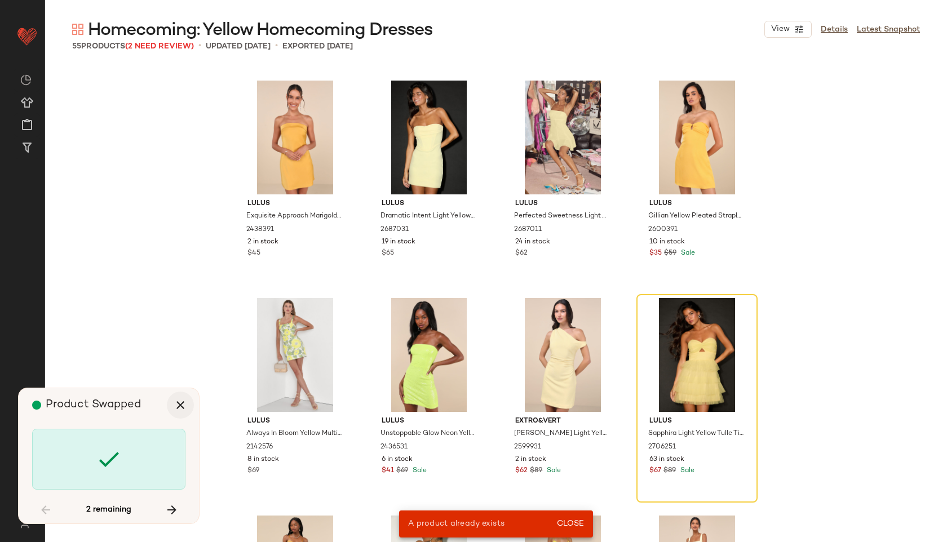
scroll to position [1305, 0]
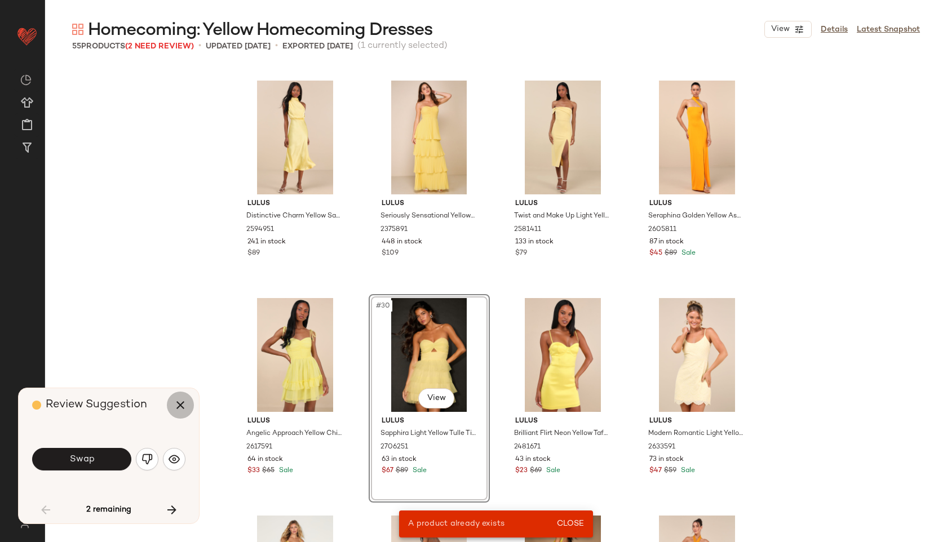
click at [180, 408] on icon "button" at bounding box center [181, 406] width 14 height 14
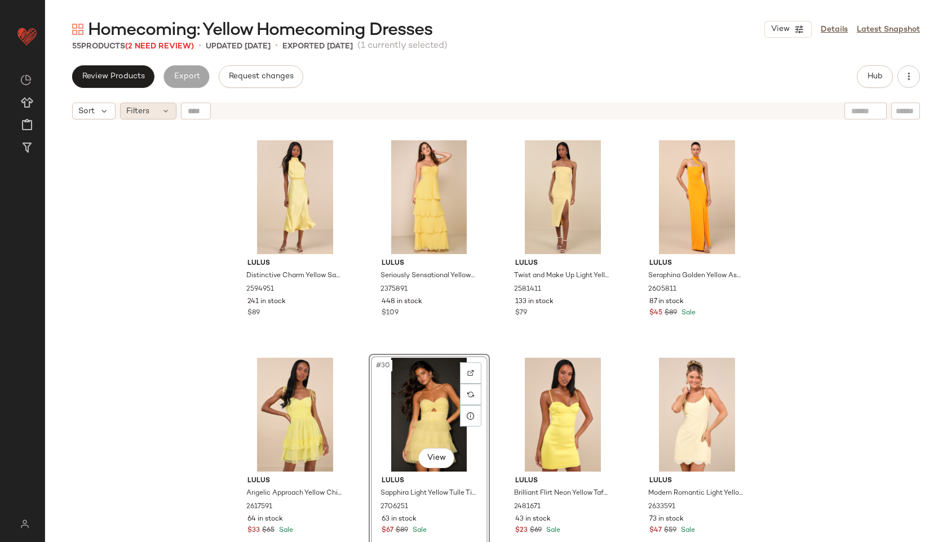
click at [145, 110] on span "Filters" at bounding box center [137, 111] width 23 height 12
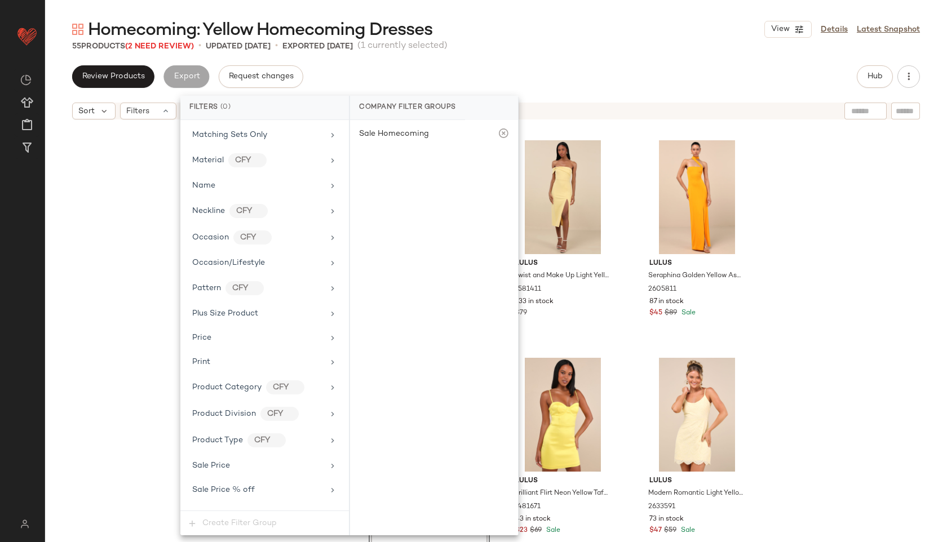
scroll to position [692, 0]
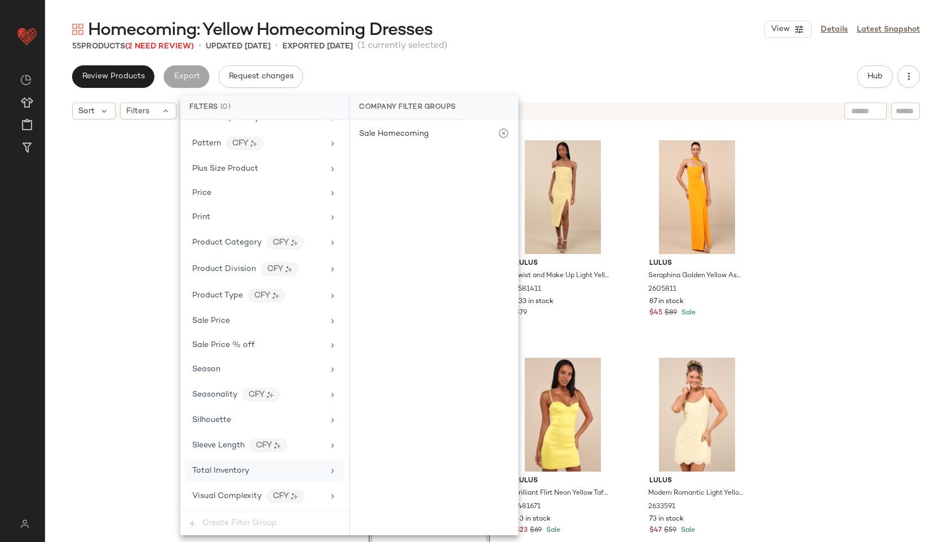
click at [259, 476] on div "Total Inventory" at bounding box center [257, 471] width 131 height 12
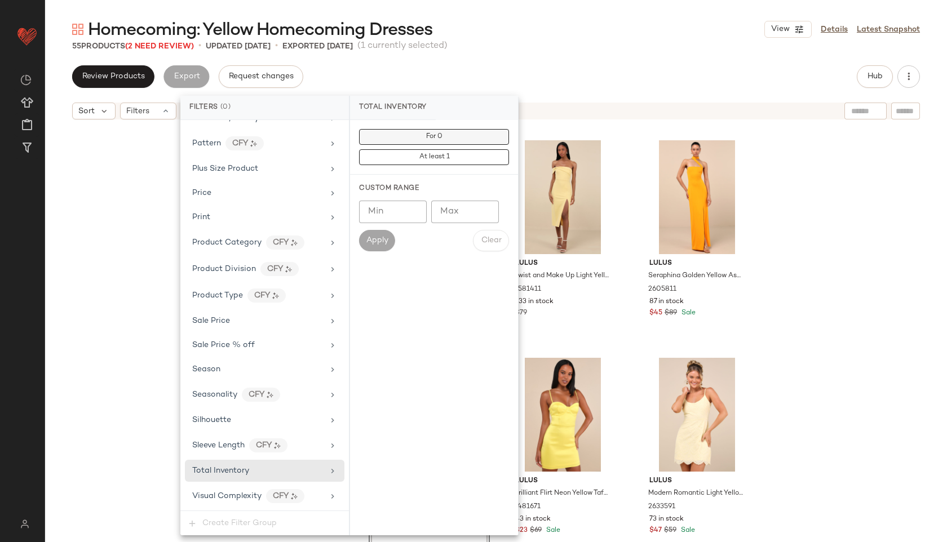
click at [399, 134] on button "For 0" at bounding box center [434, 137] width 150 height 16
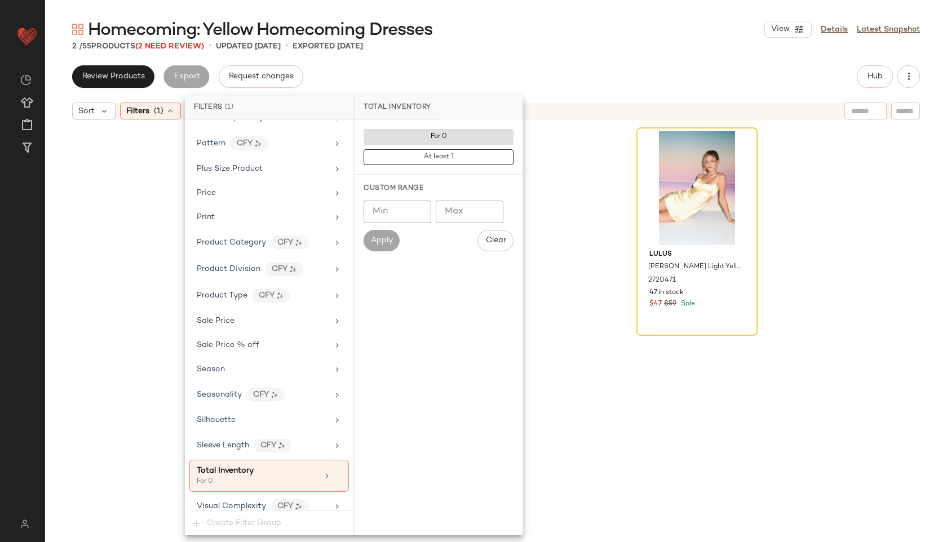
click at [506, 47] on div "2 / 55 Products (2 Need Review) • updated Sep 23rd • Exported Sep 23rd" at bounding box center [496, 46] width 902 height 11
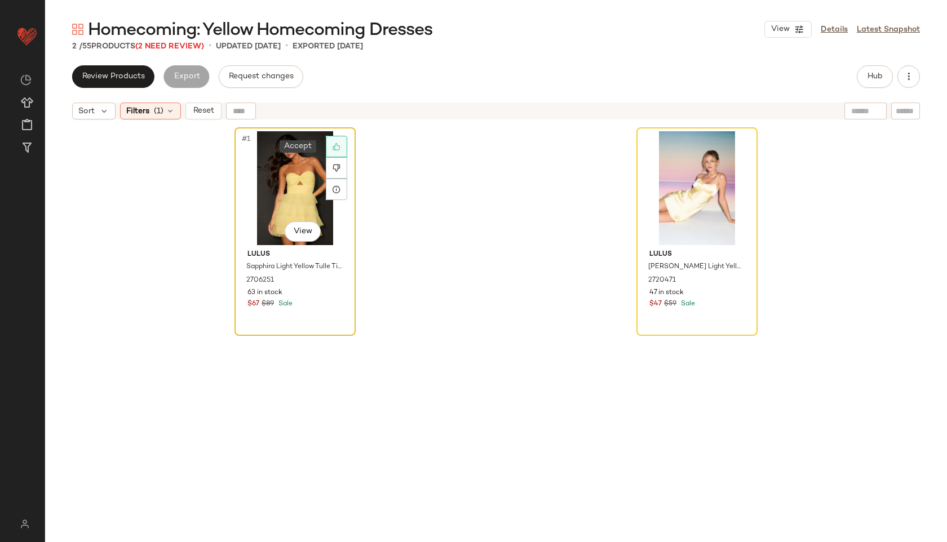
click at [334, 136] on div at bounding box center [336, 146] width 21 height 21
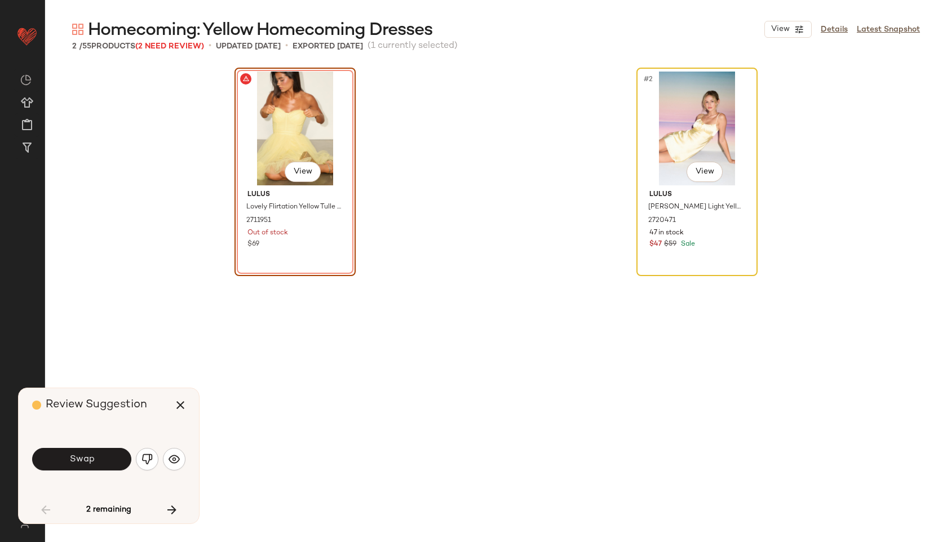
click at [724, 122] on div "#2 View" at bounding box center [696, 129] width 113 height 114
click at [175, 405] on icon "button" at bounding box center [181, 406] width 14 height 14
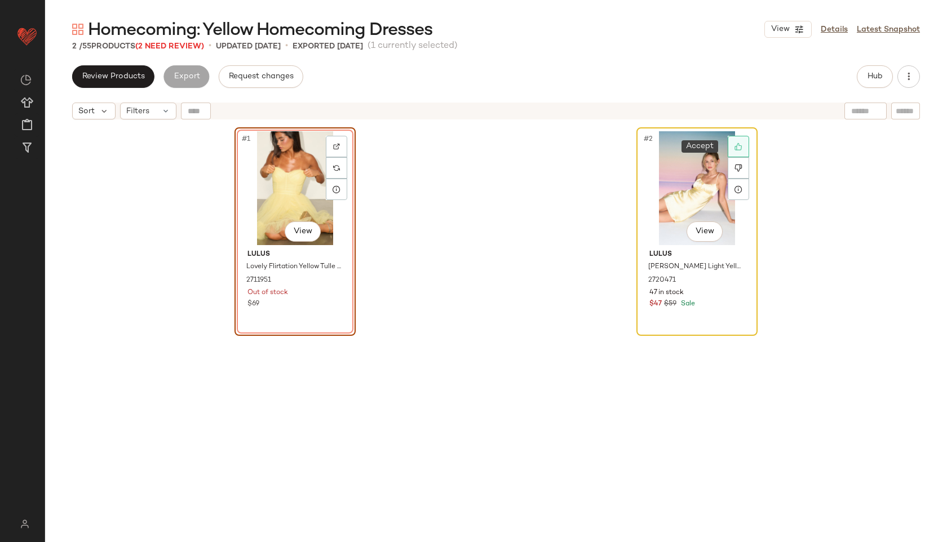
click at [736, 148] on icon at bounding box center [738, 147] width 8 height 8
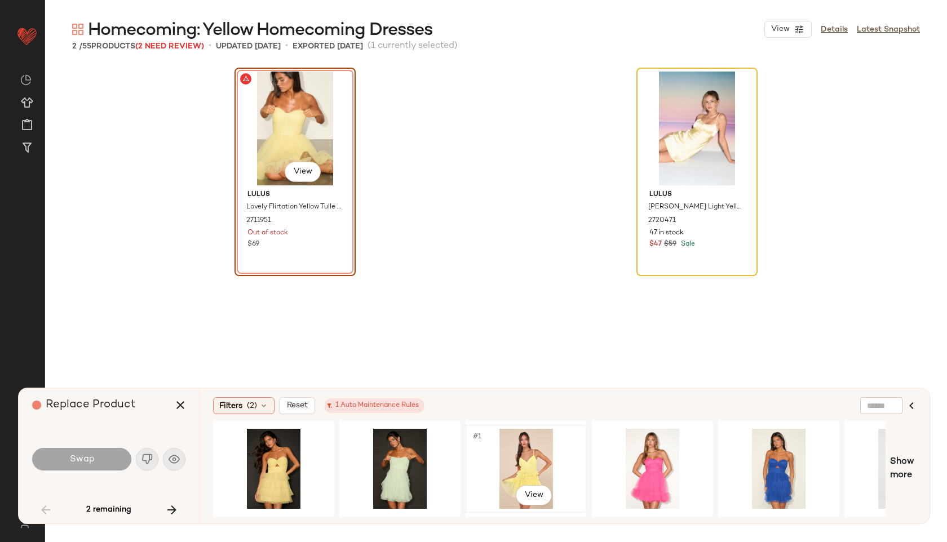
click at [519, 473] on div "#1 View" at bounding box center [526, 469] width 113 height 80
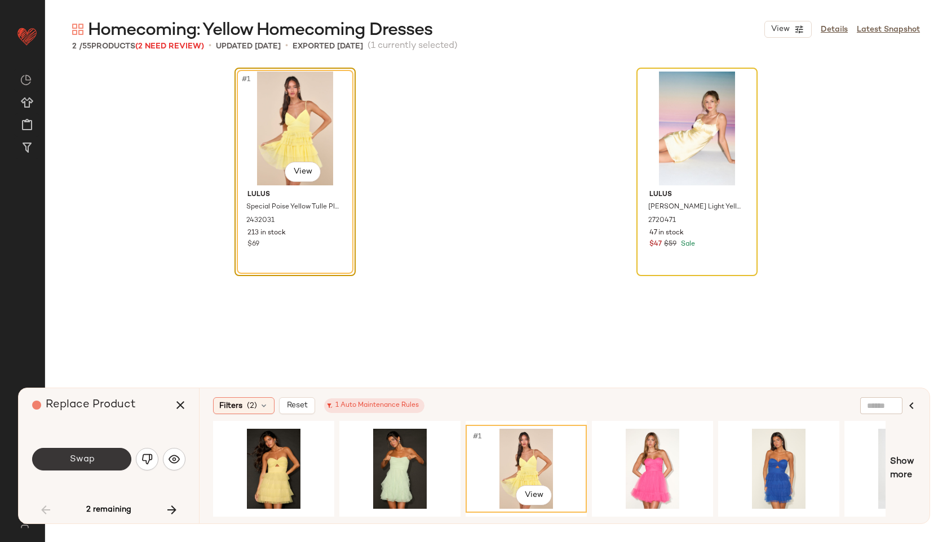
click at [105, 462] on button "Swap" at bounding box center [81, 459] width 99 height 23
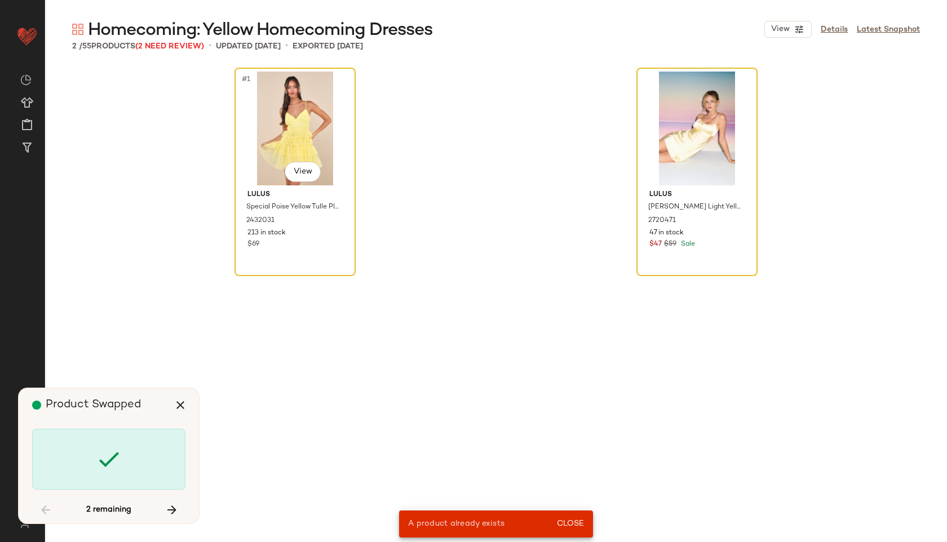
click at [266, 129] on div "#1 View" at bounding box center [294, 129] width 113 height 114
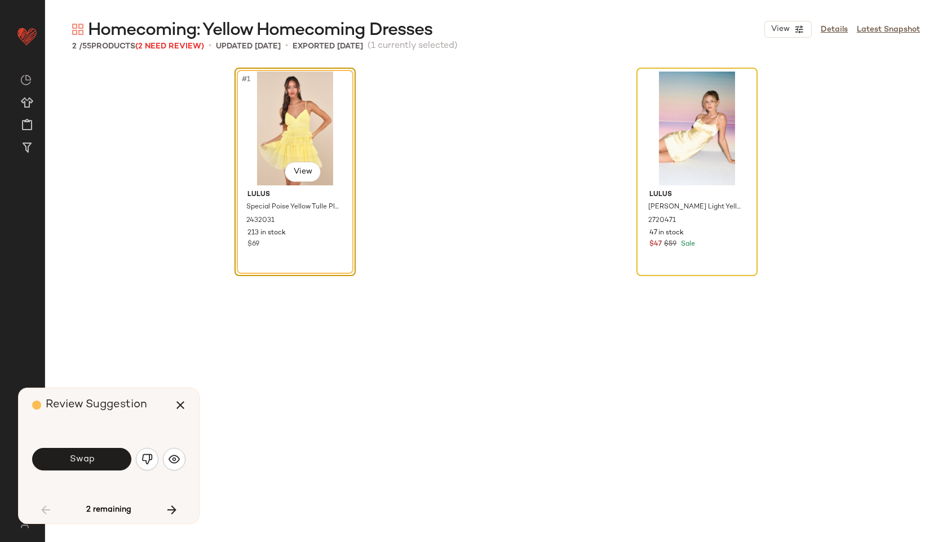
click at [433, 163] on div "#1 View Lulus Special Poise Yellow Tulle Pleated Sleeveless Tiered Mini Dress 2…" at bounding box center [495, 305] width 523 height 475
click at [180, 401] on icon "button" at bounding box center [181, 406] width 14 height 14
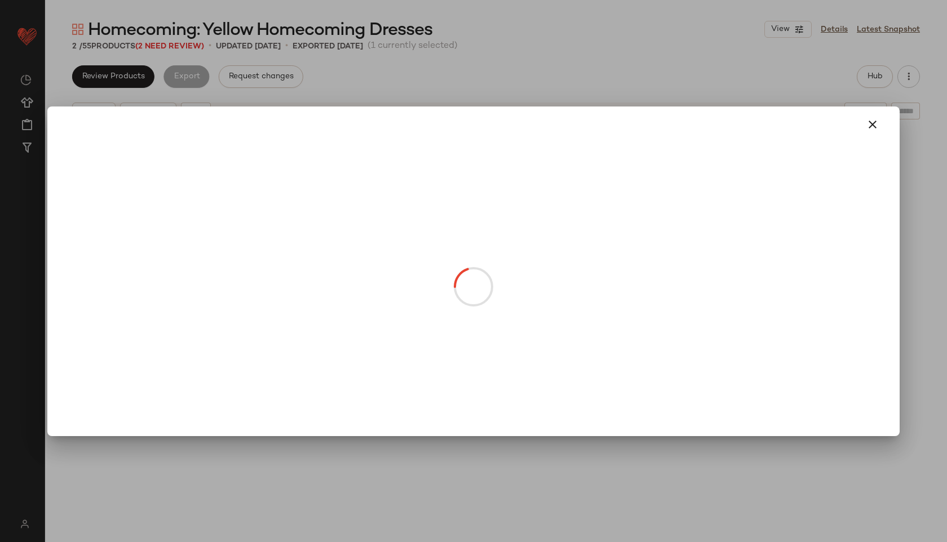
click at [285, 231] on body "Lulus ** Dashboard All Products Global Clipboards (47) Curations (815) Jordan C…" at bounding box center [473, 271] width 947 height 542
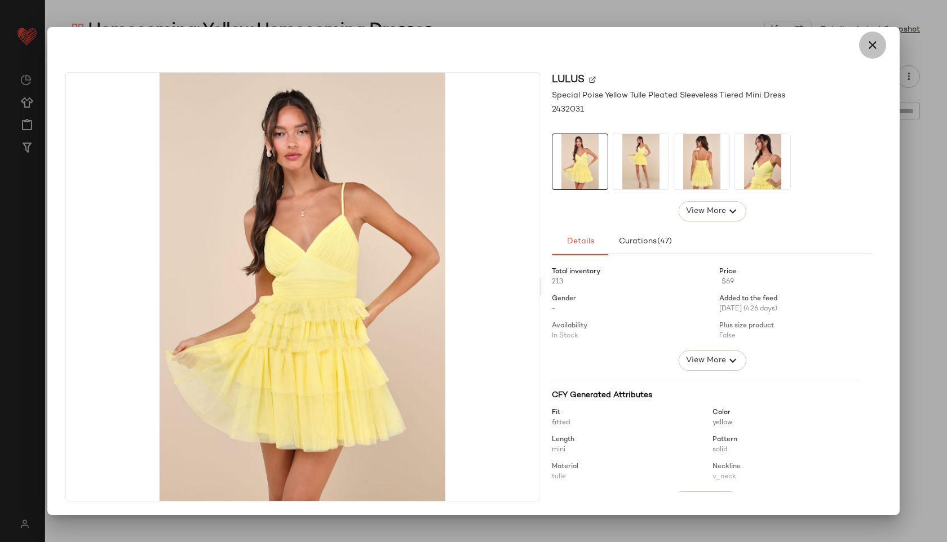
click at [863, 42] on button "button" at bounding box center [872, 45] width 27 height 27
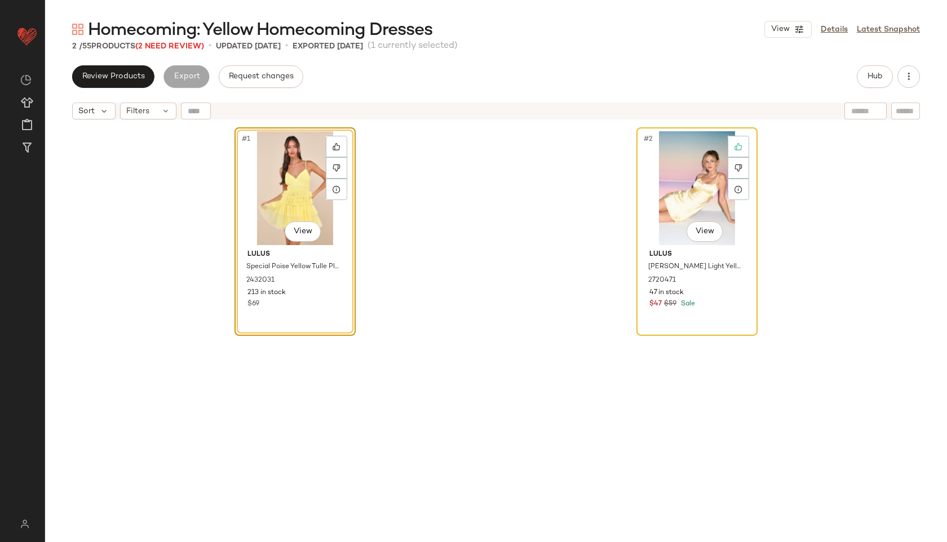
click at [679, 166] on div "#2 View" at bounding box center [696, 188] width 113 height 114
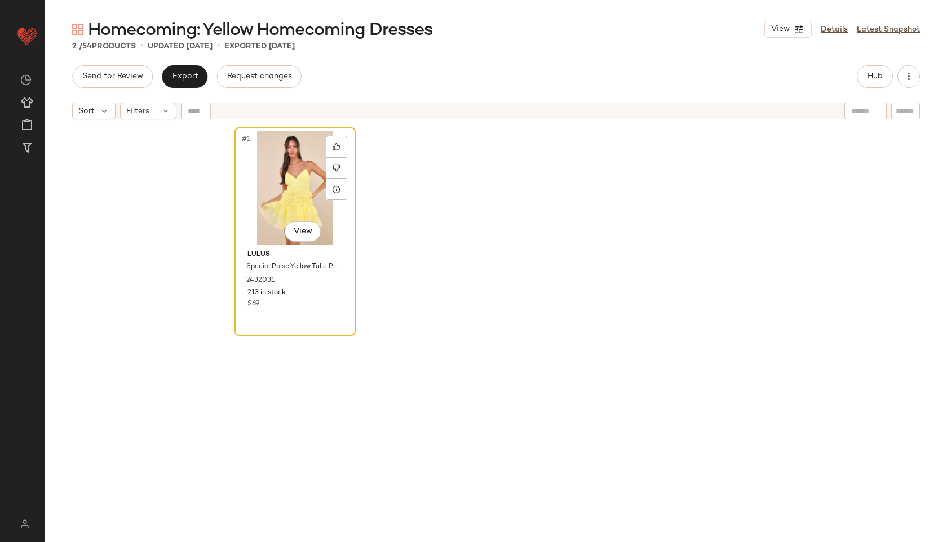
click at [282, 177] on div "#1 View" at bounding box center [294, 188] width 113 height 114
click at [185, 76] on span "Export" at bounding box center [184, 76] width 26 height 9
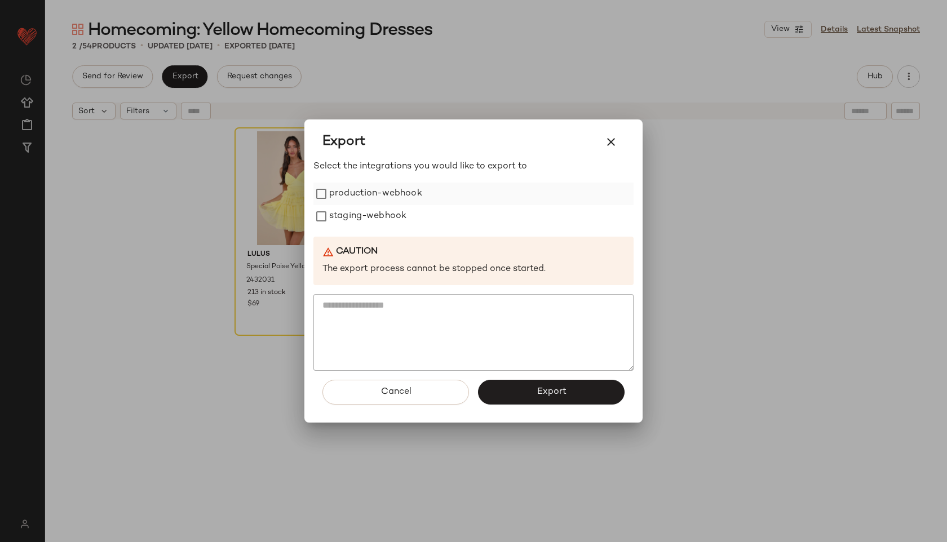
click at [361, 189] on label "production-webhook" at bounding box center [375, 194] width 93 height 23
click at [361, 212] on label "staging-webhook" at bounding box center [367, 216] width 77 height 23
click at [554, 392] on span "Export" at bounding box center [551, 392] width 30 height 11
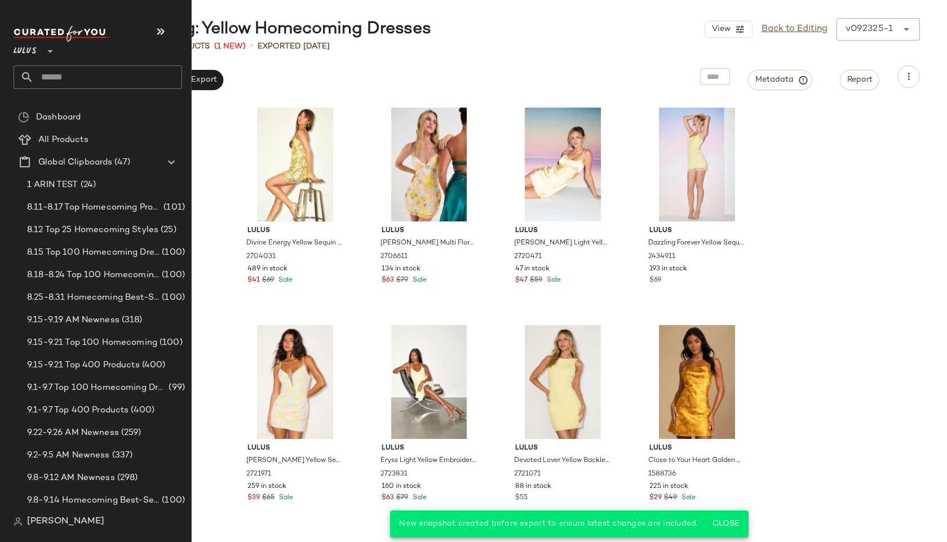
click at [54, 79] on input "text" at bounding box center [108, 77] width 148 height 24
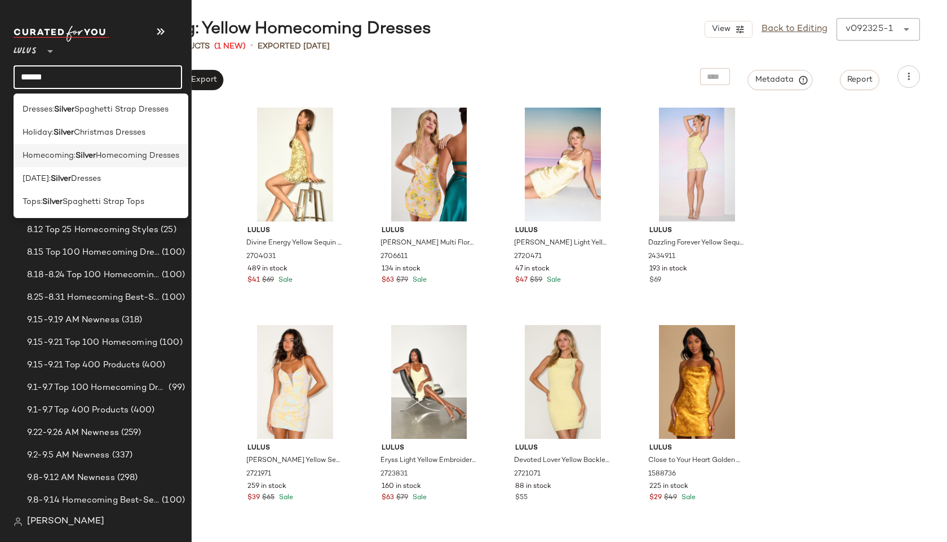
type input "******"
click at [48, 156] on span "Homecoming:" at bounding box center [49, 156] width 53 height 12
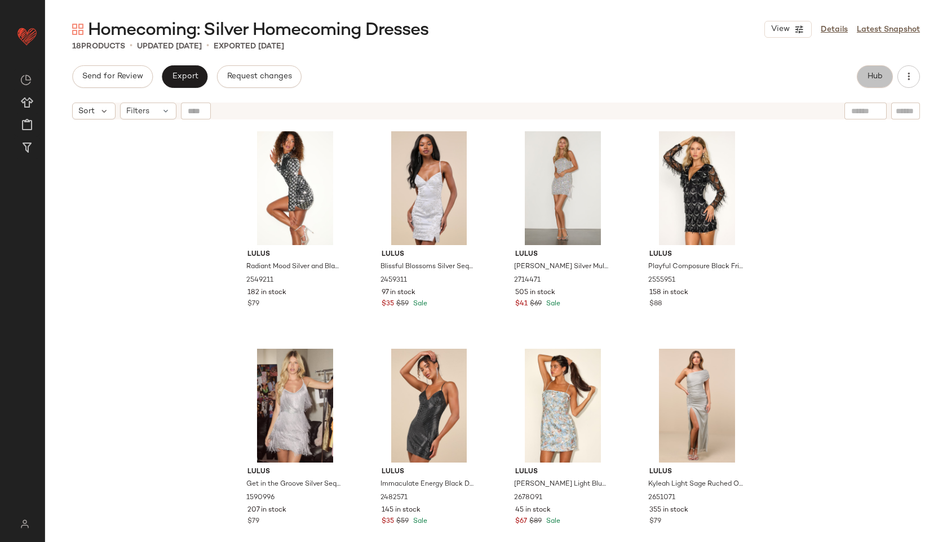
click at [869, 87] on button "Hub" at bounding box center [875, 76] width 36 height 23
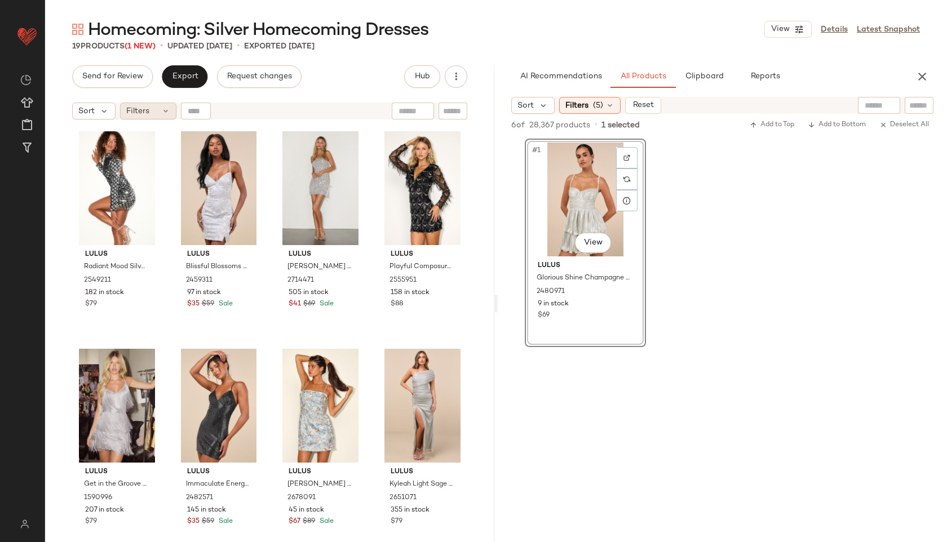
click at [163, 114] on icon at bounding box center [165, 111] width 9 height 9
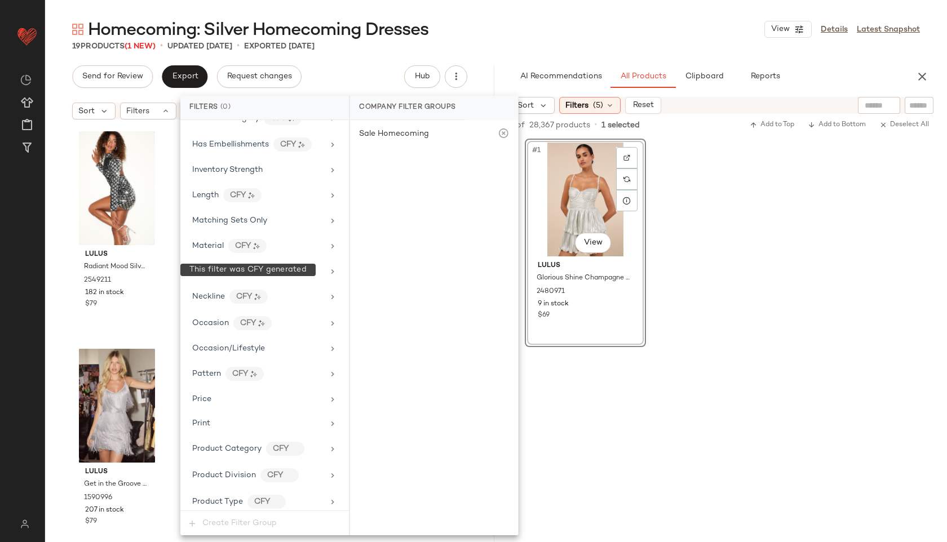
scroll to position [668, 0]
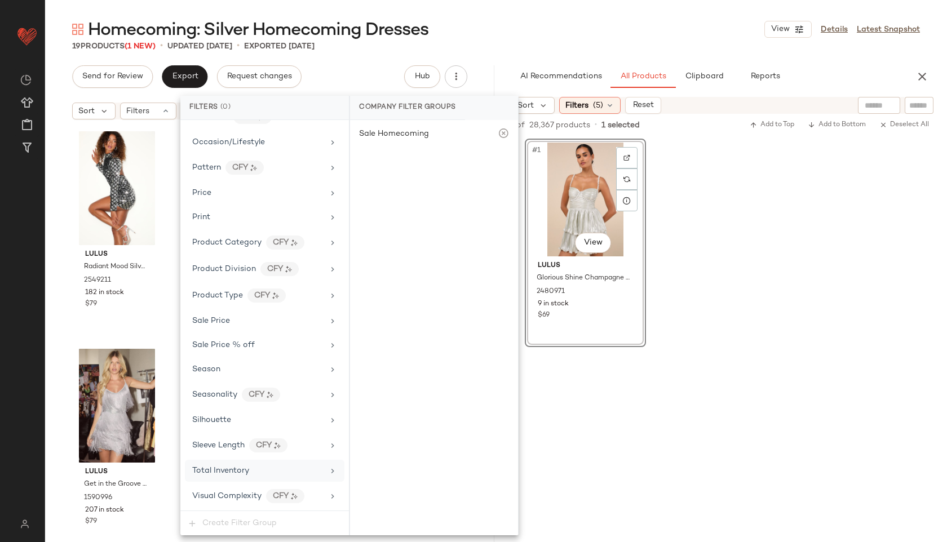
click at [256, 475] on div "Total Inventory" at bounding box center [257, 471] width 131 height 12
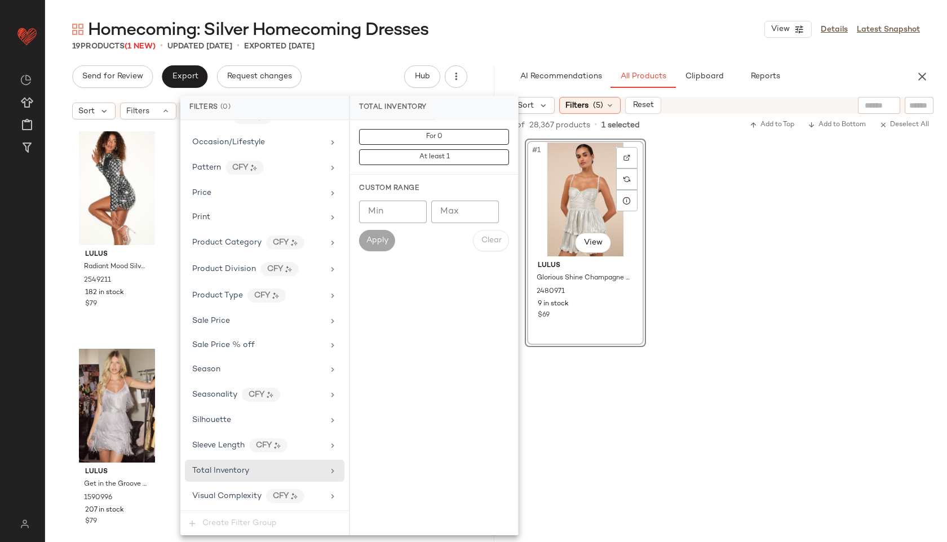
click at [458, 214] on input "Max" at bounding box center [465, 212] width 68 height 23
type input "**"
click at [378, 232] on button "Apply" at bounding box center [377, 240] width 36 height 21
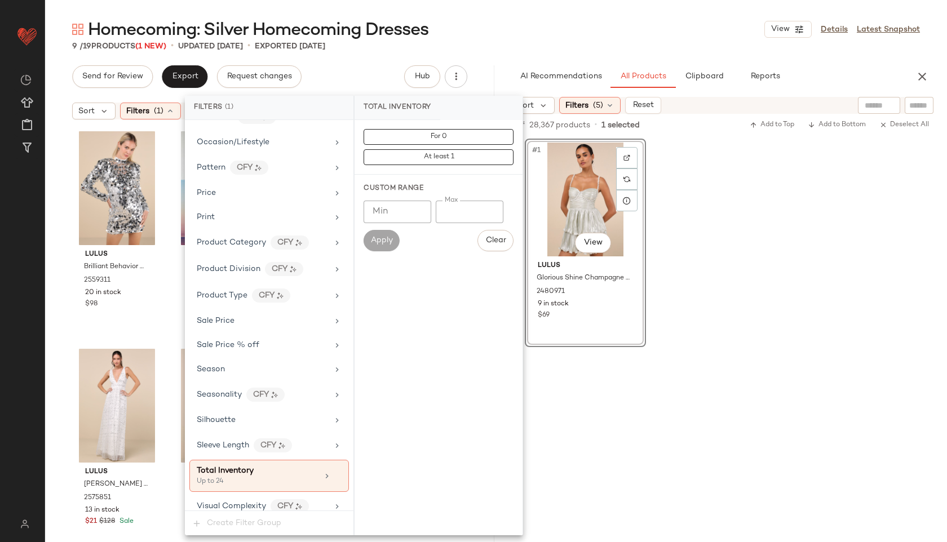
click at [519, 5] on main "Homecoming: Silver Homecoming Dresses View Details Latest Snapshot 9 / 19 Produ…" at bounding box center [473, 271] width 947 height 542
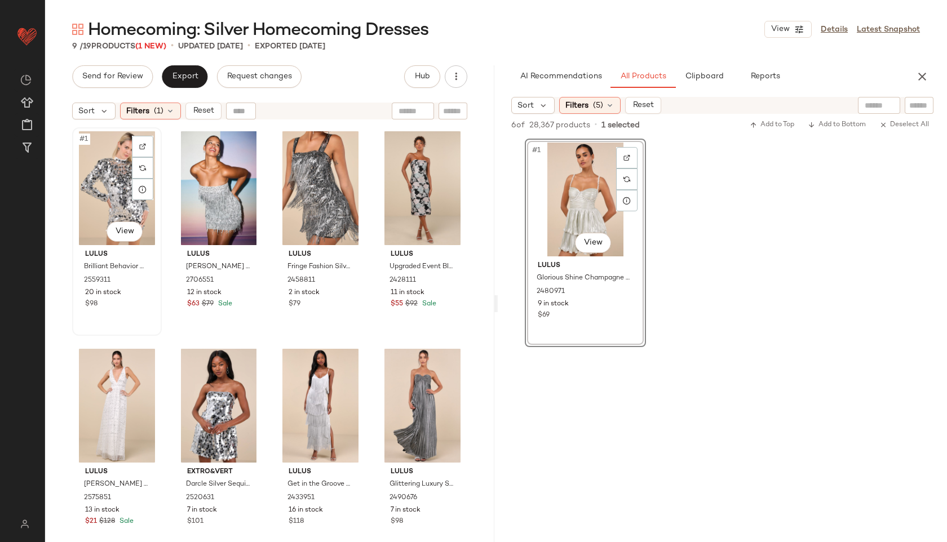
click at [111, 178] on div "#1 View" at bounding box center [117, 188] width 82 height 114
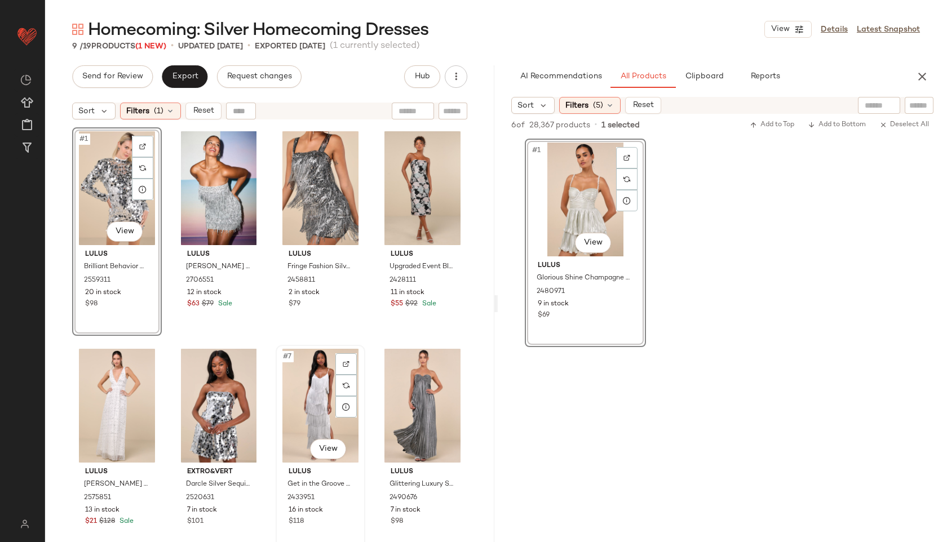
scroll to position [201, 0]
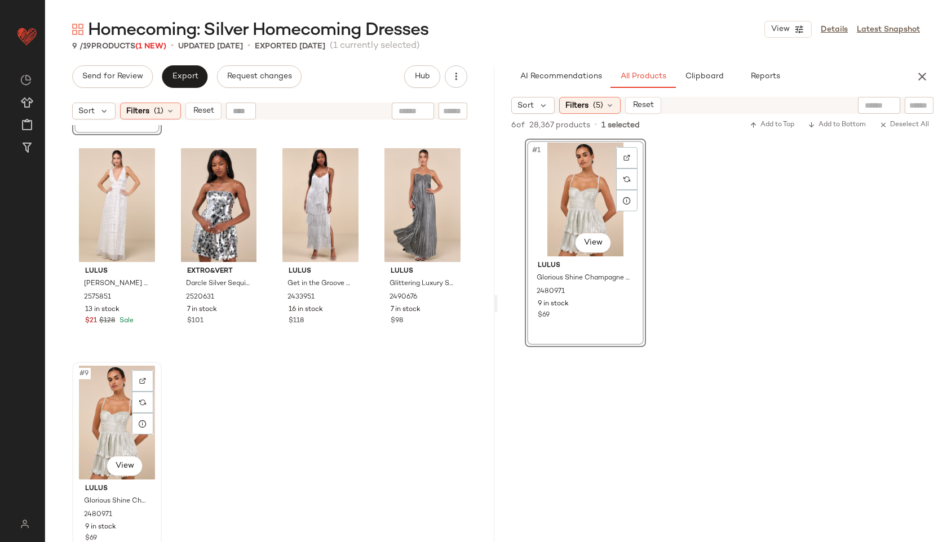
click at [112, 409] on div "#9 View" at bounding box center [117, 423] width 82 height 114
click at [206, 116] on button "Reset" at bounding box center [203, 111] width 36 height 17
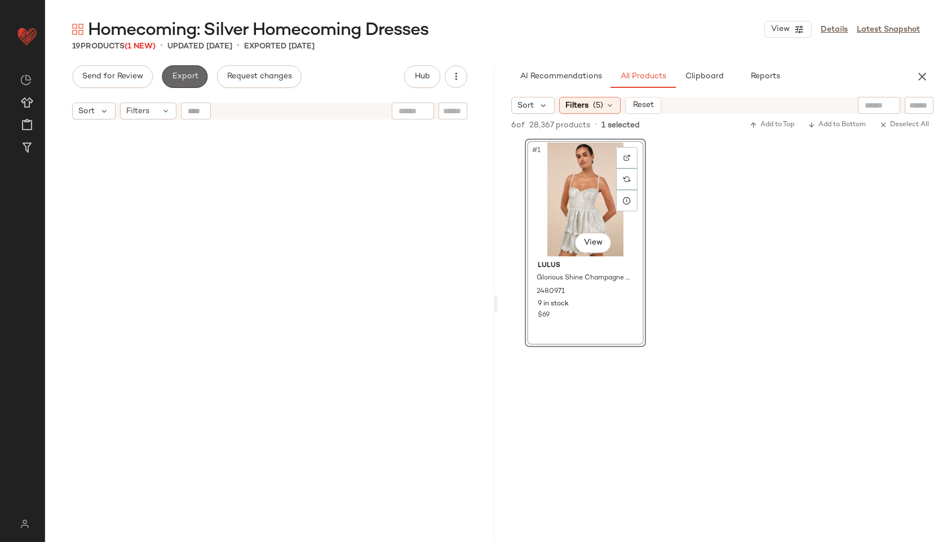
click at [183, 83] on button "Export" at bounding box center [185, 76] width 46 height 23
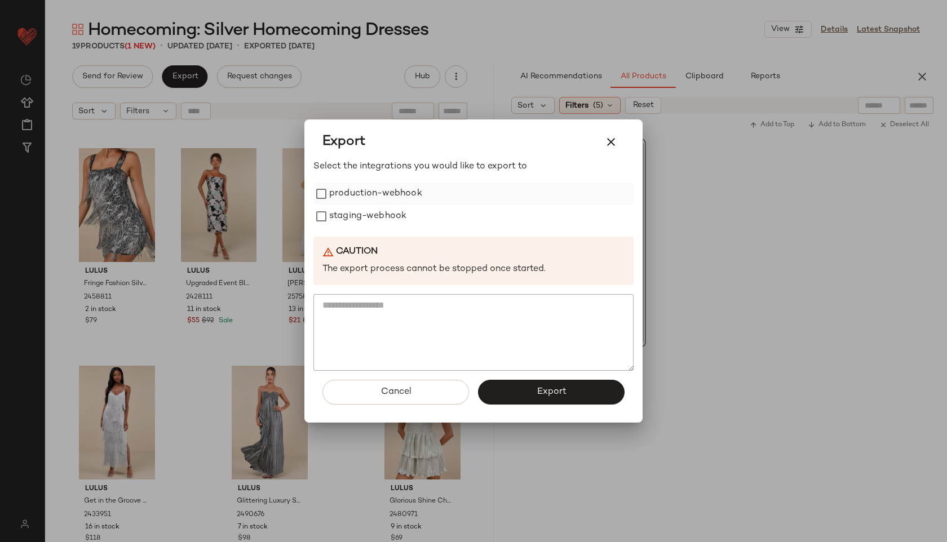
click at [346, 194] on label "production-webhook" at bounding box center [375, 194] width 93 height 23
click at [346, 215] on label "staging-webhook" at bounding box center [367, 216] width 77 height 23
click at [538, 385] on button "Export" at bounding box center [551, 392] width 147 height 25
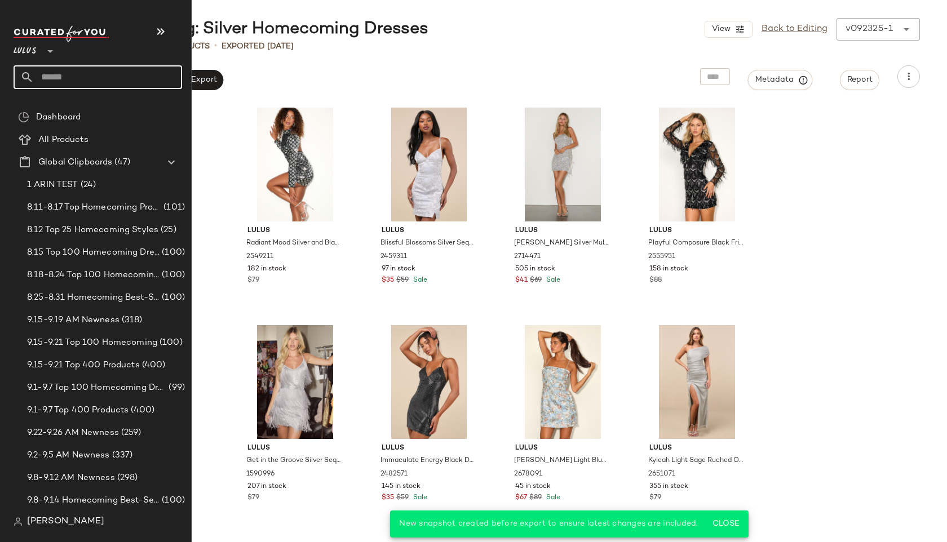
click at [57, 74] on input "text" at bounding box center [108, 77] width 148 height 24
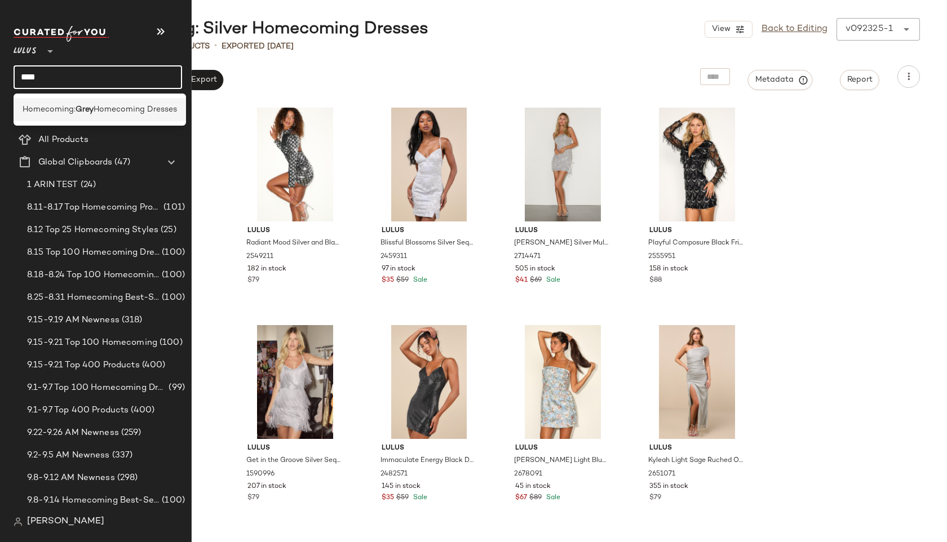
type input "****"
click at [48, 113] on span "Homecoming:" at bounding box center [49, 110] width 53 height 12
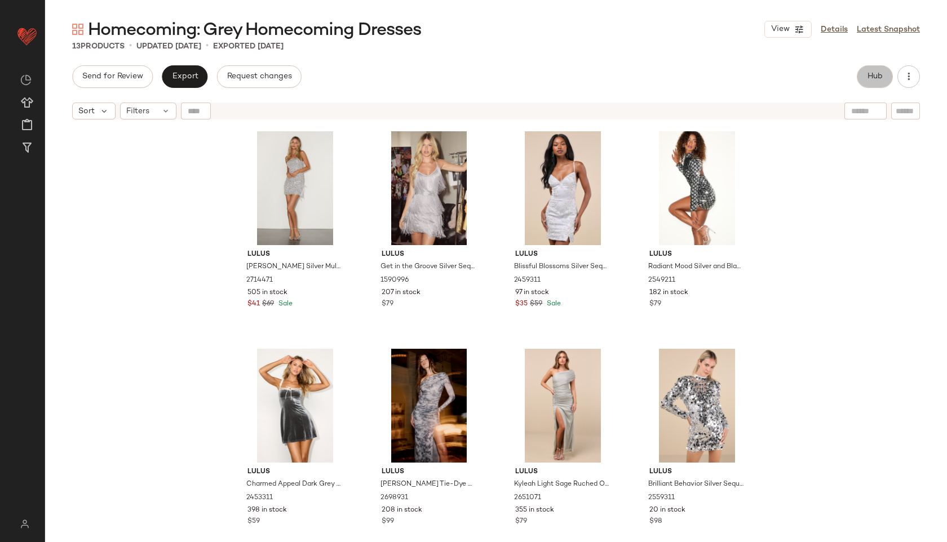
click at [879, 76] on span "Hub" at bounding box center [875, 76] width 16 height 9
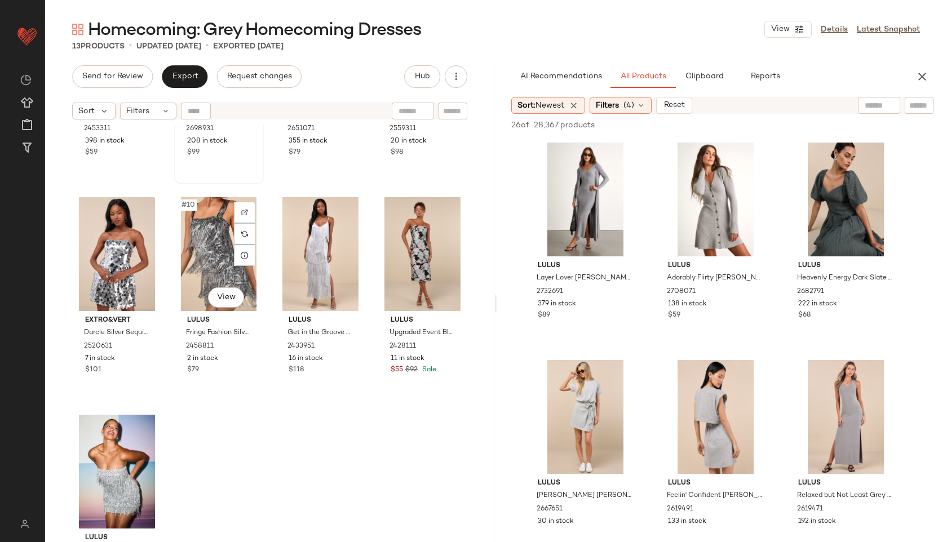
scroll to position [427, 0]
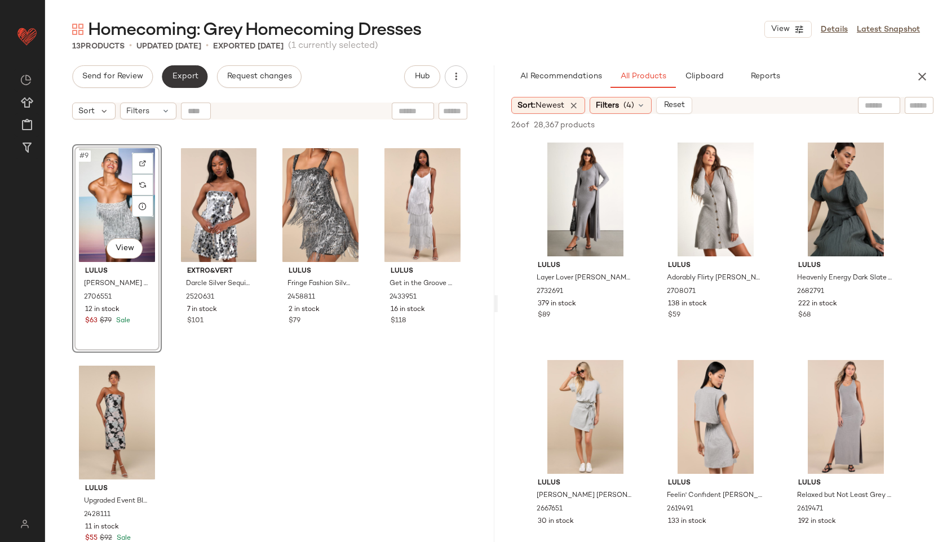
click at [187, 74] on span "Export" at bounding box center [184, 76] width 26 height 9
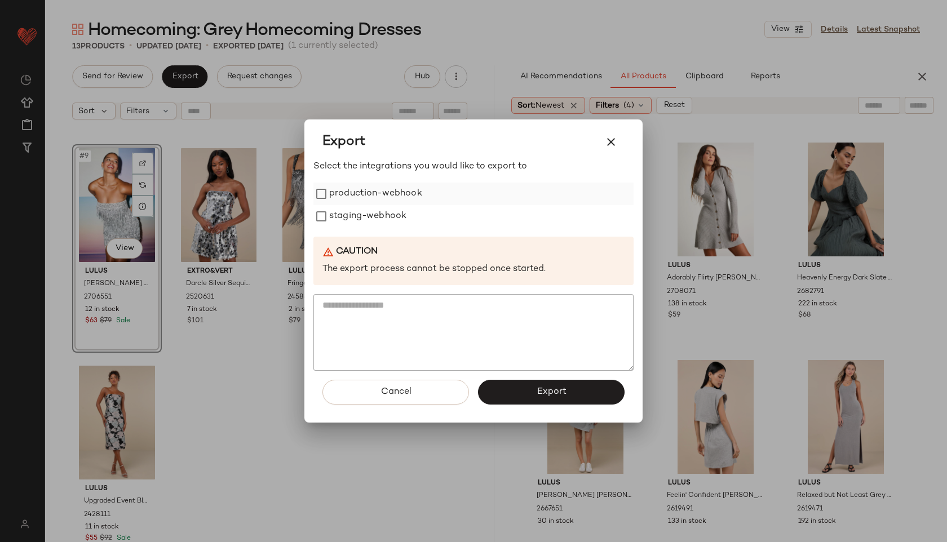
click at [350, 188] on label "production-webhook" at bounding box center [375, 194] width 93 height 23
click at [361, 212] on label "staging-webhook" at bounding box center [367, 216] width 77 height 23
click at [561, 396] on span "Export" at bounding box center [551, 392] width 30 height 11
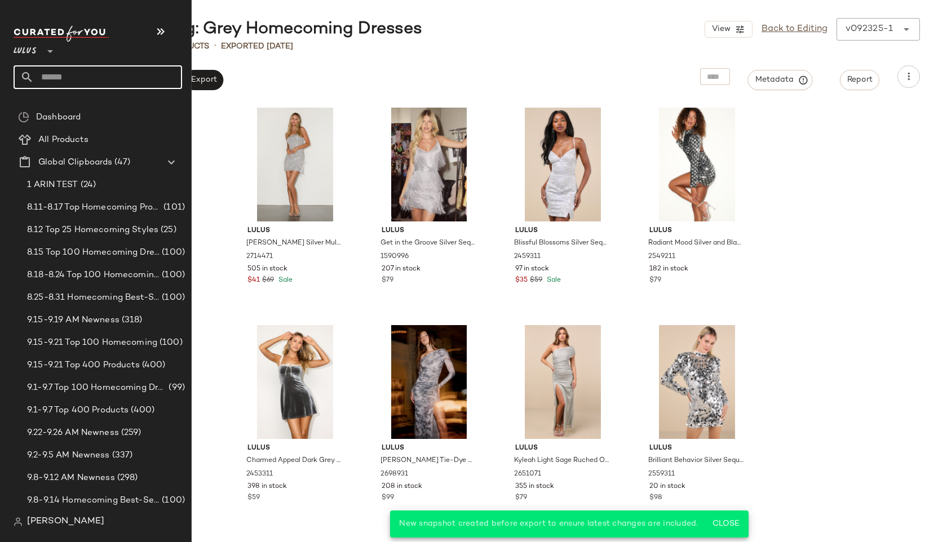
click at [47, 72] on input "text" at bounding box center [108, 77] width 148 height 24
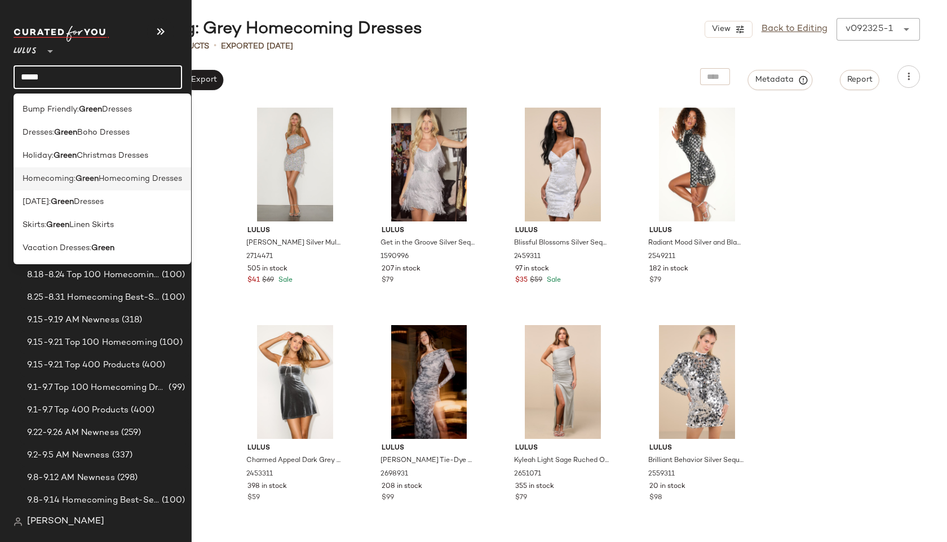
type input "*****"
click at [55, 179] on span "Homecoming:" at bounding box center [49, 179] width 53 height 12
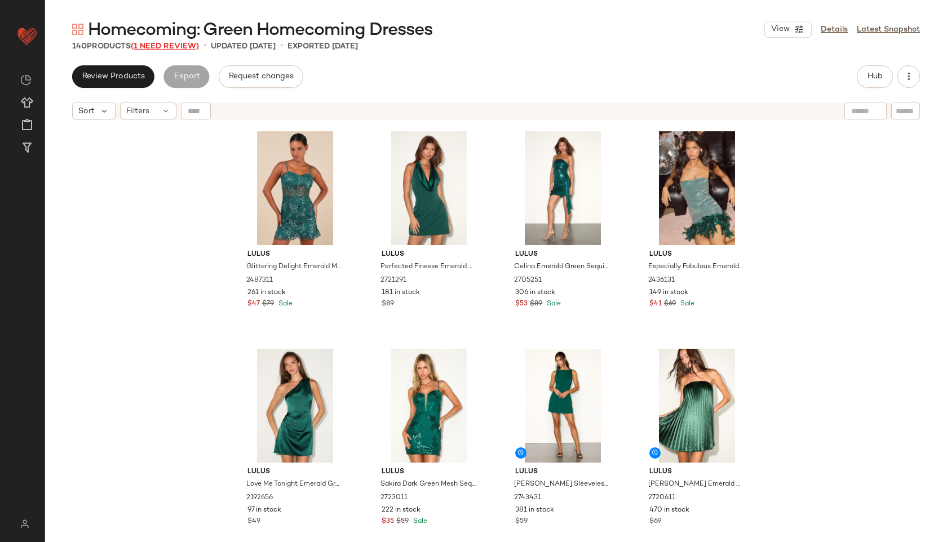
click at [165, 44] on span "(1 Need Review)" at bounding box center [165, 46] width 68 height 8
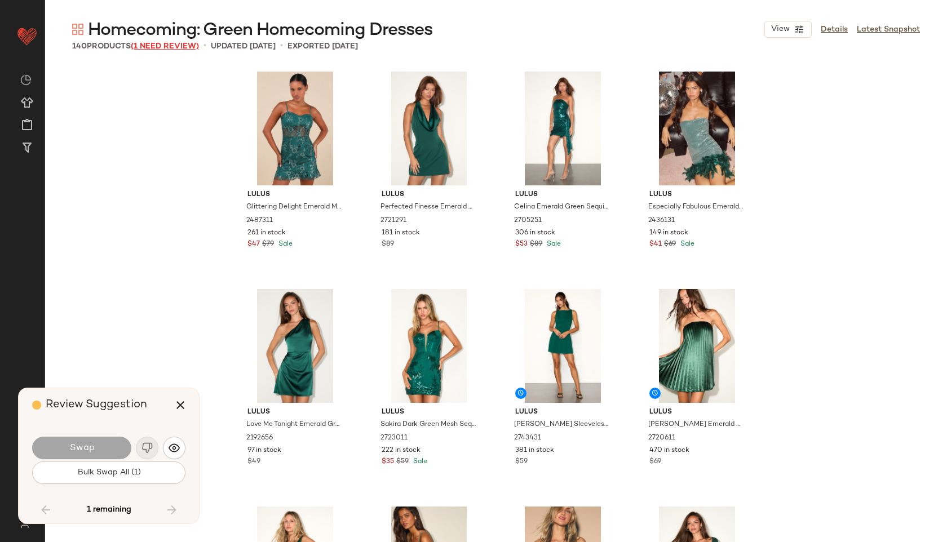
scroll to position [7141, 0]
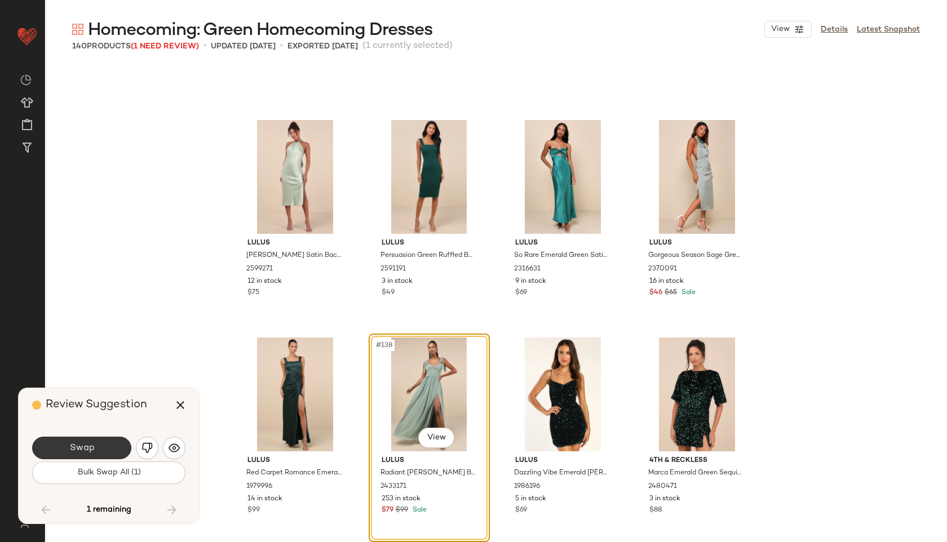
click at [79, 443] on span "Swap" at bounding box center [81, 448] width 25 height 11
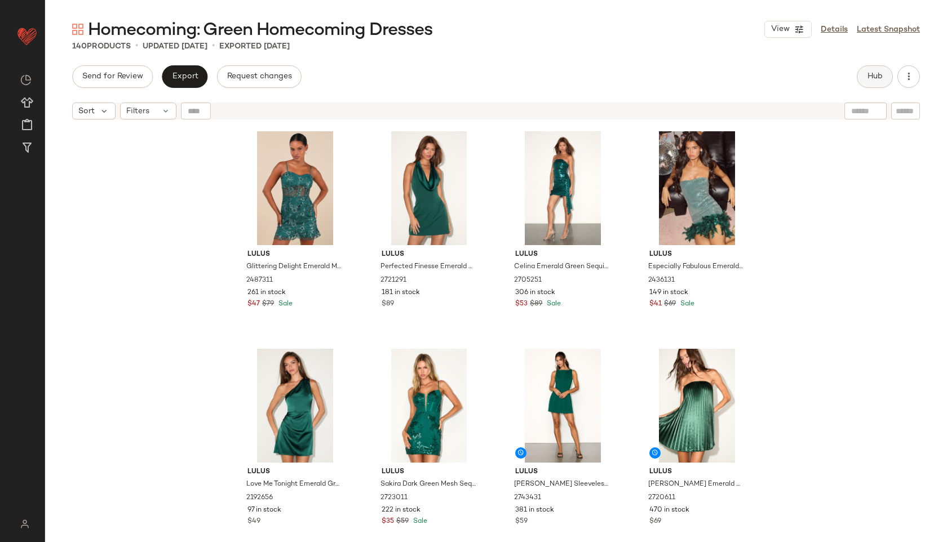
click at [869, 81] on span "Hub" at bounding box center [875, 76] width 16 height 9
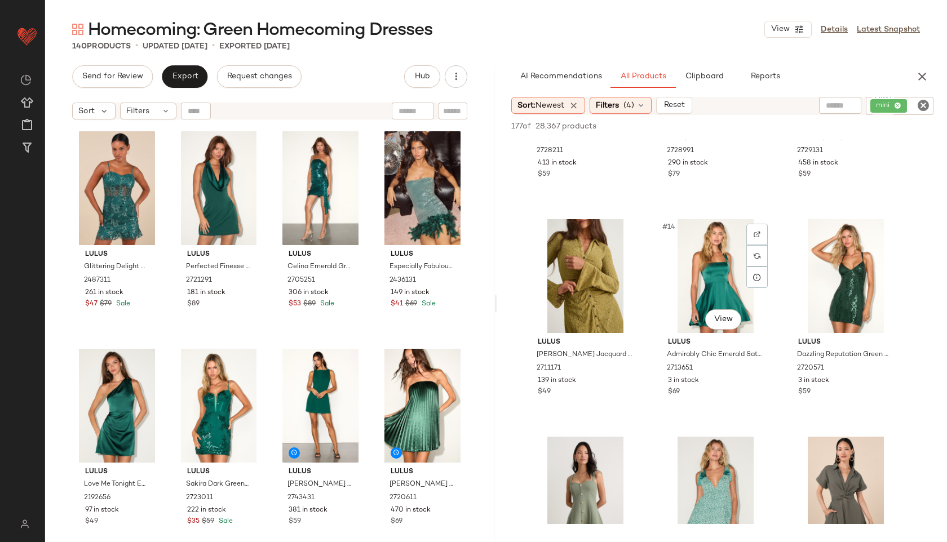
scroll to position [798, 0]
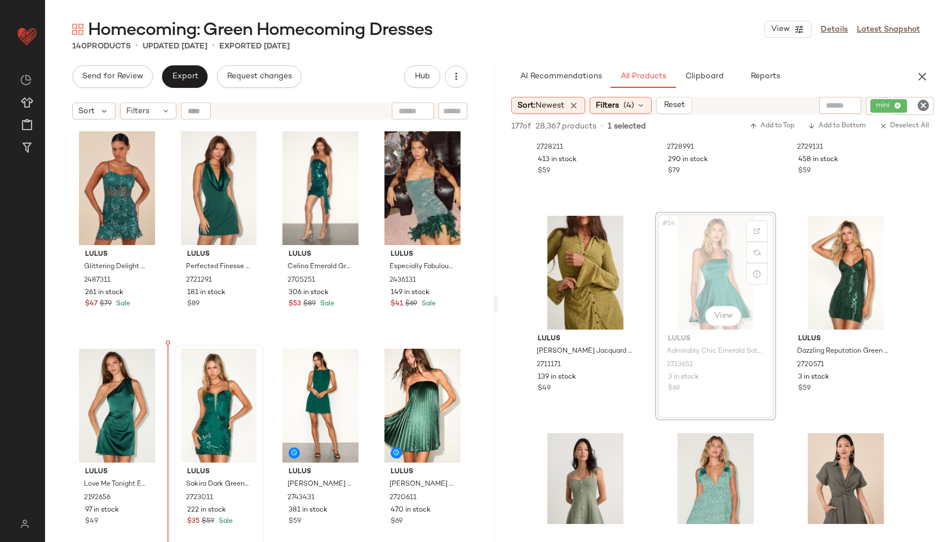
drag, startPoint x: 711, startPoint y: 273, endPoint x: 202, endPoint y: 394, distance: 523.8
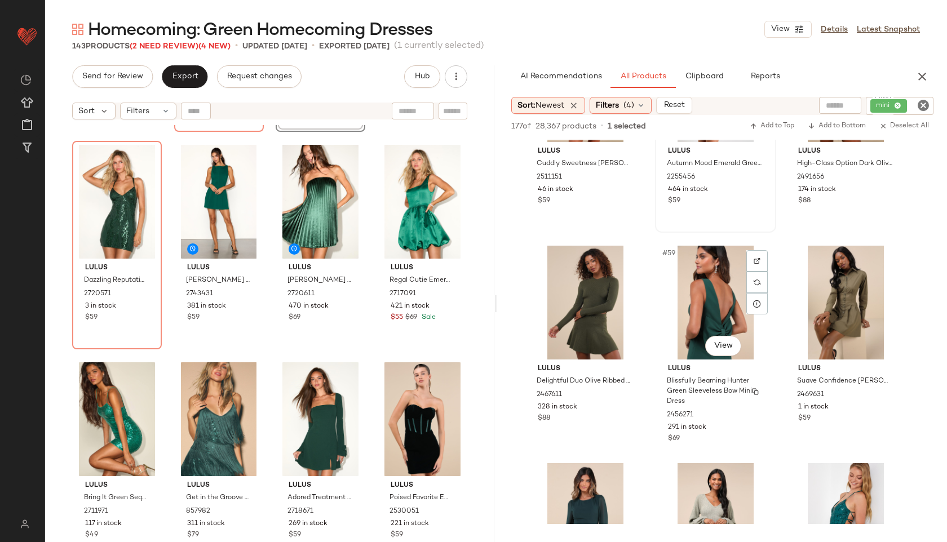
scroll to position [4037, 0]
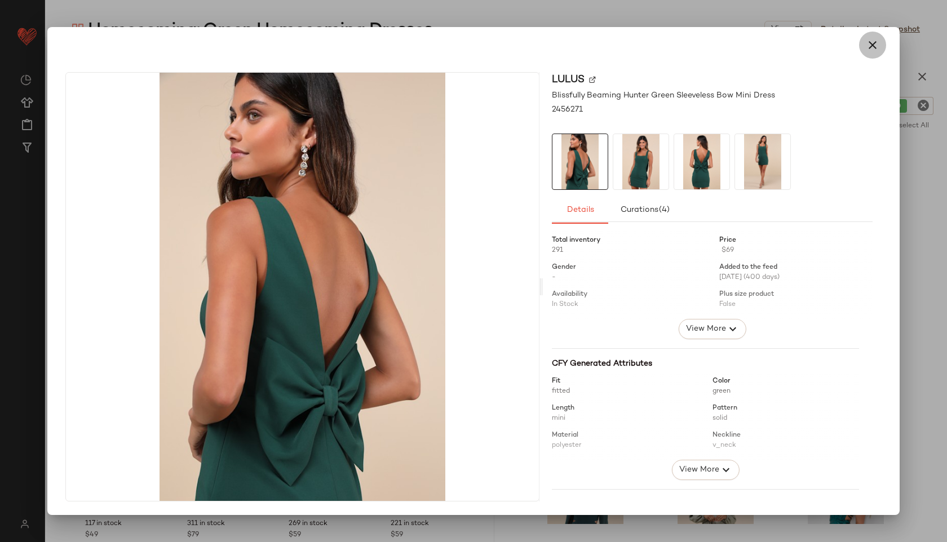
click at [868, 49] on icon "button" at bounding box center [873, 45] width 14 height 14
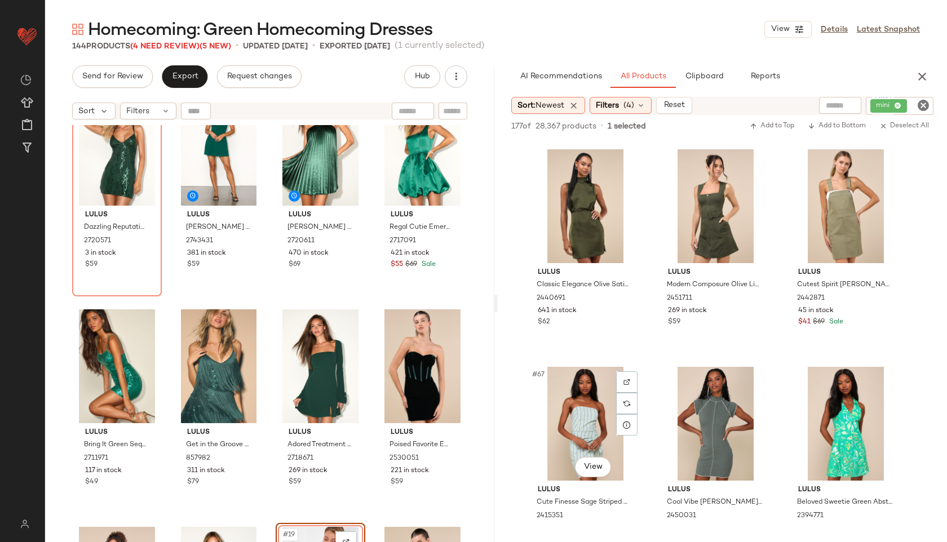
scroll to position [4565, 0]
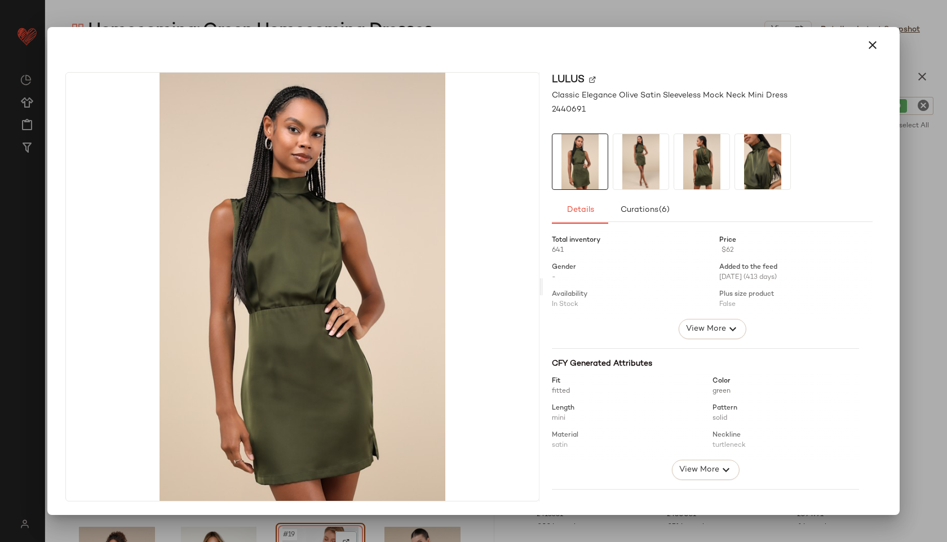
click at [645, 174] on img at bounding box center [640, 161] width 55 height 55
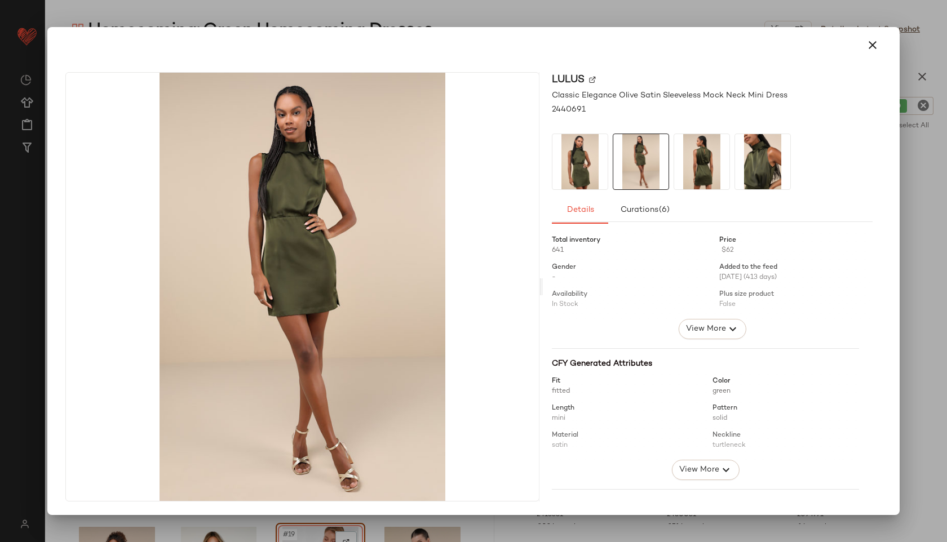
click at [674, 174] on img at bounding box center [701, 161] width 55 height 55
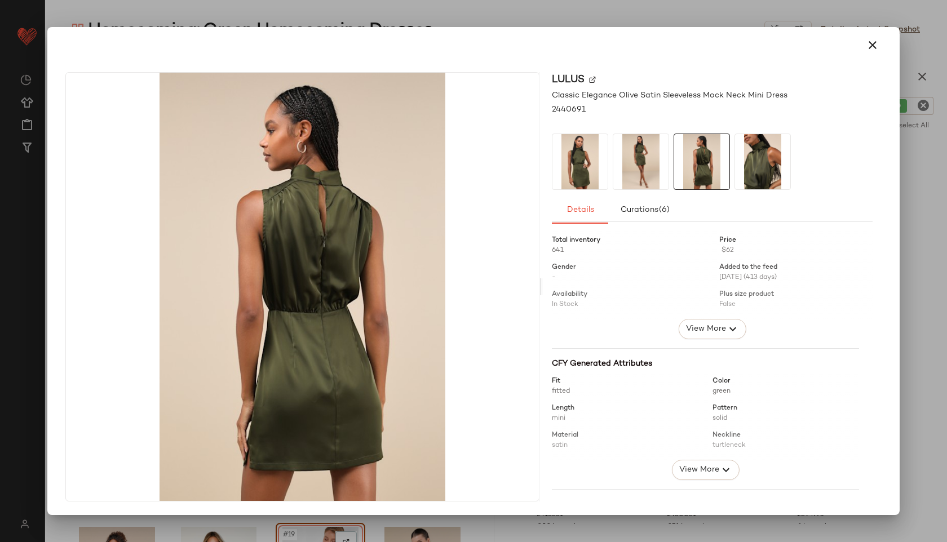
click at [700, 174] on img at bounding box center [701, 161] width 55 height 55
click at [866, 52] on button "button" at bounding box center [872, 45] width 27 height 27
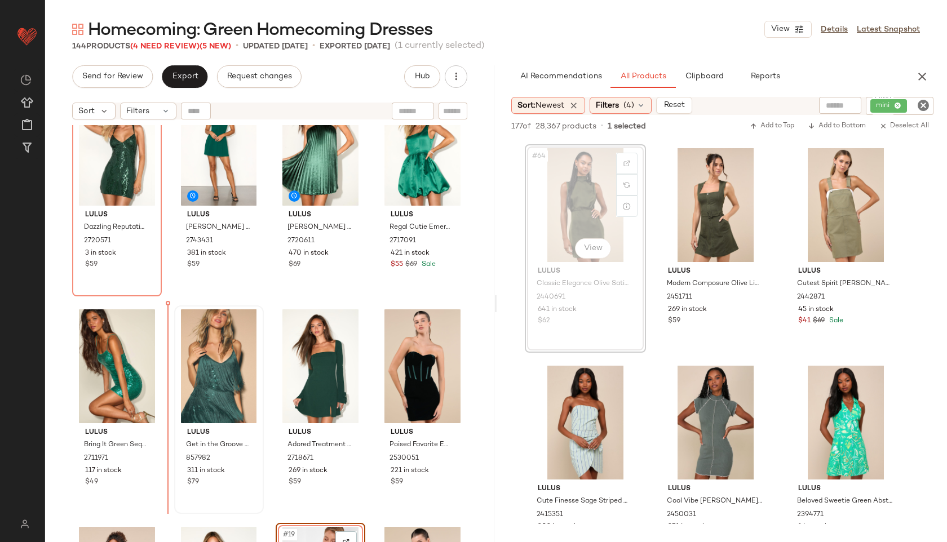
drag, startPoint x: 563, startPoint y: 211, endPoint x: 183, endPoint y: 330, distance: 397.6
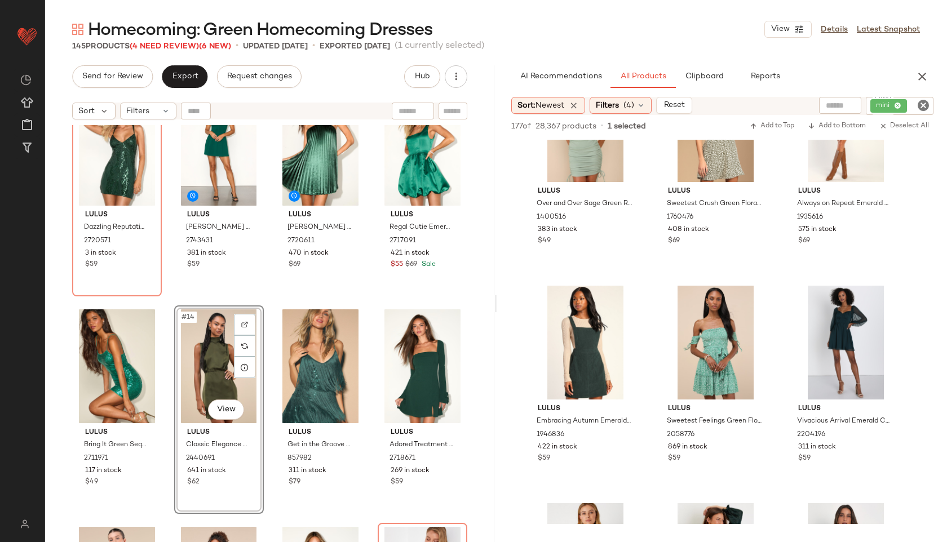
scroll to position [5734, 0]
click at [156, 109] on div "Filters" at bounding box center [148, 111] width 56 height 17
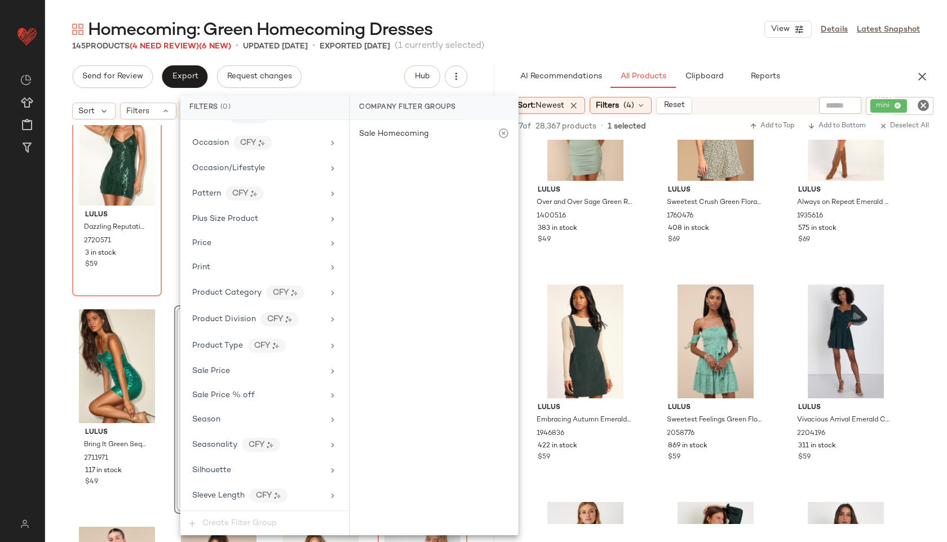
scroll to position [692, 0]
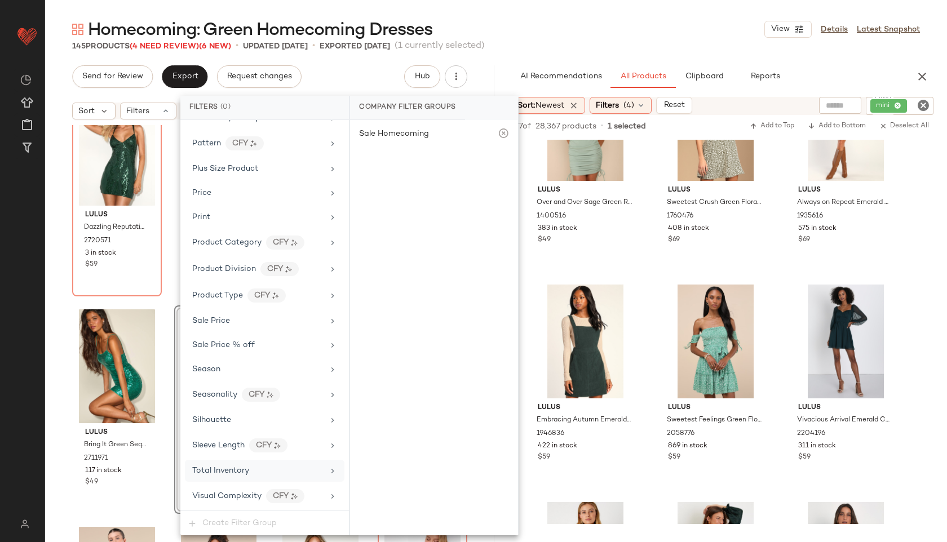
click at [247, 477] on div "Total Inventory" at bounding box center [265, 471] width 160 height 22
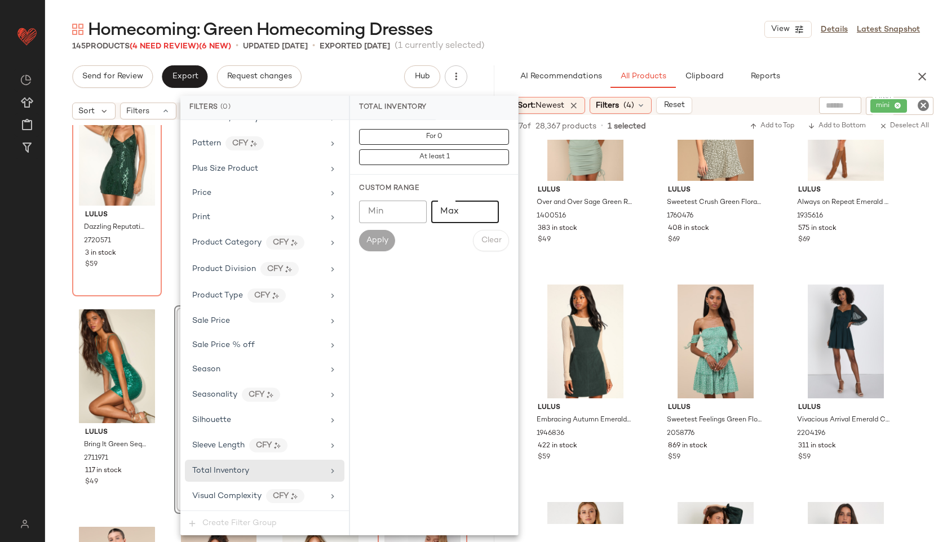
click at [453, 210] on input "Max" at bounding box center [465, 212] width 68 height 23
type input "**"
click at [379, 239] on span "Apply" at bounding box center [377, 240] width 23 height 9
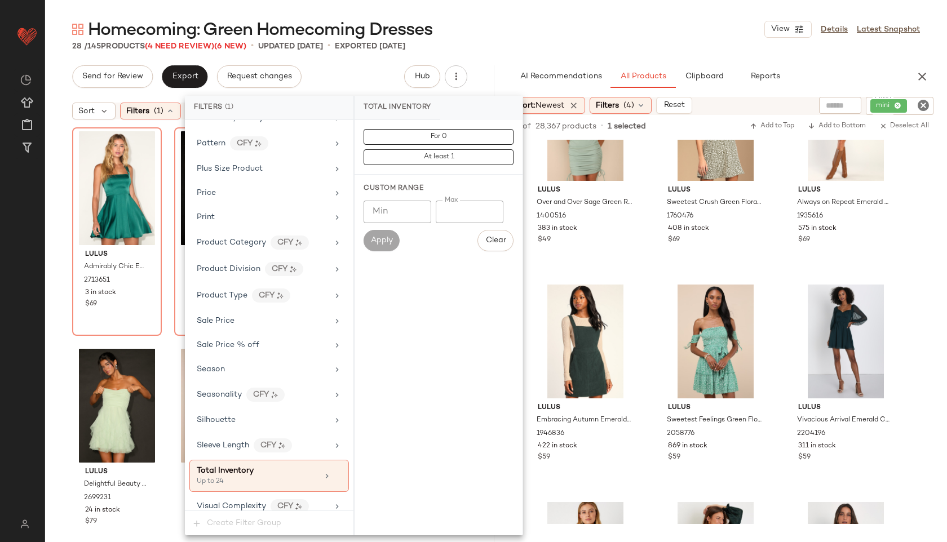
click at [580, 48] on div "28 / 145 Products (4 Need Review) (6 New) • updated Sep 24th • Exported Sep 23rd" at bounding box center [496, 46] width 902 height 11
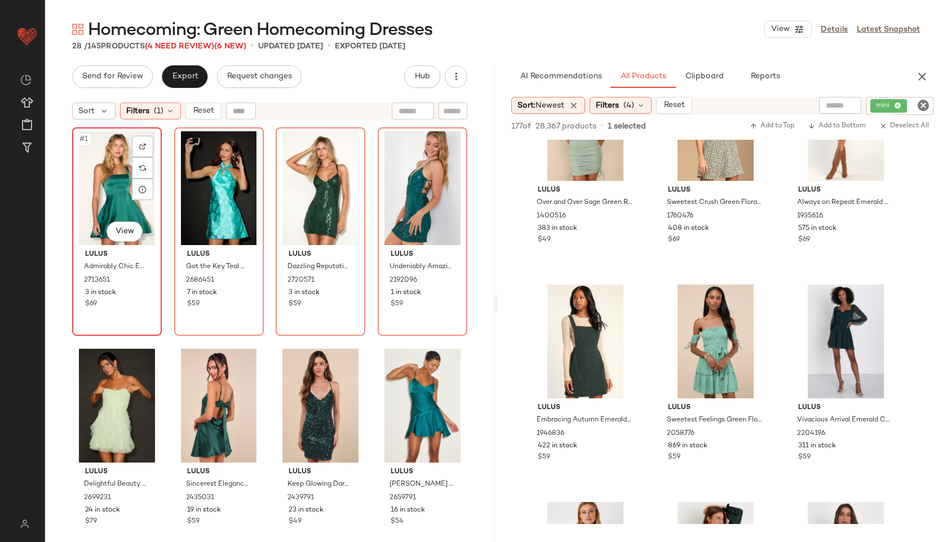
click at [109, 184] on div "#1 View" at bounding box center [117, 188] width 82 height 114
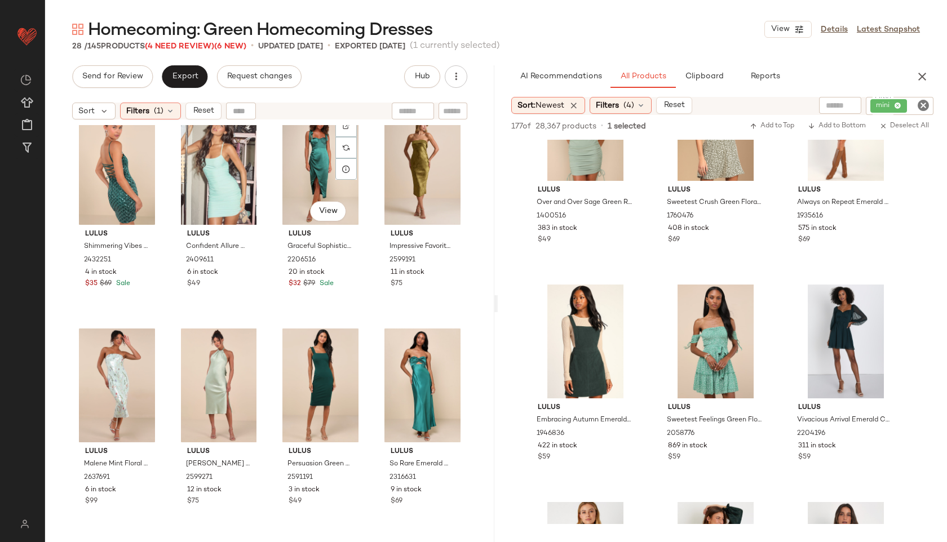
scroll to position [1080, 0]
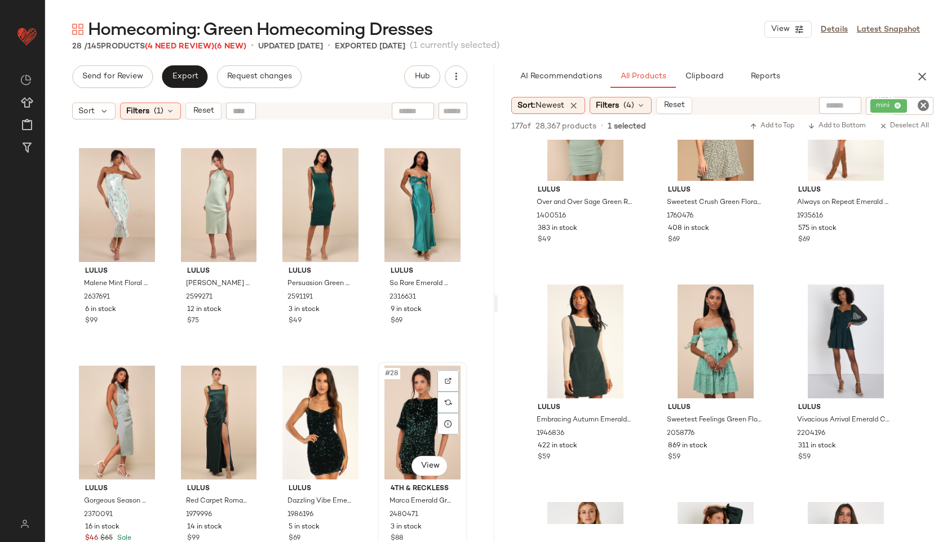
click at [410, 411] on div "#28 View" at bounding box center [423, 423] width 82 height 114
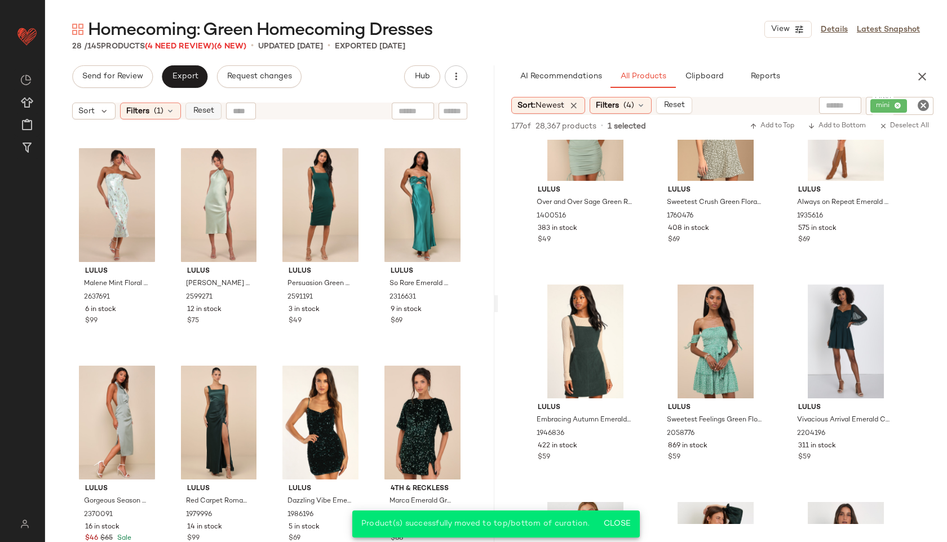
click at [200, 113] on span "Reset" at bounding box center [202, 111] width 21 height 9
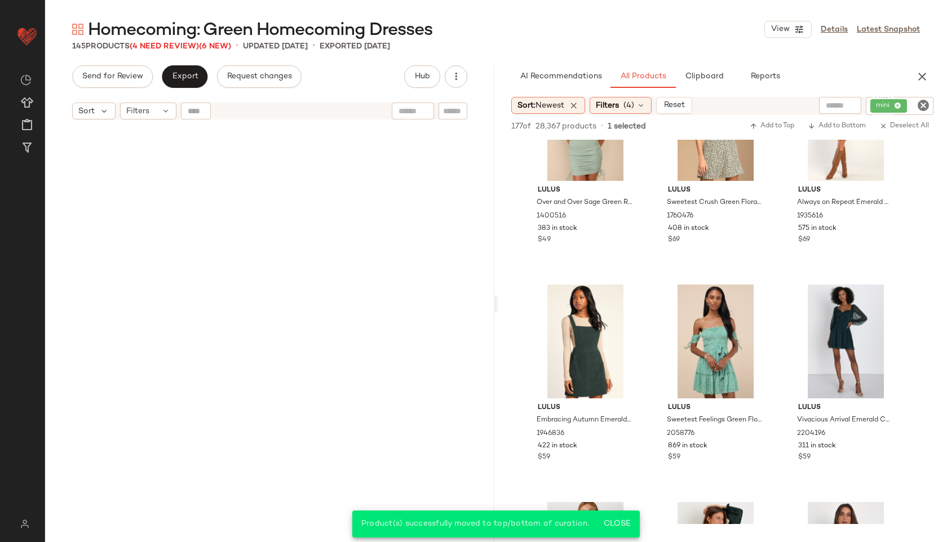
scroll to position [7607, 0]
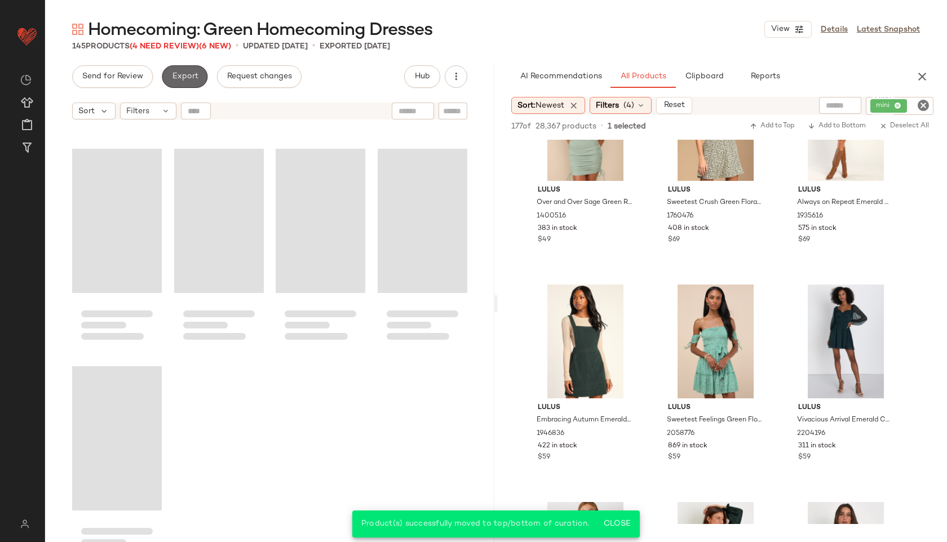
click at [191, 74] on span "Export" at bounding box center [184, 76] width 26 height 9
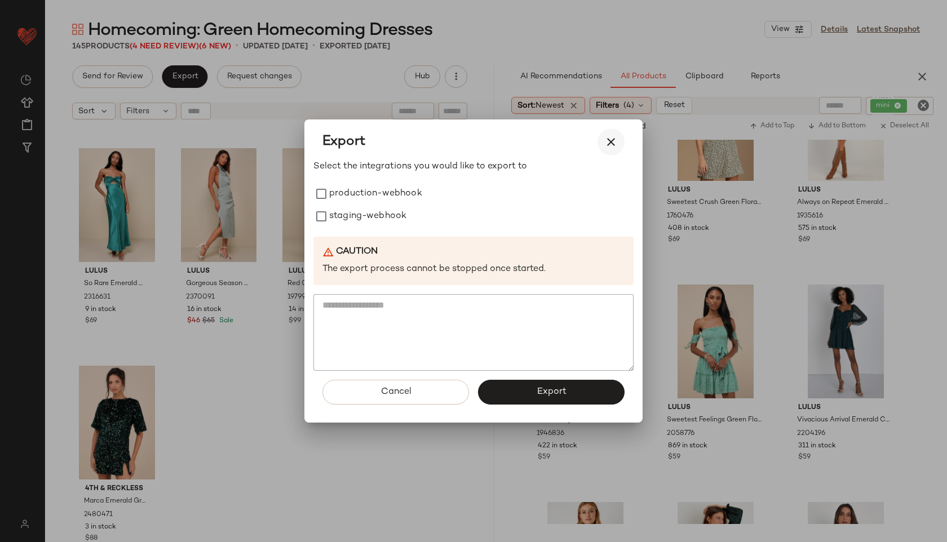
click at [608, 145] on icon "button" at bounding box center [611, 142] width 14 height 14
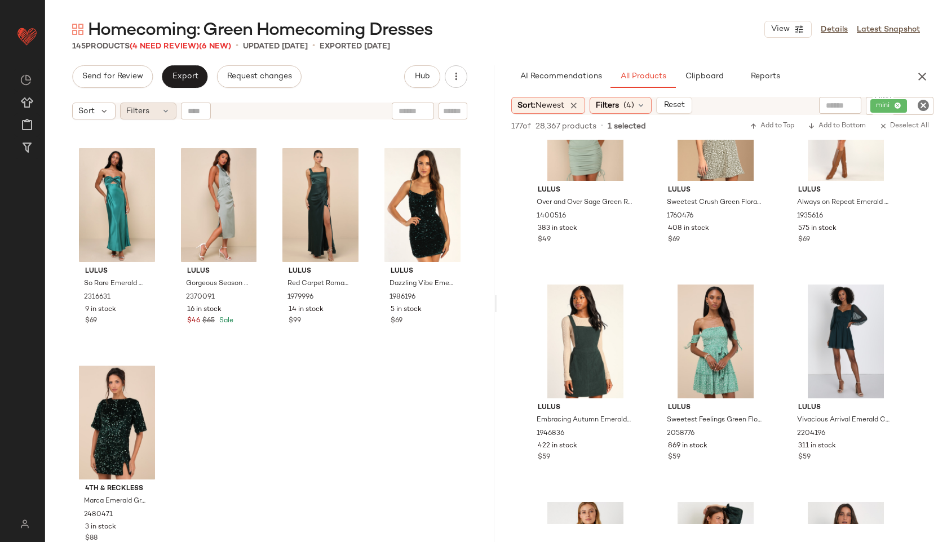
click at [153, 110] on div "Filters" at bounding box center [148, 111] width 56 height 17
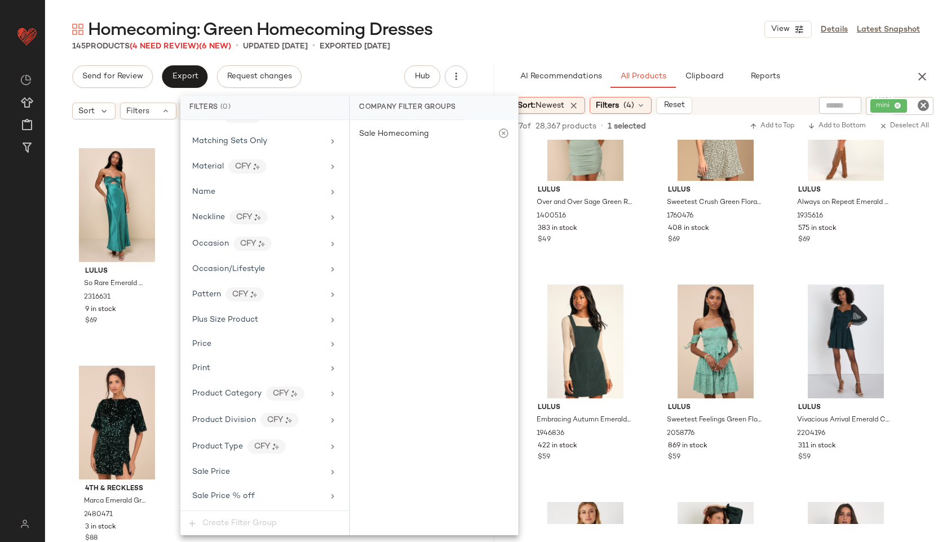
scroll to position [692, 0]
click at [232, 466] on div "Total Inventory" at bounding box center [220, 471] width 57 height 12
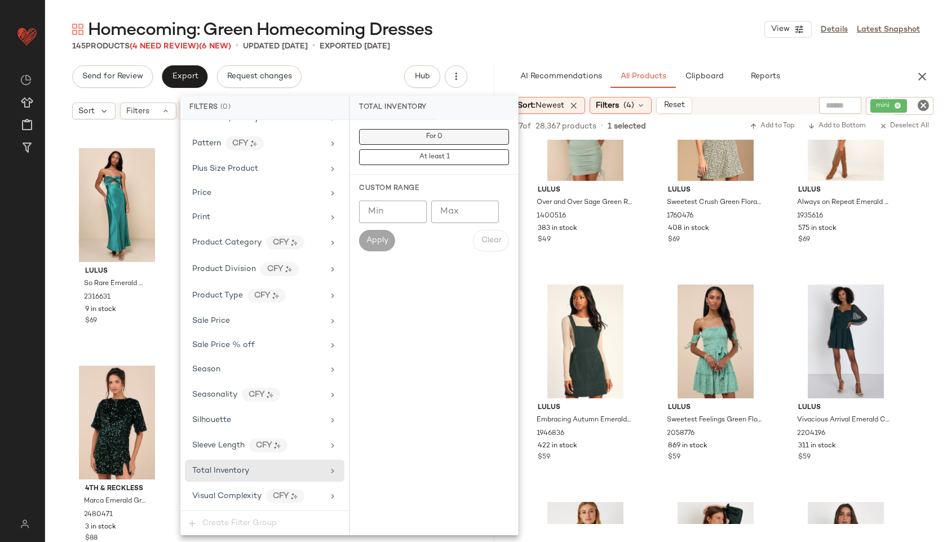
click at [397, 139] on button "For 0" at bounding box center [434, 137] width 150 height 16
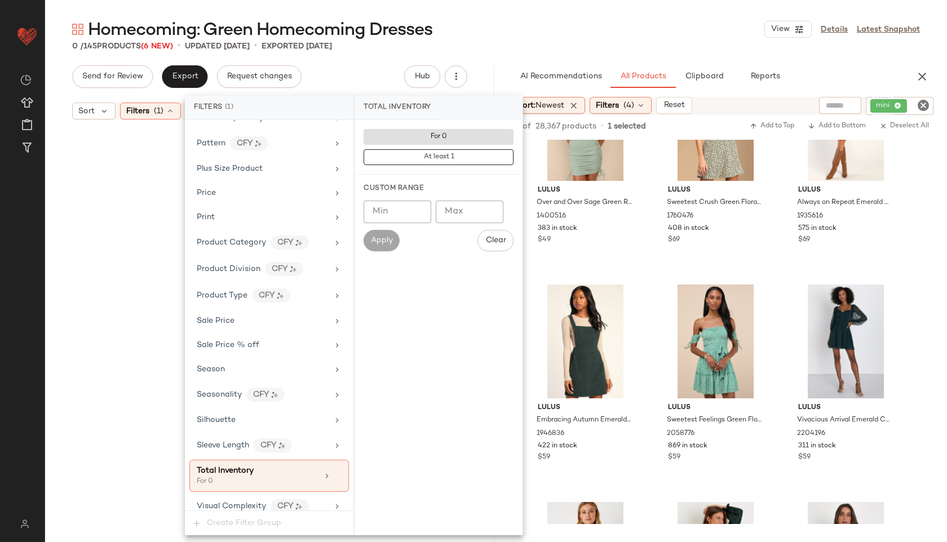
click at [473, 31] on div "Homecoming: Green Homecoming Dresses View Details Latest Snapshot" at bounding box center [496, 29] width 902 height 23
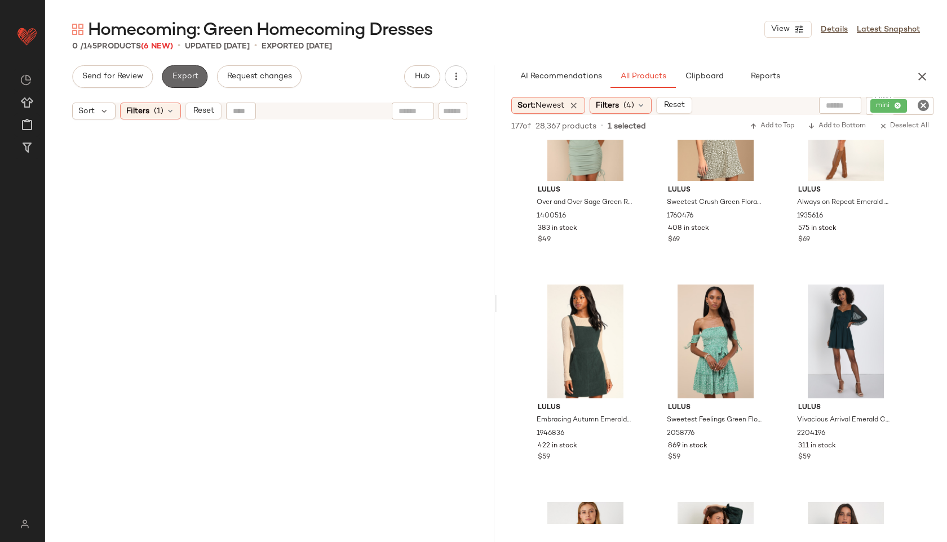
click at [189, 76] on span "Export" at bounding box center [184, 76] width 26 height 9
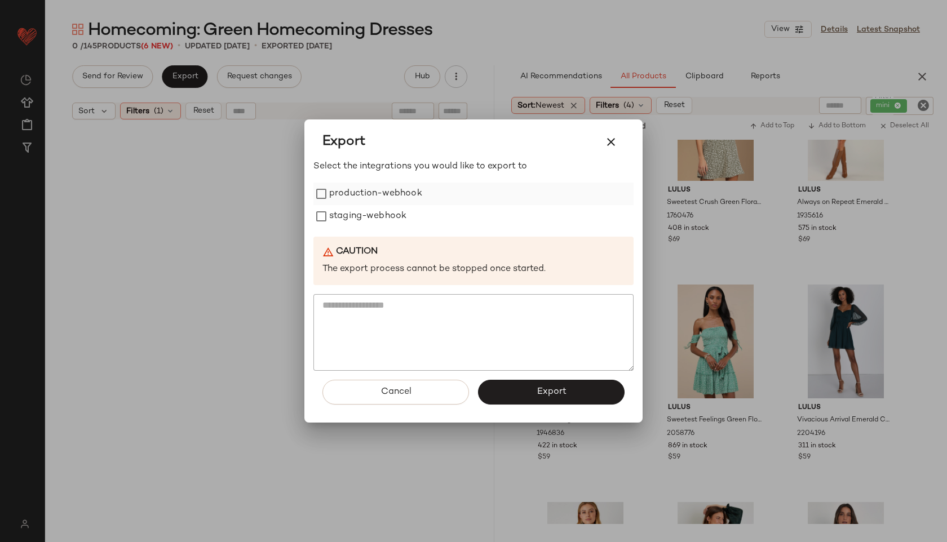
click at [336, 194] on label "production-webhook" at bounding box center [375, 194] width 93 height 23
click at [338, 209] on label "staging-webhook" at bounding box center [367, 216] width 77 height 23
click at [541, 390] on span "Export" at bounding box center [551, 392] width 30 height 11
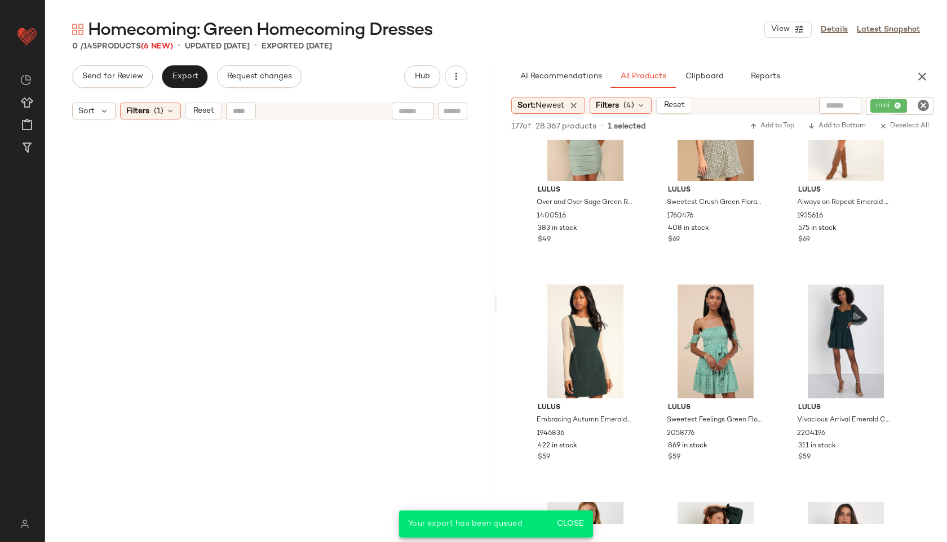
scroll to position [8562, 0]
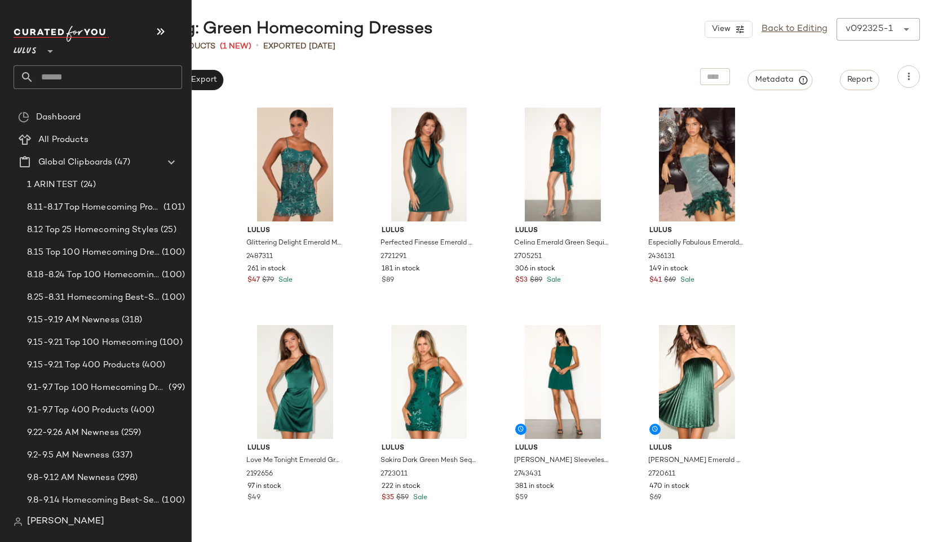
click at [42, 76] on input "text" at bounding box center [108, 77] width 148 height 24
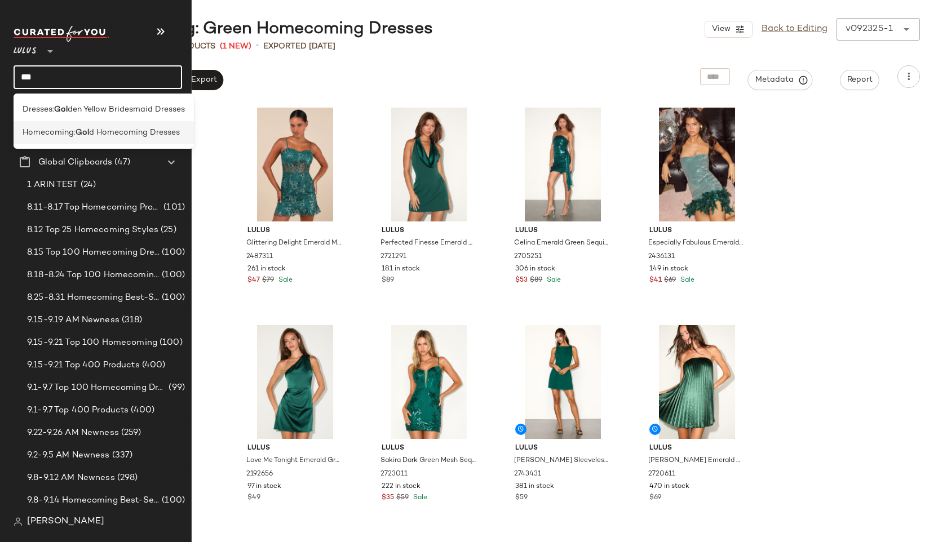
type input "***"
click at [31, 127] on span "Homecoming:" at bounding box center [49, 133] width 53 height 12
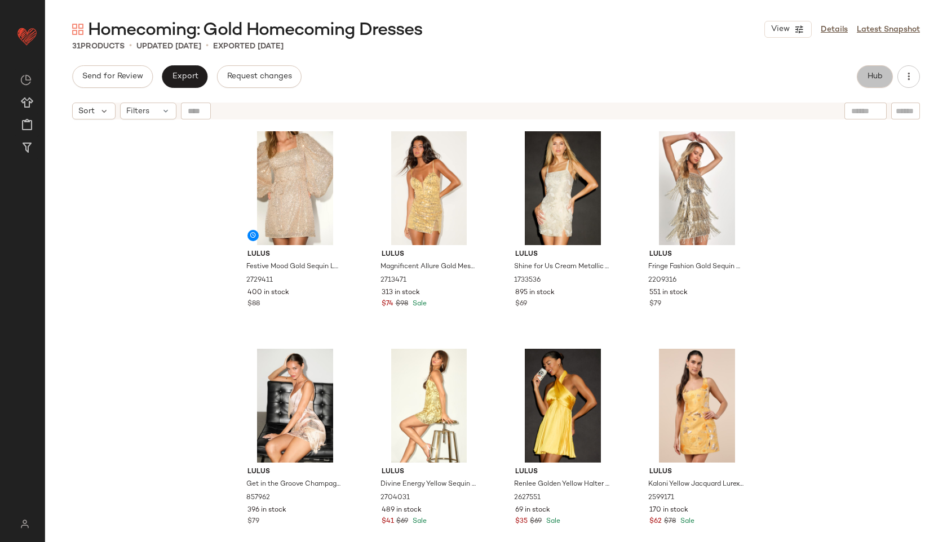
click at [871, 74] on span "Hub" at bounding box center [875, 76] width 16 height 9
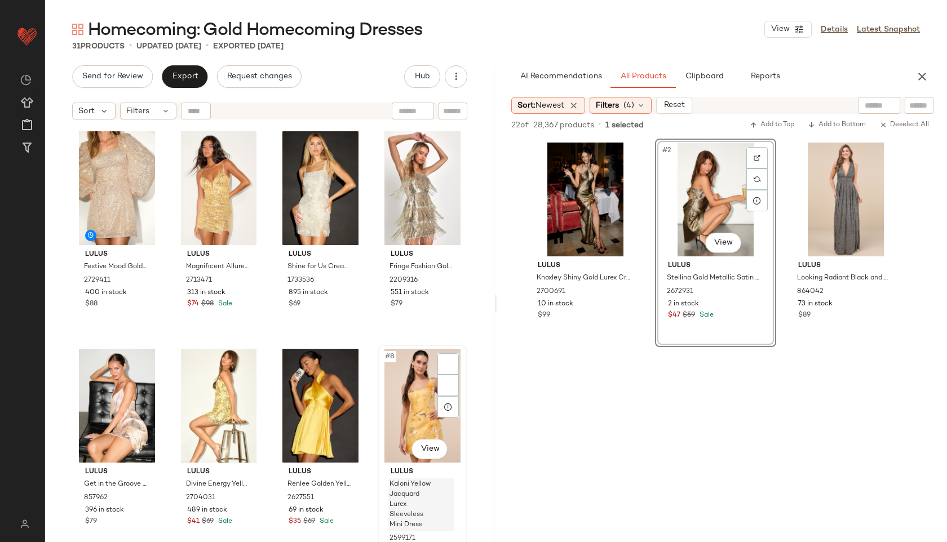
scroll to position [1, 0]
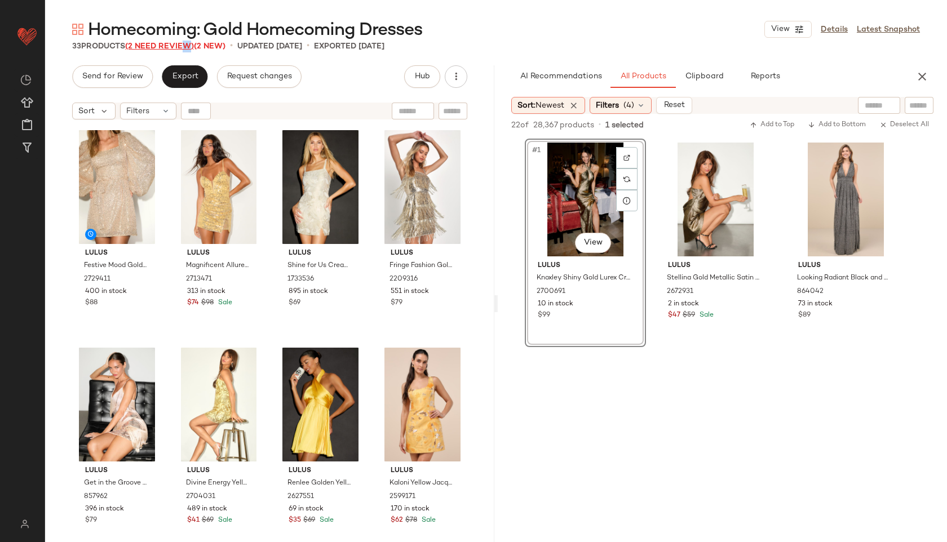
click at [184, 49] on span "(2 Need Review)" at bounding box center [159, 46] width 69 height 8
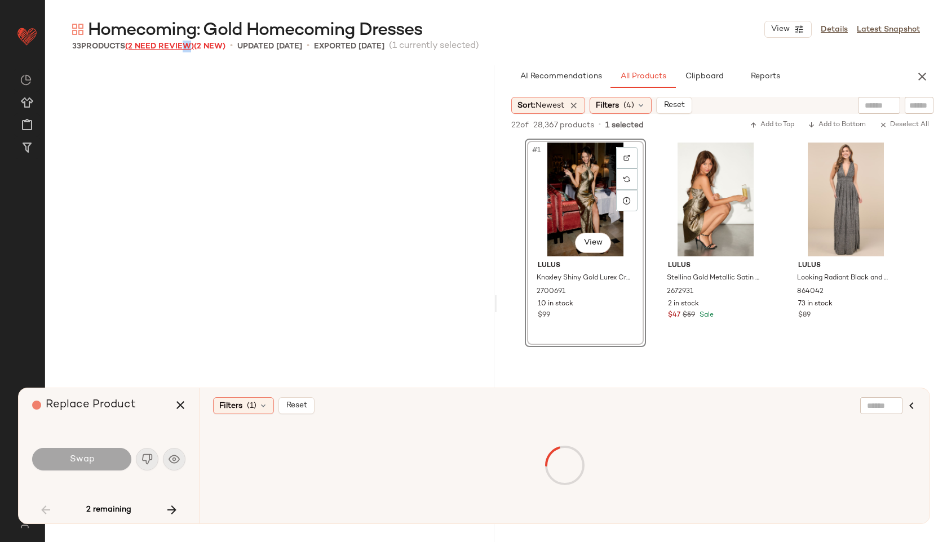
scroll to position [1305, 0]
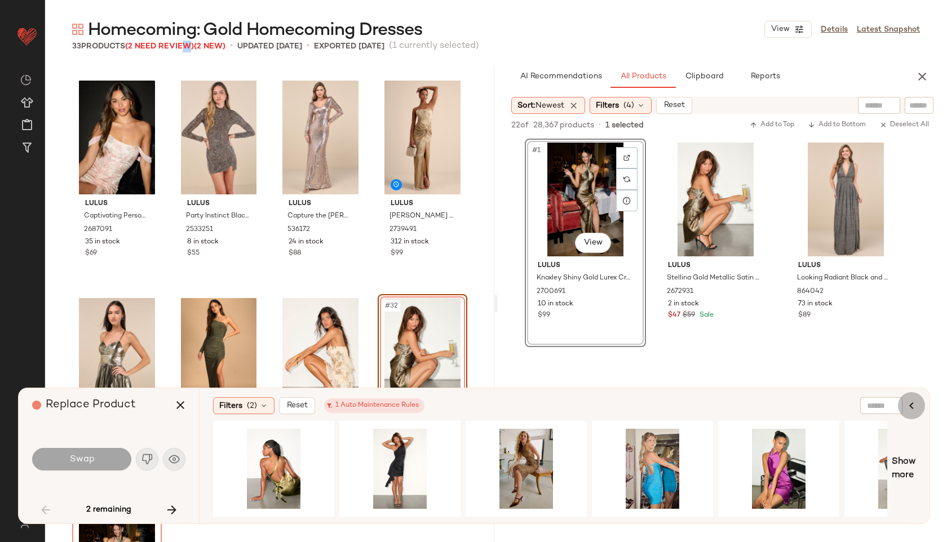
click at [911, 408] on icon "button" at bounding box center [912, 406] width 14 height 14
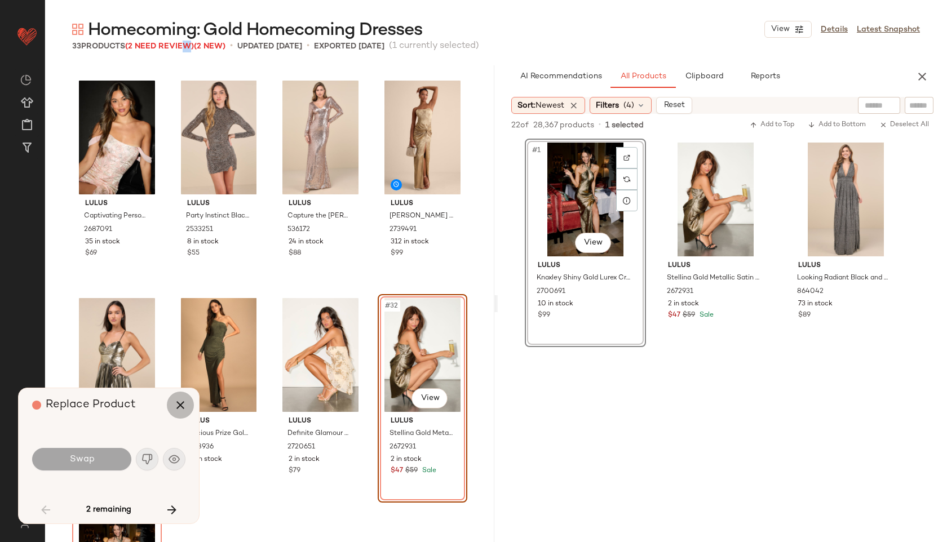
click at [178, 406] on icon "button" at bounding box center [181, 406] width 14 height 14
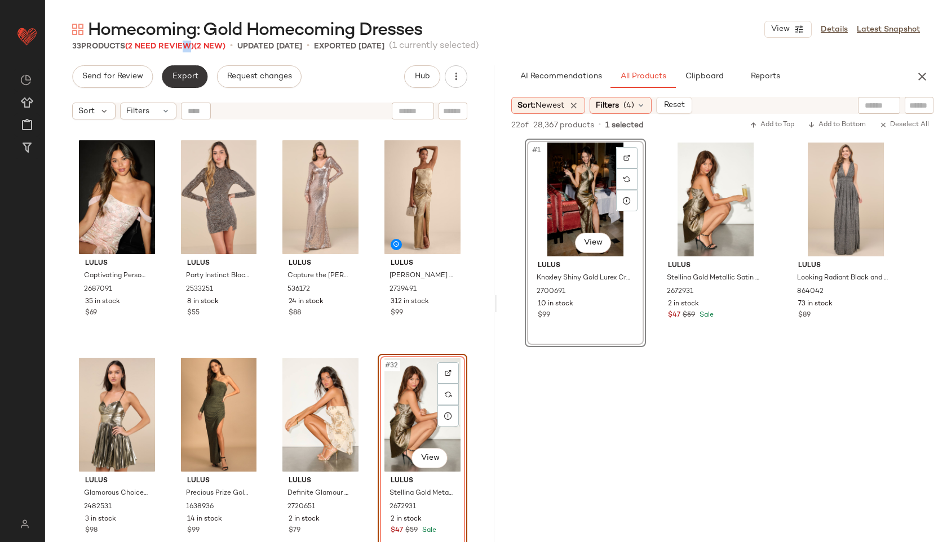
click at [185, 78] on span "Export" at bounding box center [184, 76] width 26 height 9
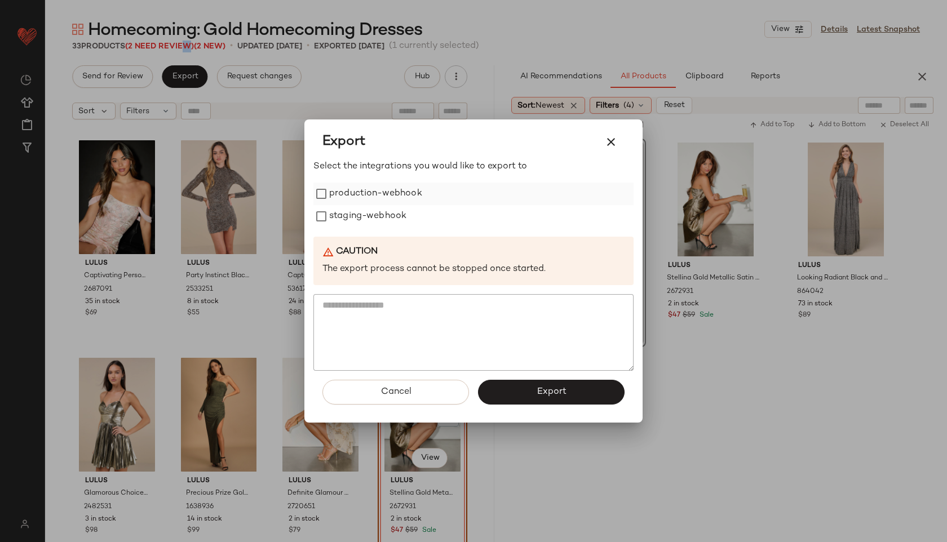
click at [379, 197] on label "production-webhook" at bounding box center [375, 194] width 93 height 23
click at [379, 210] on label "staging-webhook" at bounding box center [367, 216] width 77 height 23
click at [558, 396] on span "Export" at bounding box center [551, 392] width 30 height 11
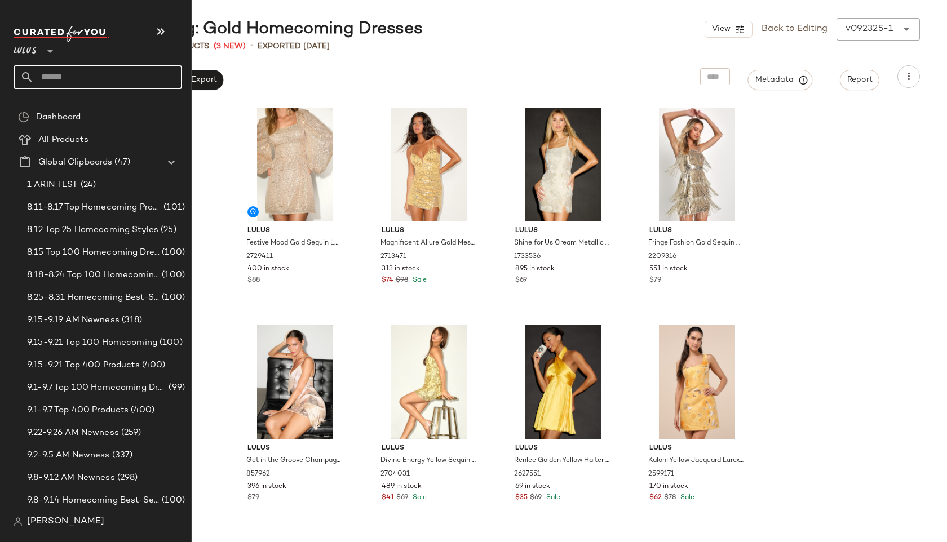
click at [54, 81] on input "text" at bounding box center [108, 77] width 148 height 24
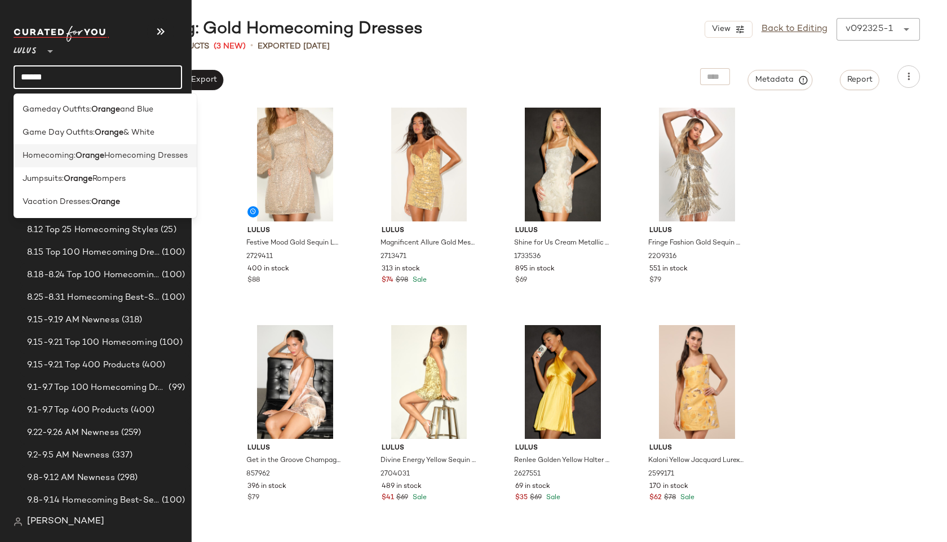
type input "******"
click at [38, 152] on span "Homecoming:" at bounding box center [49, 156] width 53 height 12
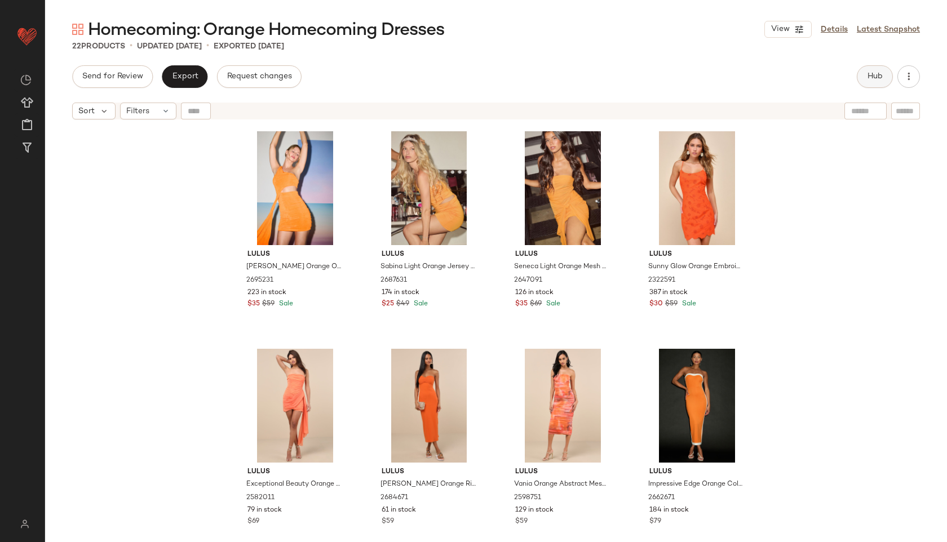
click at [870, 72] on span "Hub" at bounding box center [875, 76] width 16 height 9
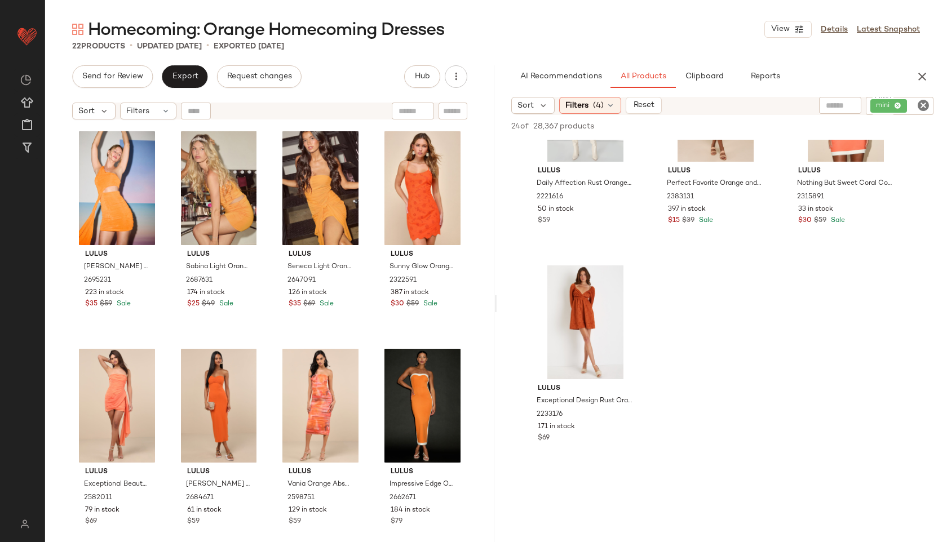
scroll to position [1185, 0]
click at [146, 113] on span "Filters" at bounding box center [137, 111] width 23 height 12
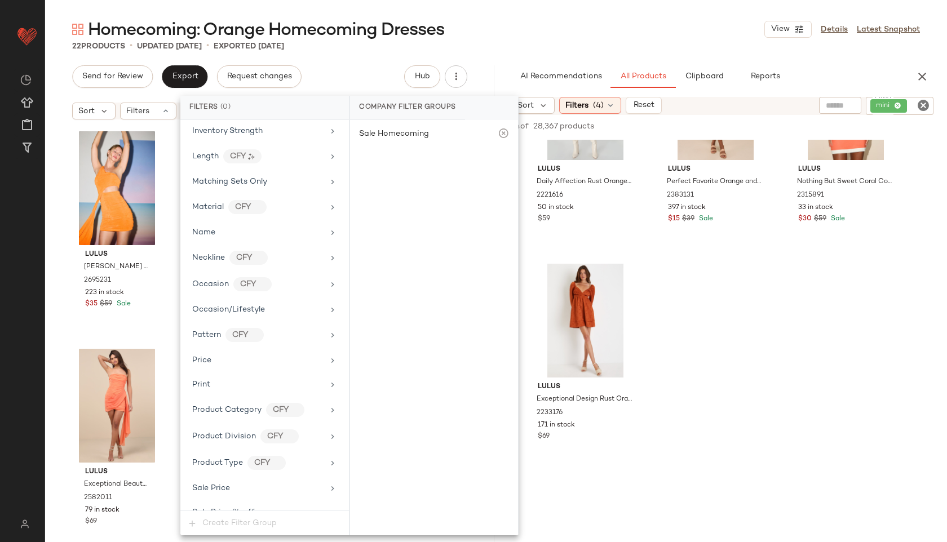
scroll to position [668, 0]
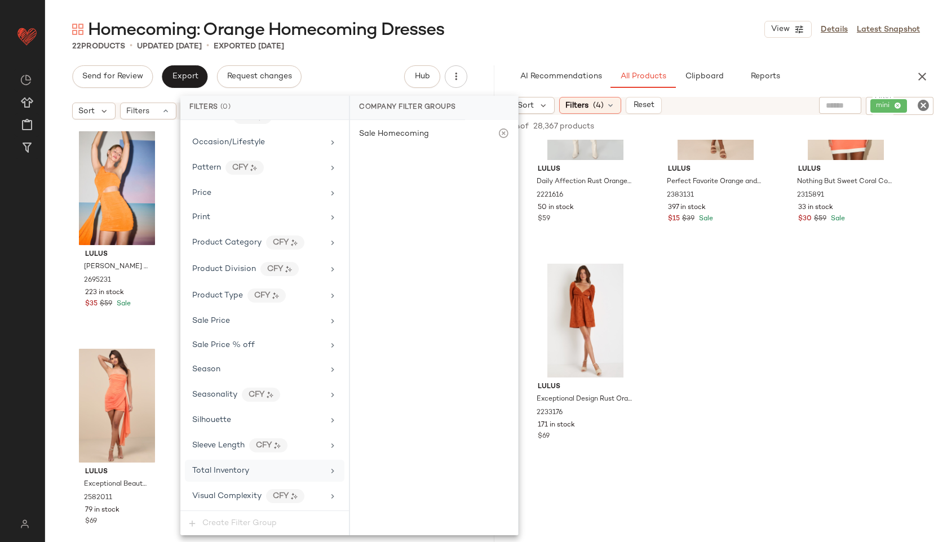
click at [276, 469] on div "Total Inventory" at bounding box center [257, 471] width 131 height 12
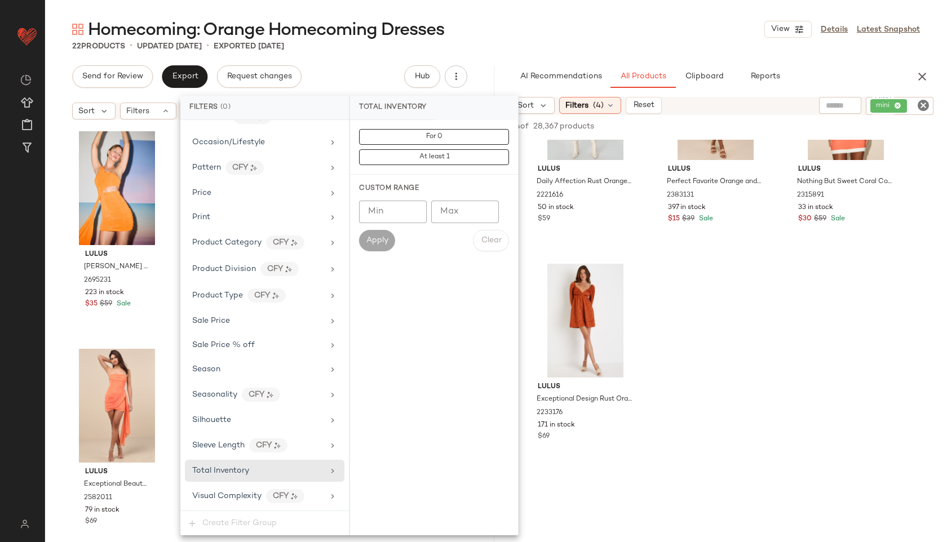
click at [450, 207] on input "Max" at bounding box center [465, 212] width 68 height 23
type input "**"
click at [388, 238] on span "Apply" at bounding box center [377, 240] width 23 height 9
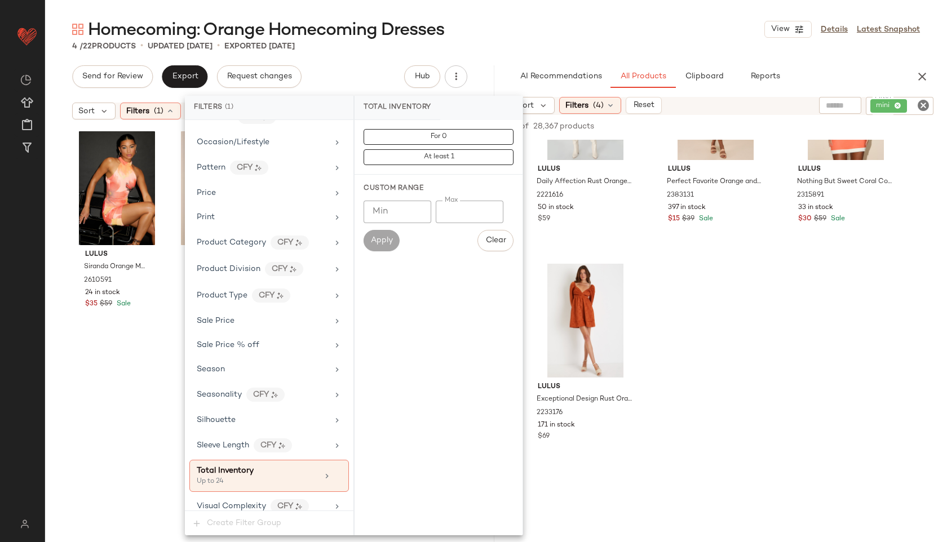
click at [554, 24] on div "Homecoming: Orange Homecoming Dresses View Details Latest Snapshot" at bounding box center [496, 29] width 902 height 23
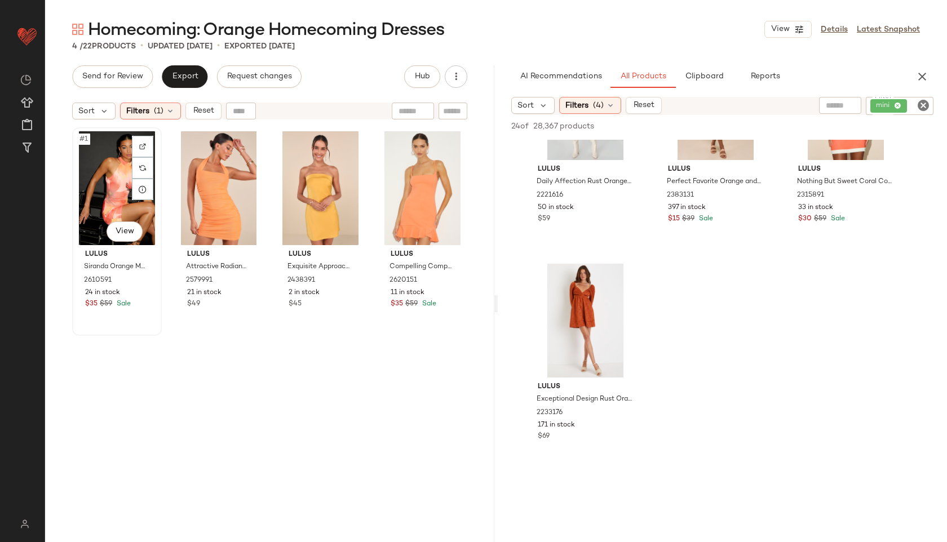
click at [114, 205] on div "#1 View" at bounding box center [117, 188] width 82 height 114
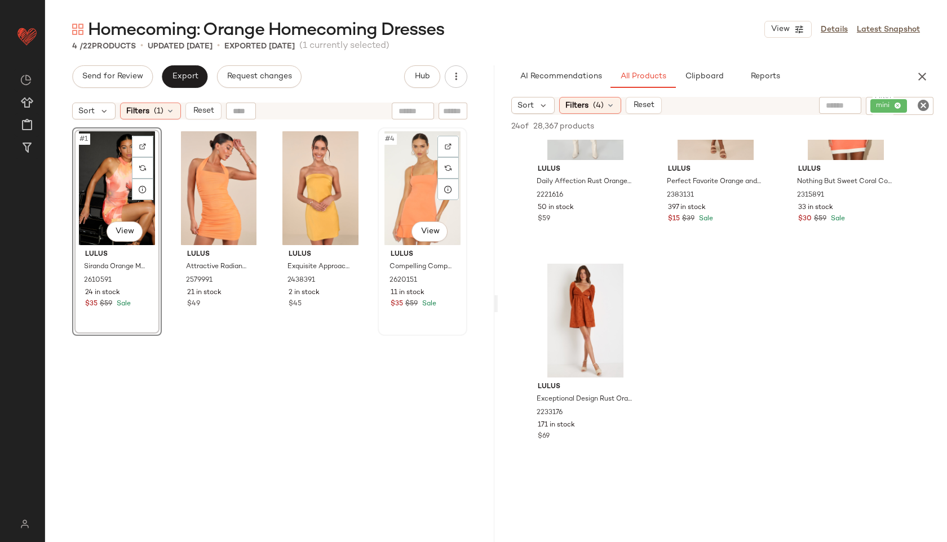
click at [404, 192] on div "#4 View" at bounding box center [423, 188] width 82 height 114
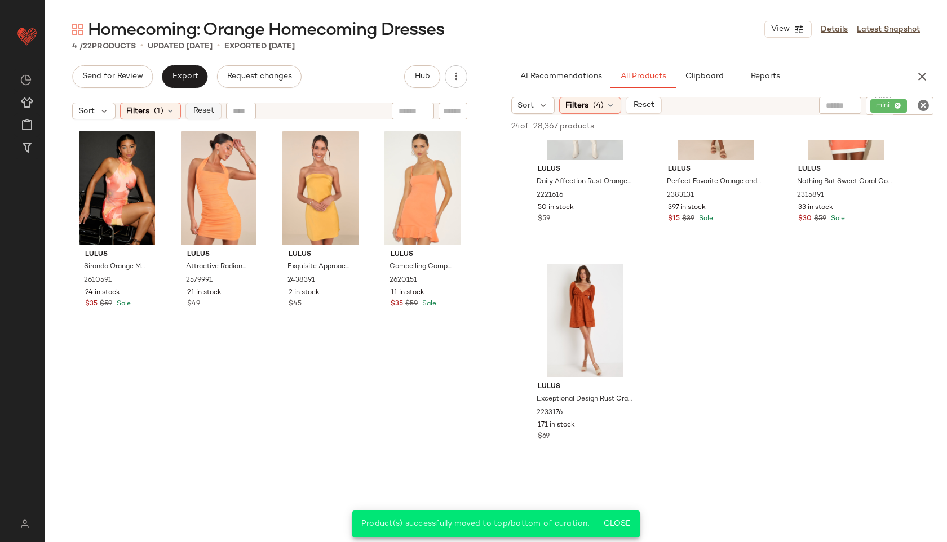
click at [198, 112] on span "Reset" at bounding box center [202, 111] width 21 height 9
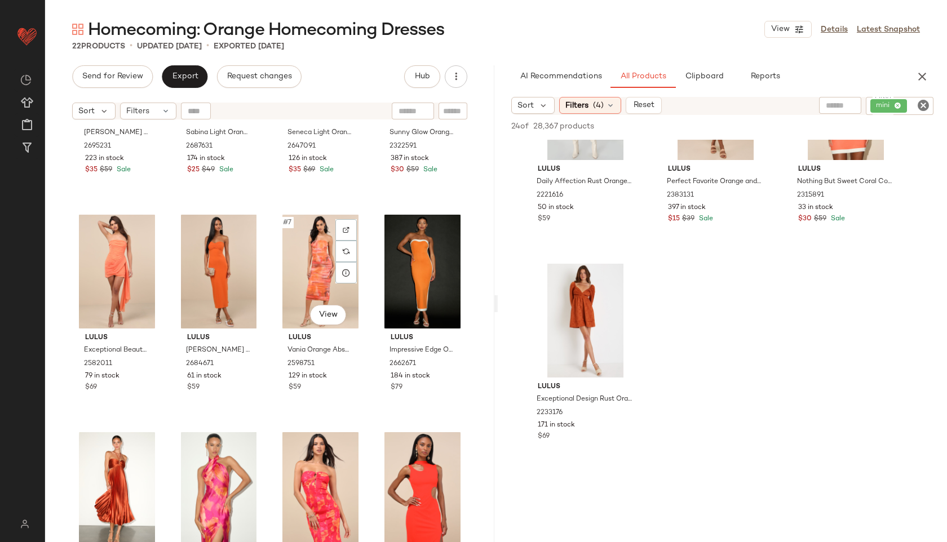
scroll to position [129, 0]
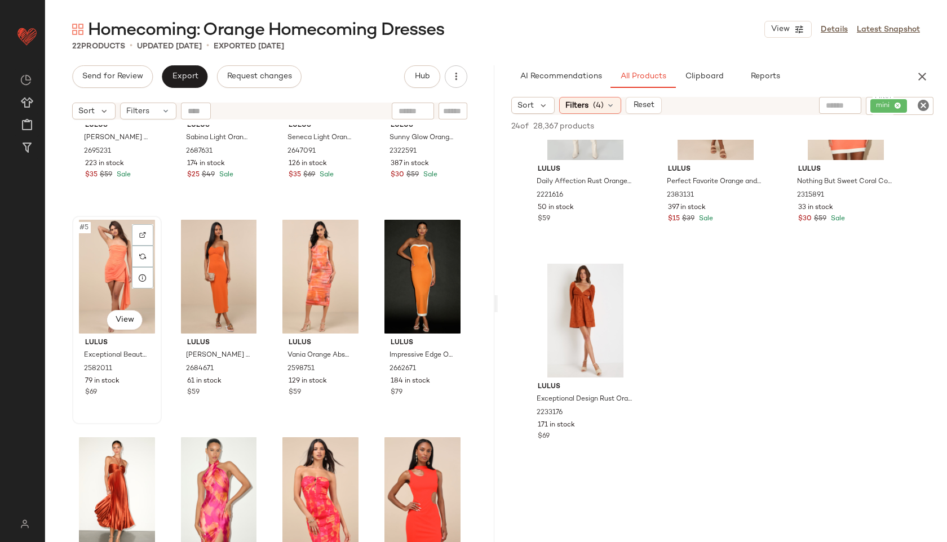
click at [106, 275] on div "#5 View" at bounding box center [117, 277] width 82 height 114
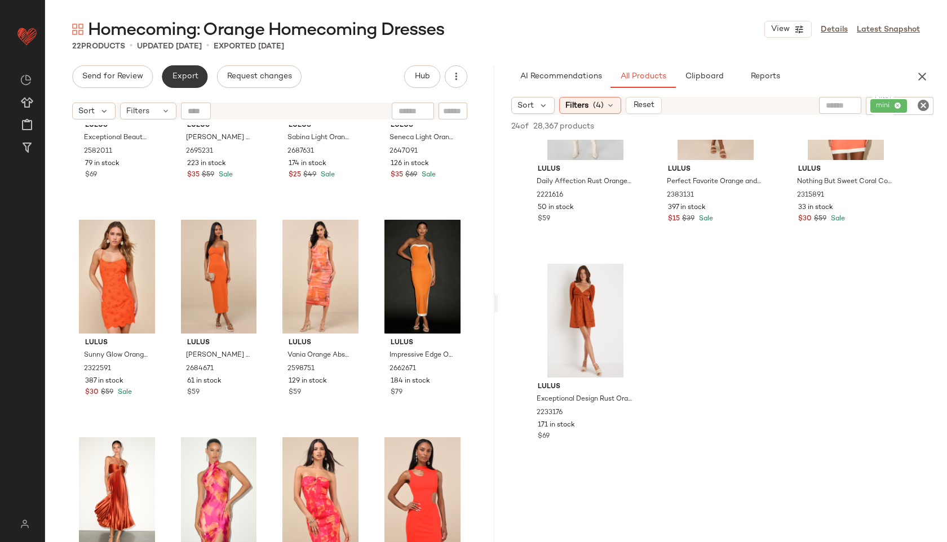
click at [187, 70] on button "Export" at bounding box center [185, 76] width 46 height 23
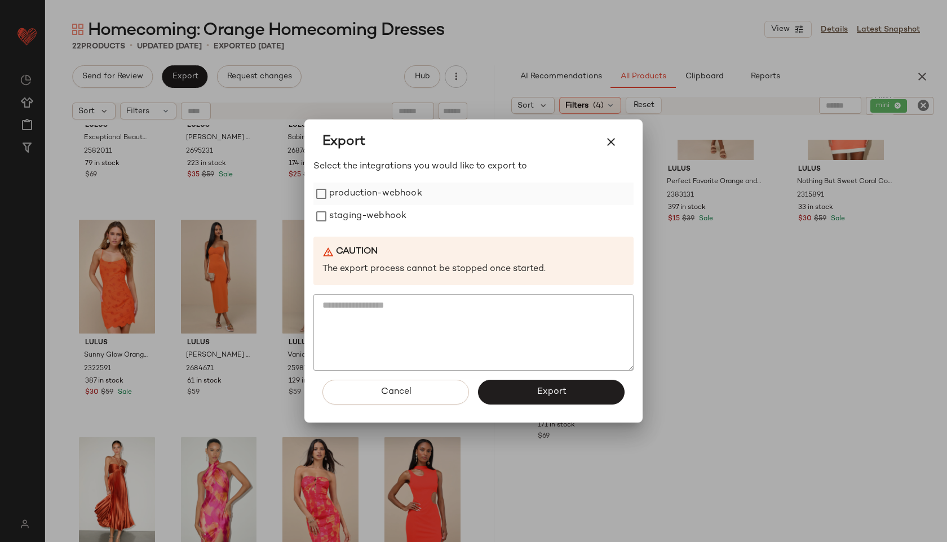
click at [361, 185] on label "production-webhook" at bounding box center [375, 194] width 93 height 23
click at [370, 220] on label "staging-webhook" at bounding box center [367, 216] width 77 height 23
click at [561, 387] on span "Export" at bounding box center [551, 392] width 30 height 11
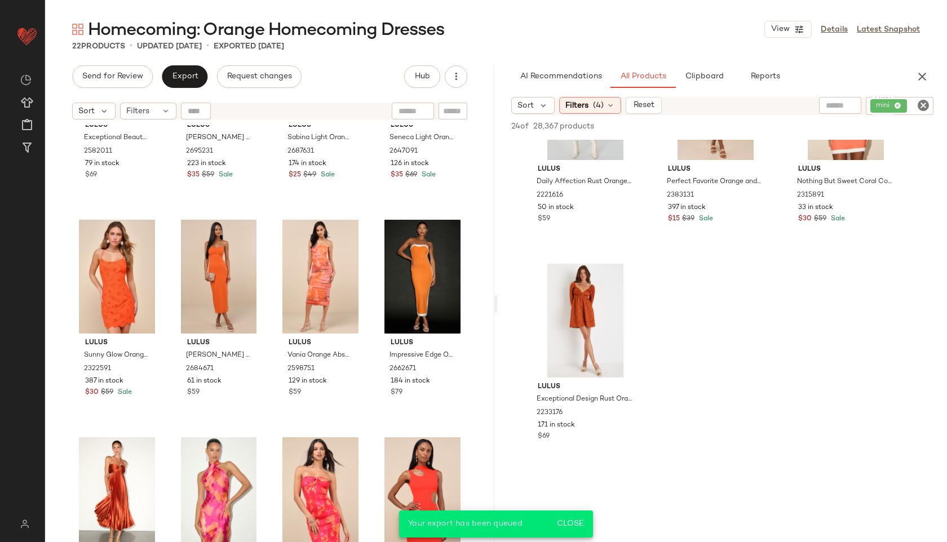
scroll to position [1621, 0]
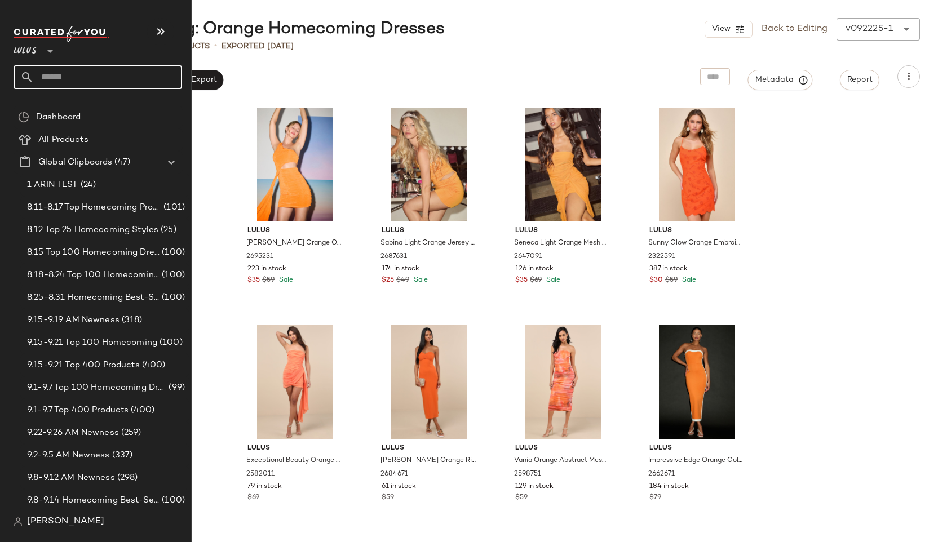
click at [61, 73] on input "text" at bounding box center [108, 77] width 148 height 24
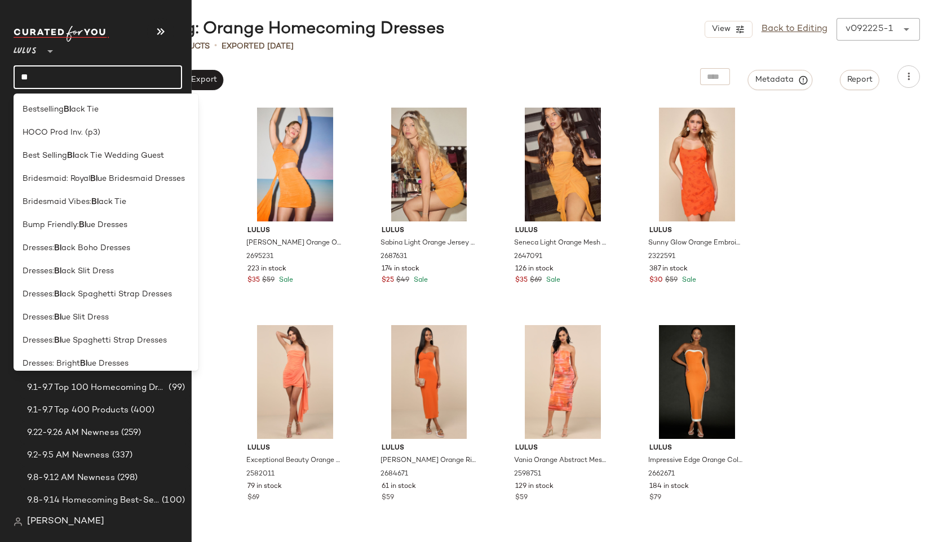
type input "****"
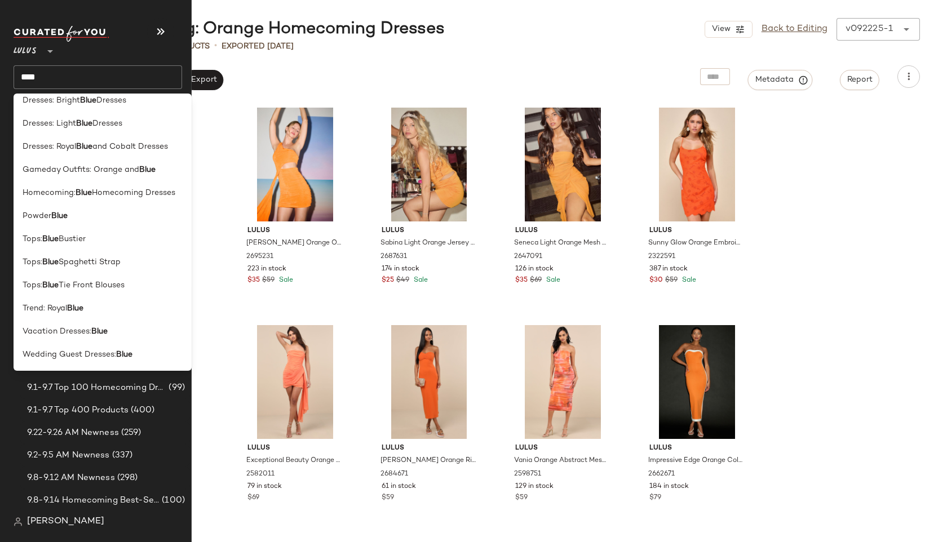
scroll to position [0, 0]
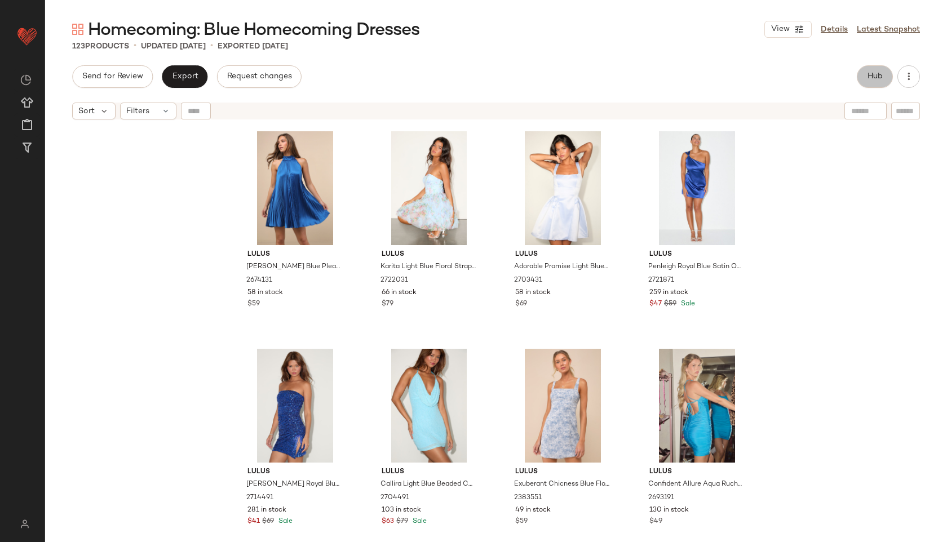
click at [867, 78] on span "Hub" at bounding box center [875, 76] width 16 height 9
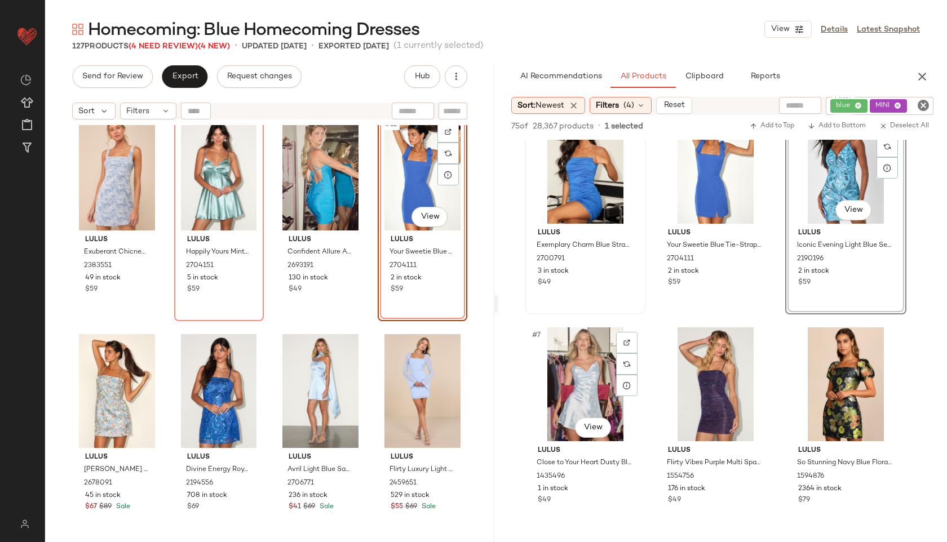
scroll to position [255, 0]
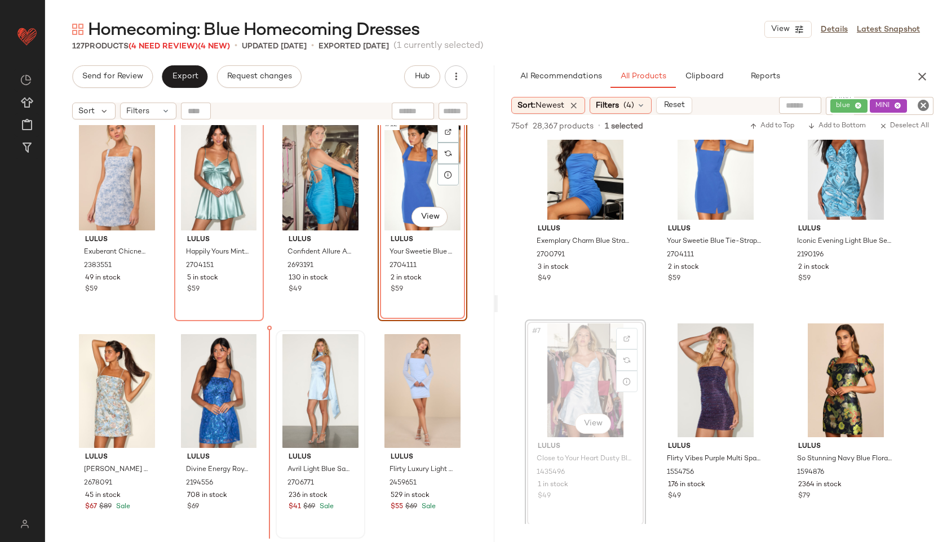
drag, startPoint x: 564, startPoint y: 365, endPoint x: 285, endPoint y: 420, distance: 284.4
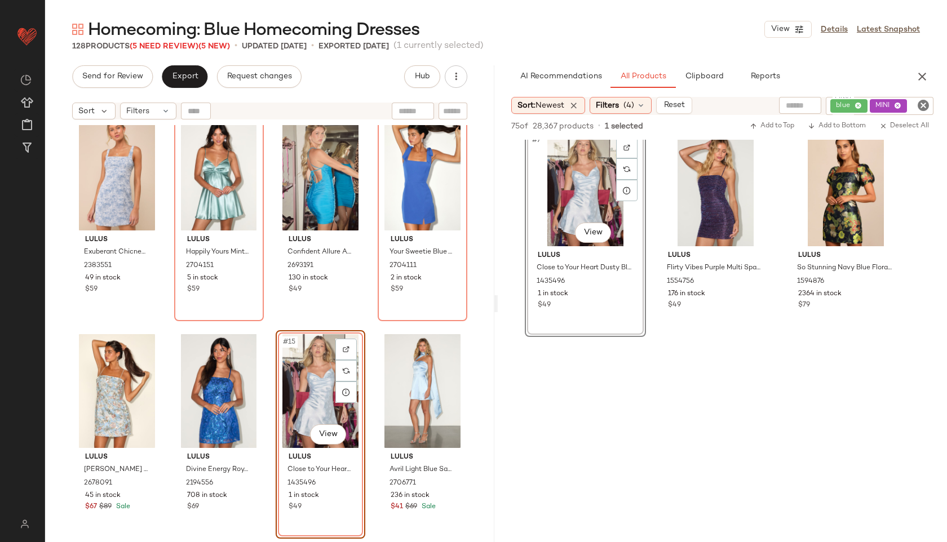
scroll to position [449, 0]
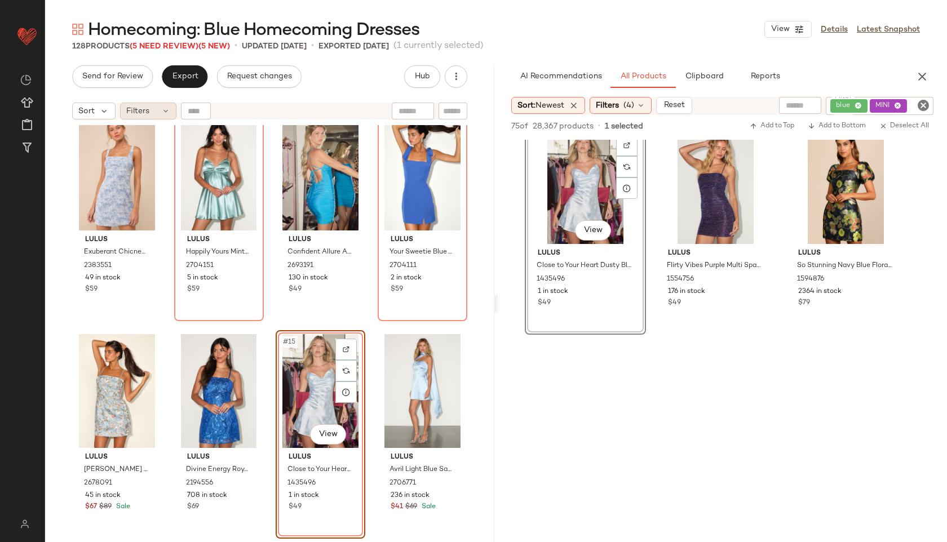
click at [163, 118] on div "Filters" at bounding box center [148, 111] width 56 height 17
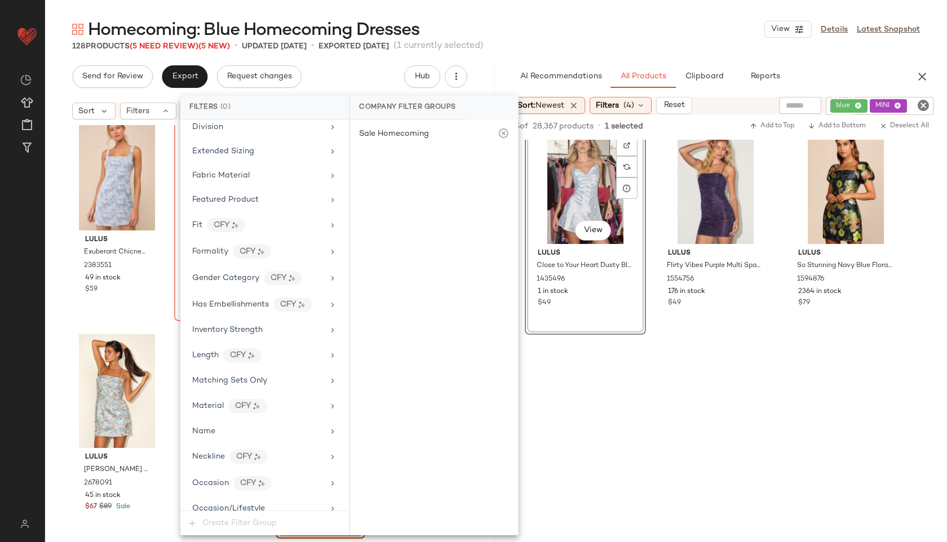
scroll to position [692, 0]
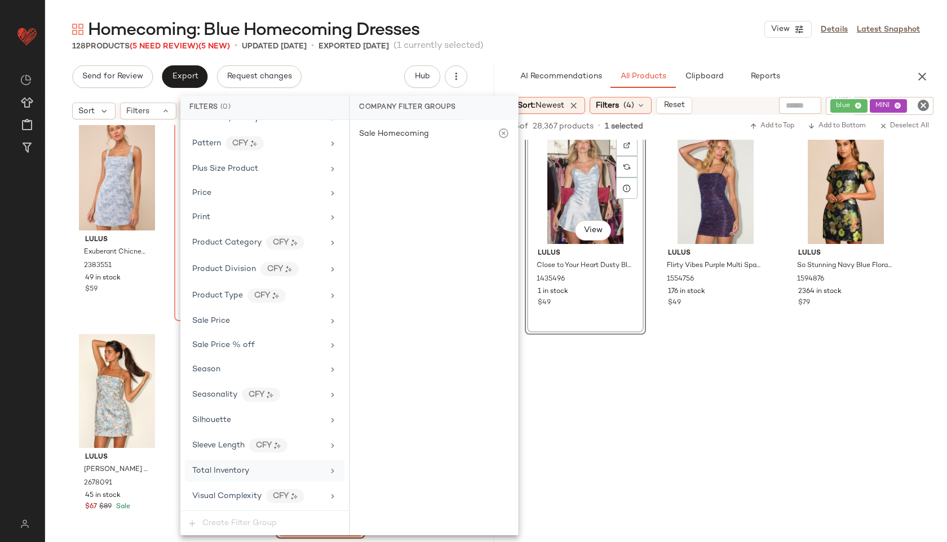
click at [253, 476] on div "Total Inventory" at bounding box center [257, 471] width 131 height 12
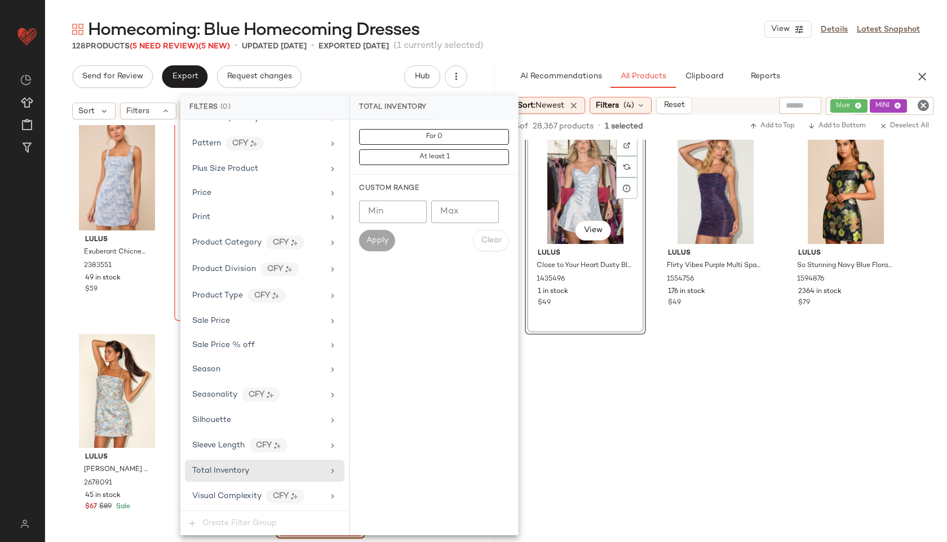
click at [462, 209] on input "Max" at bounding box center [465, 212] width 68 height 23
type input "**"
click at [364, 238] on button "Apply" at bounding box center [377, 240] width 36 height 21
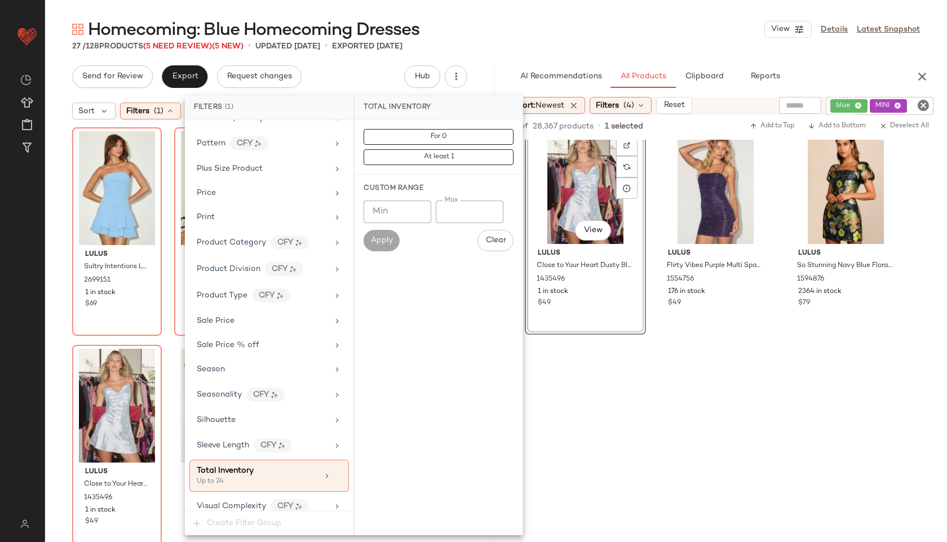
click at [533, 45] on div "27 / 128 Products (5 Need Review) (5 New) • updated Sep 24th • Exported Sep 23rd" at bounding box center [496, 46] width 902 height 11
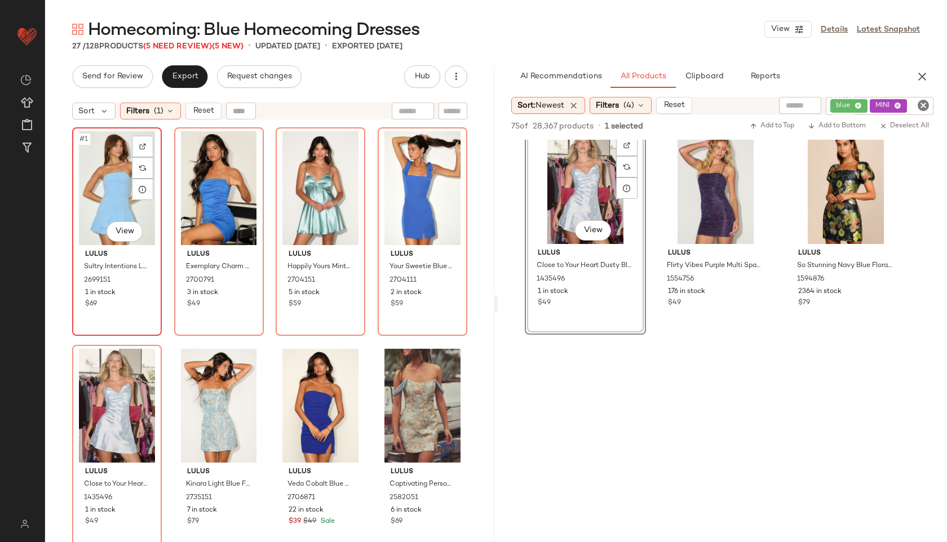
click at [113, 175] on div "#1 View" at bounding box center [117, 188] width 82 height 114
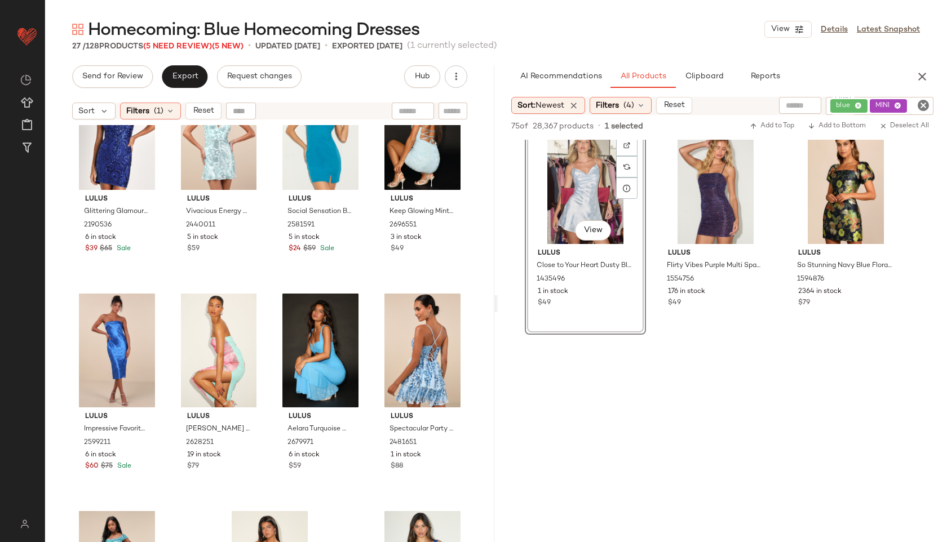
scroll to position [1080, 0]
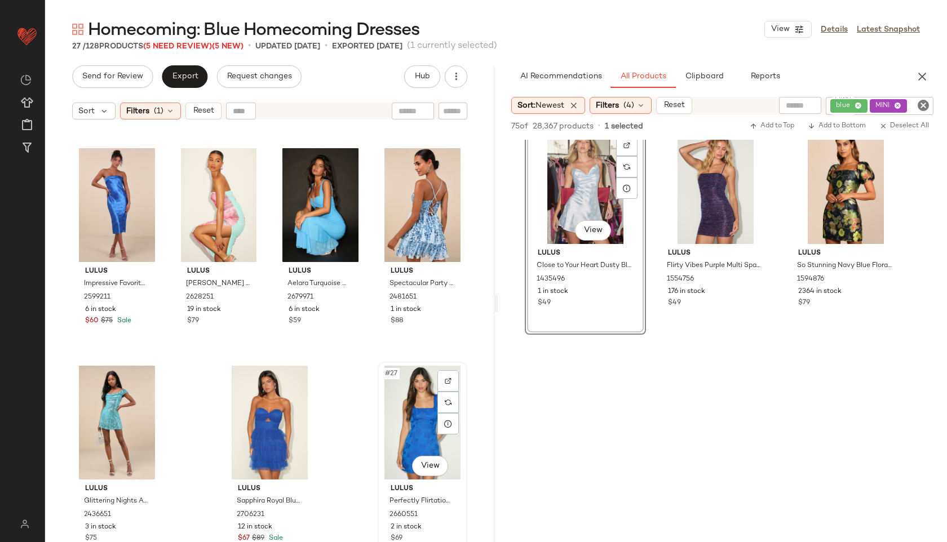
click at [411, 407] on div "#27 View" at bounding box center [423, 423] width 82 height 114
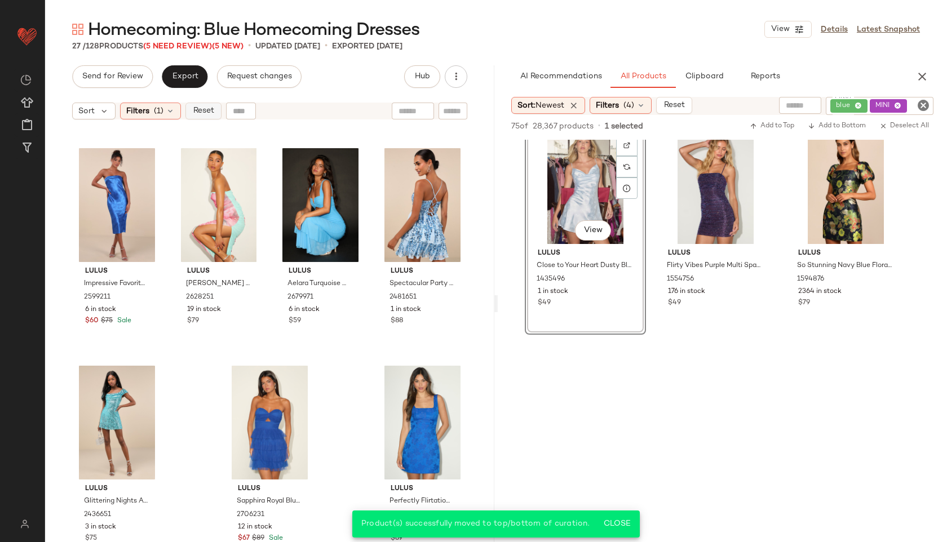
click at [200, 113] on span "Reset" at bounding box center [202, 111] width 21 height 9
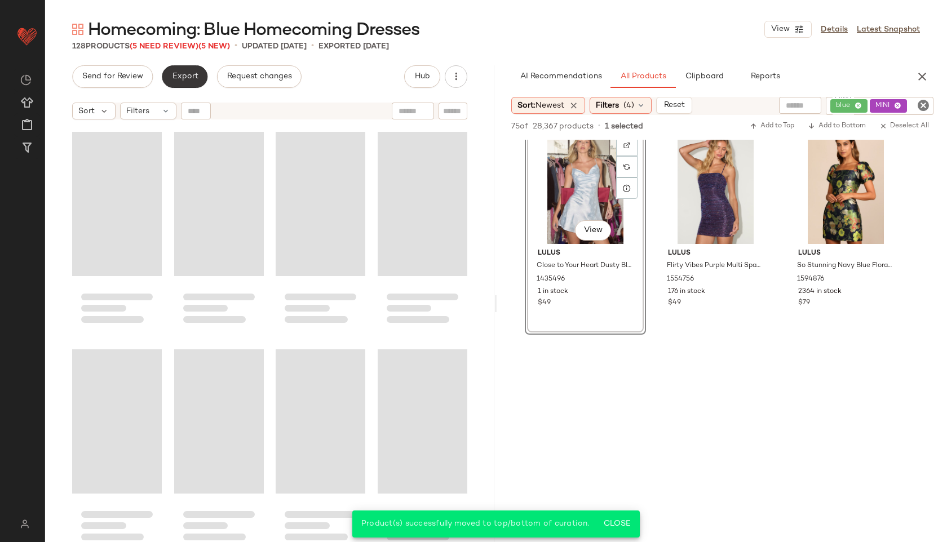
scroll to position [6519, 0]
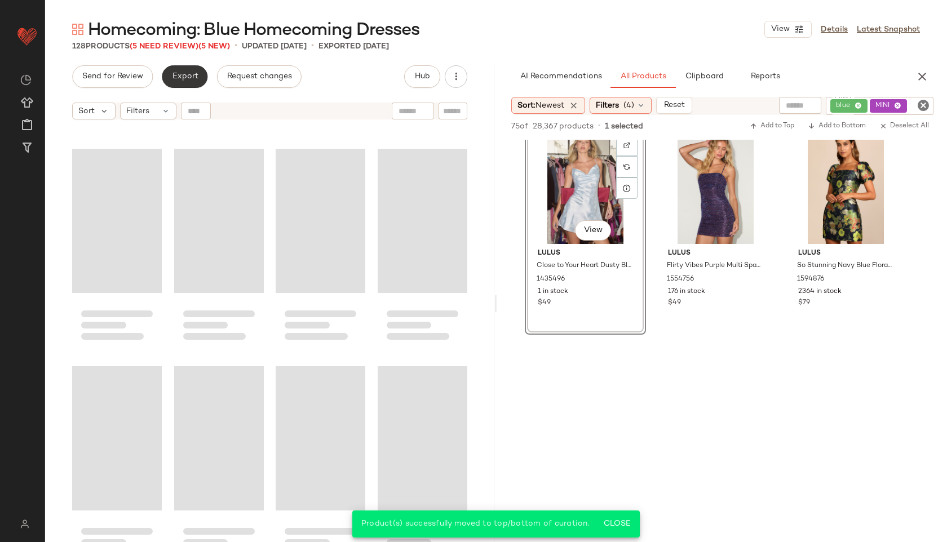
click at [181, 75] on span "Export" at bounding box center [184, 76] width 26 height 9
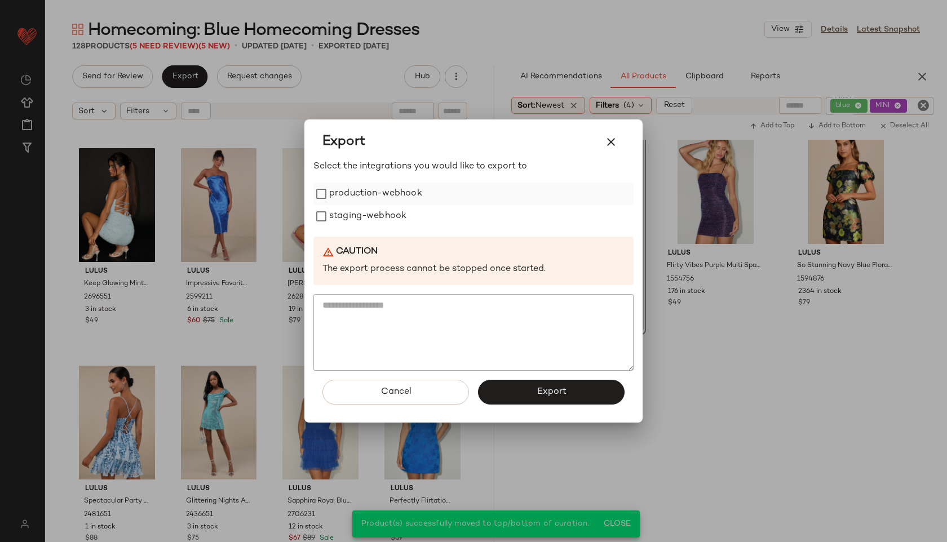
click at [378, 192] on label "production-webhook" at bounding box center [375, 194] width 93 height 23
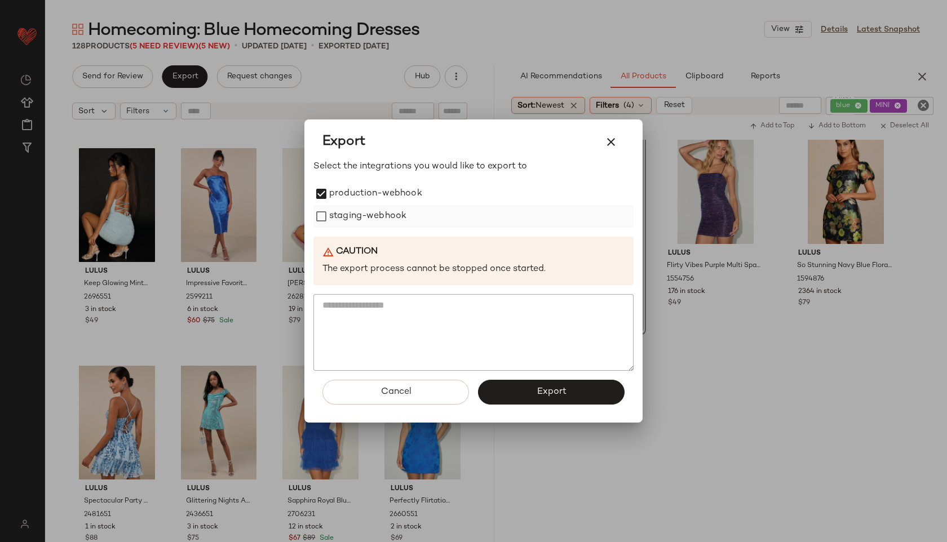
click at [382, 216] on label "staging-webhook" at bounding box center [367, 216] width 77 height 23
click at [561, 381] on button "Export" at bounding box center [551, 392] width 147 height 25
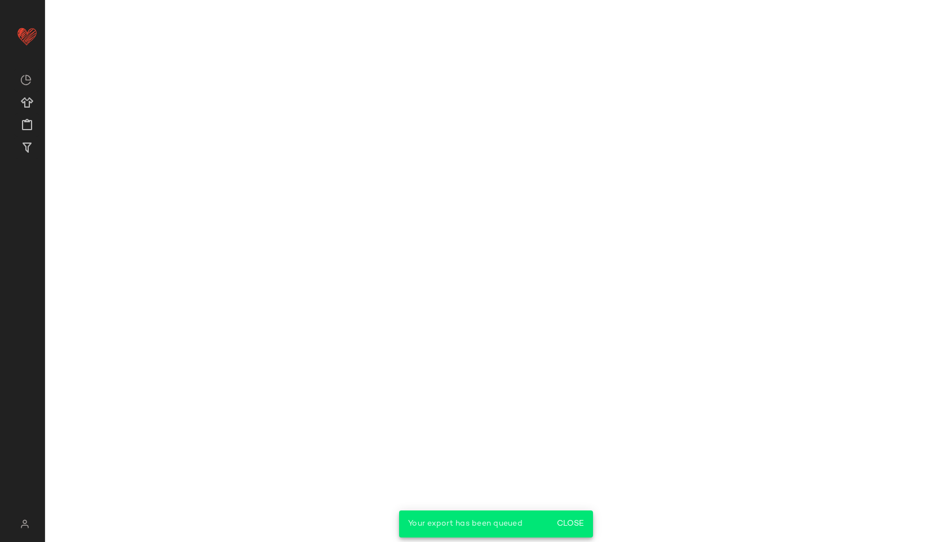
scroll to position [666, 0]
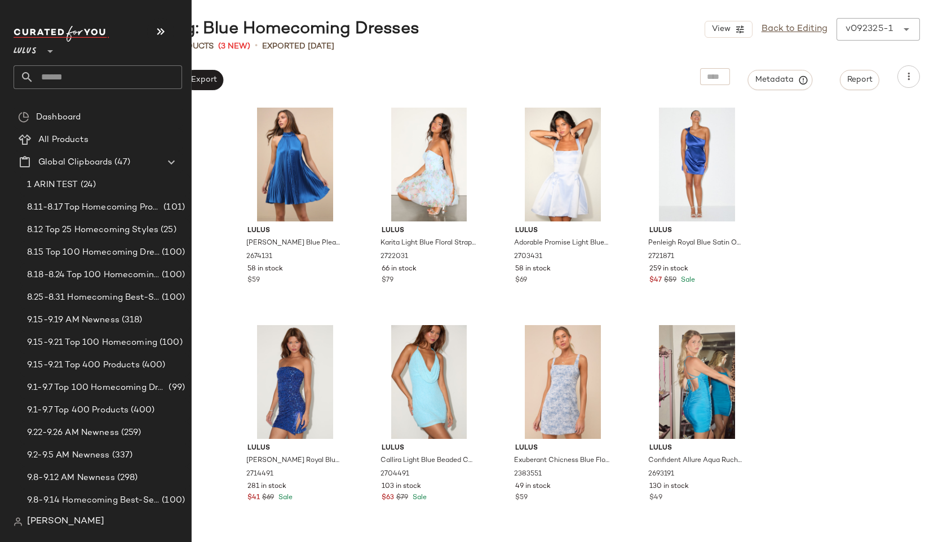
click at [86, 74] on input "text" at bounding box center [108, 77] width 148 height 24
type input "*****"
